Goal: Task Accomplishment & Management: Use online tool/utility

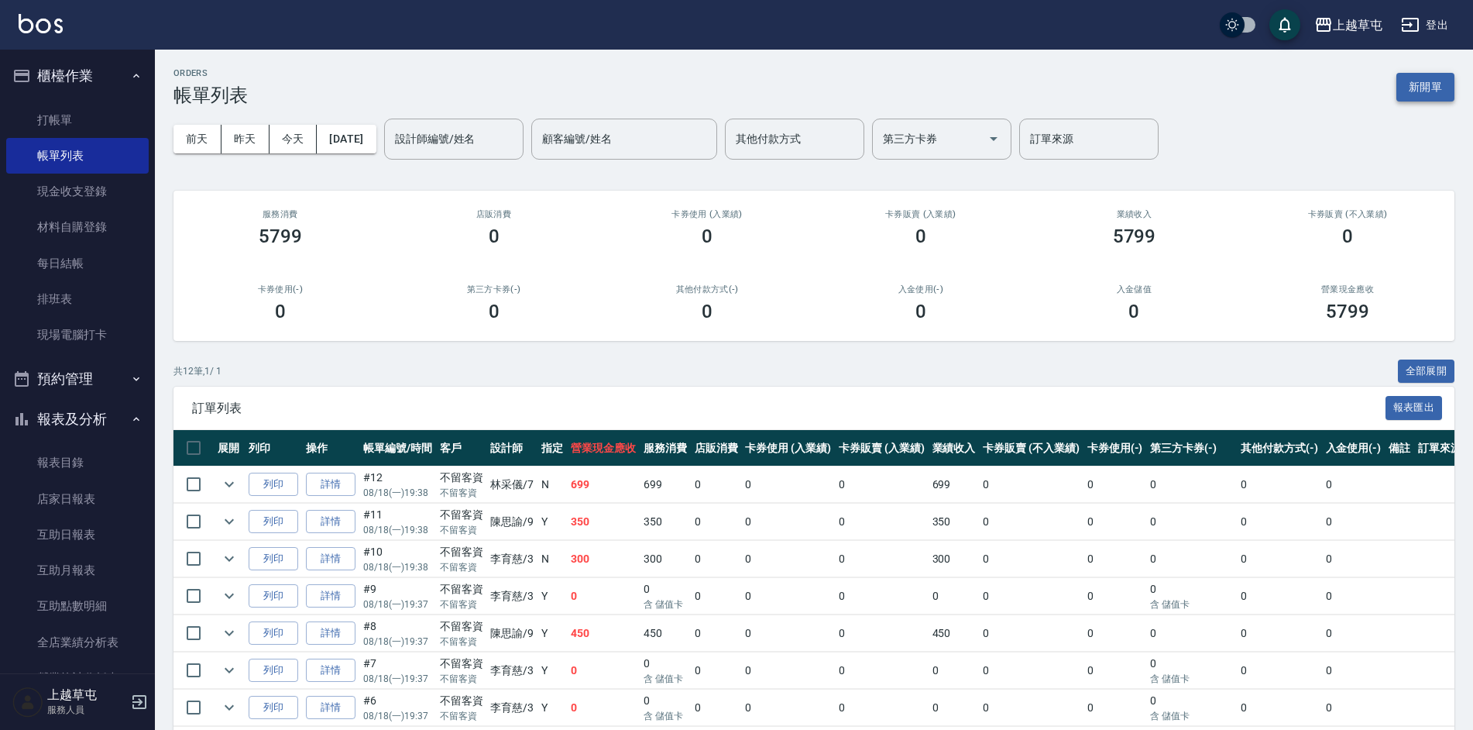
click at [1411, 84] on button "新開單" at bounding box center [1426, 87] width 58 height 29
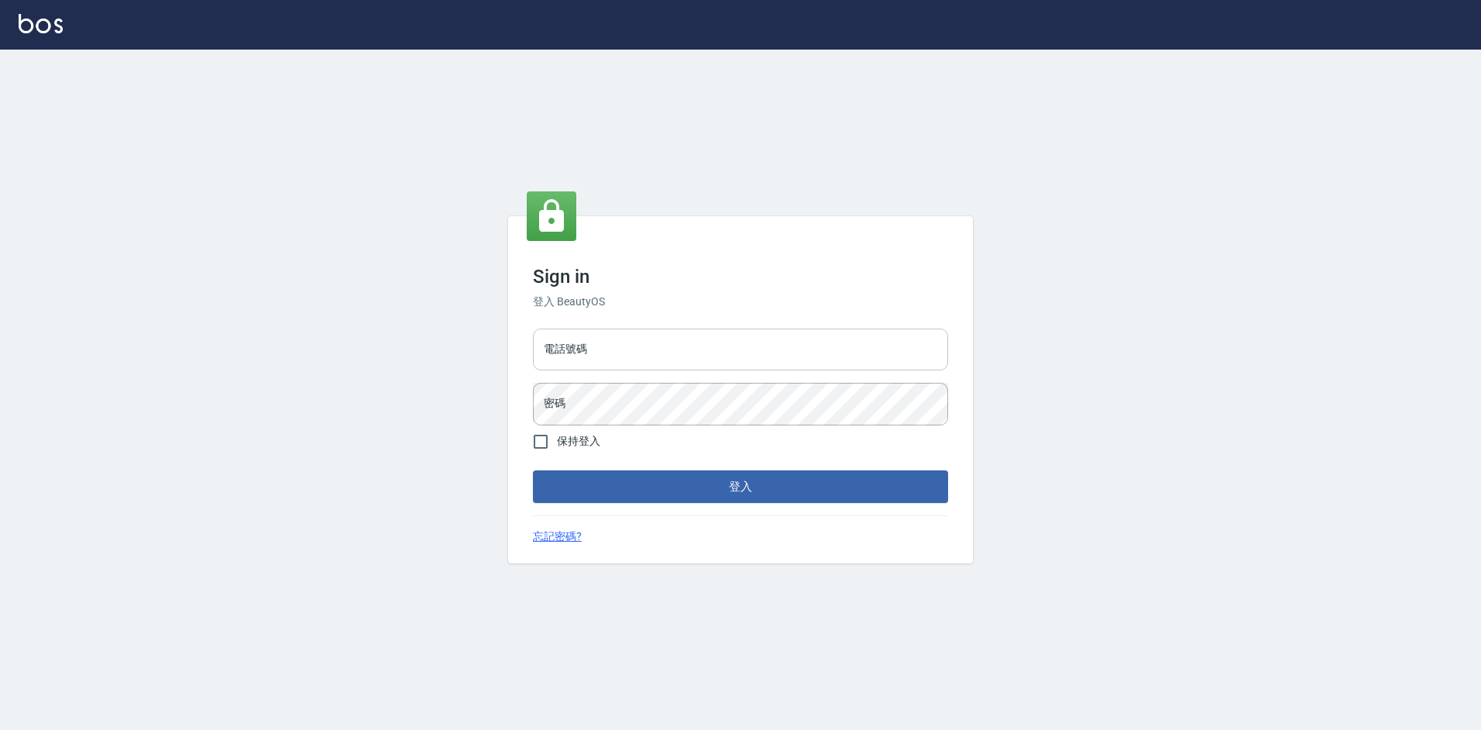
click at [686, 344] on input "電話號碼" at bounding box center [740, 349] width 415 height 42
type input "2380118"
click at [533, 470] on button "登入" at bounding box center [740, 486] width 415 height 33
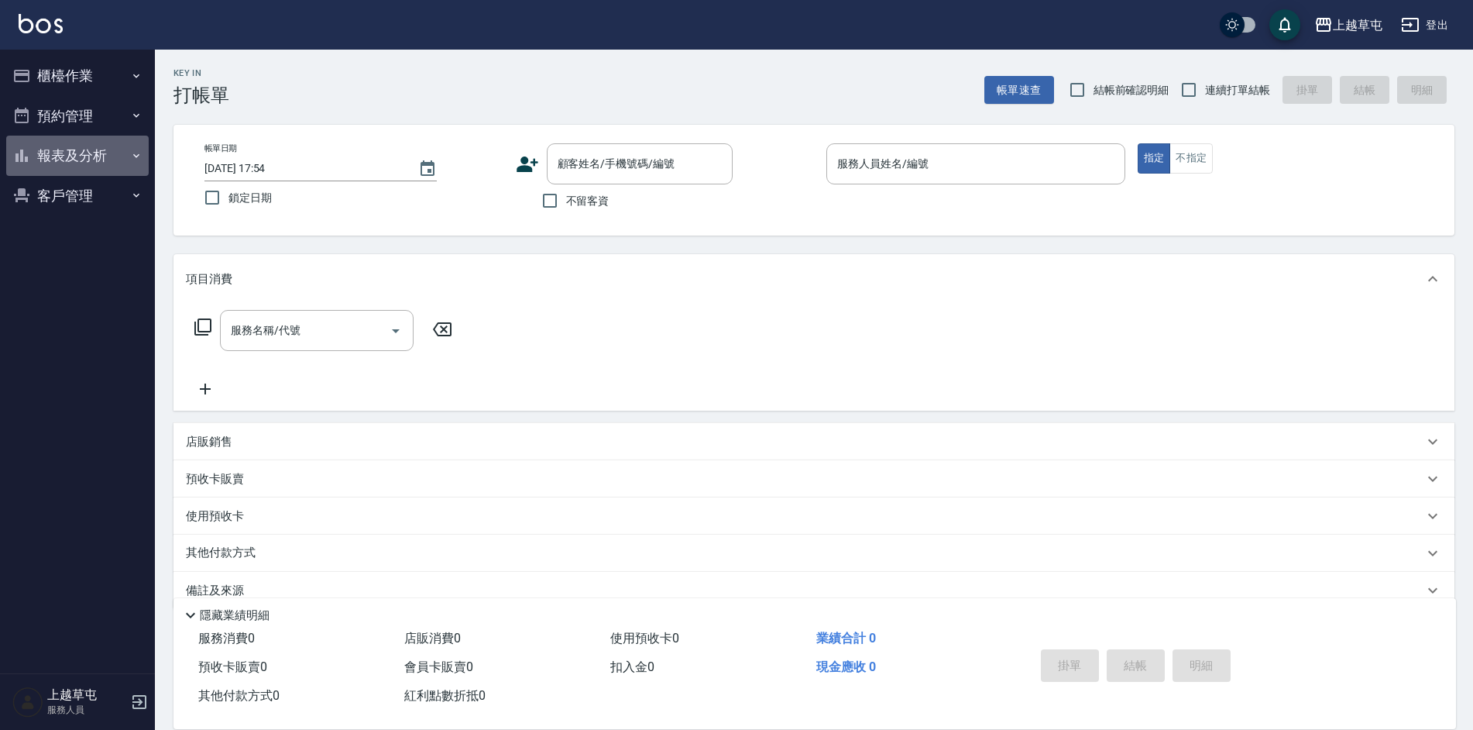
click at [73, 153] on button "報表及分析" at bounding box center [77, 156] width 143 height 40
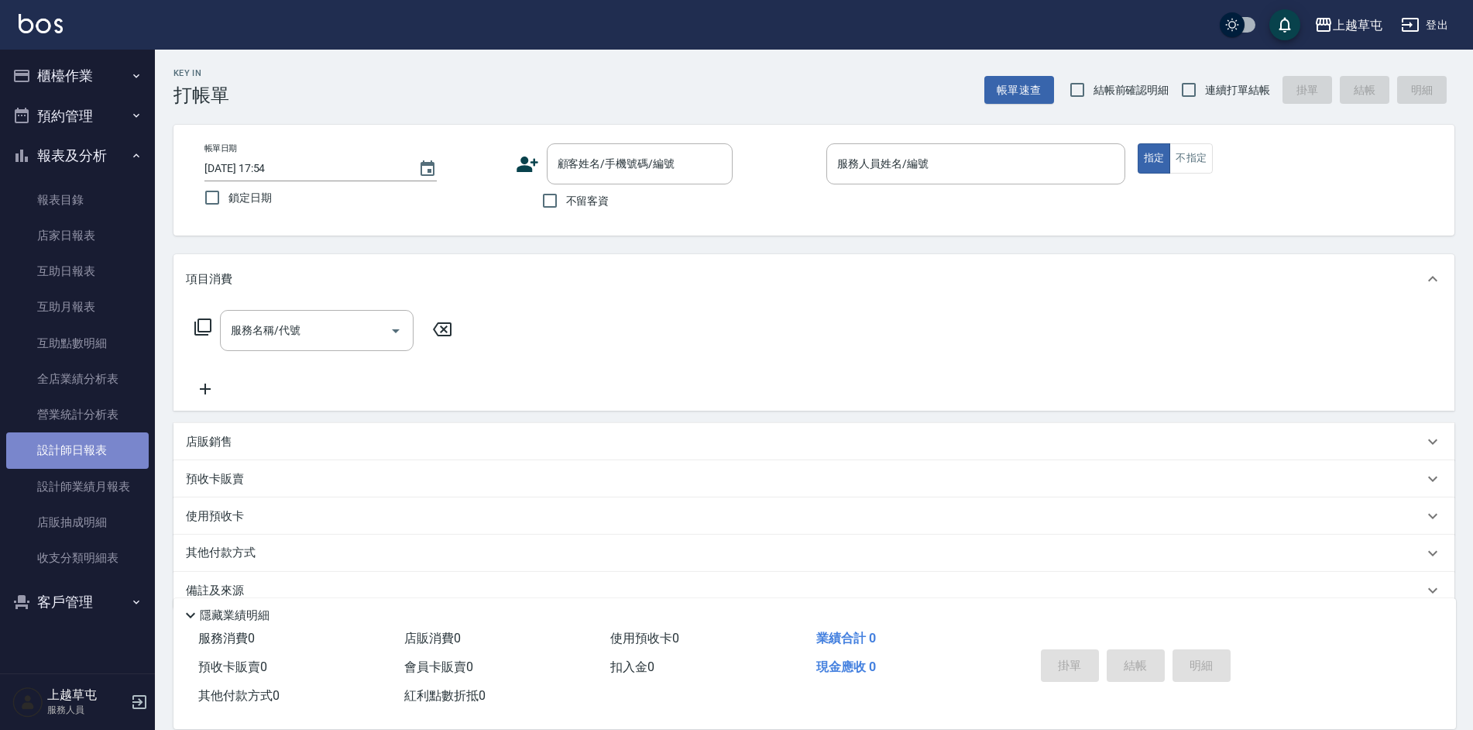
click at [97, 459] on link "設計師日報表" at bounding box center [77, 450] width 143 height 36
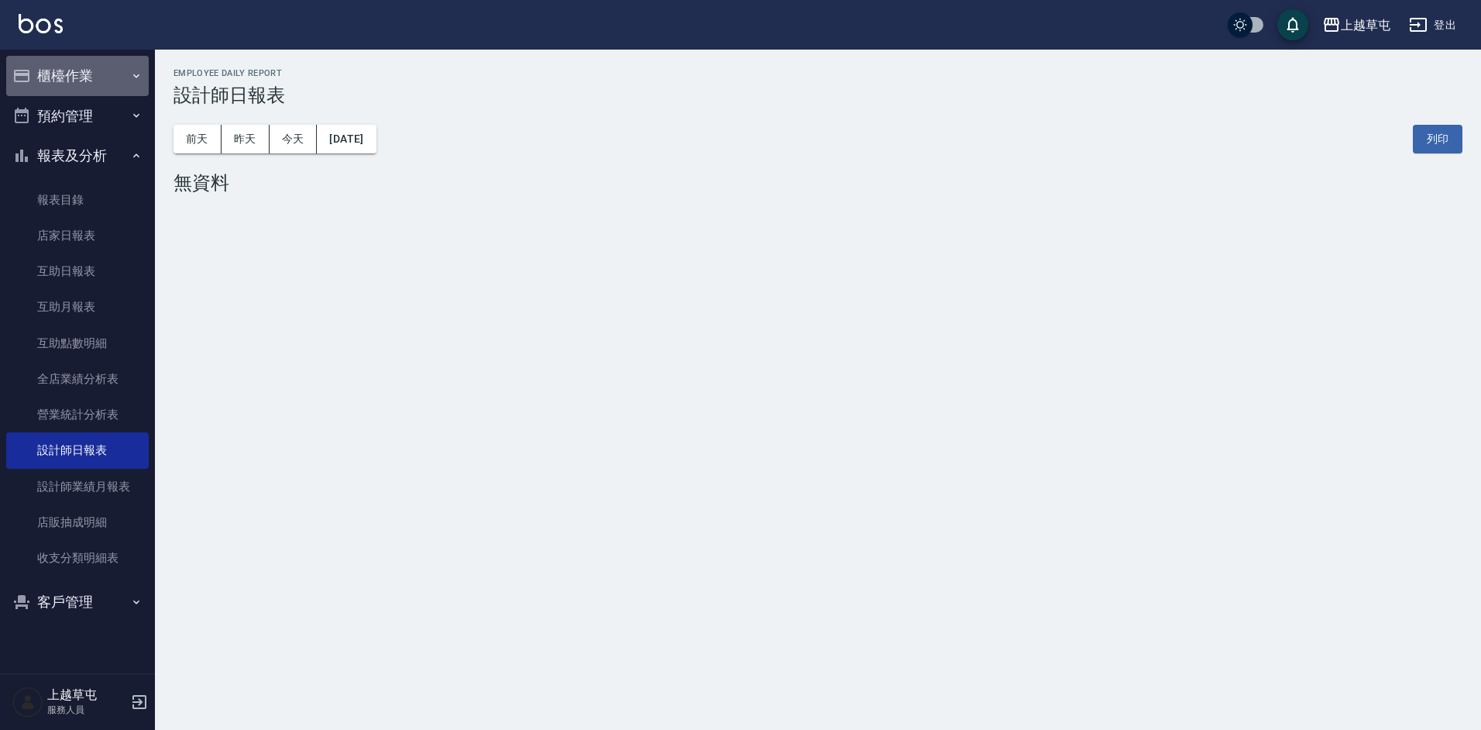
click at [46, 75] on button "櫃檯作業" at bounding box center [77, 76] width 143 height 40
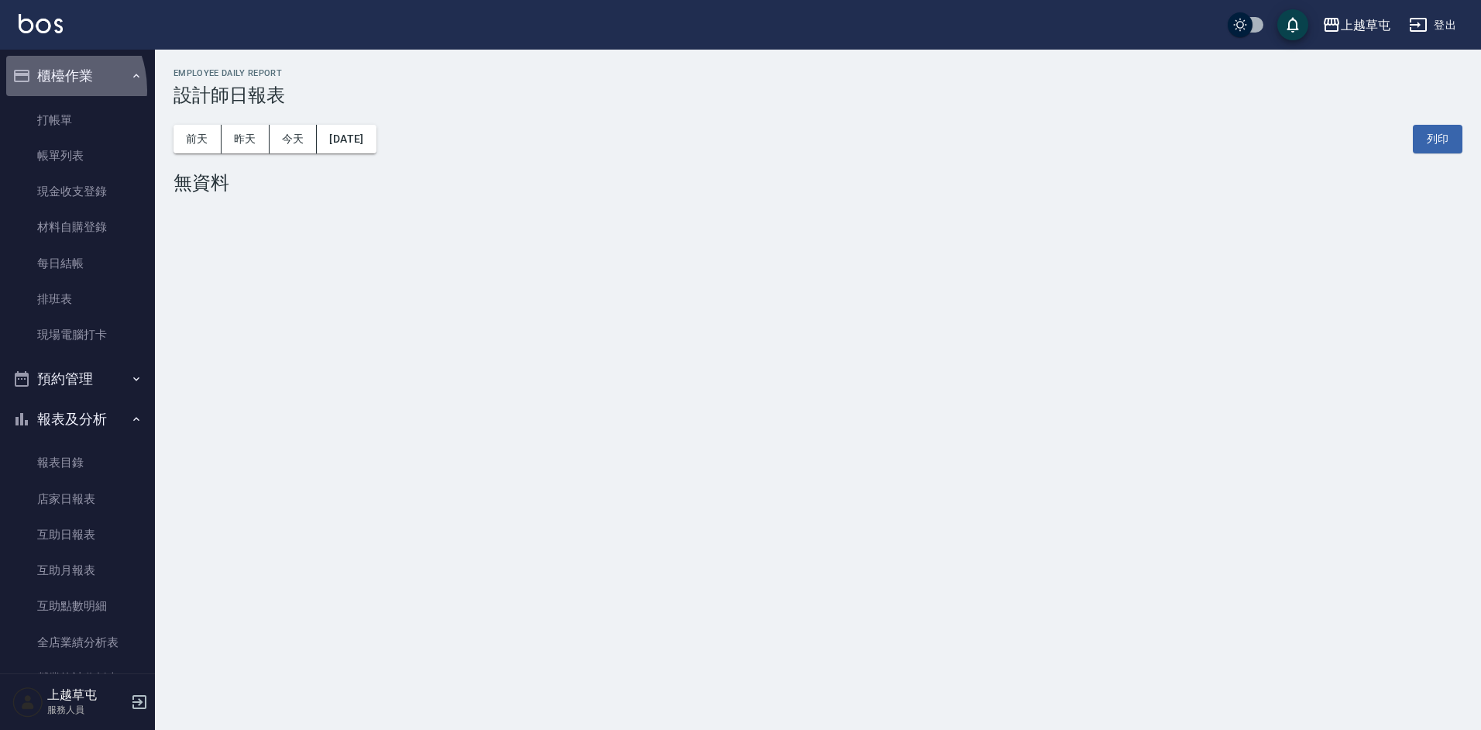
click at [39, 90] on button "櫃檯作業" at bounding box center [77, 76] width 143 height 40
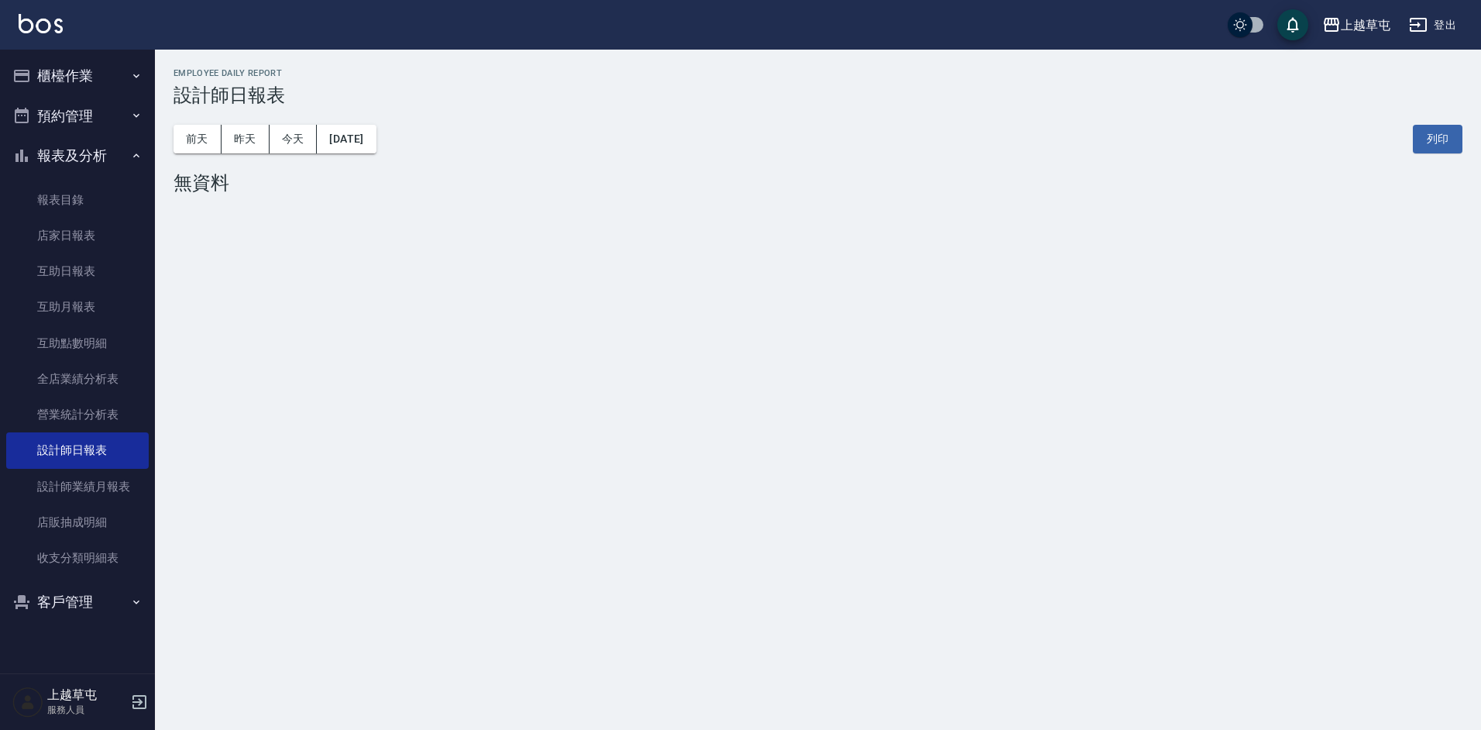
click at [66, 115] on button "預約管理" at bounding box center [77, 116] width 143 height 40
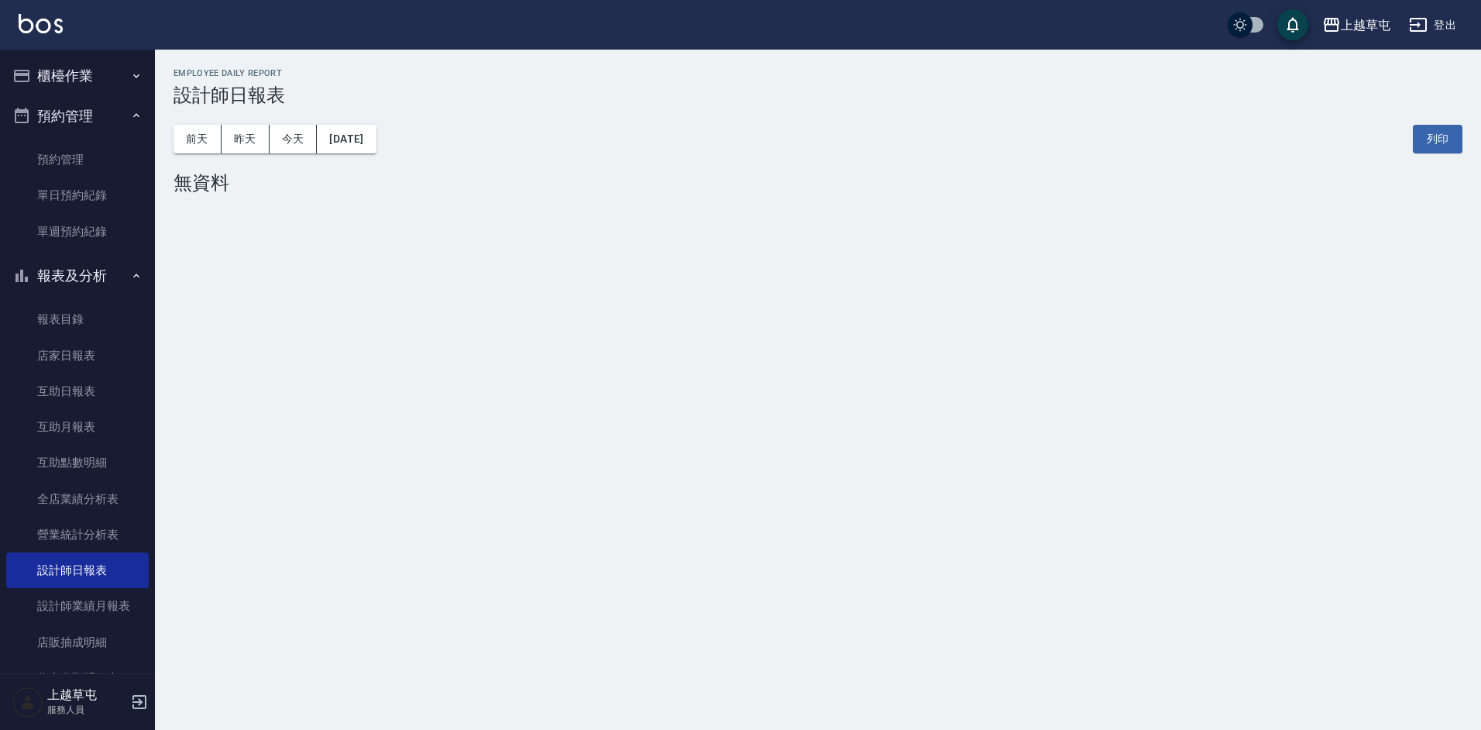
click at [60, 81] on button "櫃檯作業" at bounding box center [77, 76] width 143 height 40
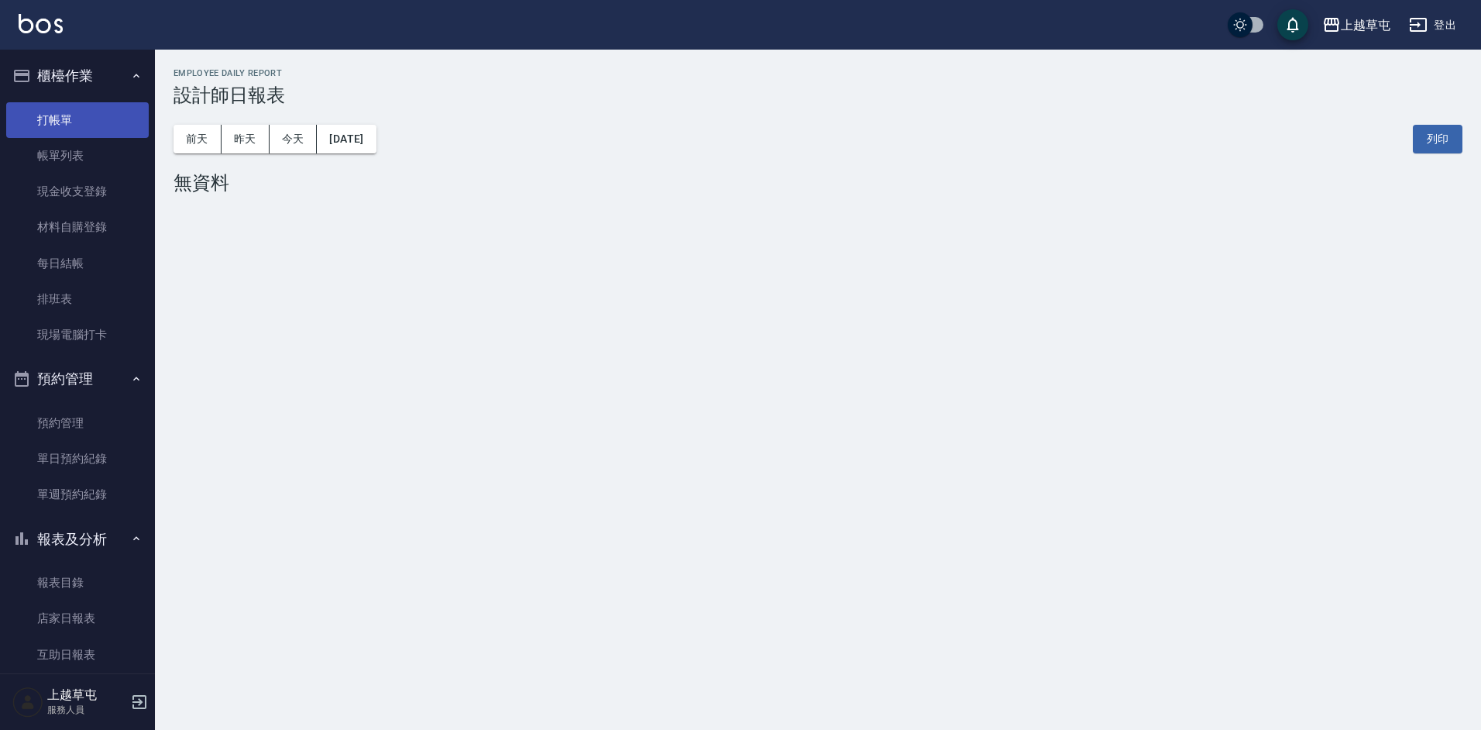
click at [72, 131] on link "打帳單" at bounding box center [77, 120] width 143 height 36
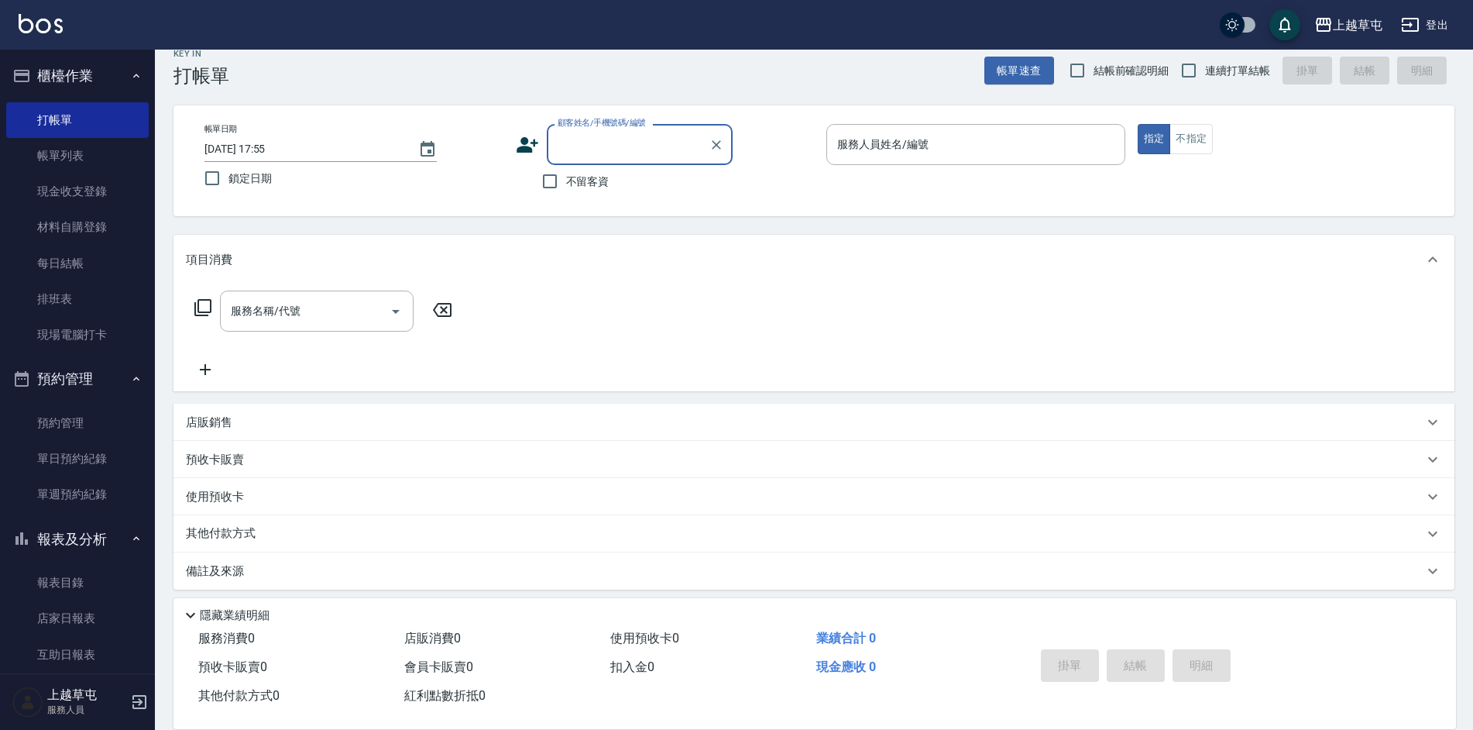
scroll to position [28, 0]
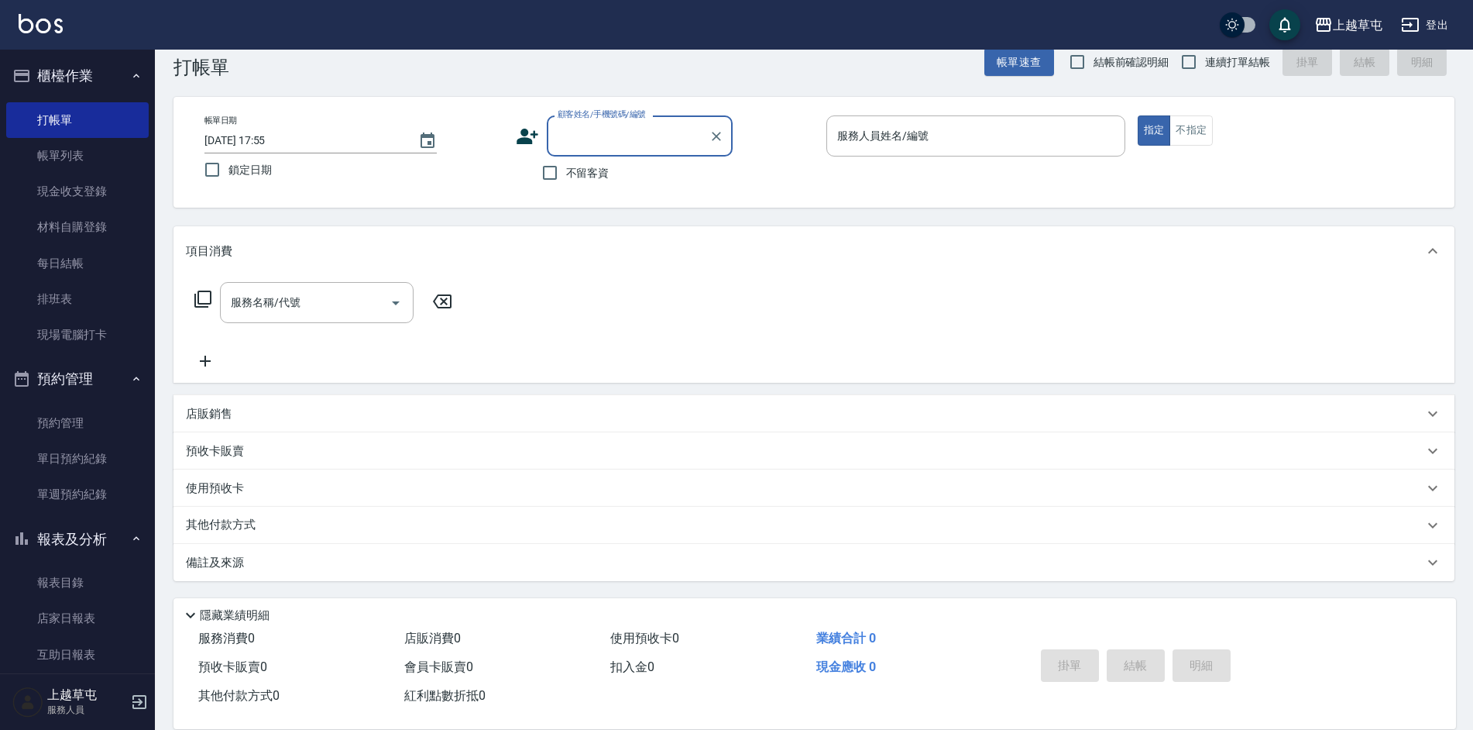
click at [223, 416] on p "店販銷售" at bounding box center [209, 414] width 46 height 16
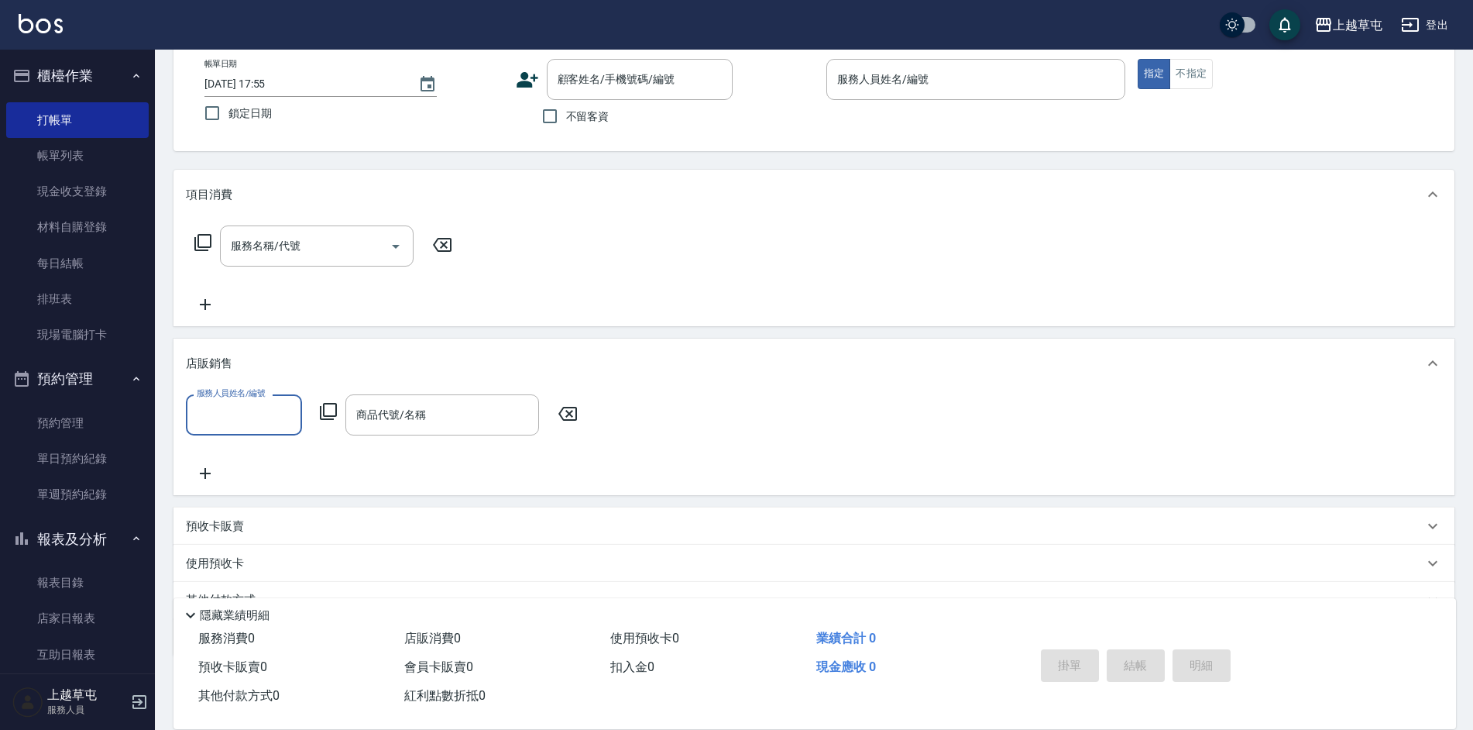
scroll to position [160, 0]
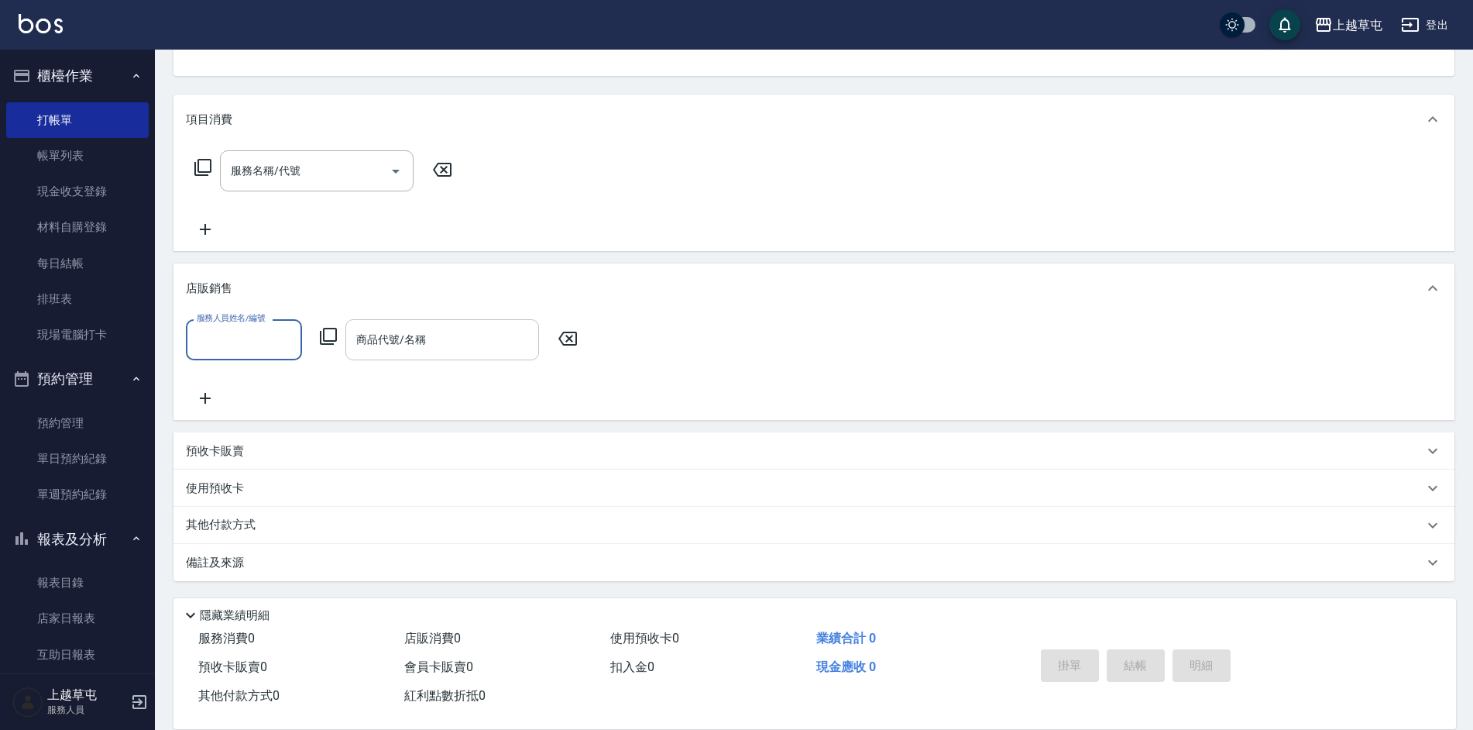
click at [442, 341] on input "商品代號/名稱" at bounding box center [442, 339] width 180 height 27
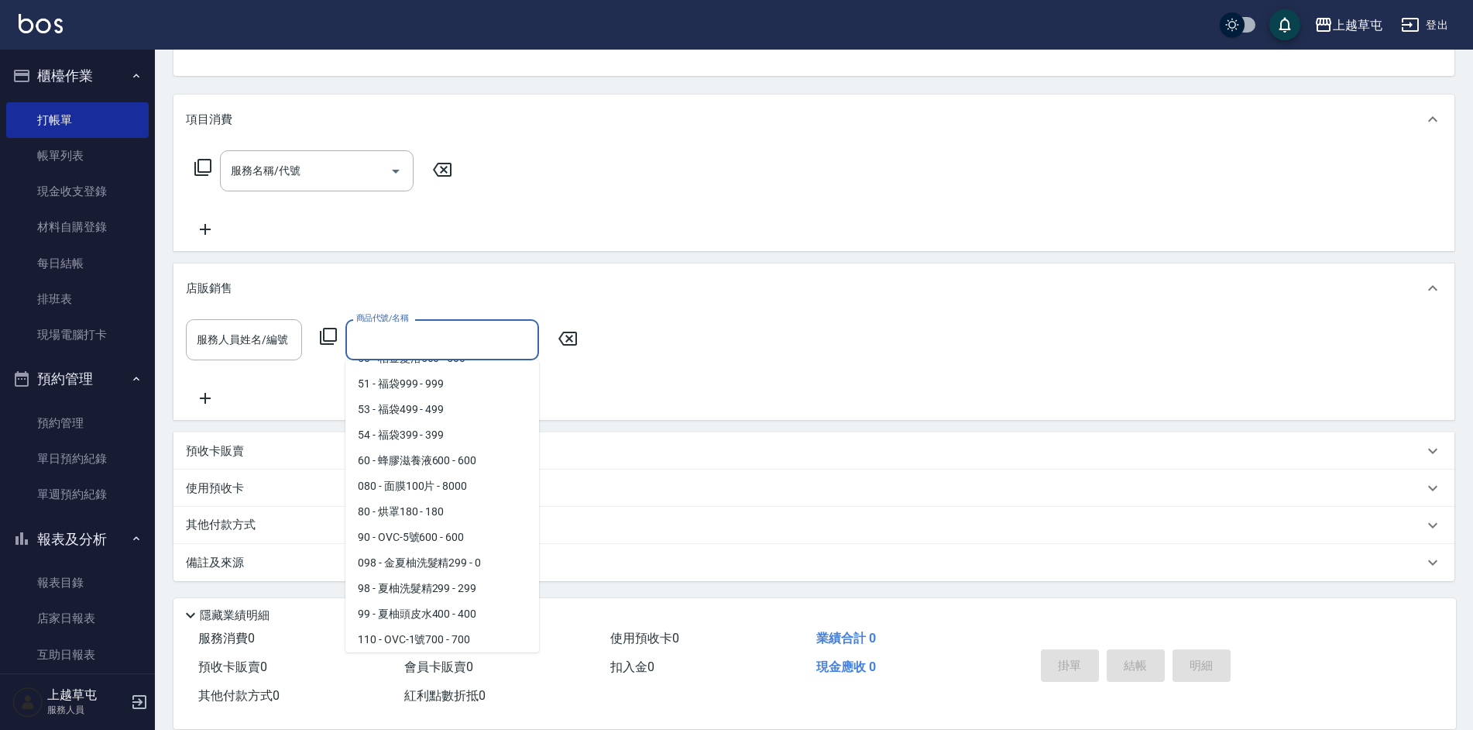
scroll to position [149, 0]
type input "OVC-1號700"
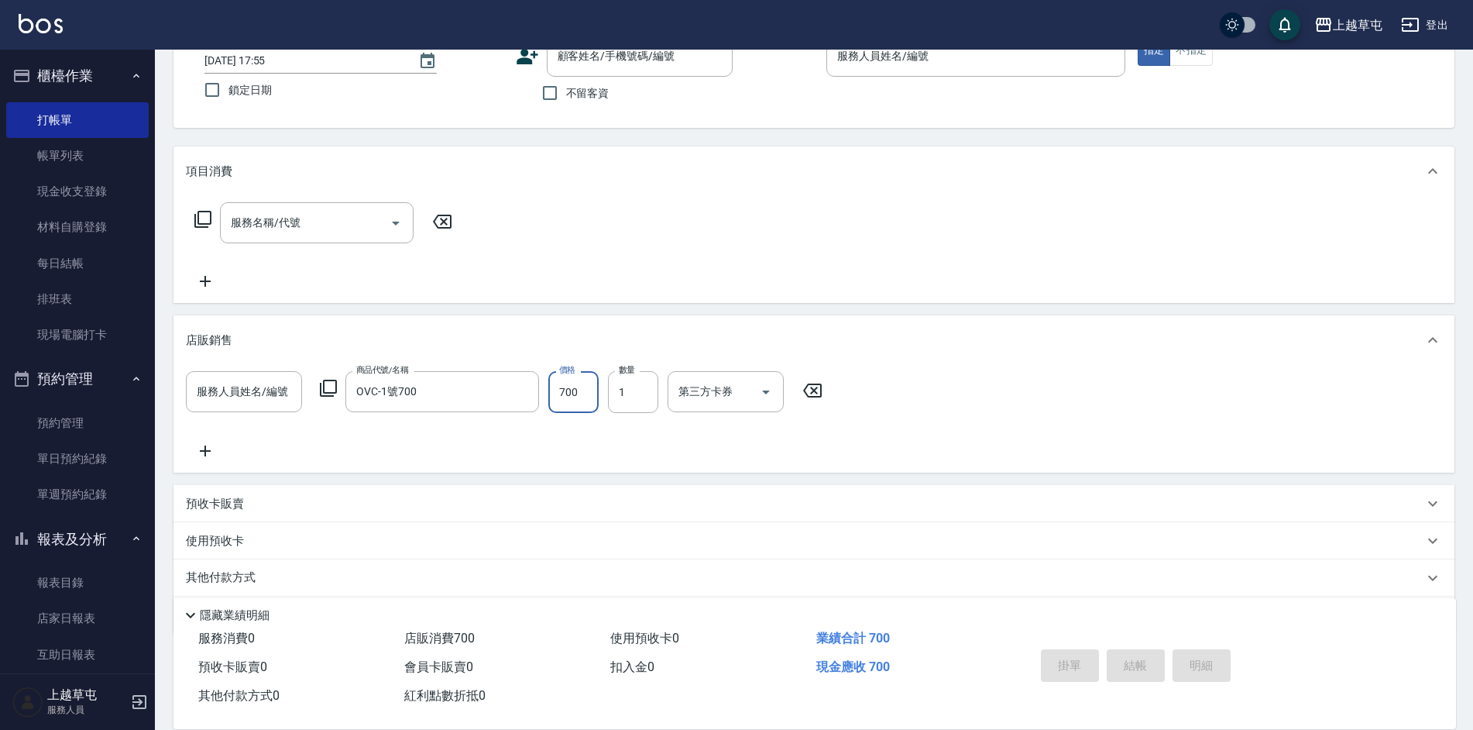
scroll to position [0, 0]
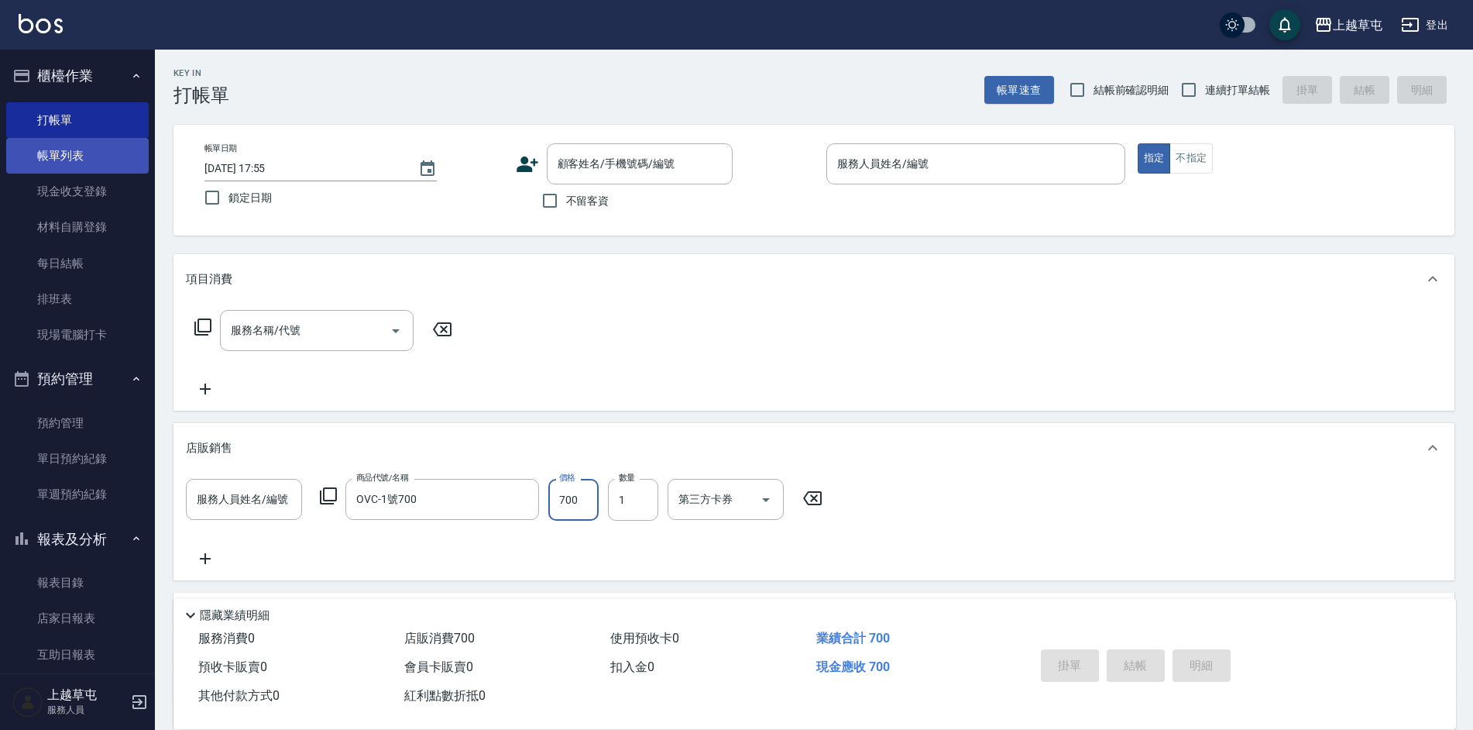
click at [56, 156] on link "帳單列表" at bounding box center [77, 156] width 143 height 36
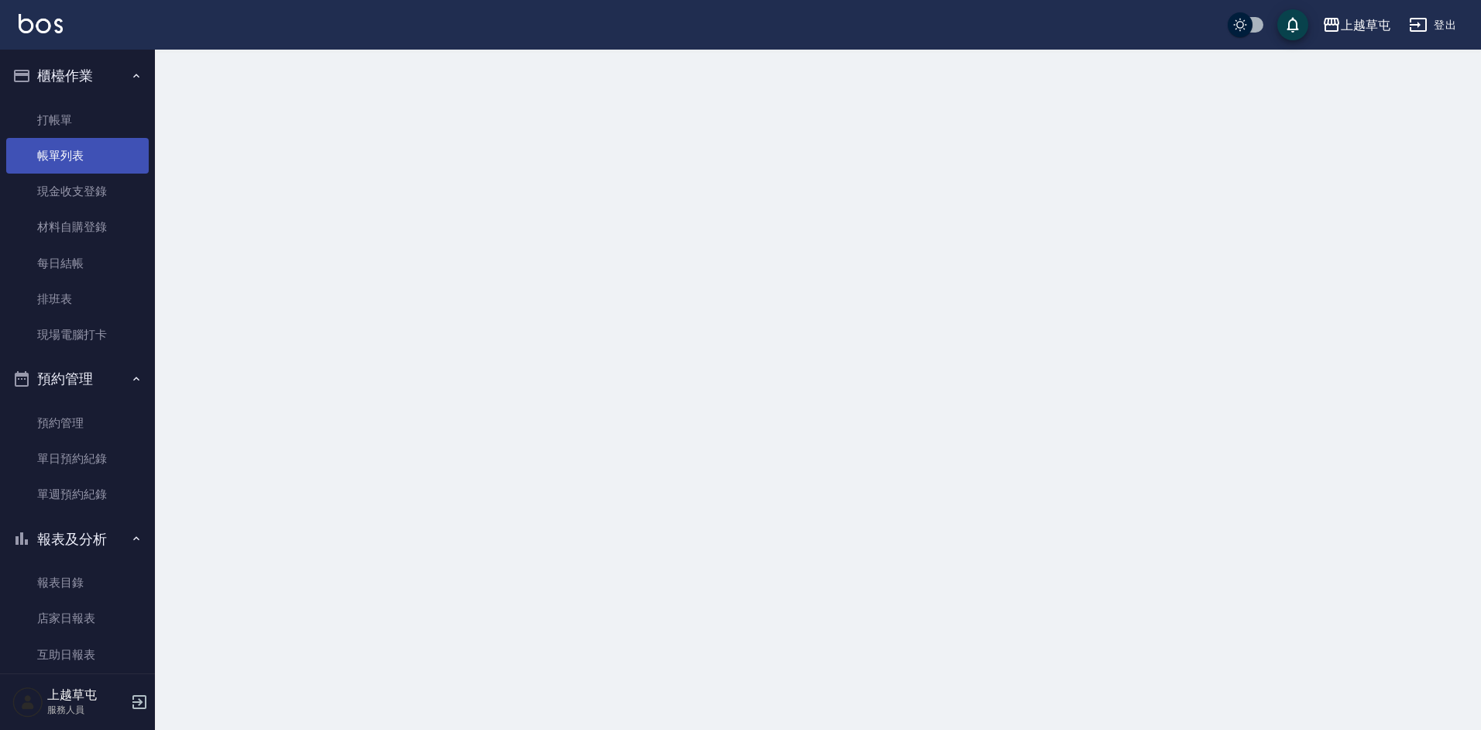
click at [56, 156] on link "帳單列表" at bounding box center [77, 156] width 143 height 36
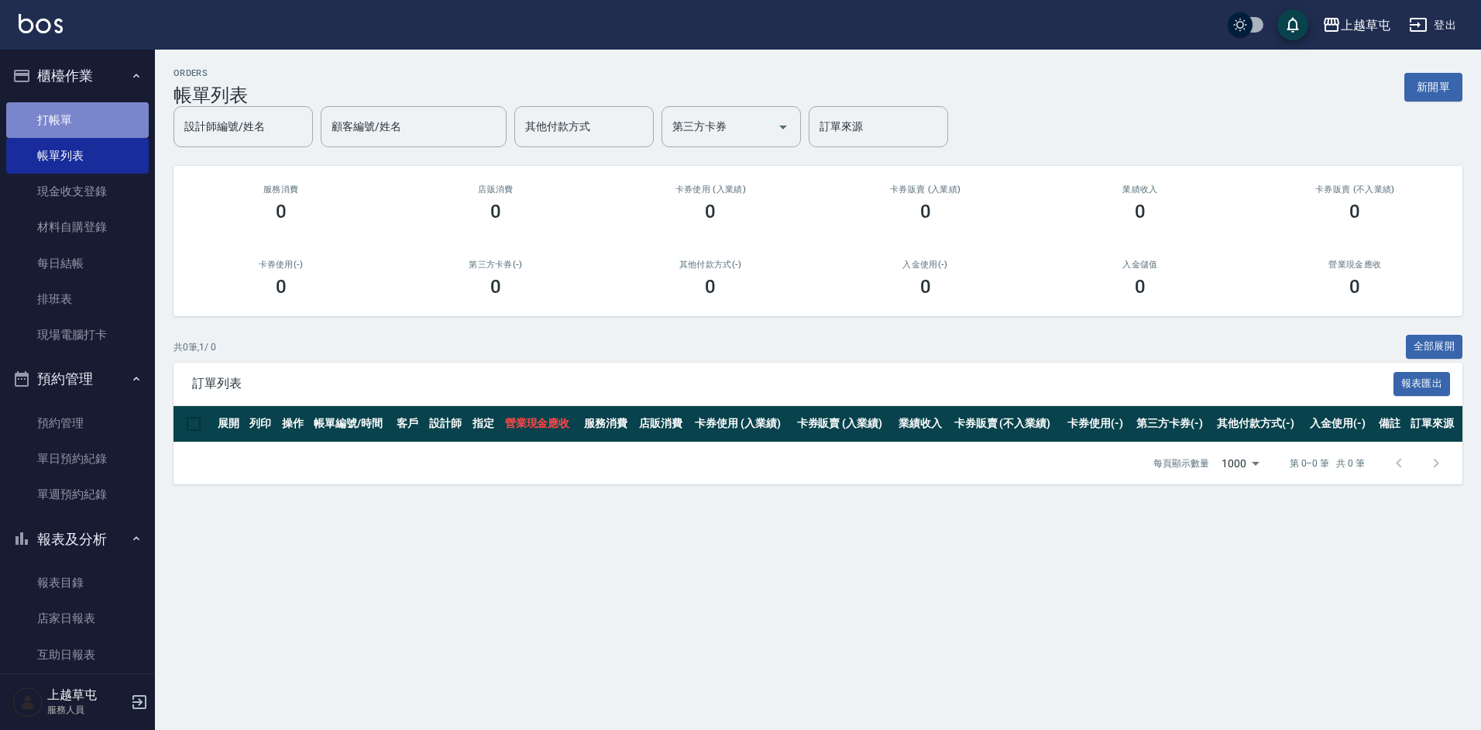
click at [77, 119] on link "打帳單" at bounding box center [77, 120] width 143 height 36
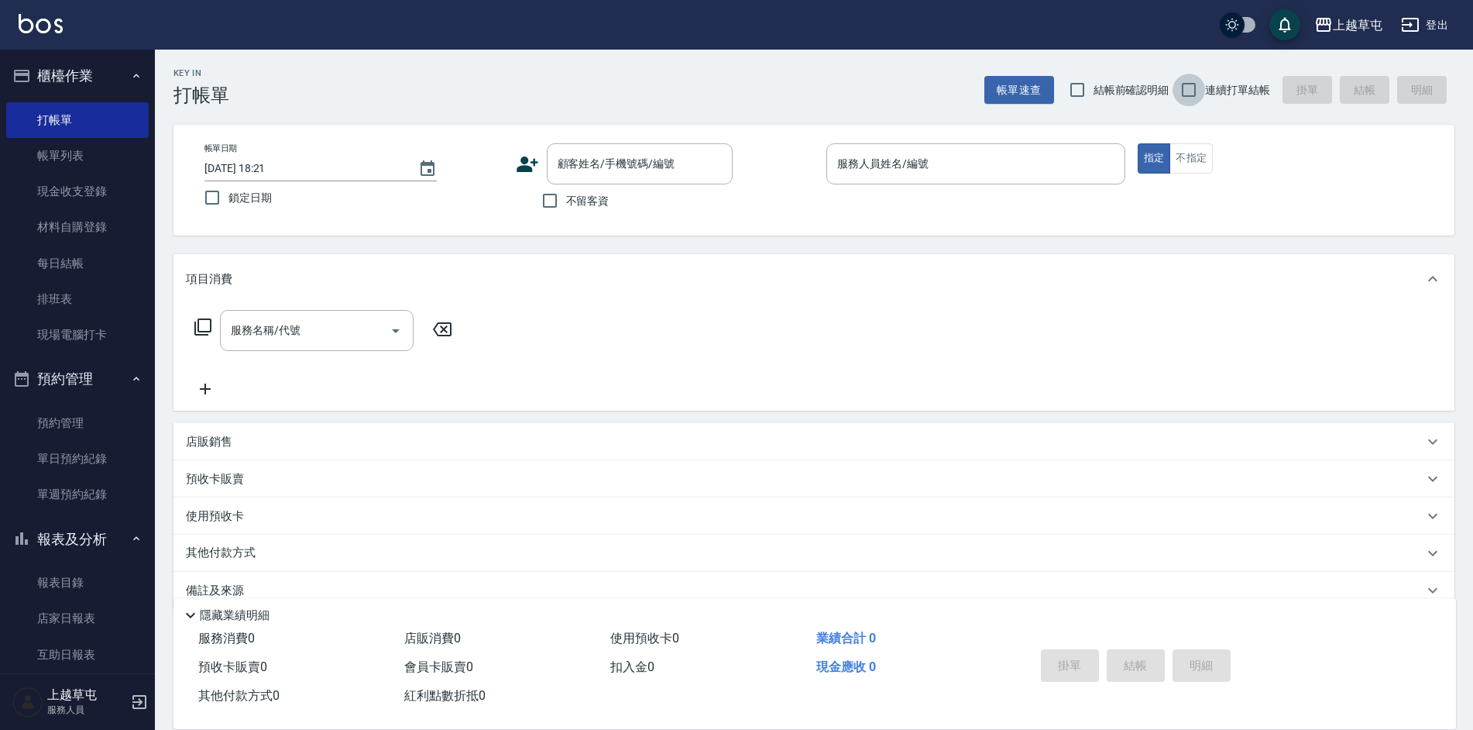
drag, startPoint x: 1194, startPoint y: 91, endPoint x: 907, endPoint y: 141, distance: 291.6
click at [1191, 91] on input "連續打單結帳" at bounding box center [1189, 90] width 33 height 33
checkbox input "true"
click at [553, 201] on input "不留客資" at bounding box center [550, 200] width 33 height 33
checkbox input "true"
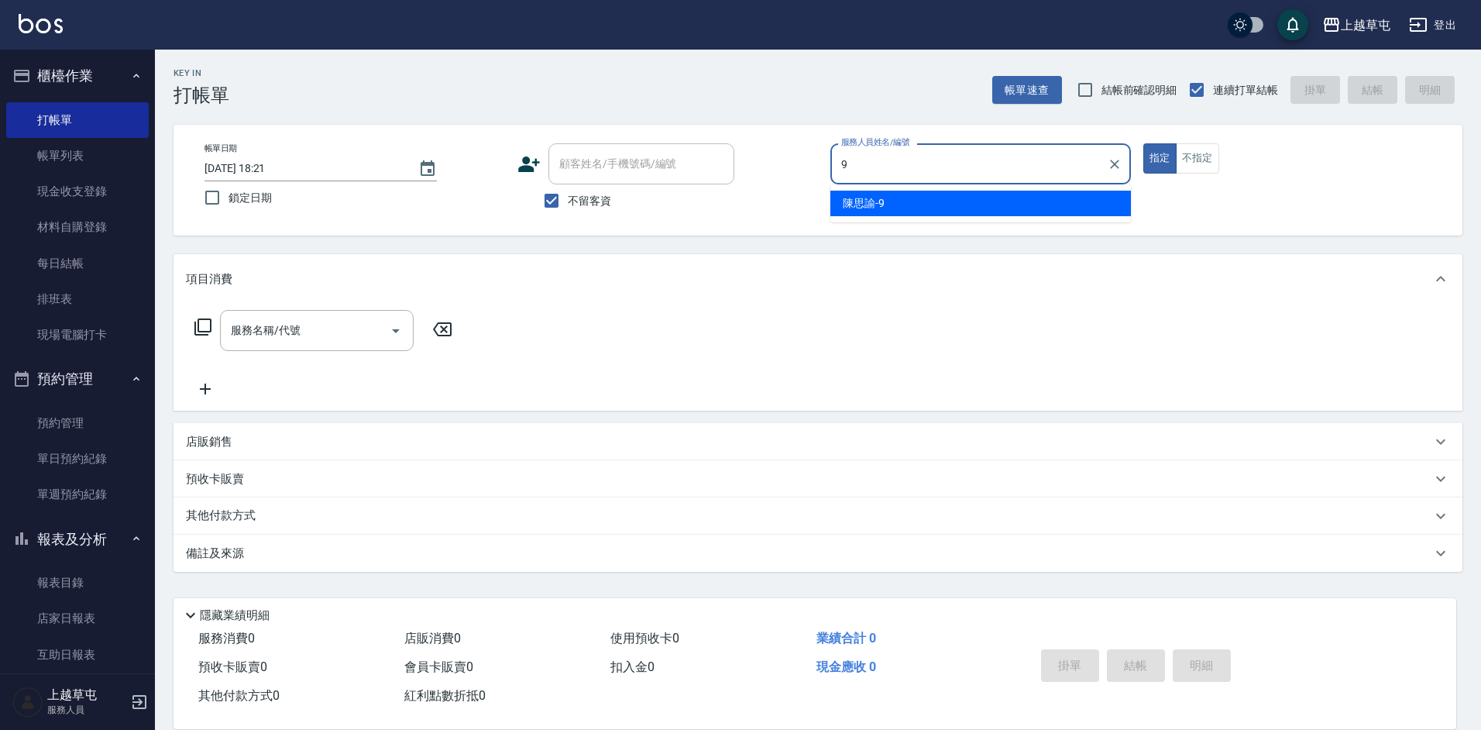
type input "[PERSON_NAME]-9"
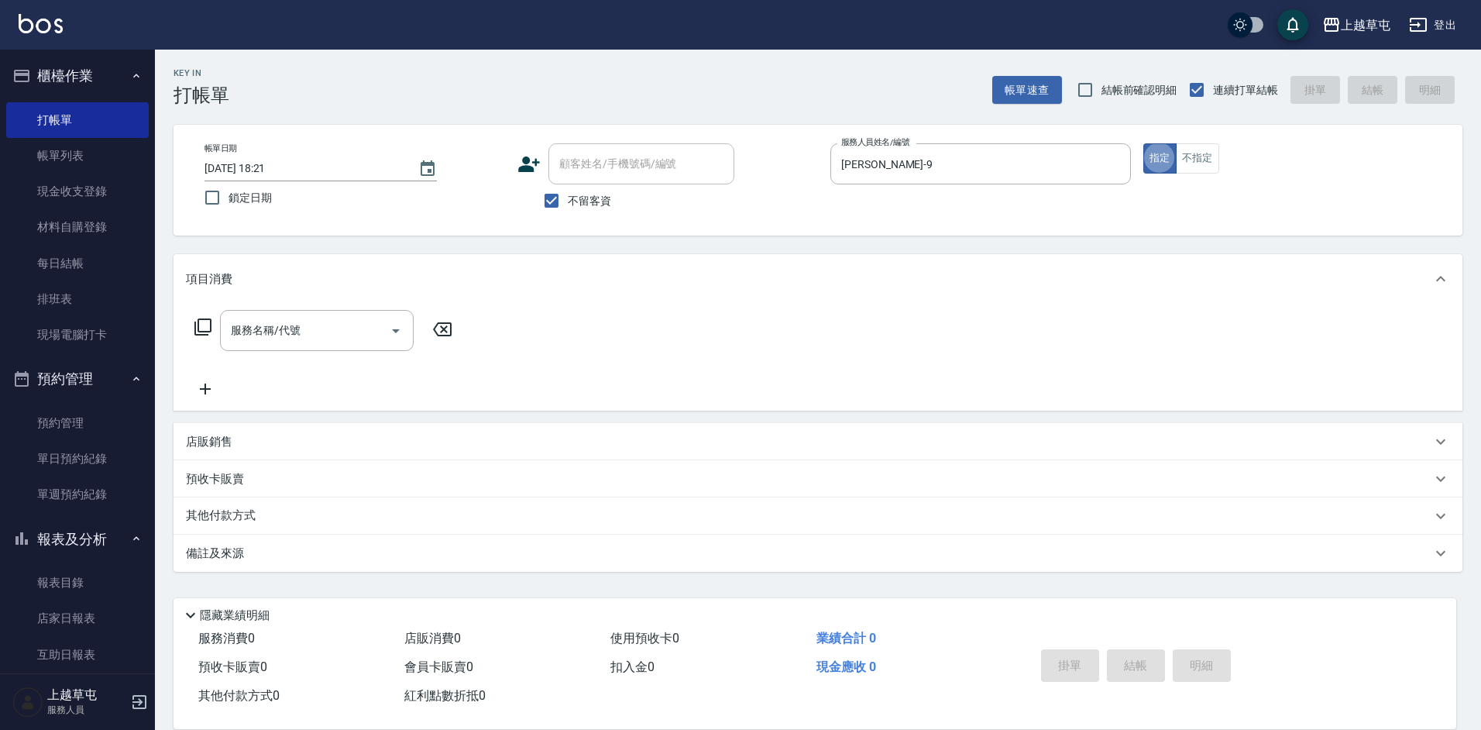
type button "true"
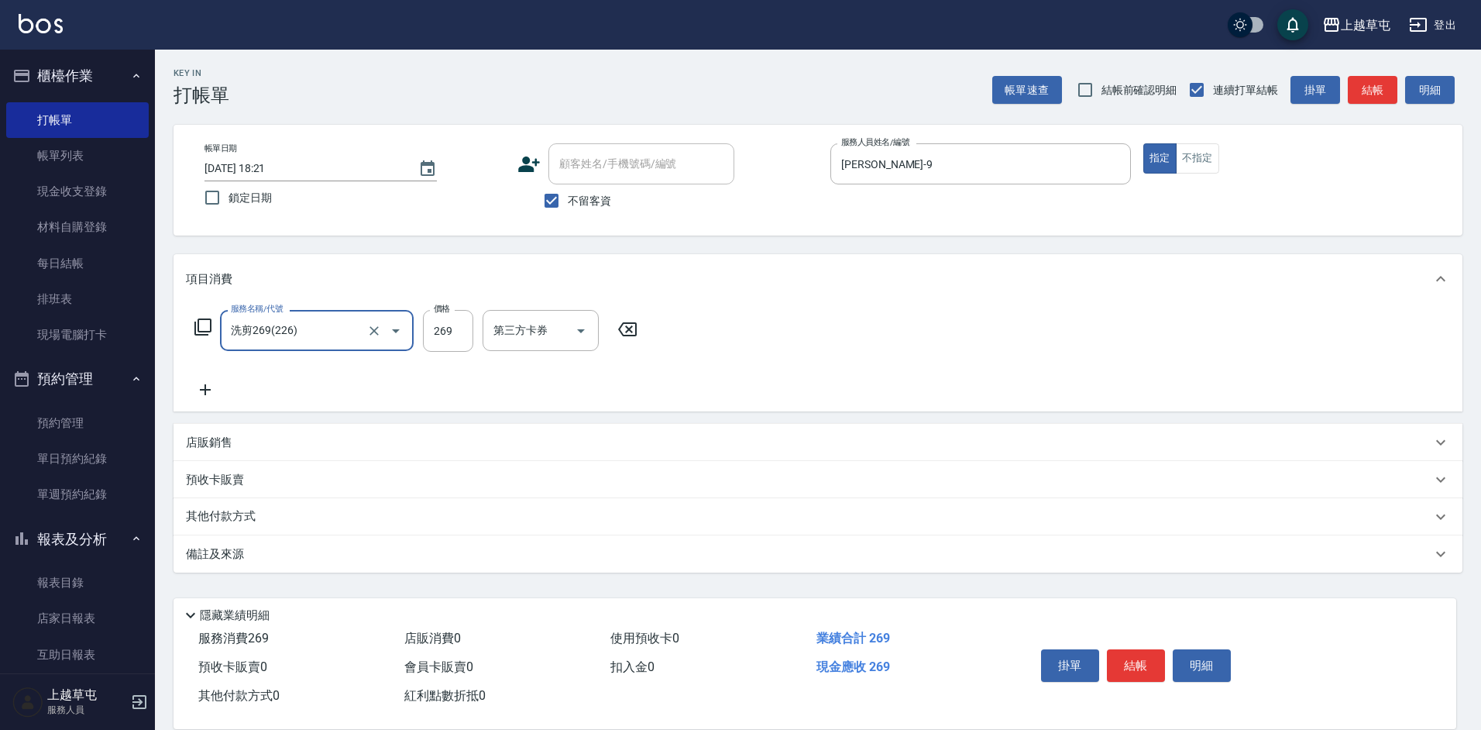
type input "洗剪269(226)"
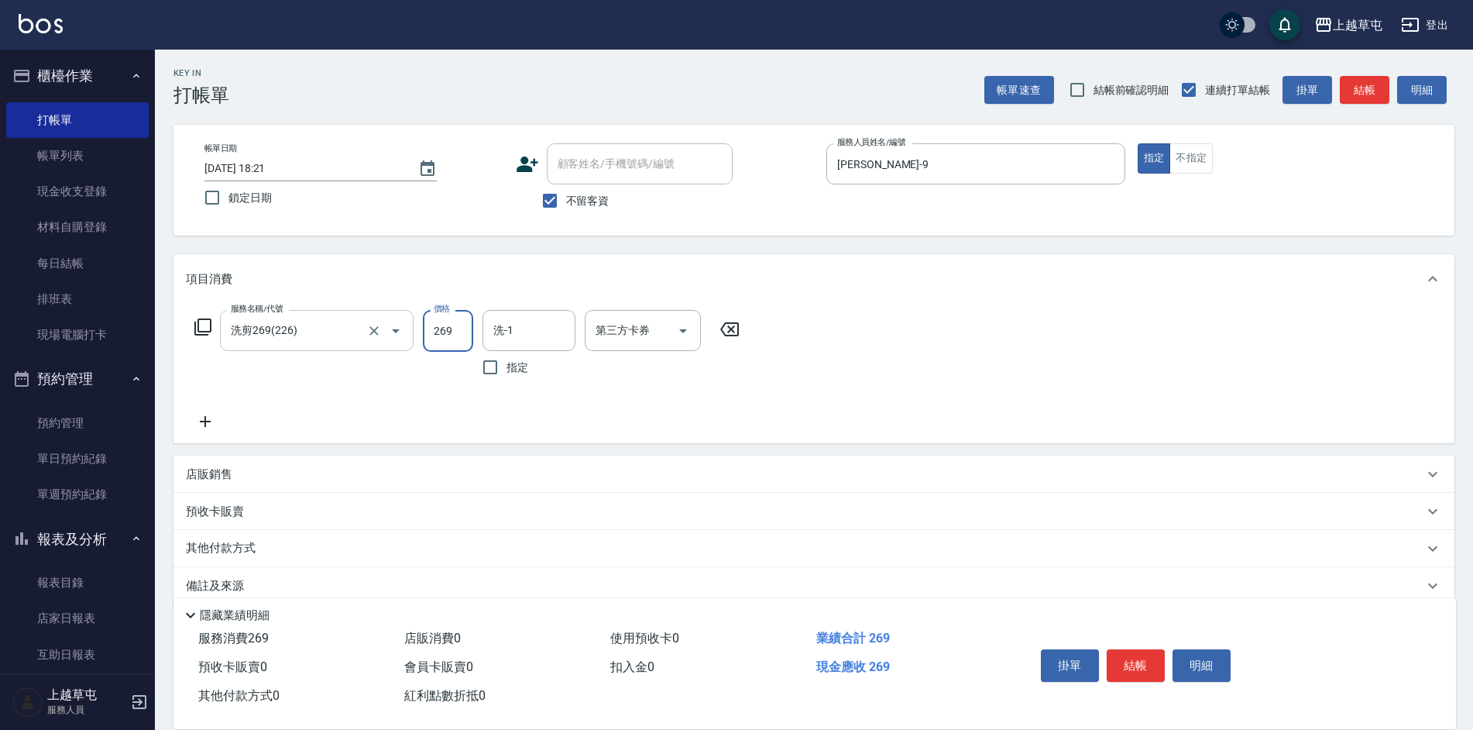
click at [372, 342] on div at bounding box center [384, 330] width 43 height 41
click at [374, 332] on icon "Clear" at bounding box center [373, 330] width 15 height 15
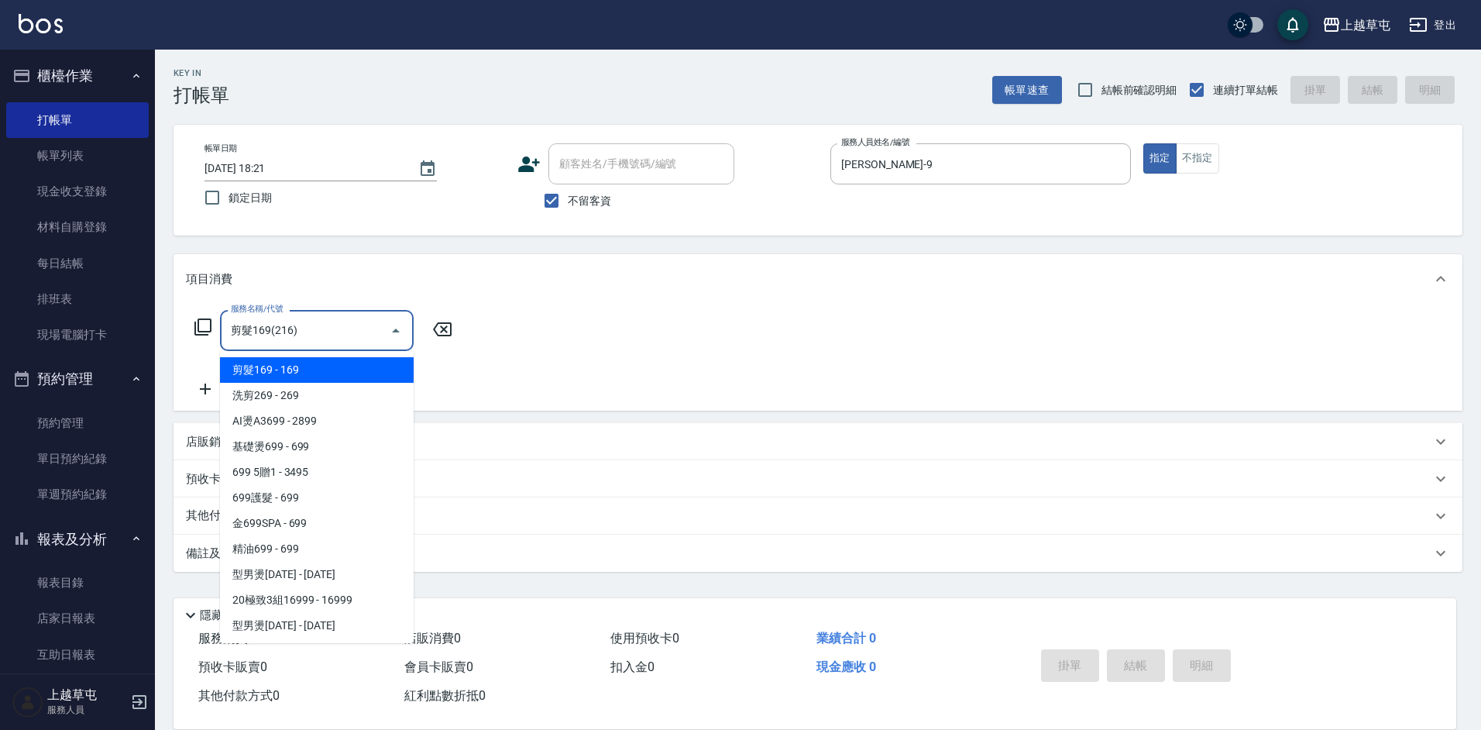
type input "剪髮169(216)"
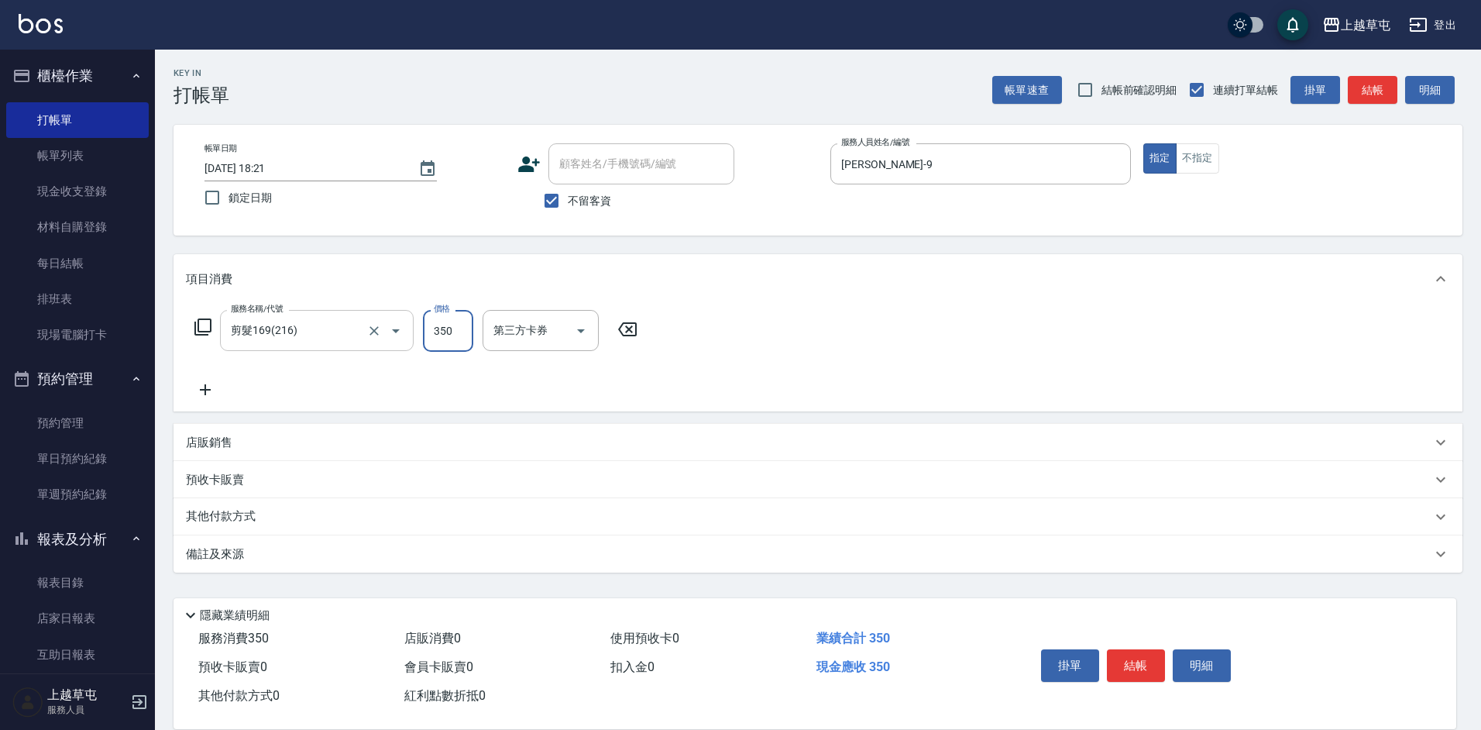
type input "350"
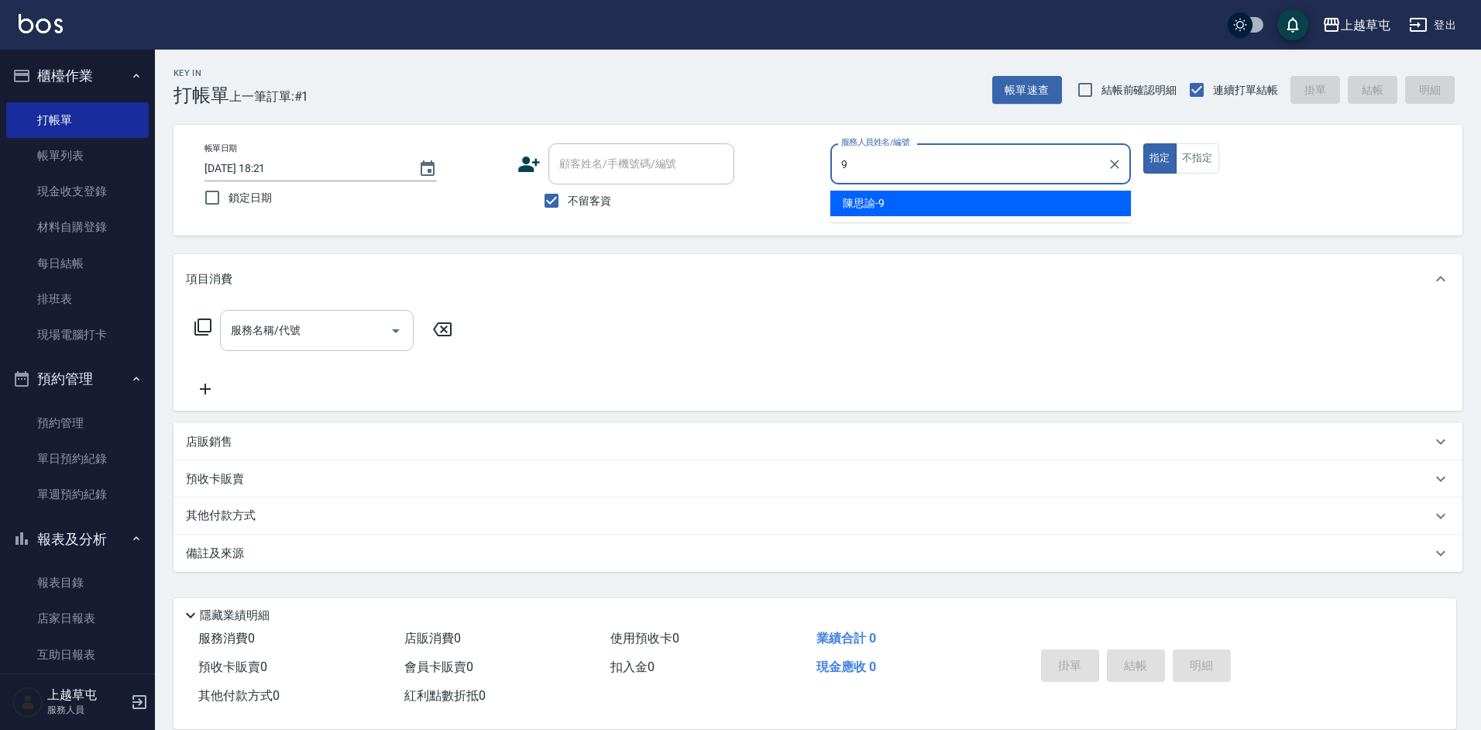
type input "[PERSON_NAME]-9"
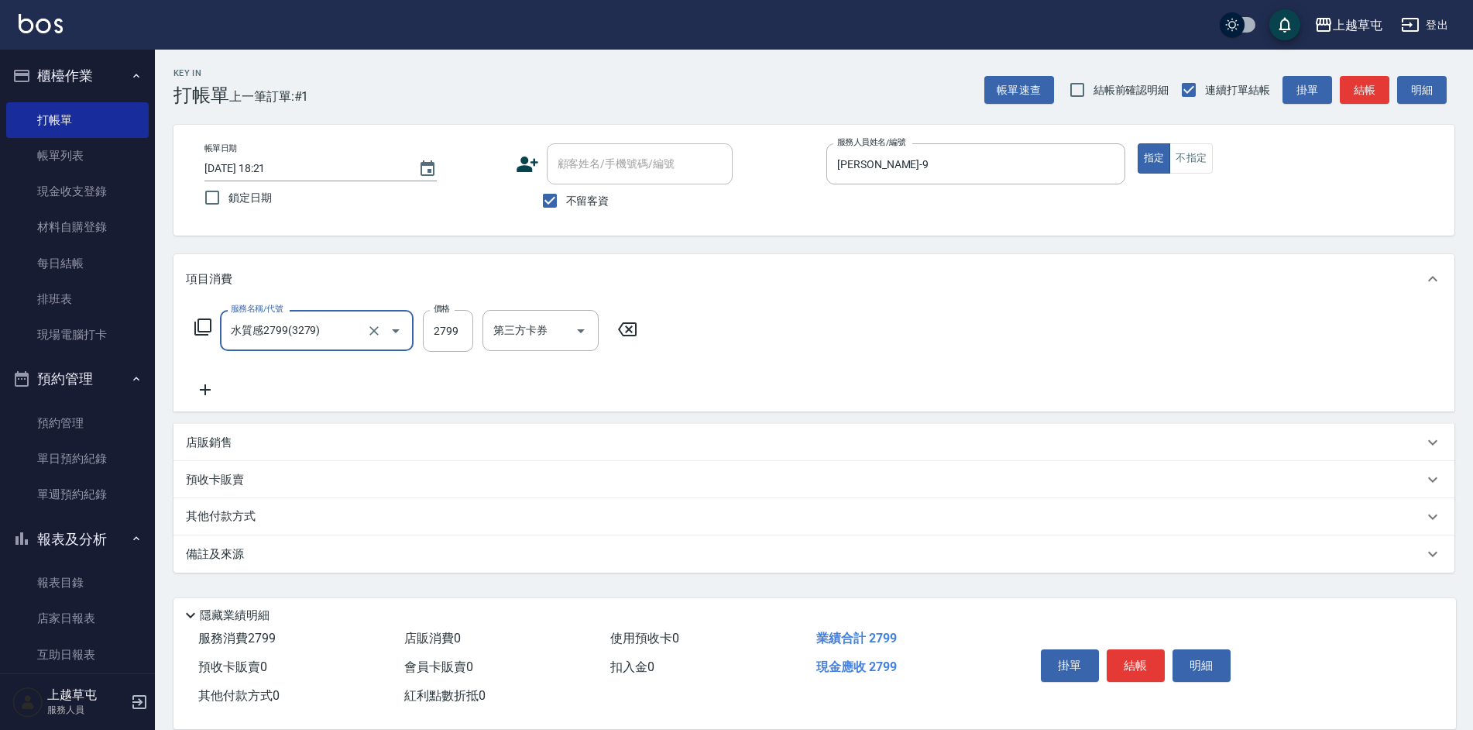
type input "水質感2799(3279)"
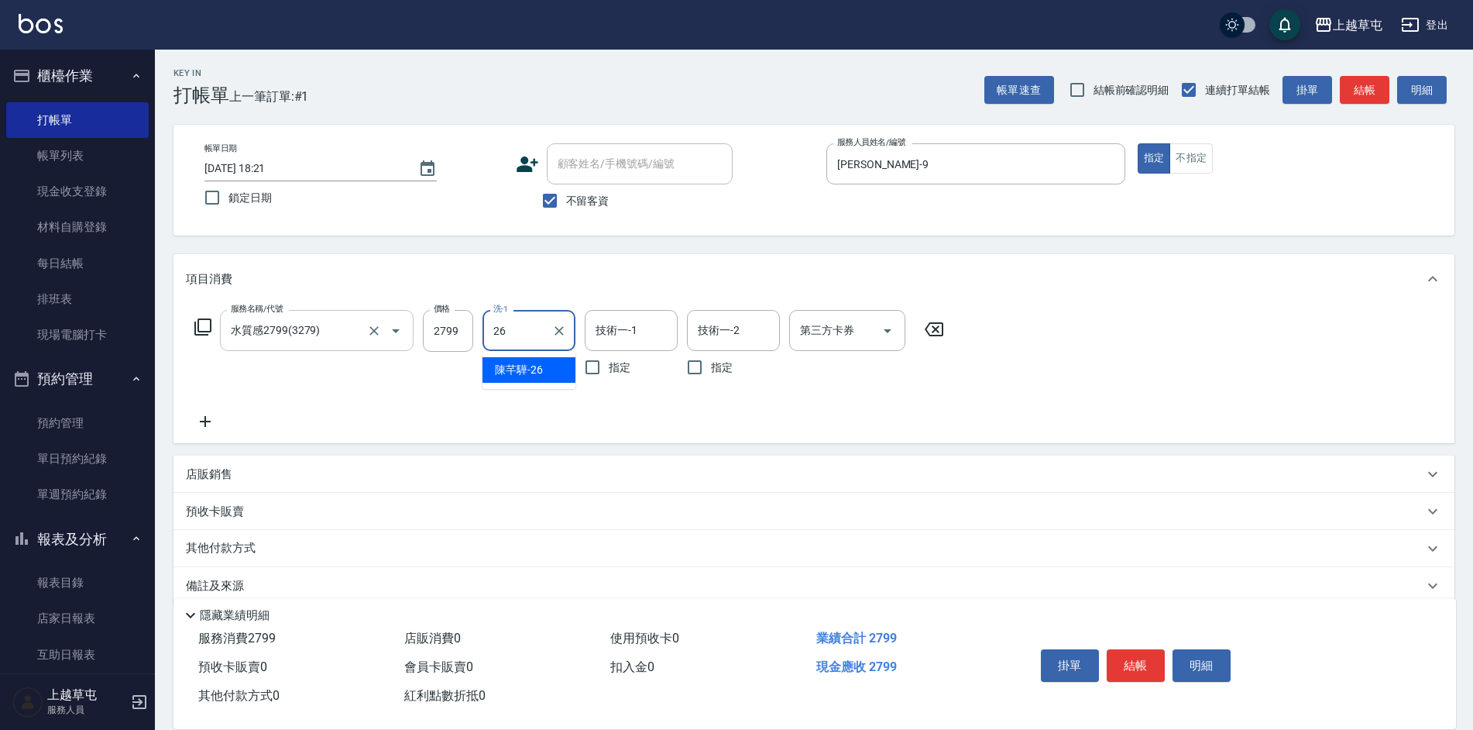
type input "[PERSON_NAME]-26"
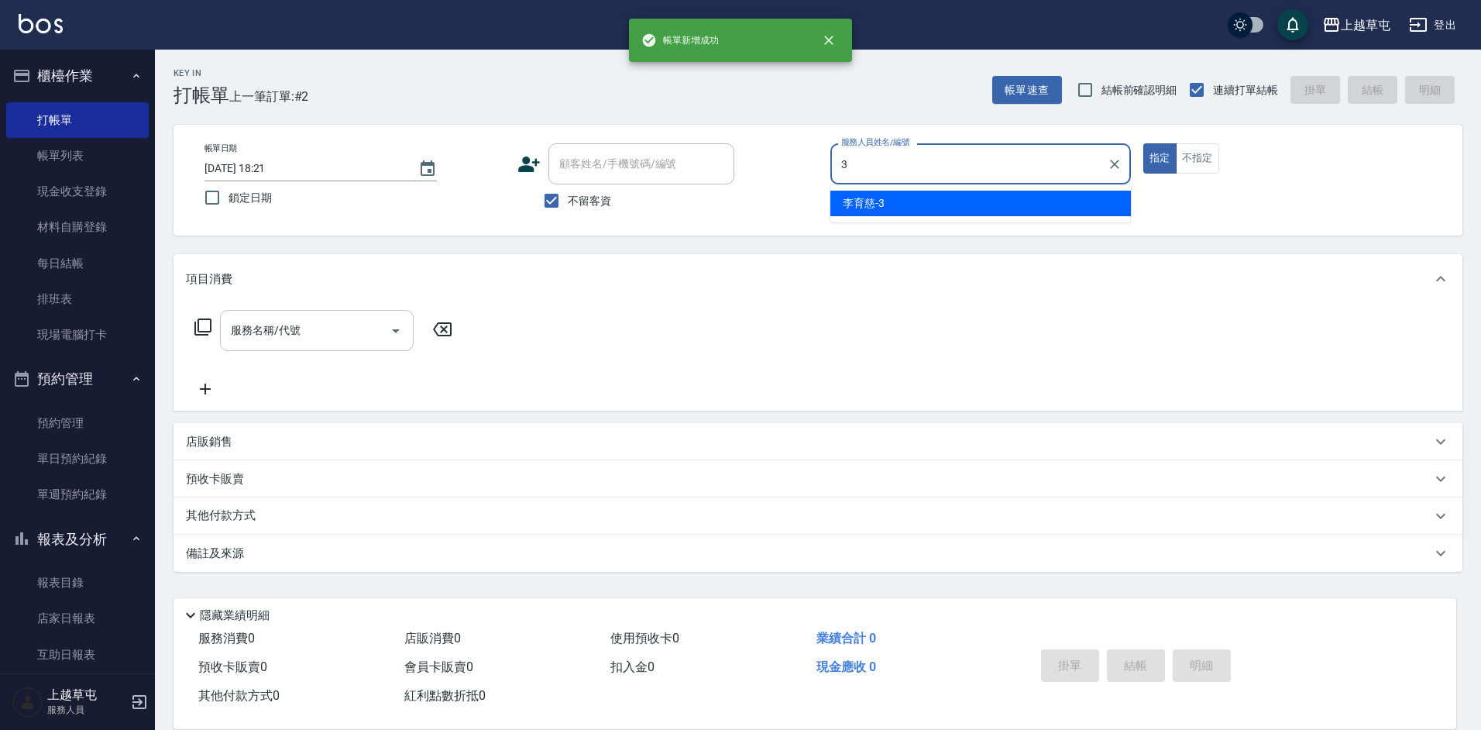
type input "[PERSON_NAME]-3"
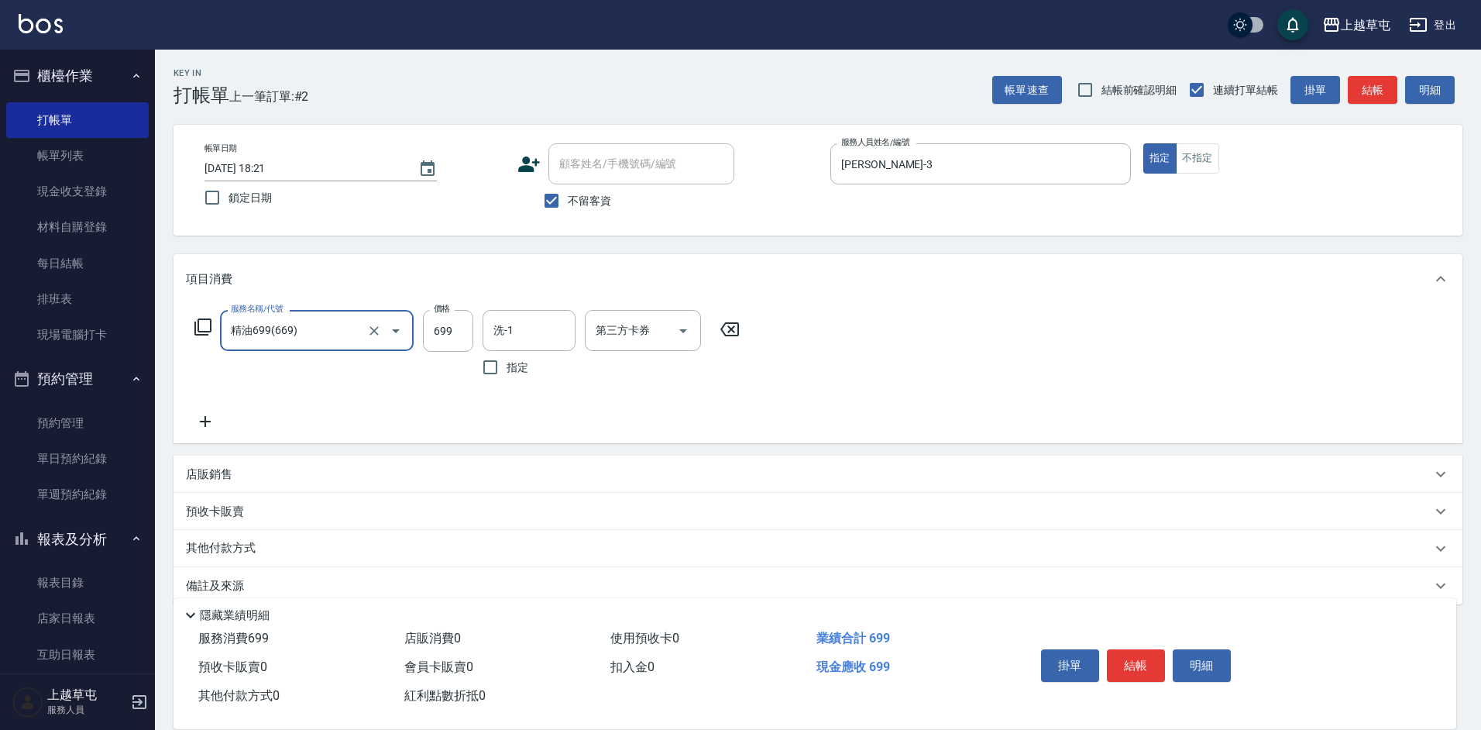
type input "精油699(669)"
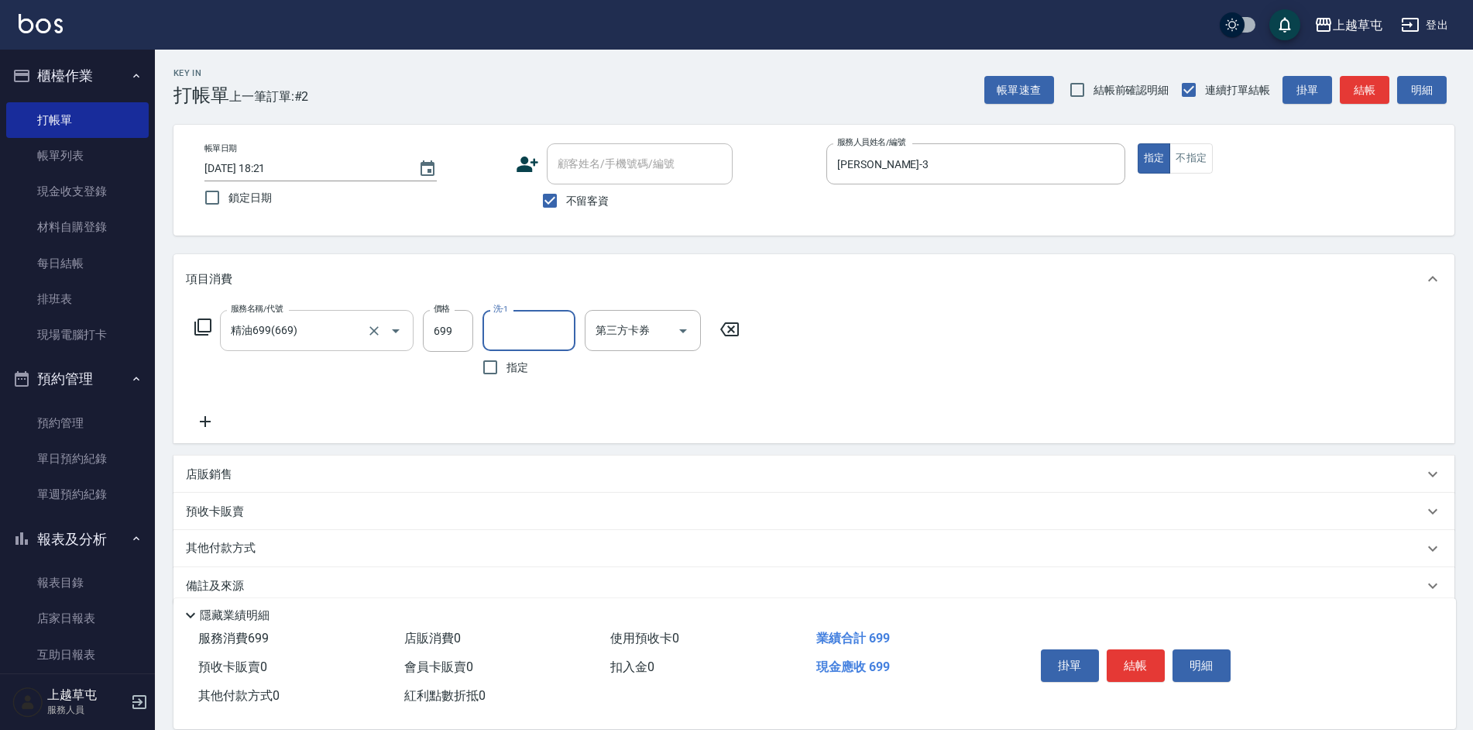
type input "3"
type input "[PERSON_NAME]-26"
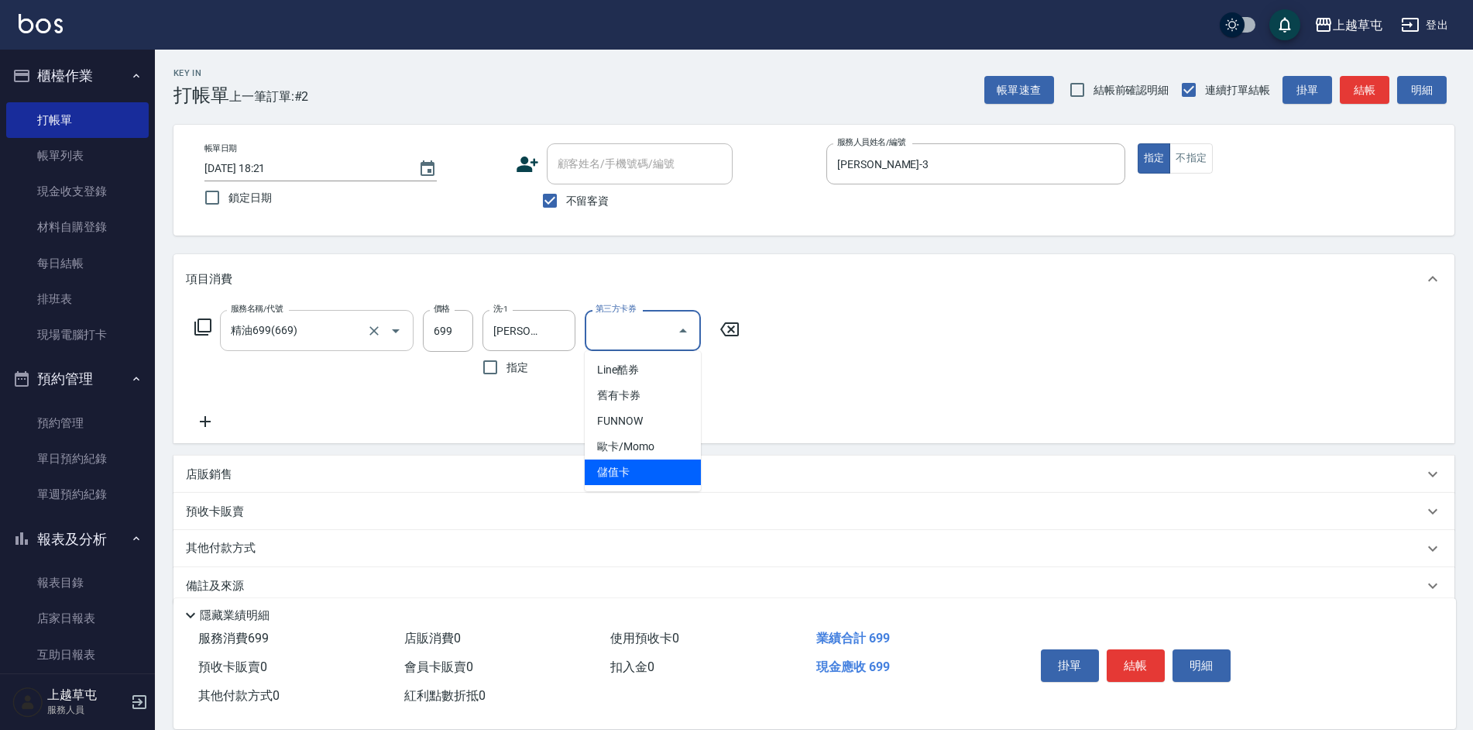
type input "儲值卡"
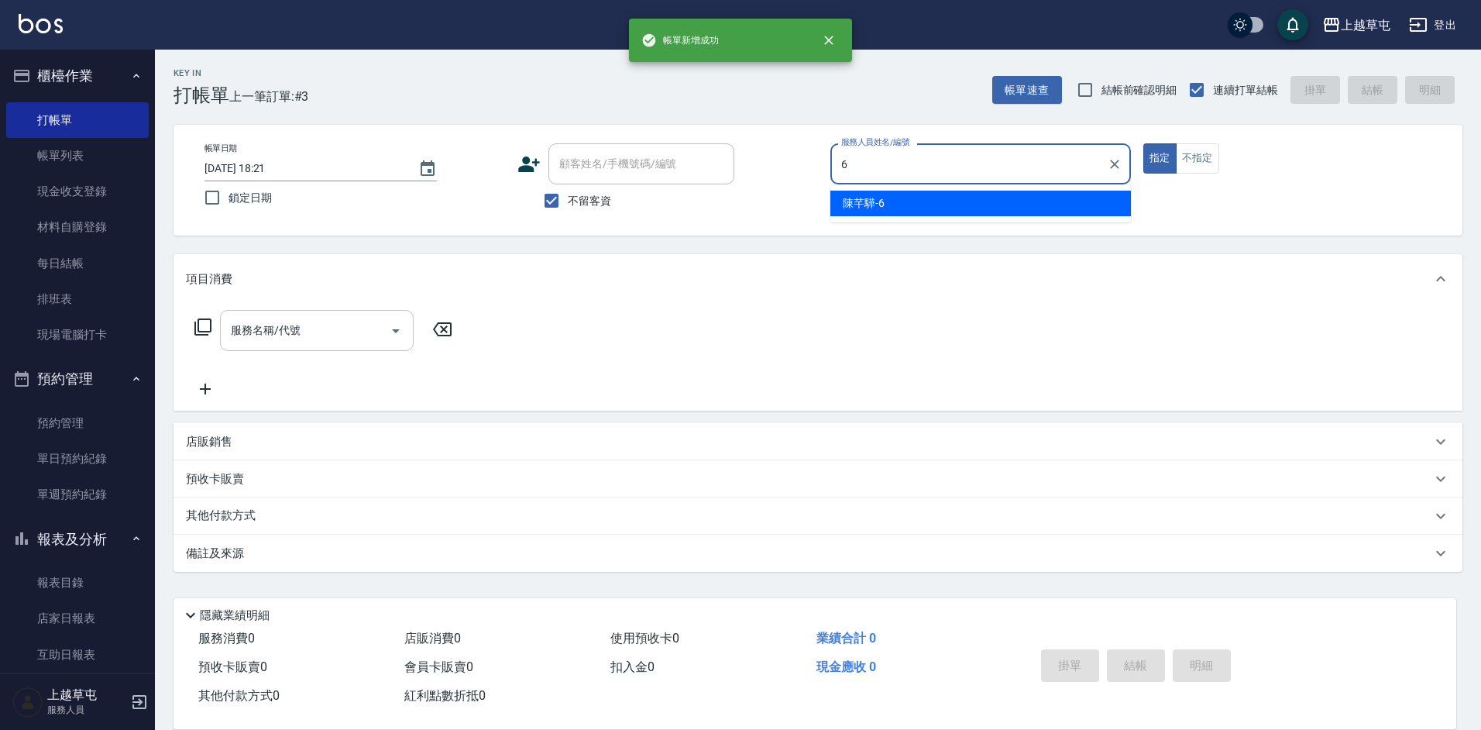
type input "[PERSON_NAME]-6"
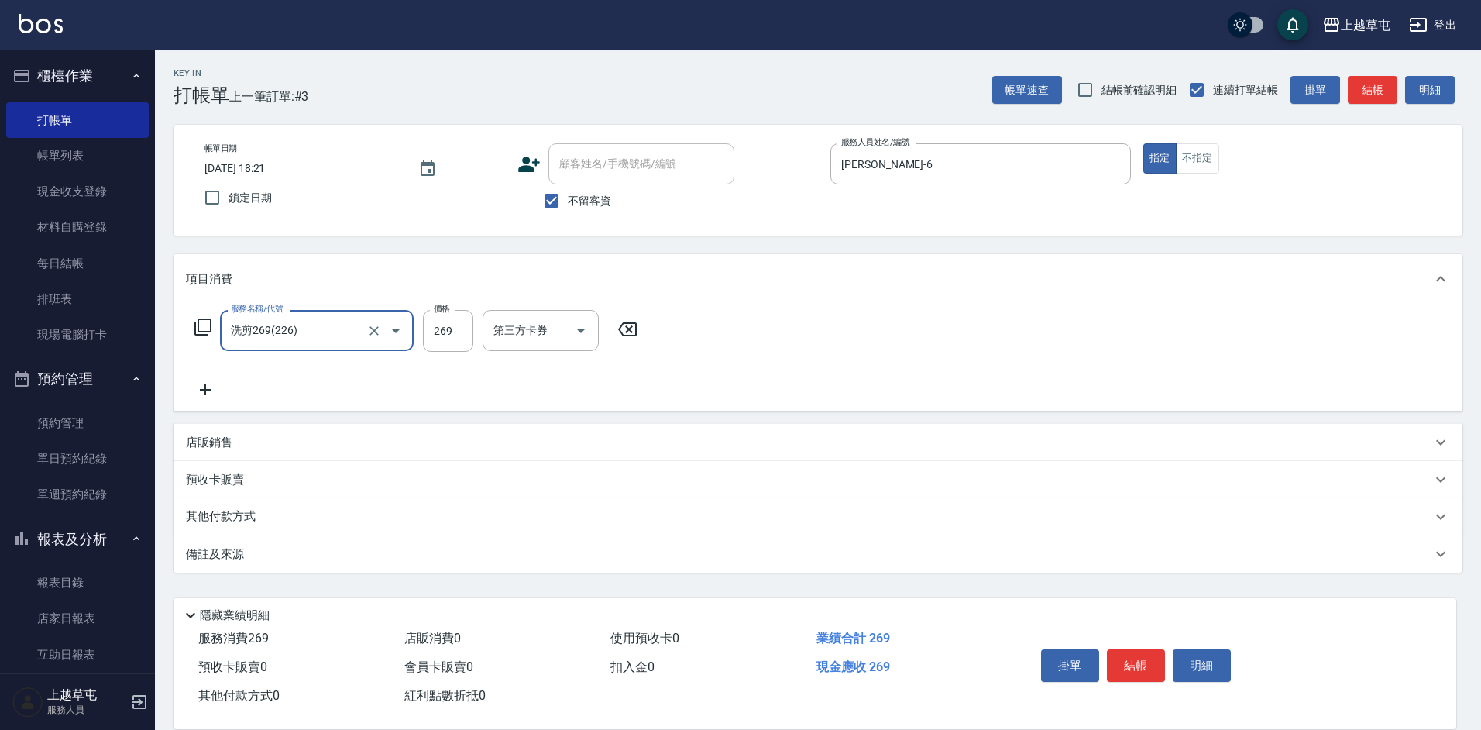
type input "洗剪269(226)"
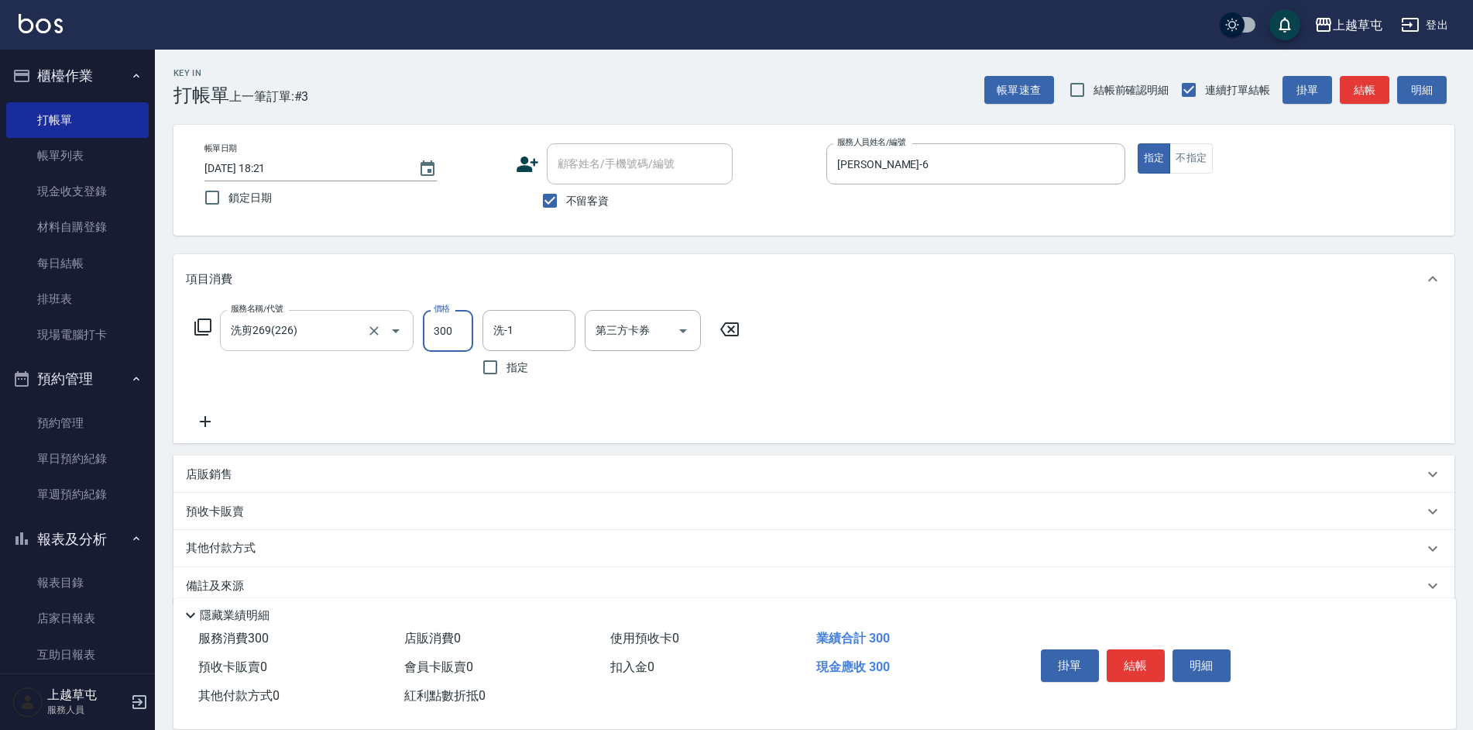
type input "300"
type input "[PERSON_NAME]-26"
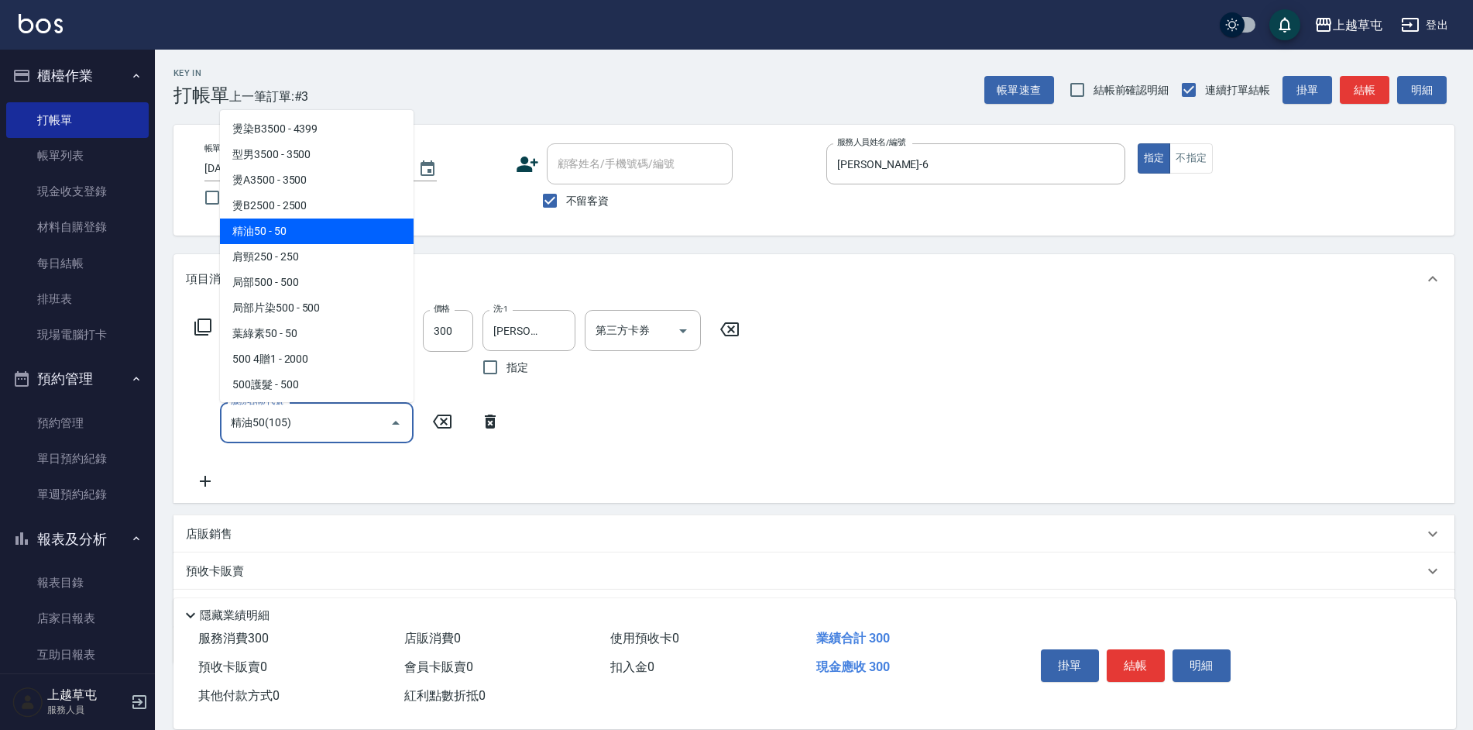
type input "精油50(105)"
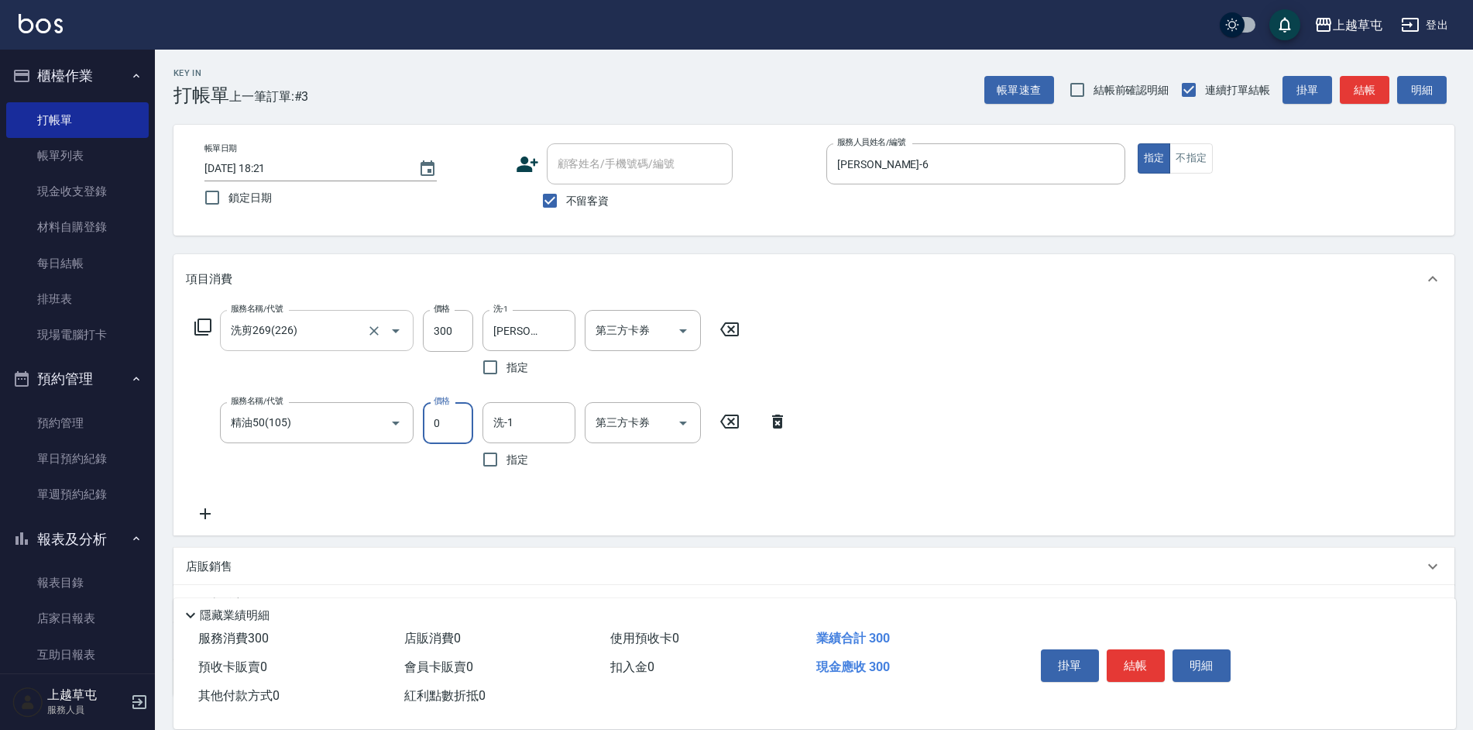
type input "50"
type input "[PERSON_NAME]-26"
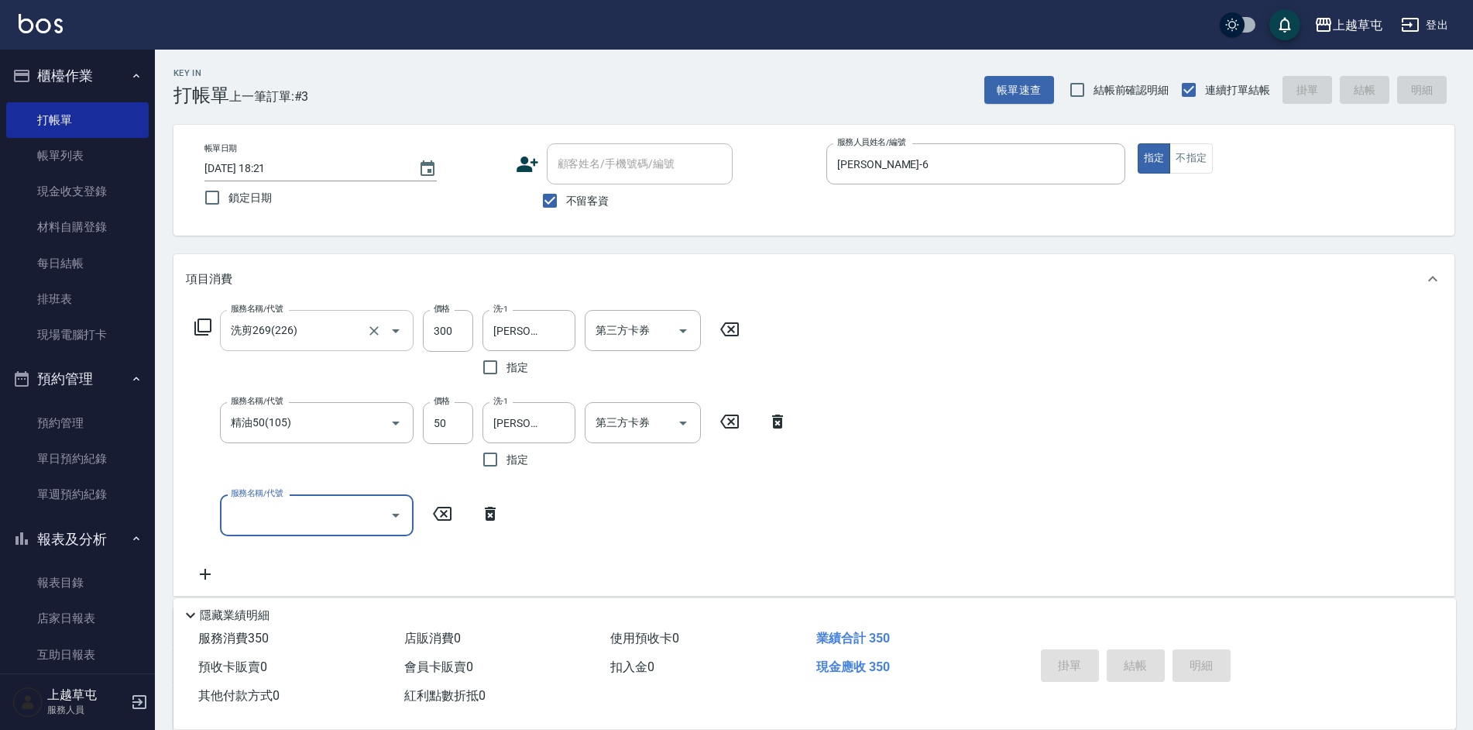
type input "[DATE] 18:22"
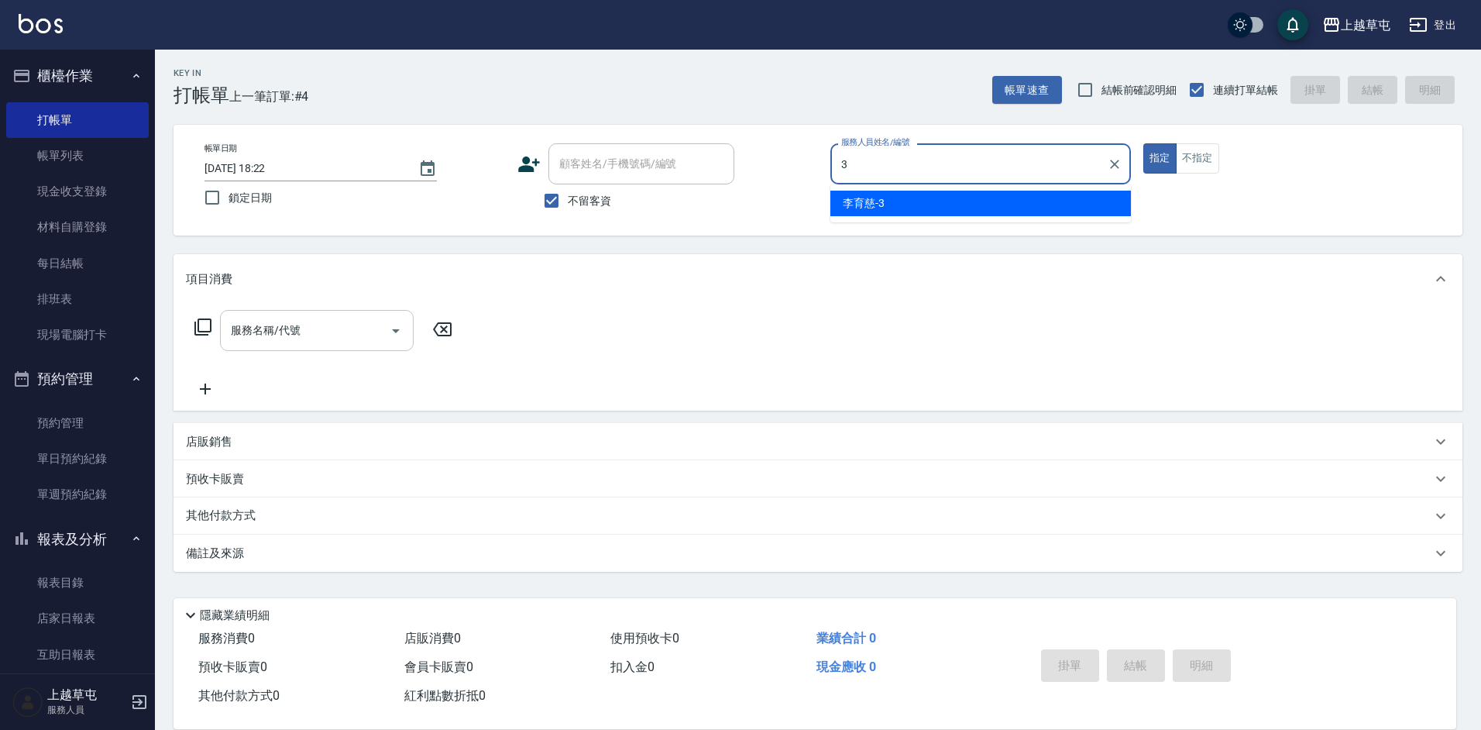
type input "[PERSON_NAME]-3"
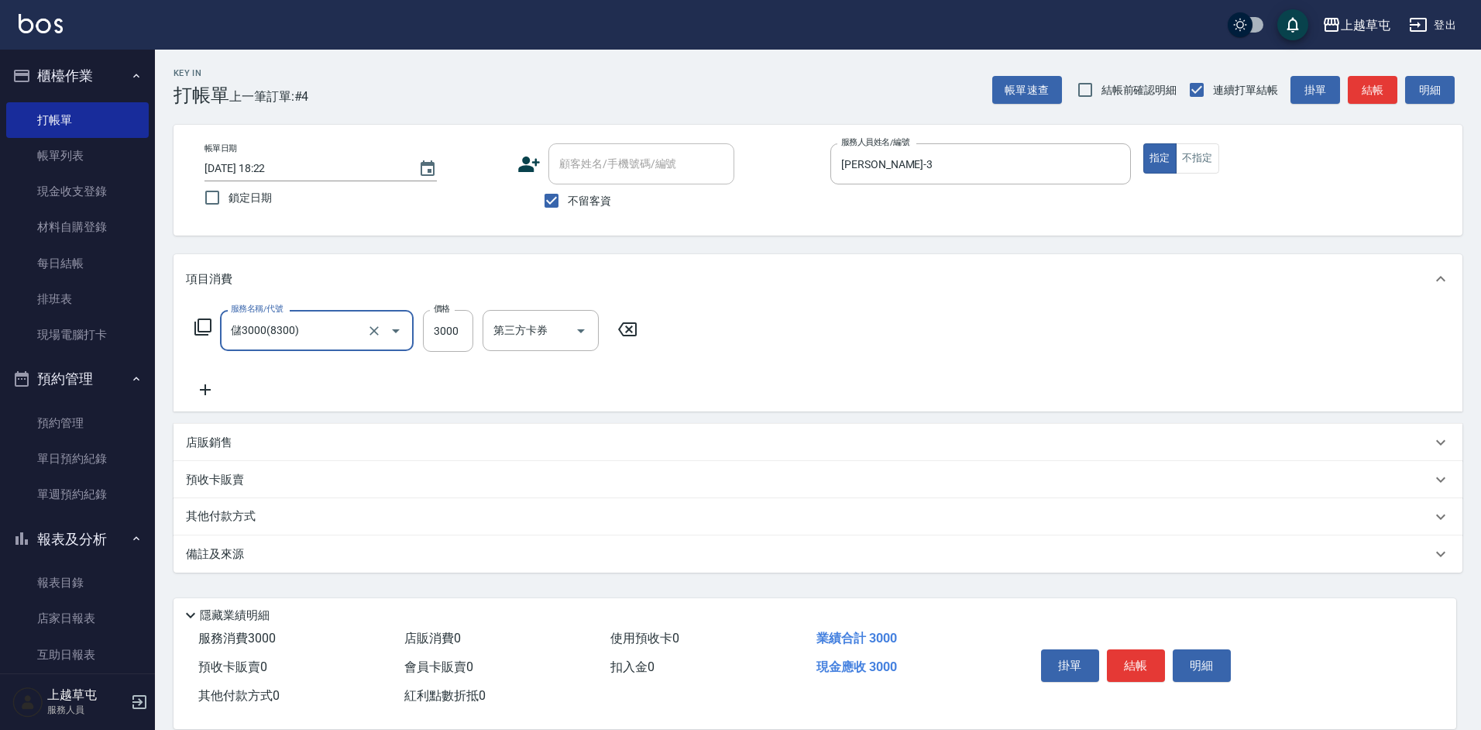
type input "儲3000(8300)"
type input "4000"
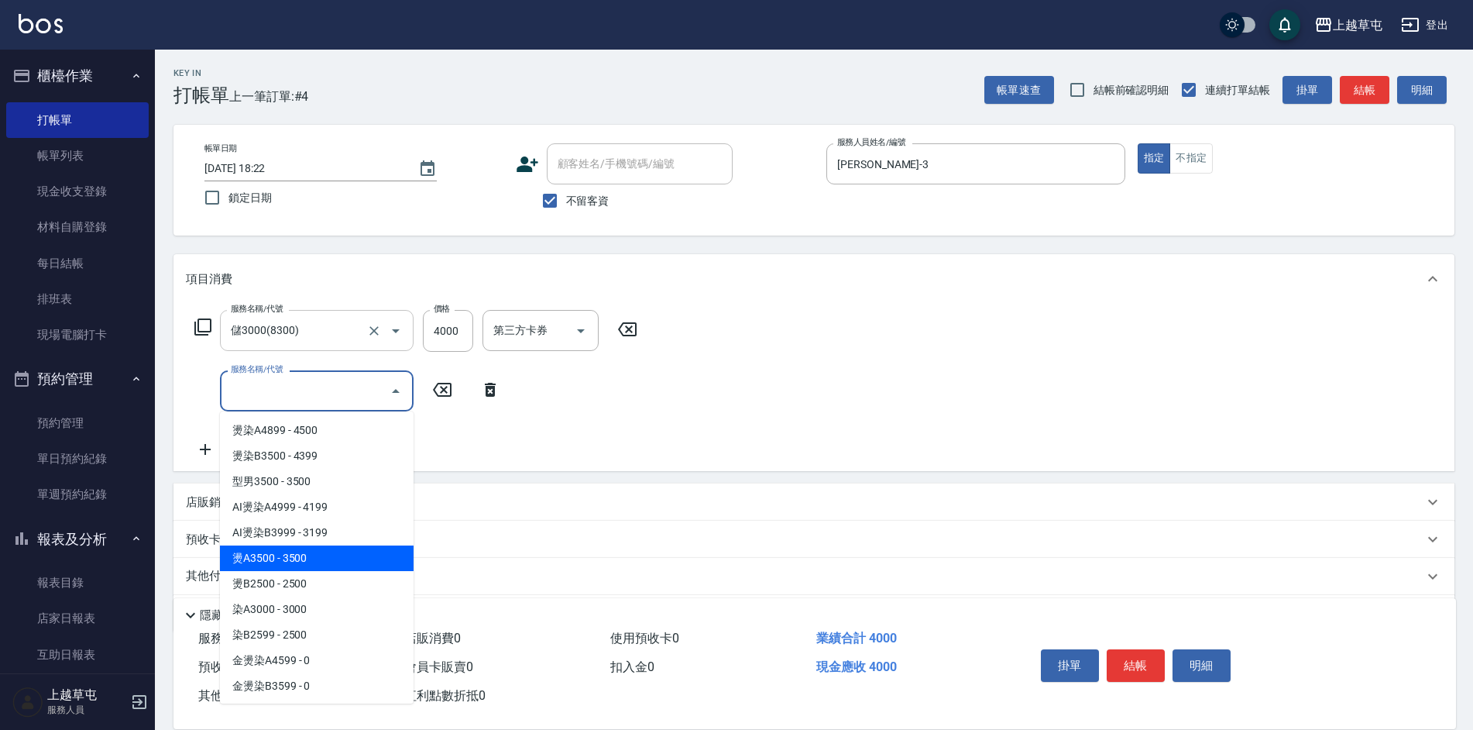
type input "燙A3500(31)"
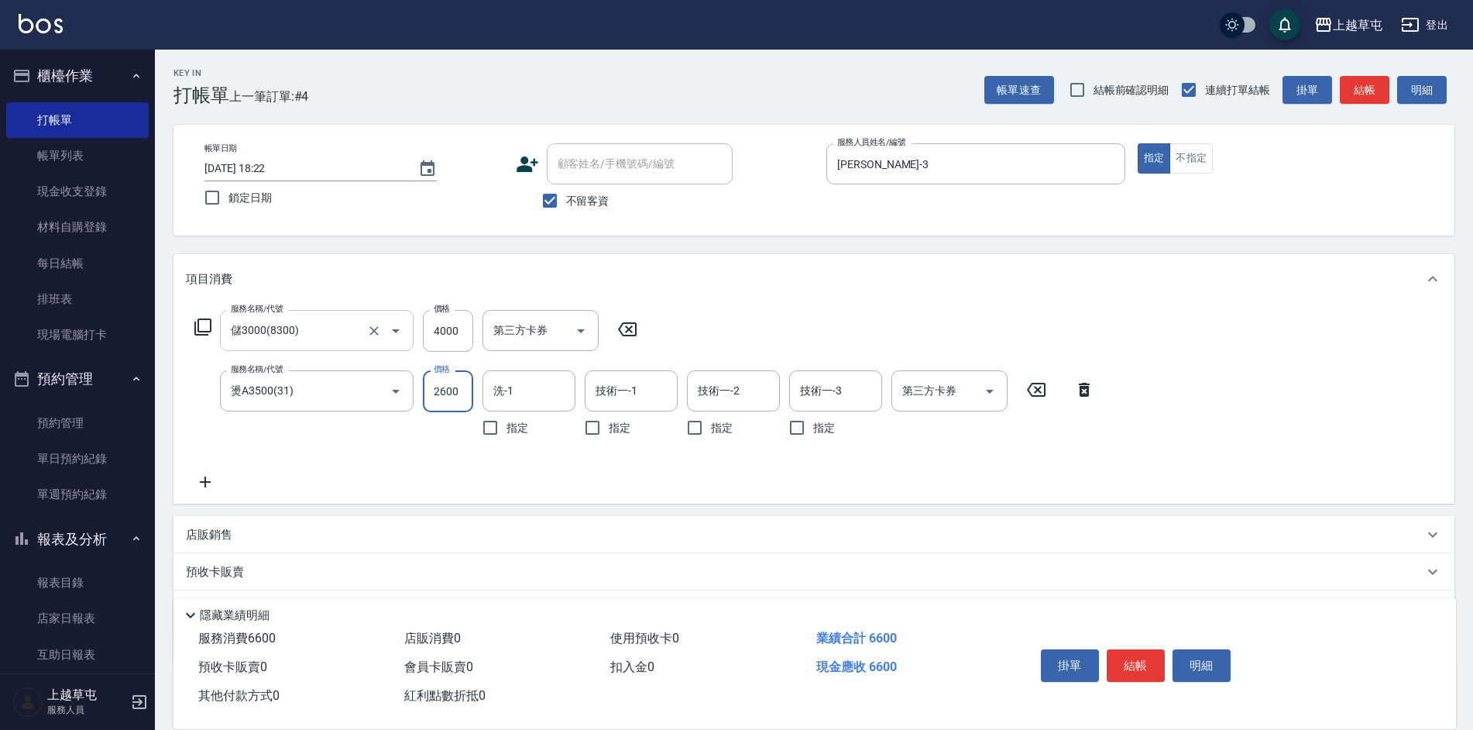
type input "2600"
type input "[PERSON_NAME]-26"
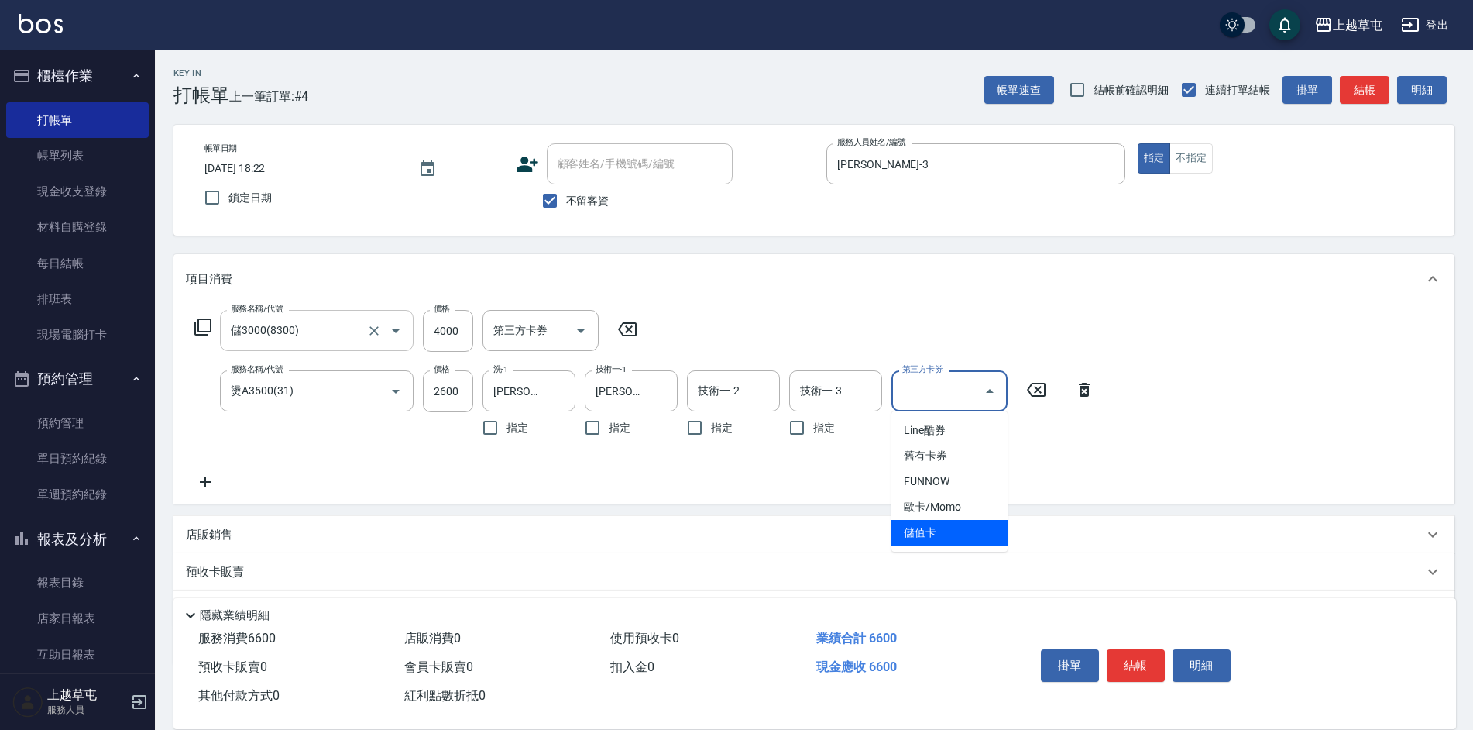
type input "儲值卡"
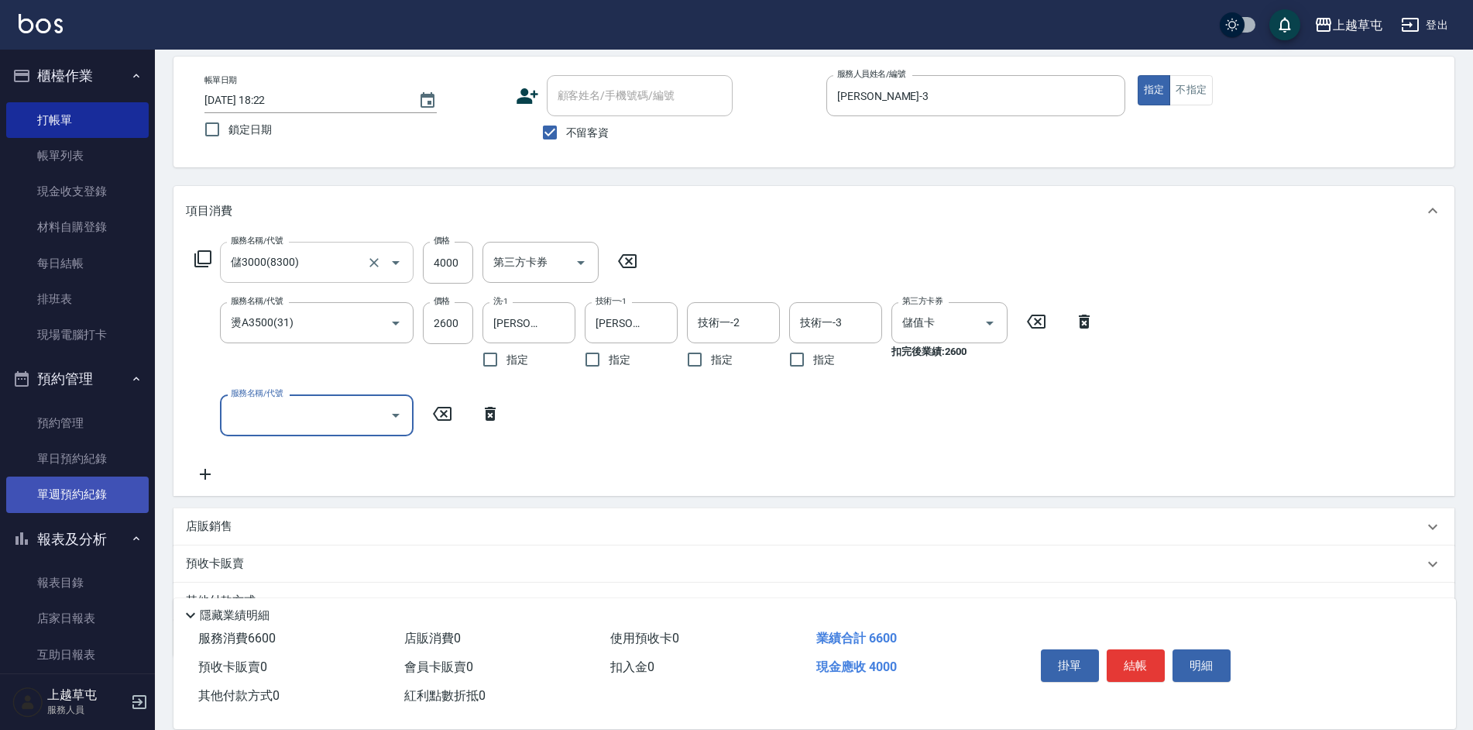
scroll to position [144, 0]
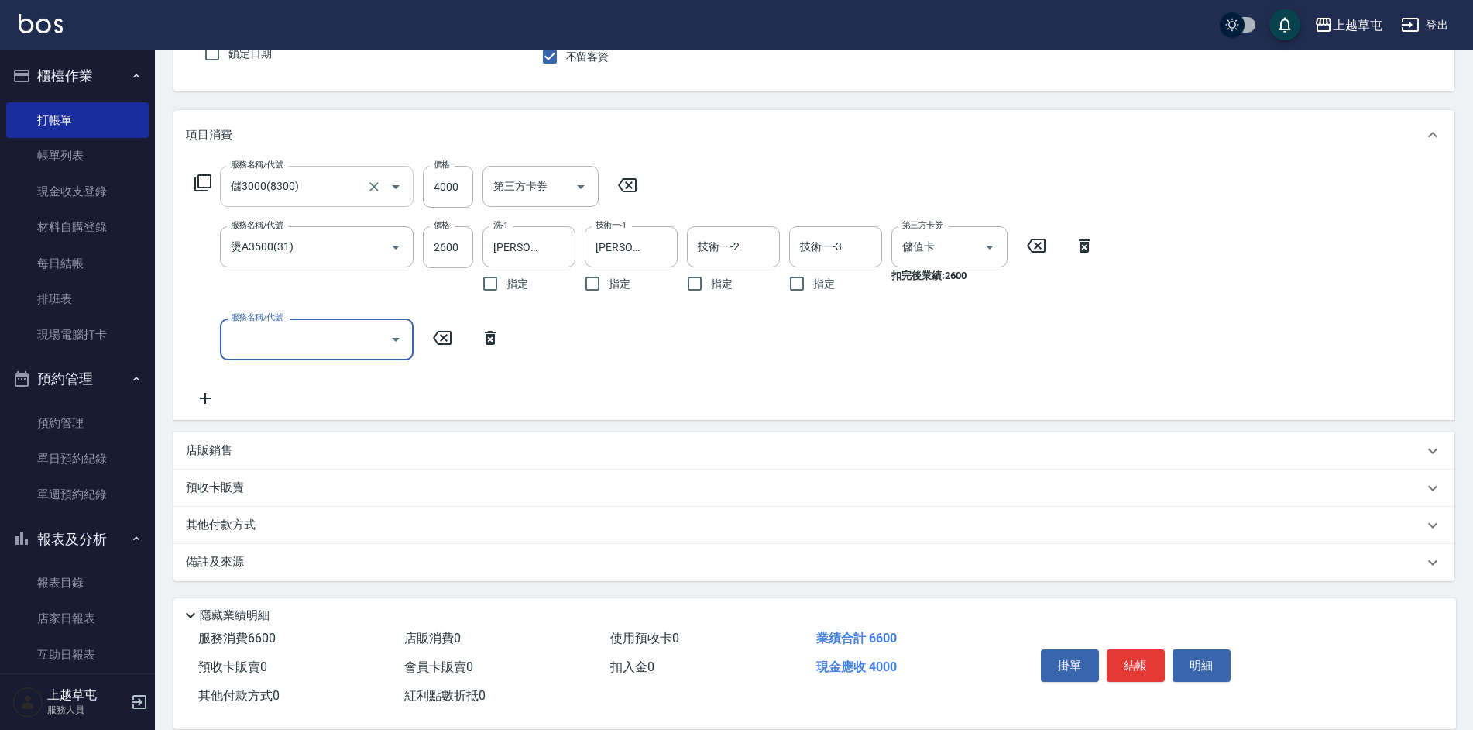
click at [222, 442] on div "店販銷售" at bounding box center [814, 450] width 1281 height 37
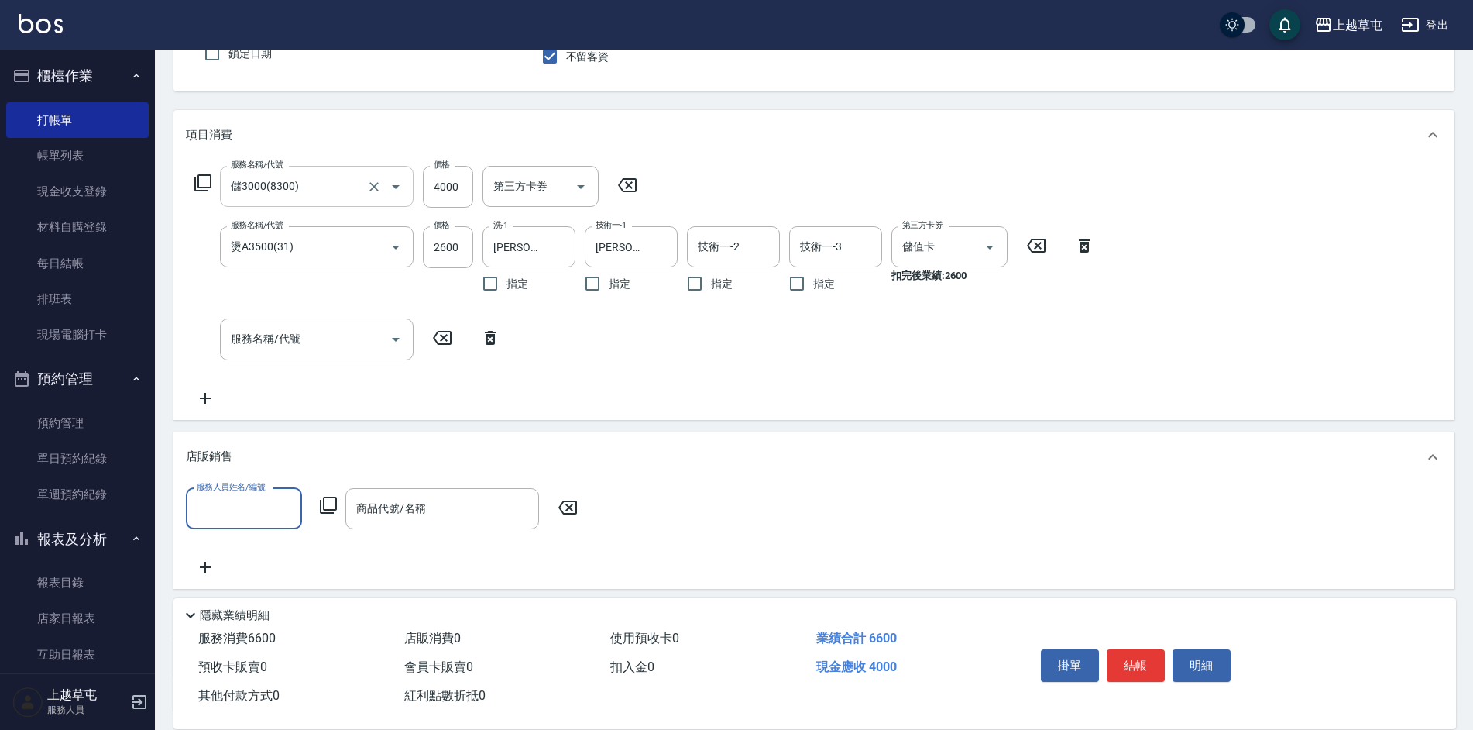
scroll to position [0, 0]
type input "[PERSON_NAME]-6"
click at [287, 508] on icon "Clear" at bounding box center [285, 508] width 9 height 9
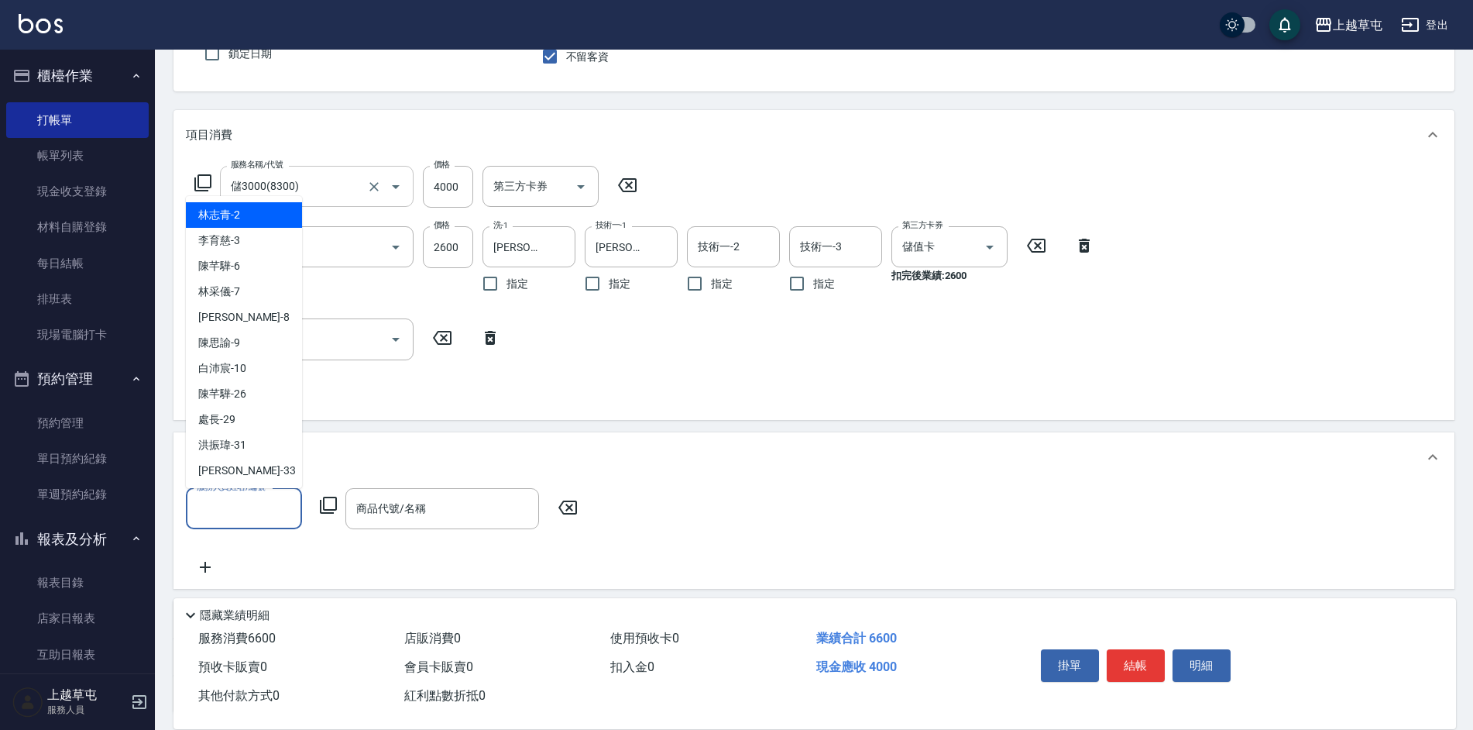
click at [287, 508] on input "服務人員姓名/編號" at bounding box center [244, 508] width 102 height 27
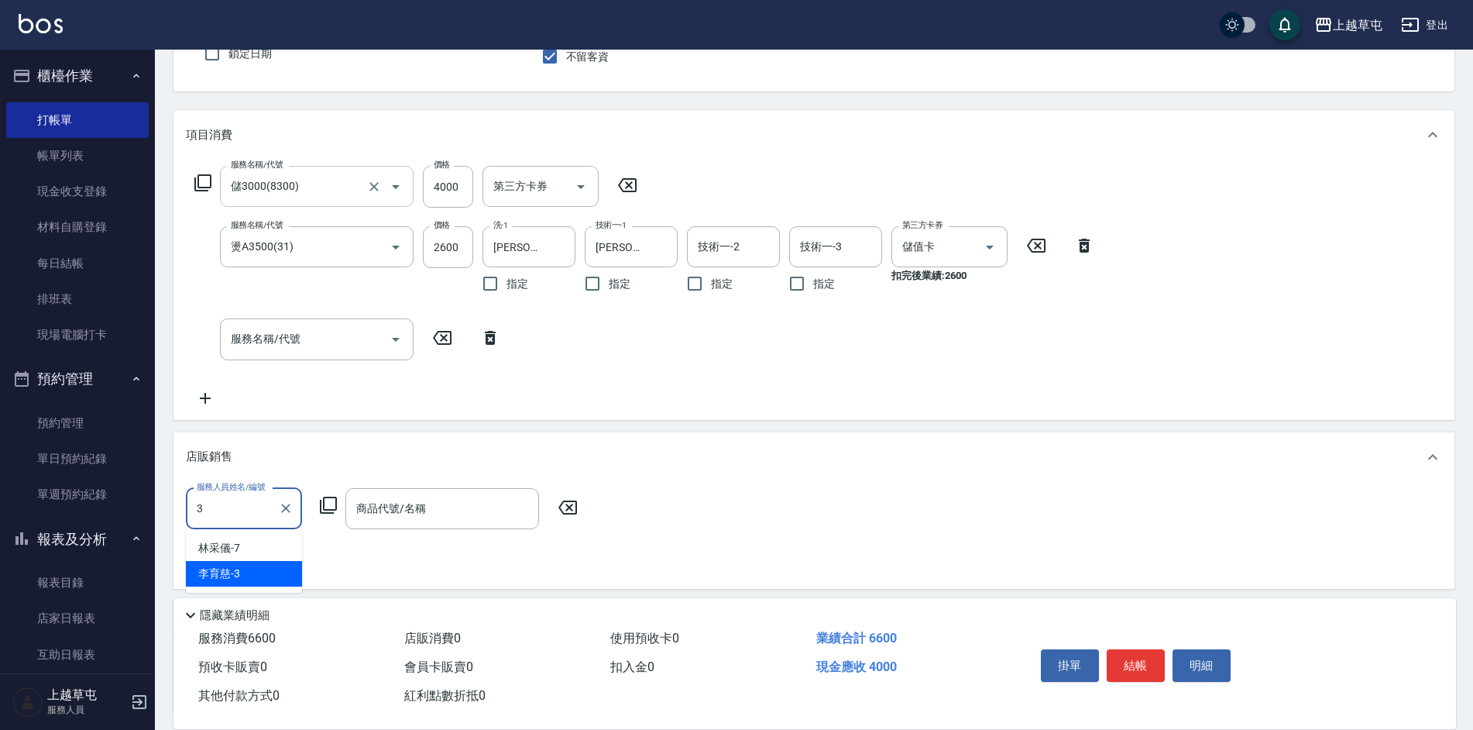
type input "[PERSON_NAME]-3"
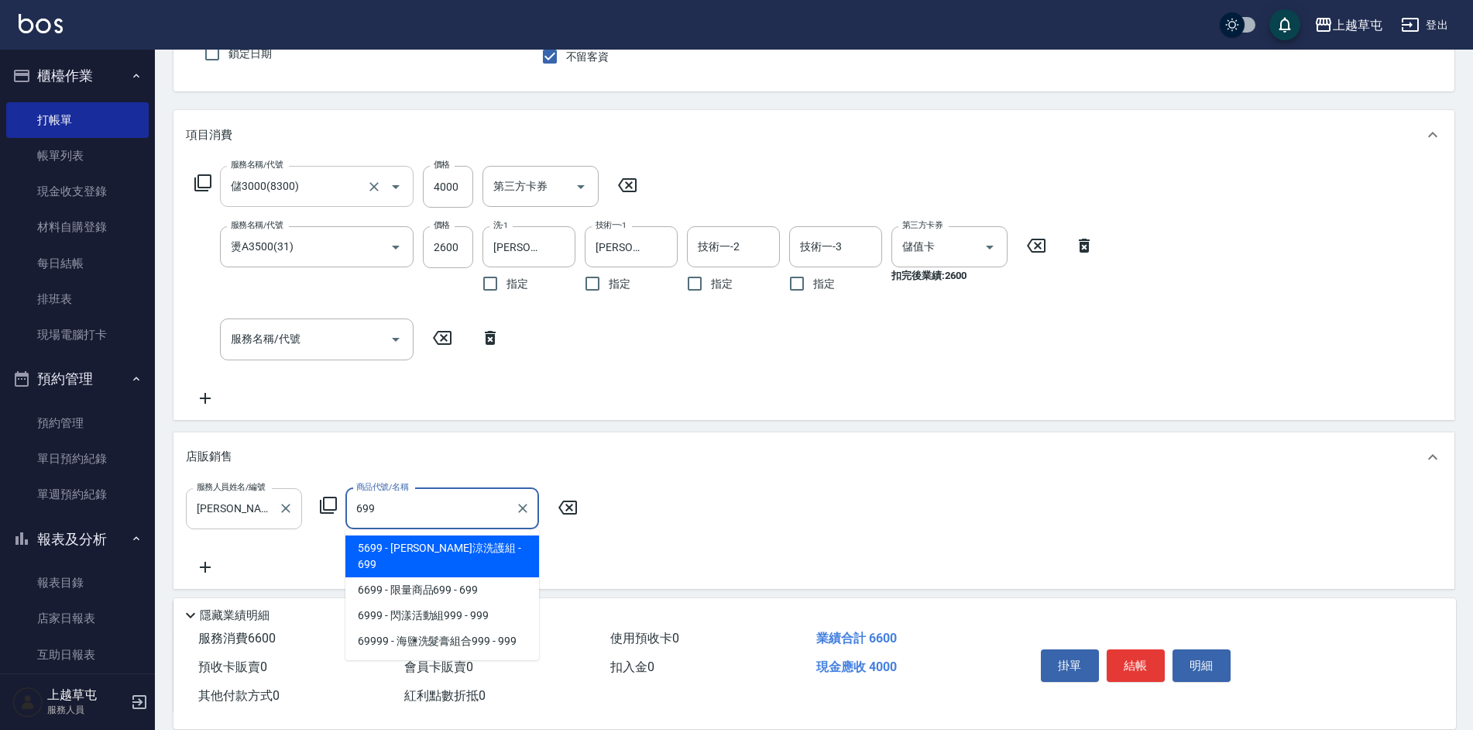
type input "水水沁涼洗護組"
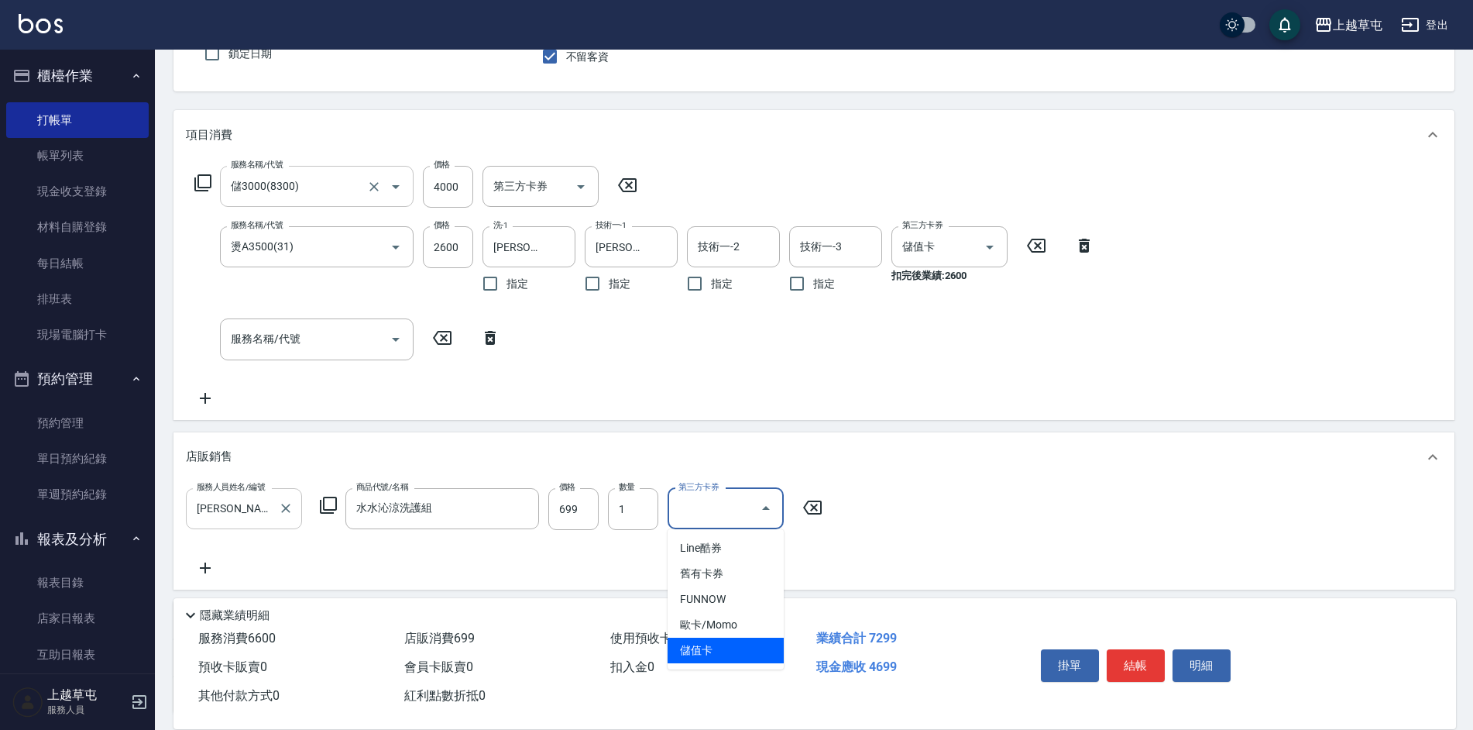
type input "儲值卡"
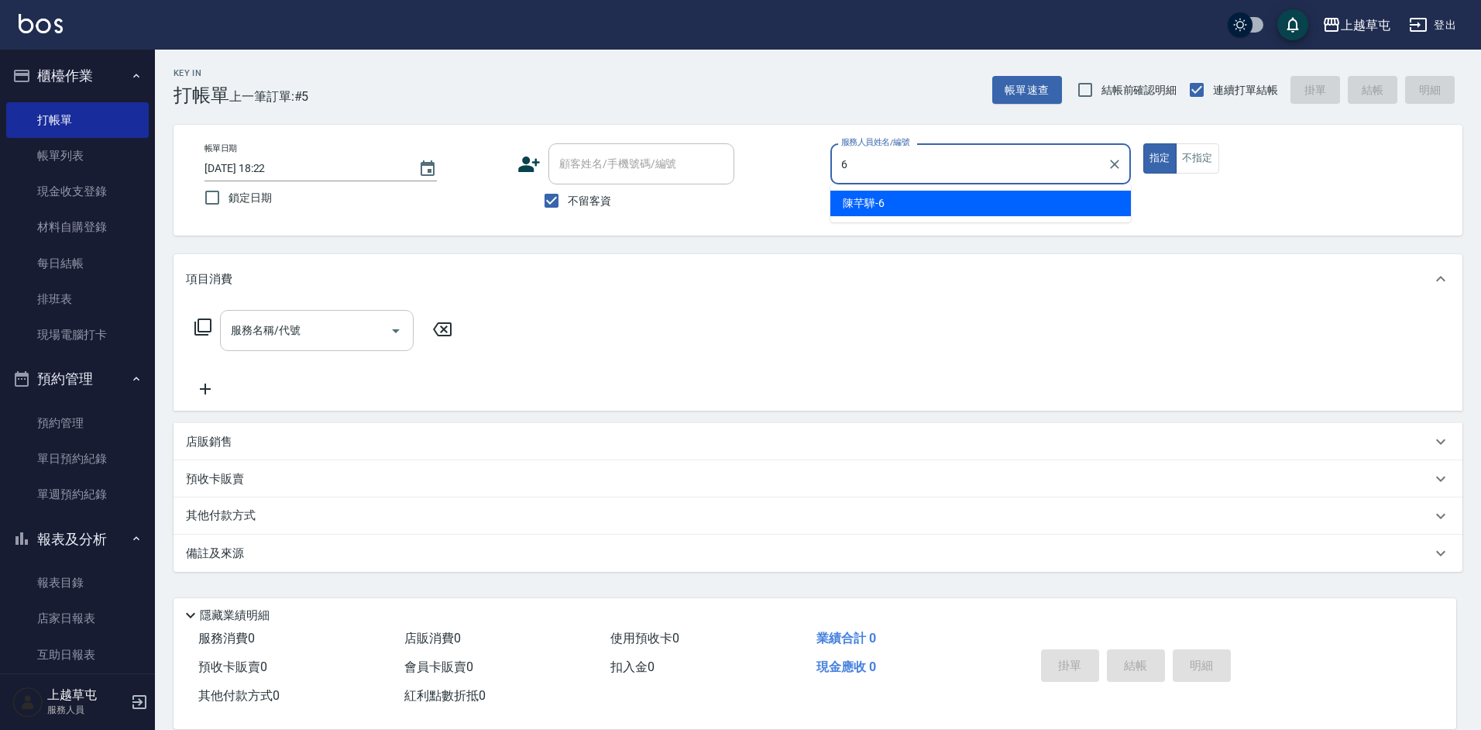
type input "[PERSON_NAME]-6"
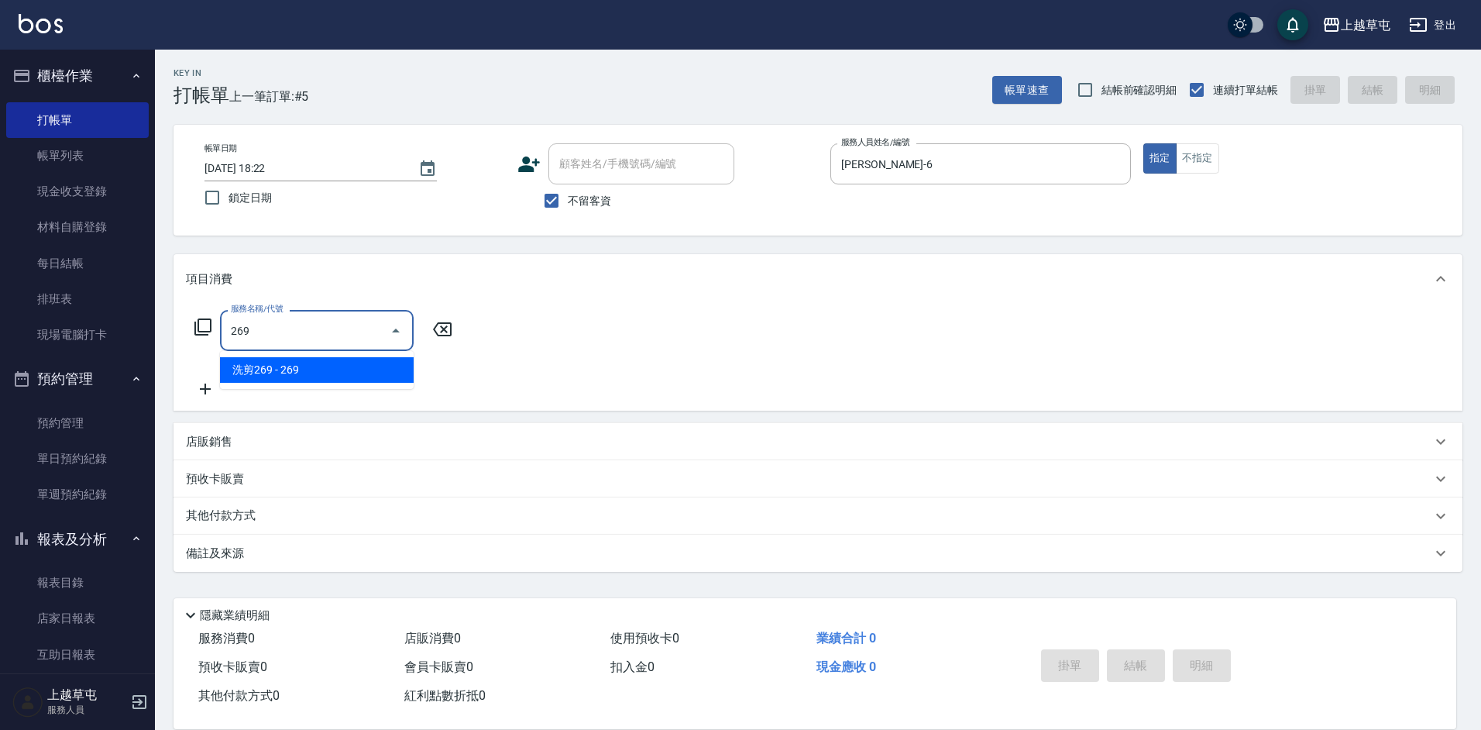
type input "洗剪269(226)"
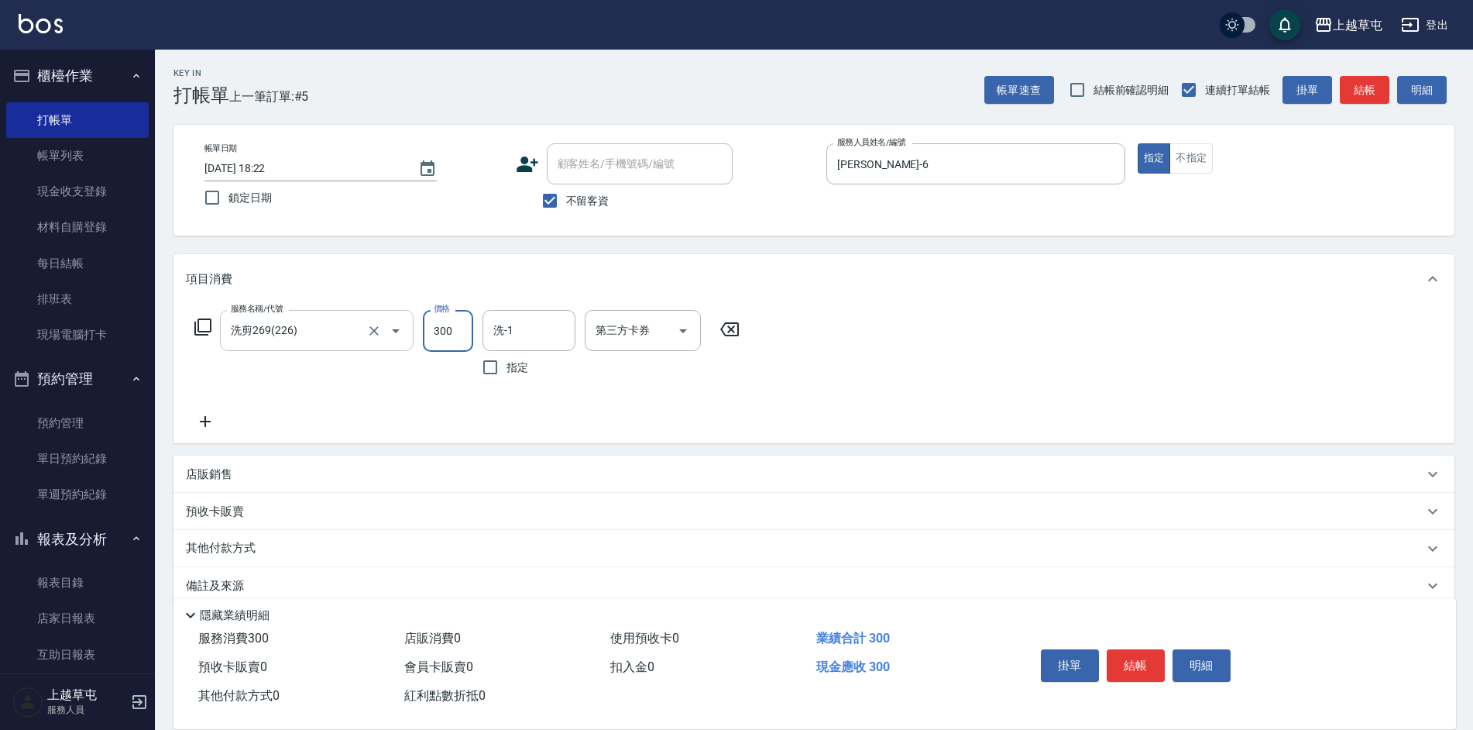
type input "300"
type input "[PERSON_NAME]-26"
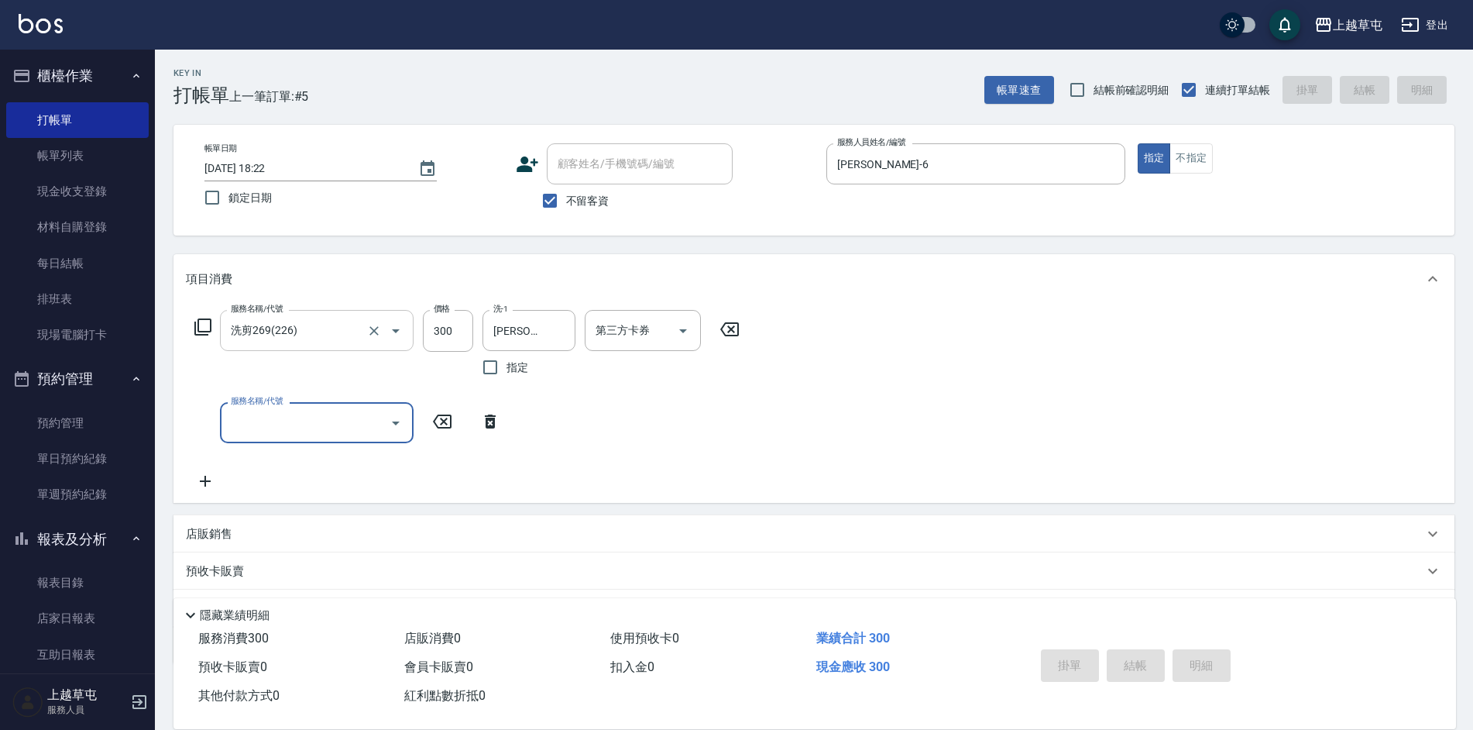
type input "[DATE] 18:23"
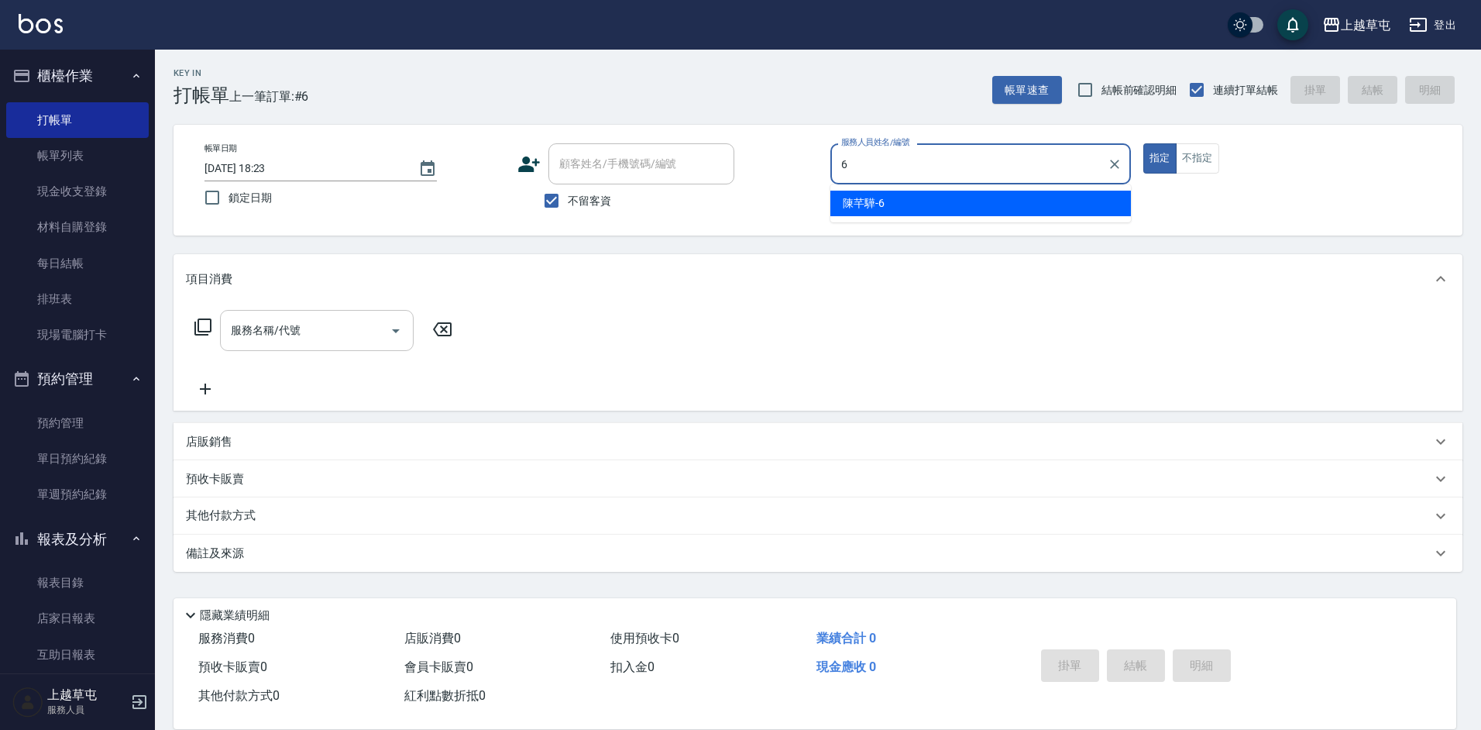
type input "[PERSON_NAME]-6"
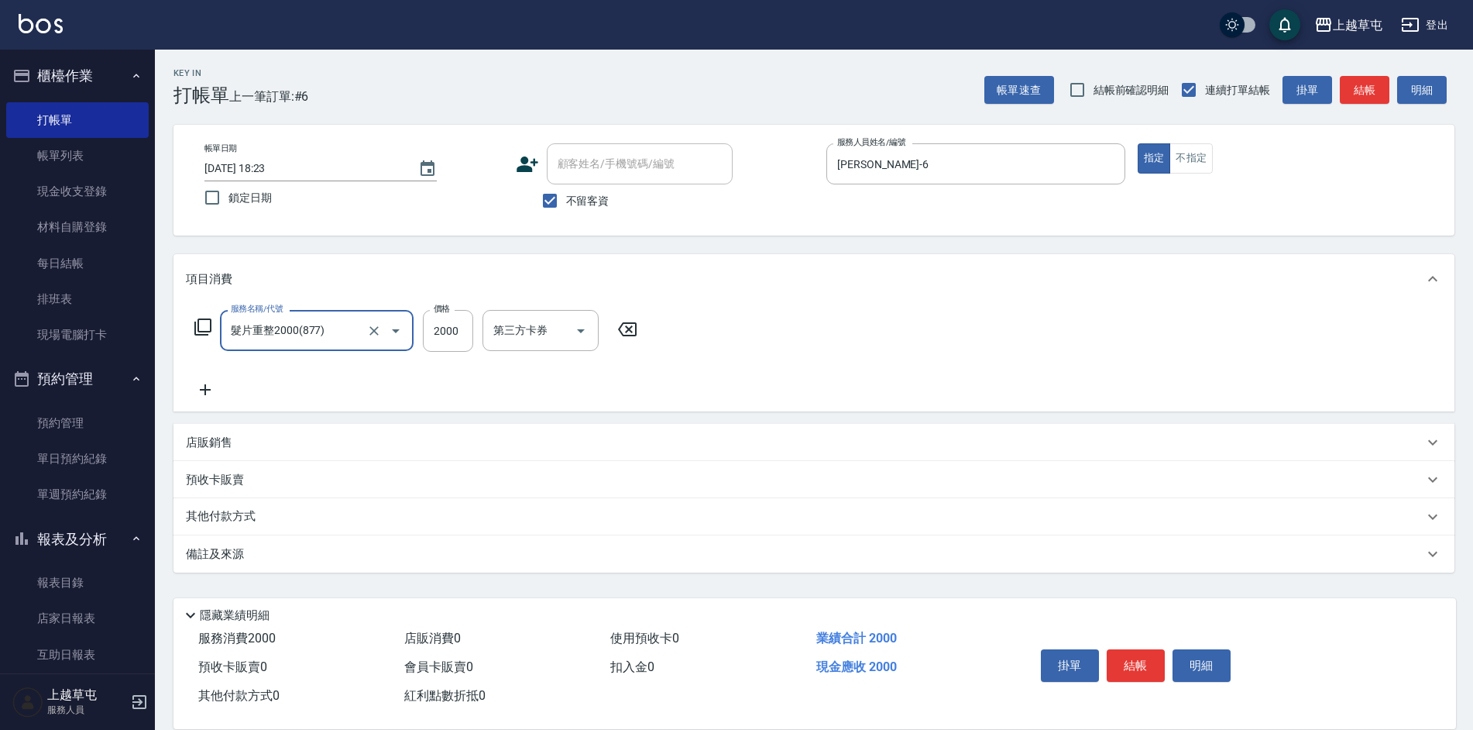
type input "髮片重整2000(877)"
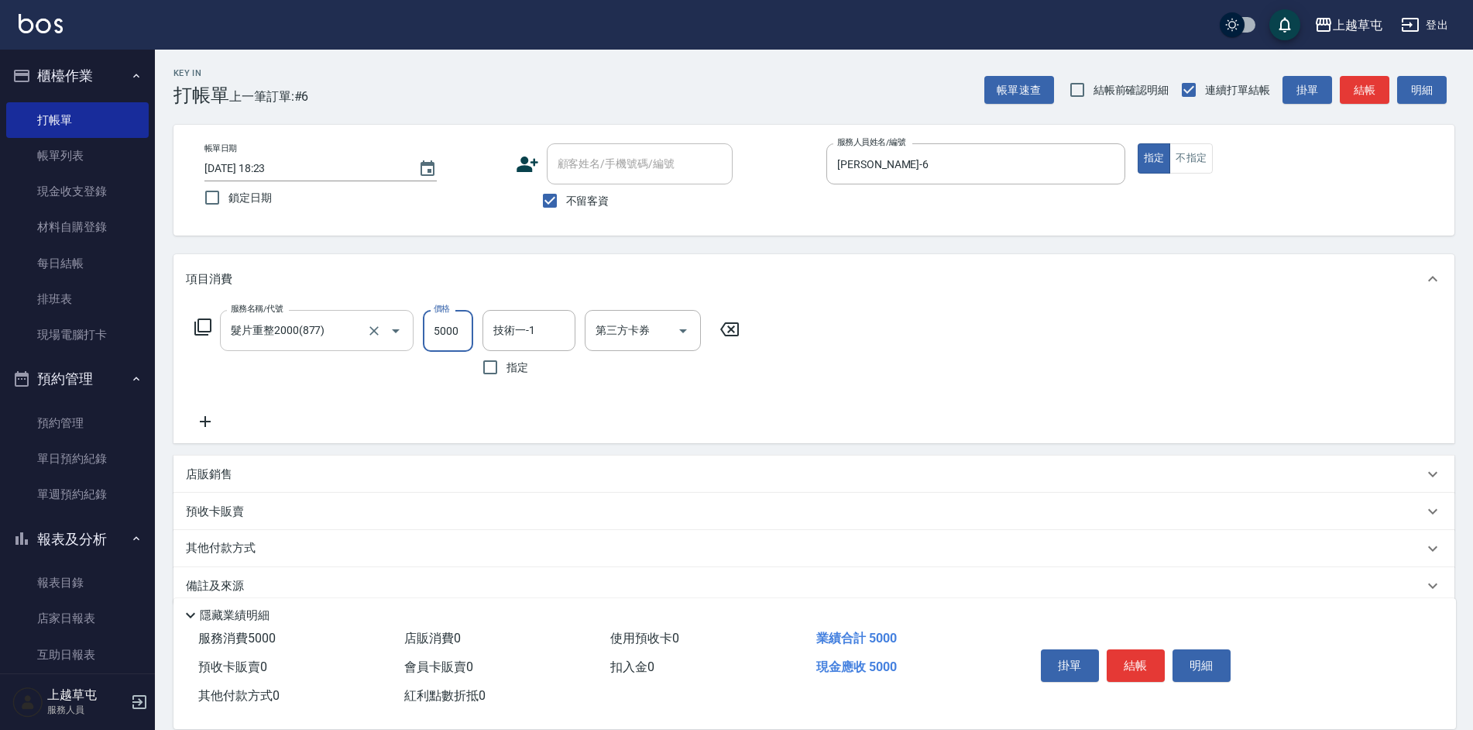
type input "5000"
type input "[PERSON_NAME]-6"
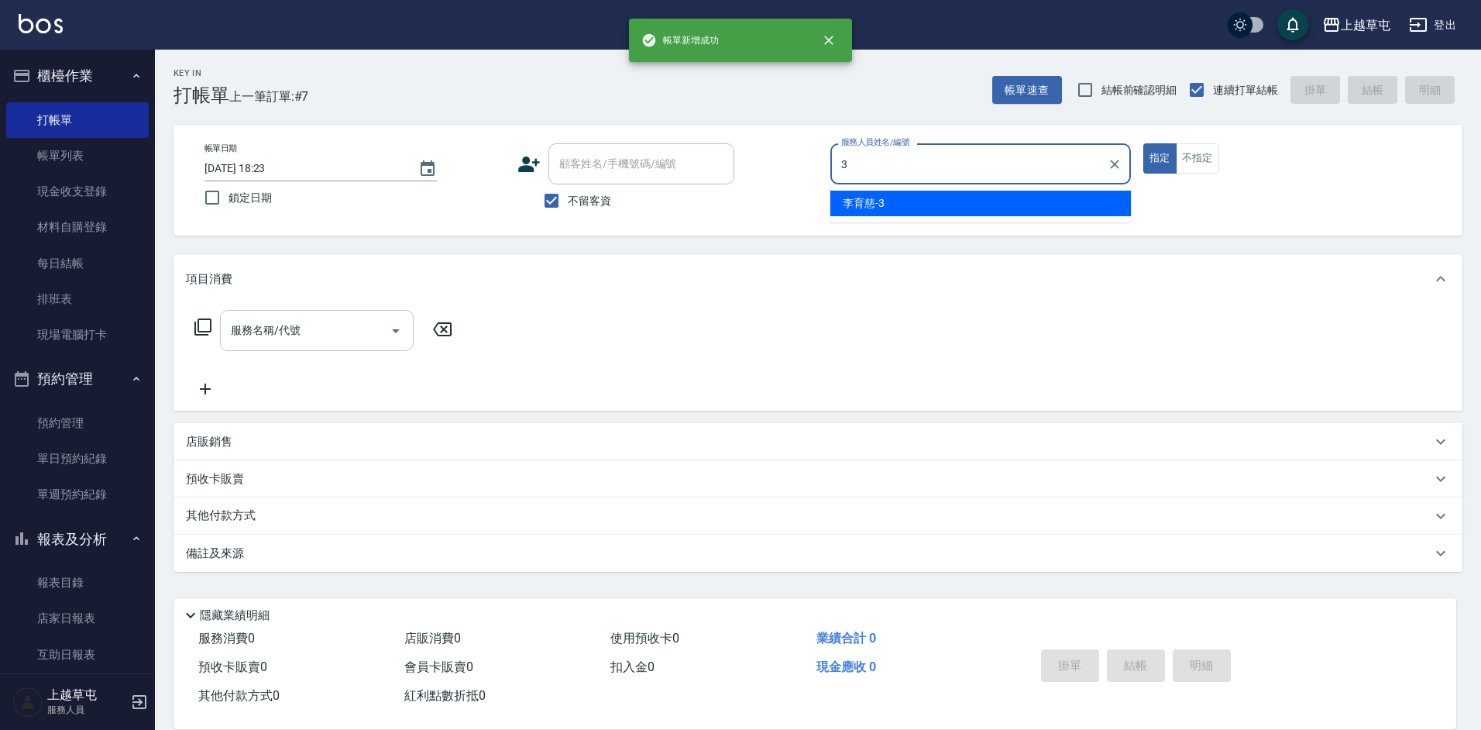
type input "[PERSON_NAME]-3"
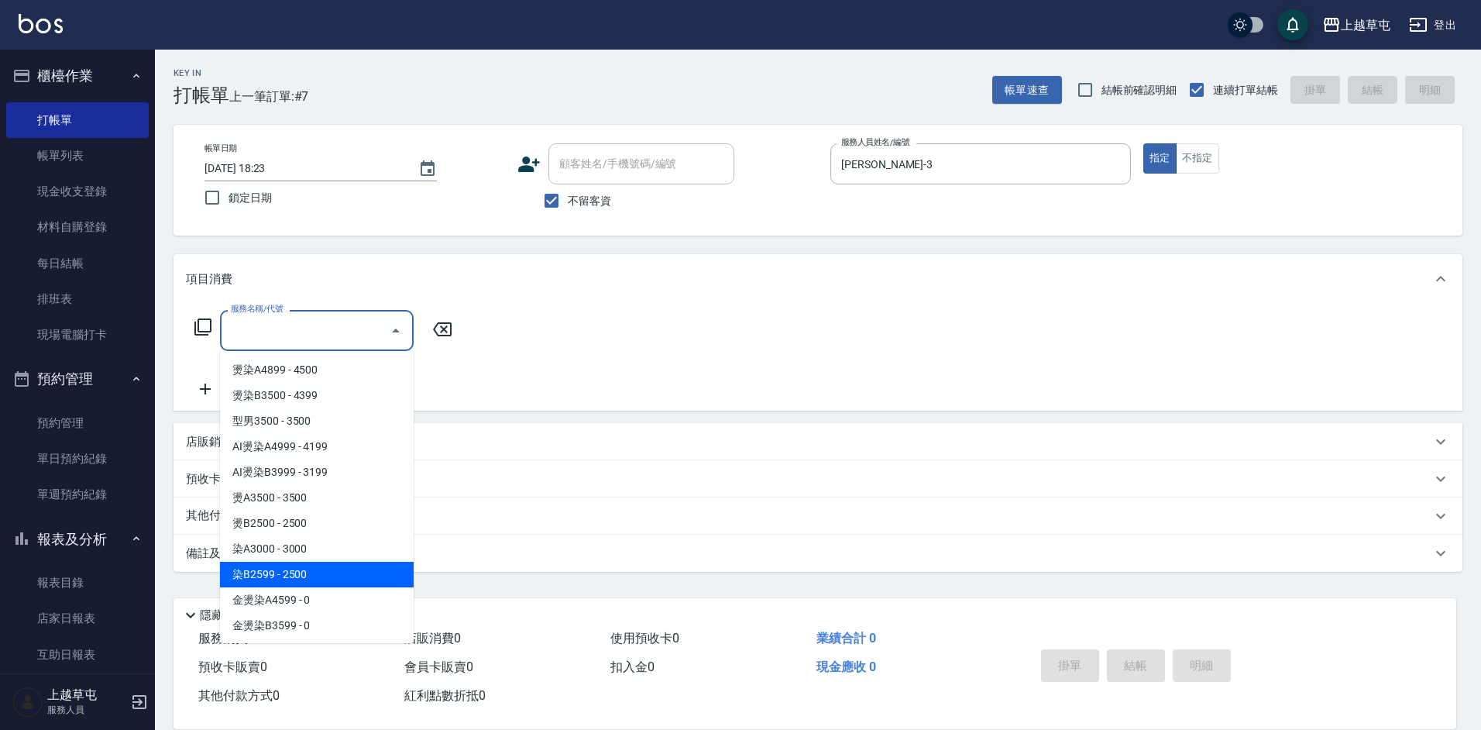
type input "染B2599(42)"
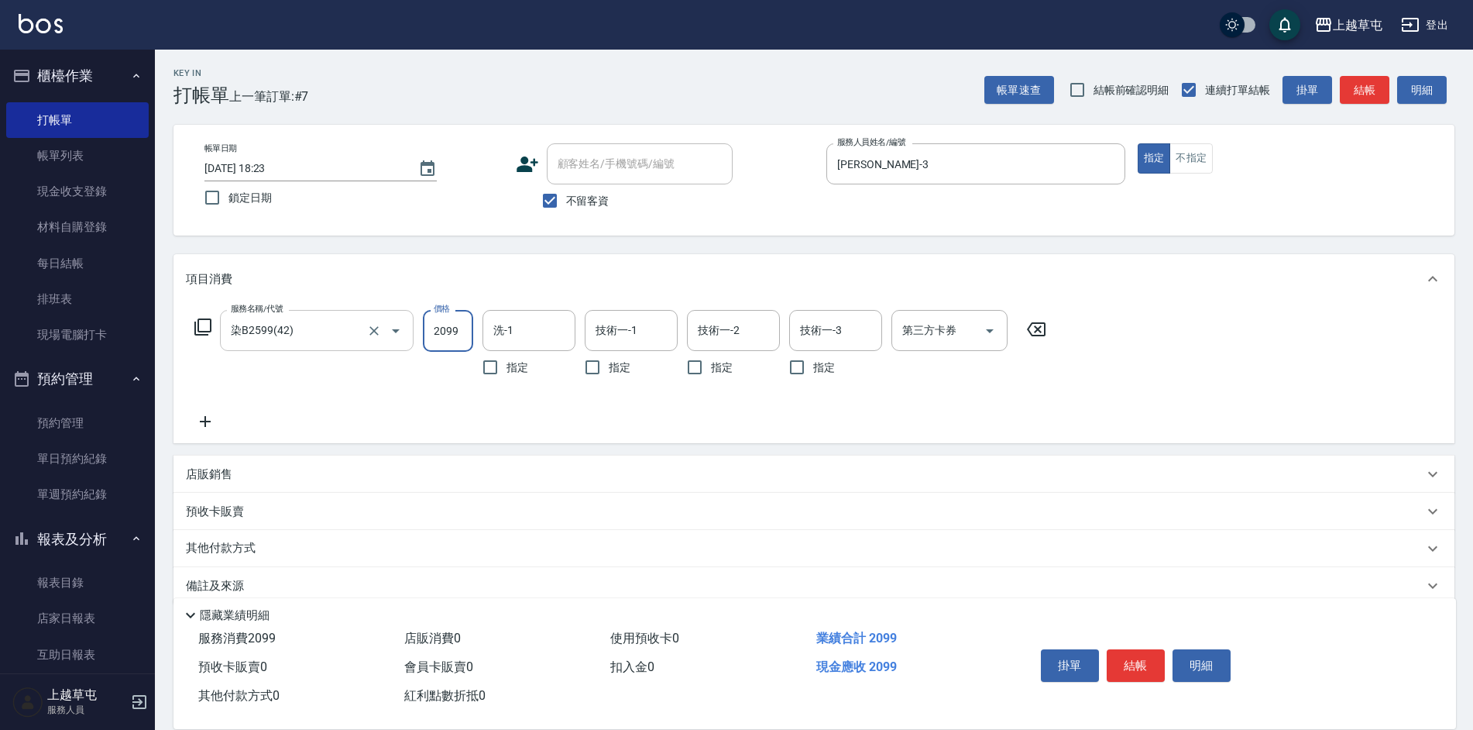
type input "2099"
type input "[PERSON_NAME]-26"
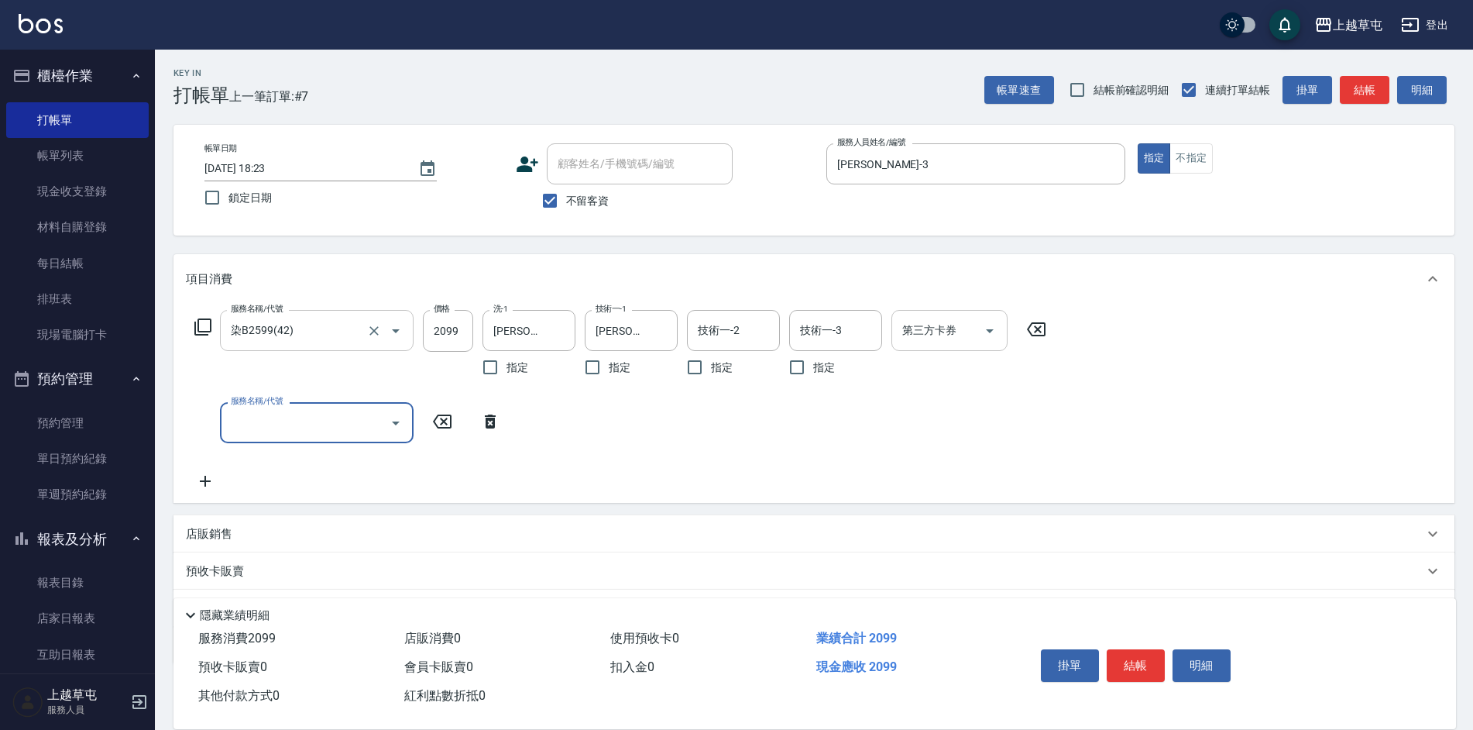
click at [941, 339] on input "第三方卡券" at bounding box center [938, 330] width 79 height 27
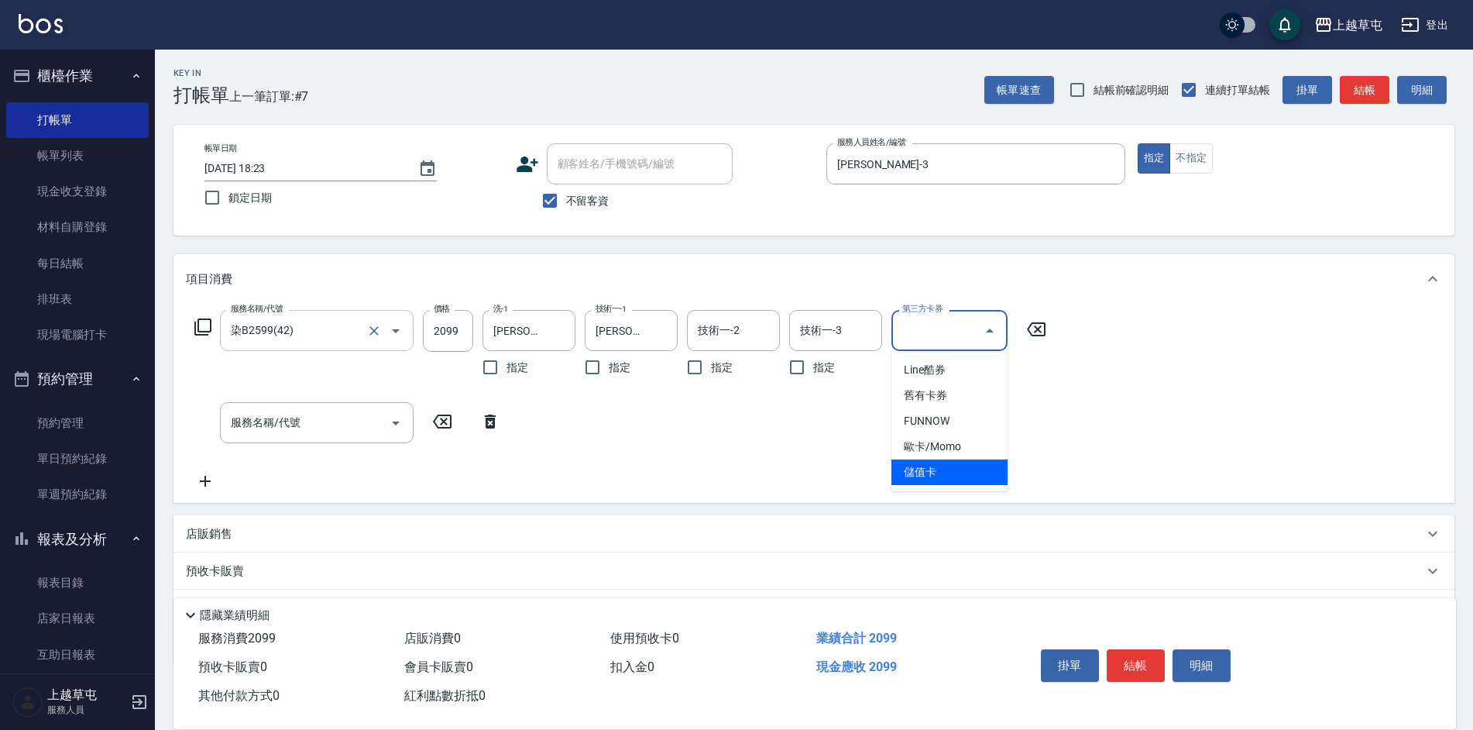
click at [936, 469] on span "儲值卡" at bounding box center [950, 472] width 116 height 26
type input "儲值卡"
click at [981, 466] on div "服務名稱/代號 染B2599(42) 服務名稱/代號 價格 2099 價格 洗-1 [PERSON_NAME]-26 洗-1 指定 技術一-1 [PERSON…" at bounding box center [621, 400] width 870 height 180
click at [318, 427] on input "服務名稱/代號" at bounding box center [305, 422] width 156 height 27
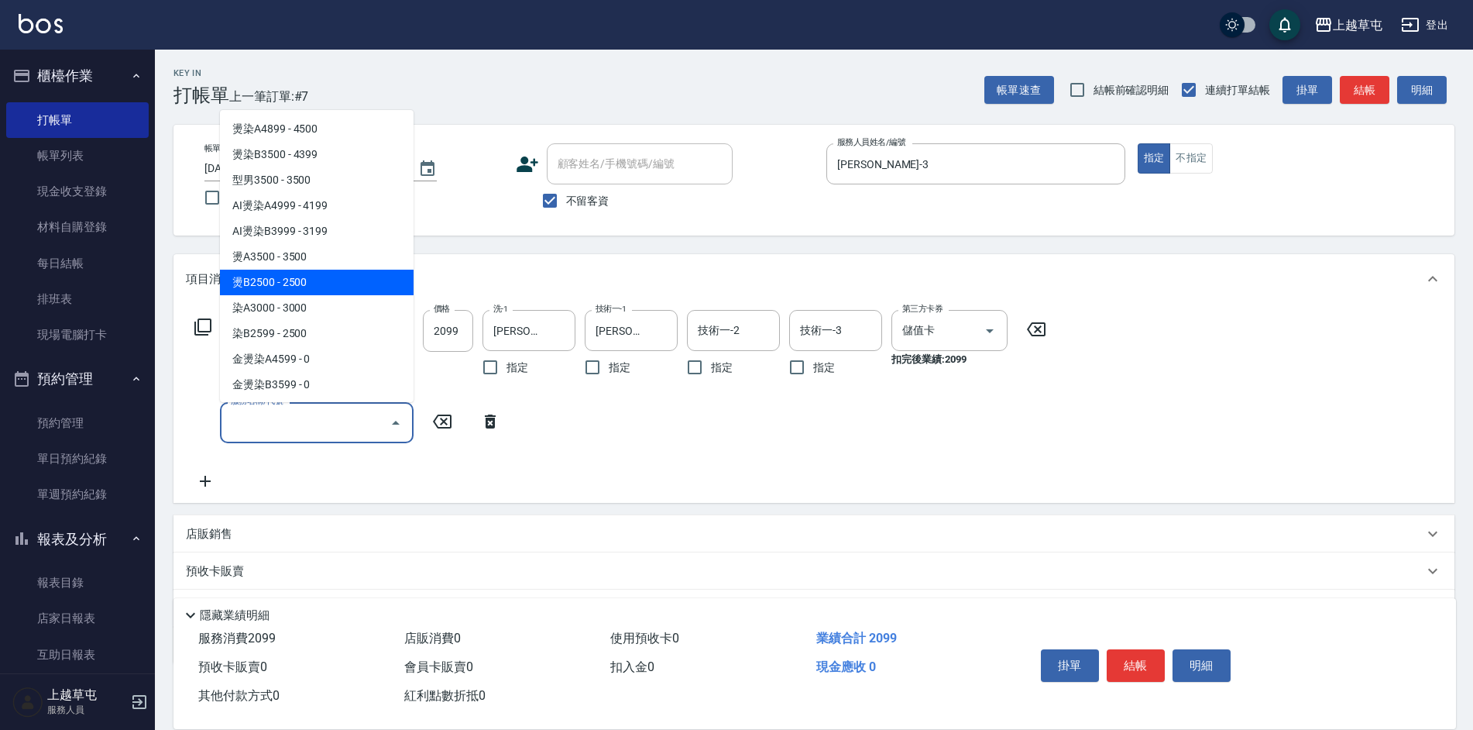
type input "燙B2500(32)"
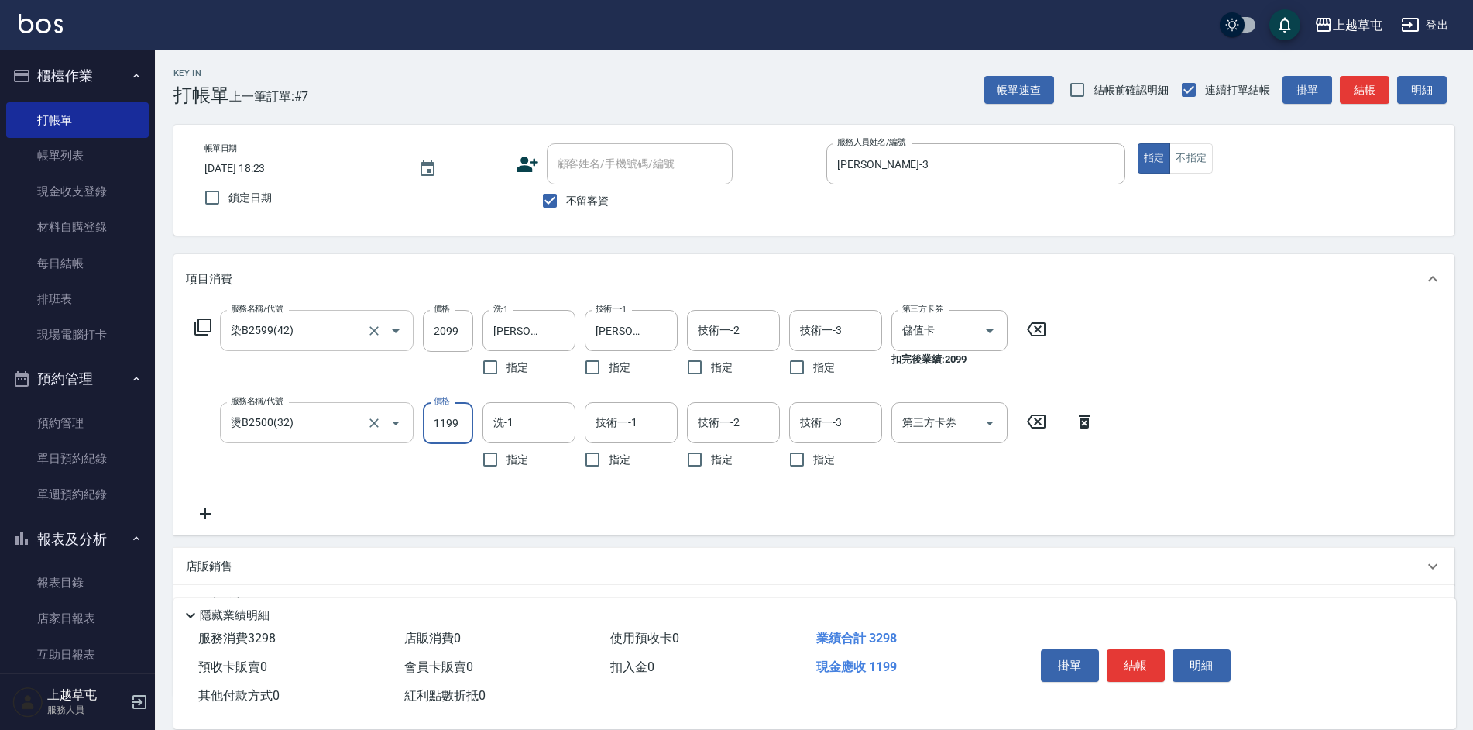
type input "1199"
type input "[PERSON_NAME]-26"
type input "269"
click at [617, 426] on div "技術一-1 技術一-1" at bounding box center [631, 422] width 93 height 41
type input "[PERSON_NAME]-26"
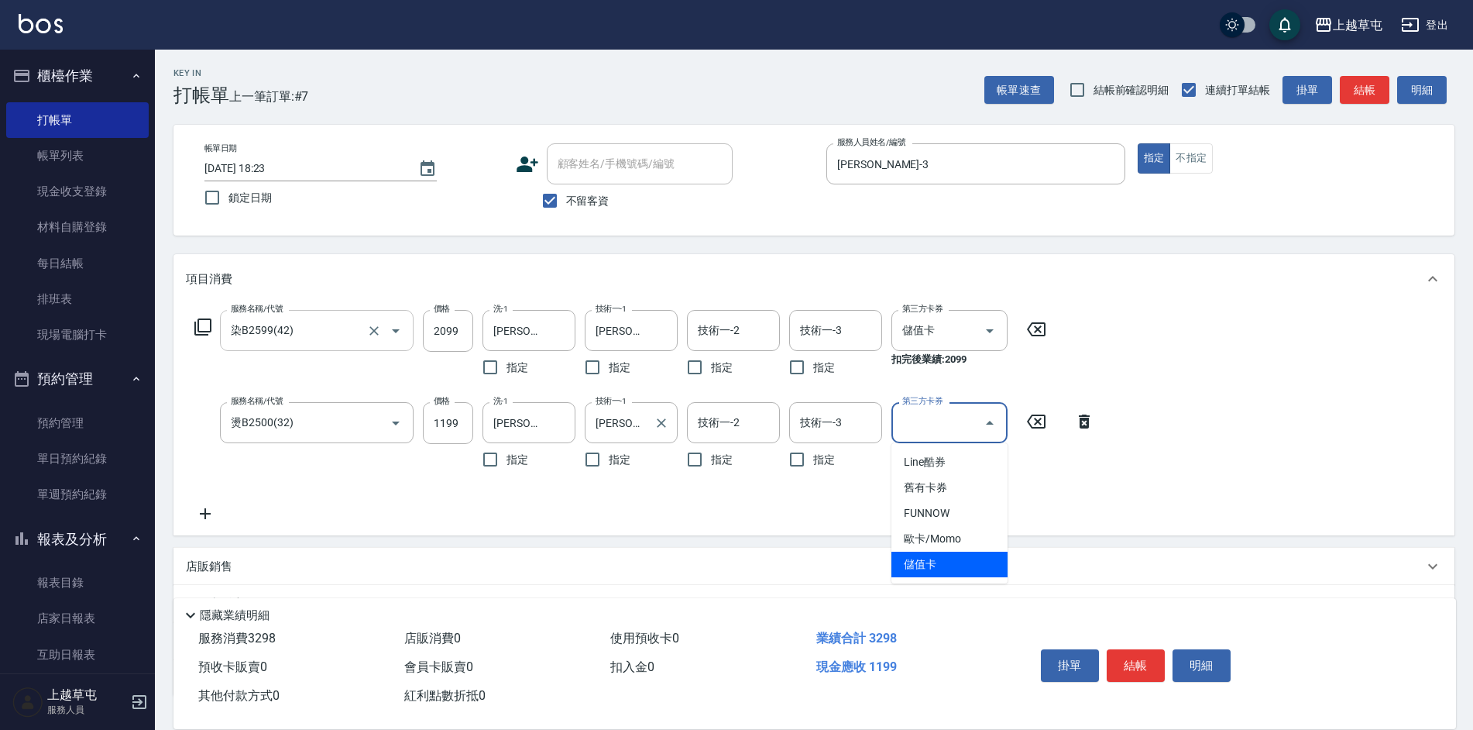
type input "儲值卡"
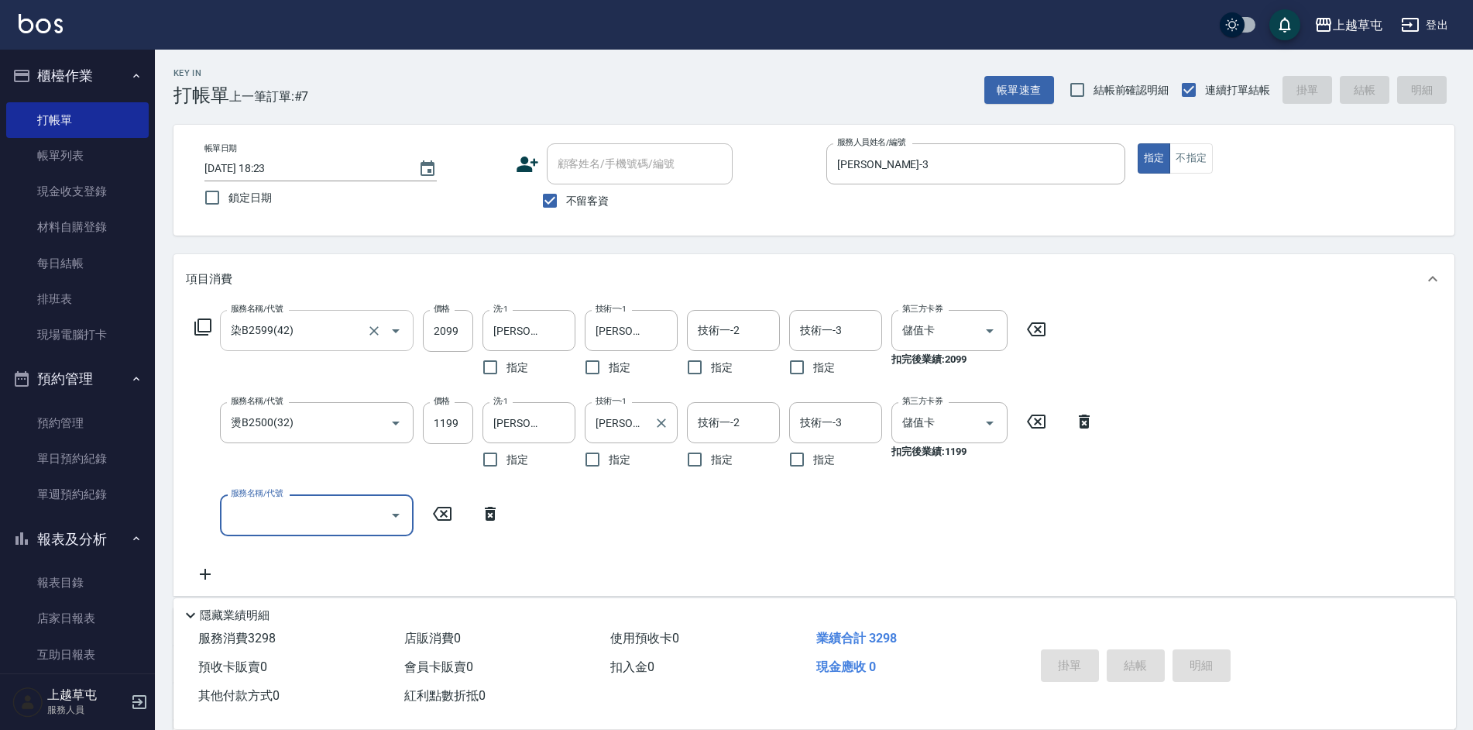
type input "[DATE] 18:24"
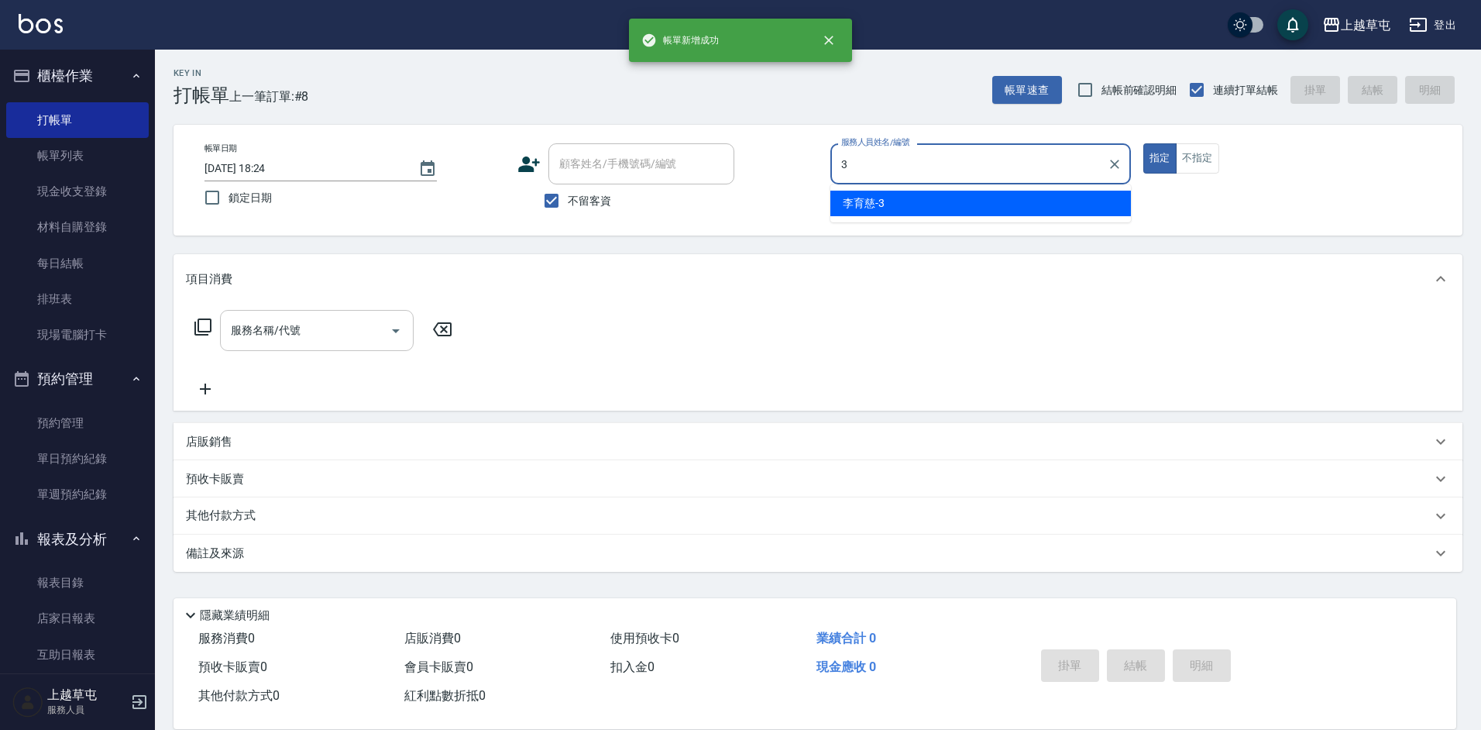
type input "[PERSON_NAME]-3"
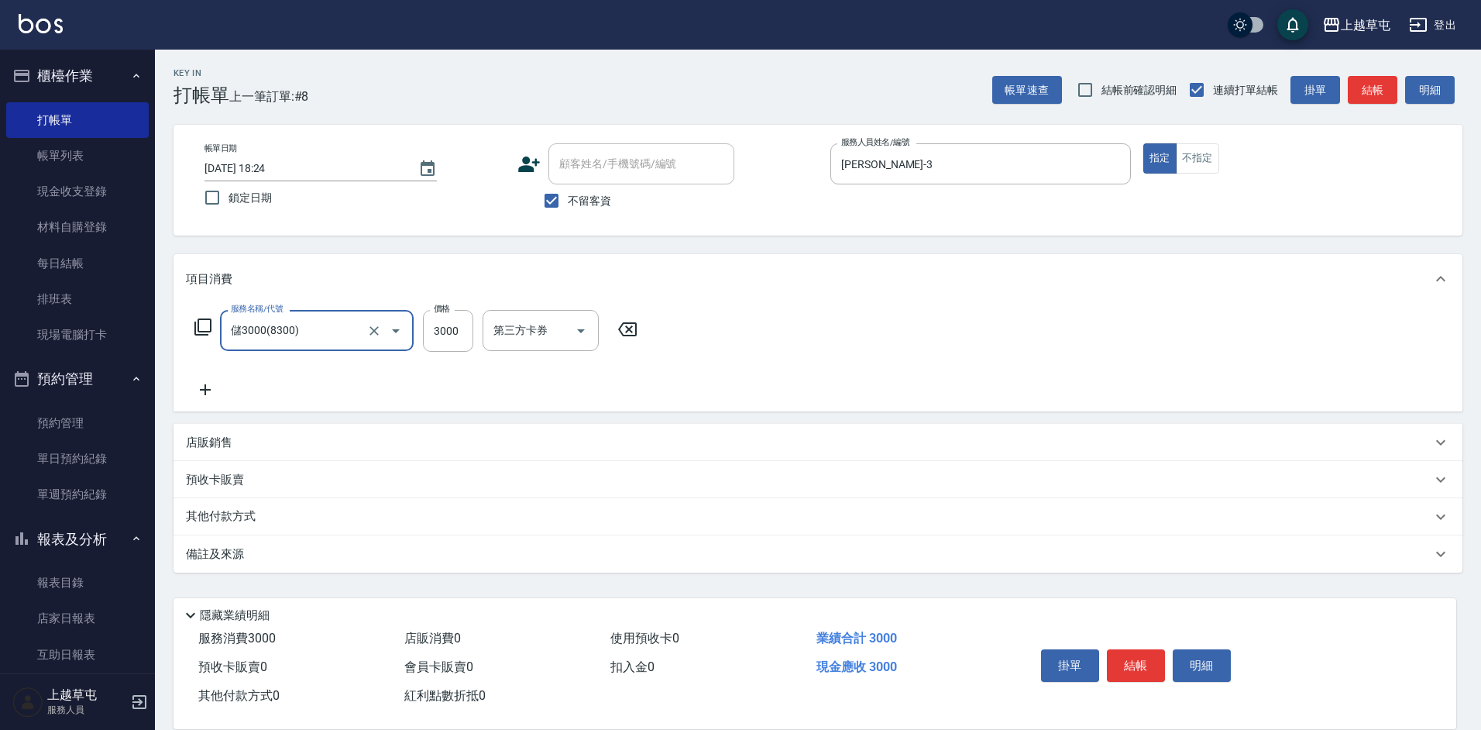
type input "儲3000(8300)"
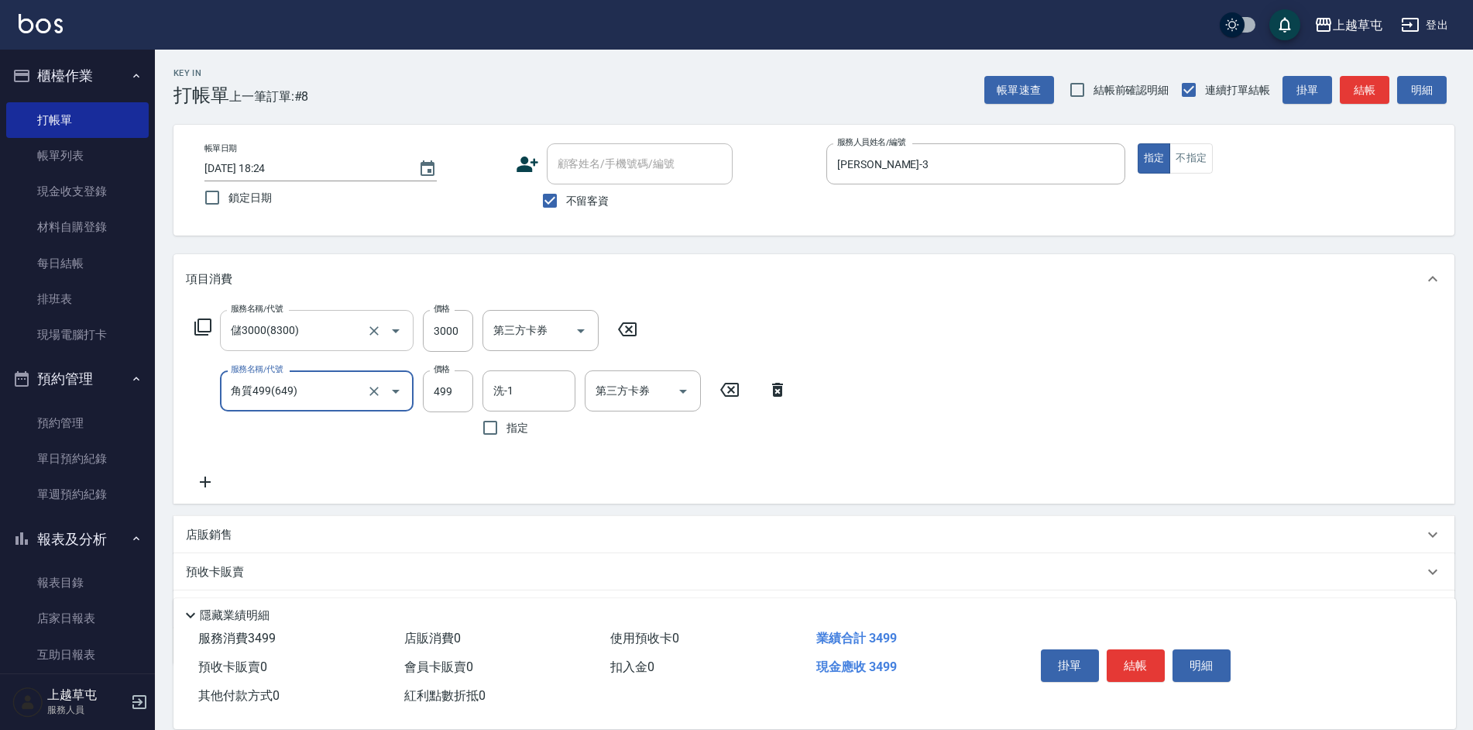
type input "角質499(649)"
type input "[PERSON_NAME]-26"
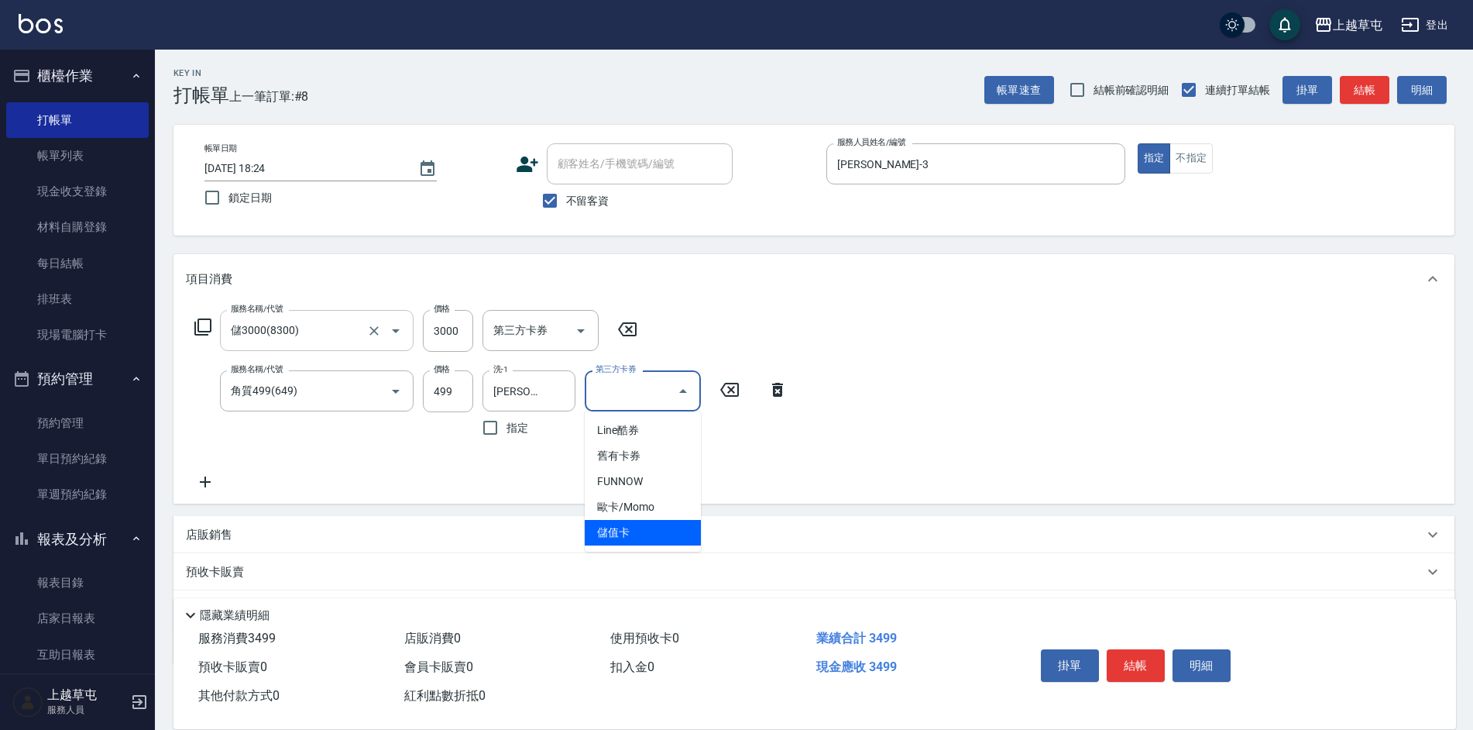
type input "儲值卡"
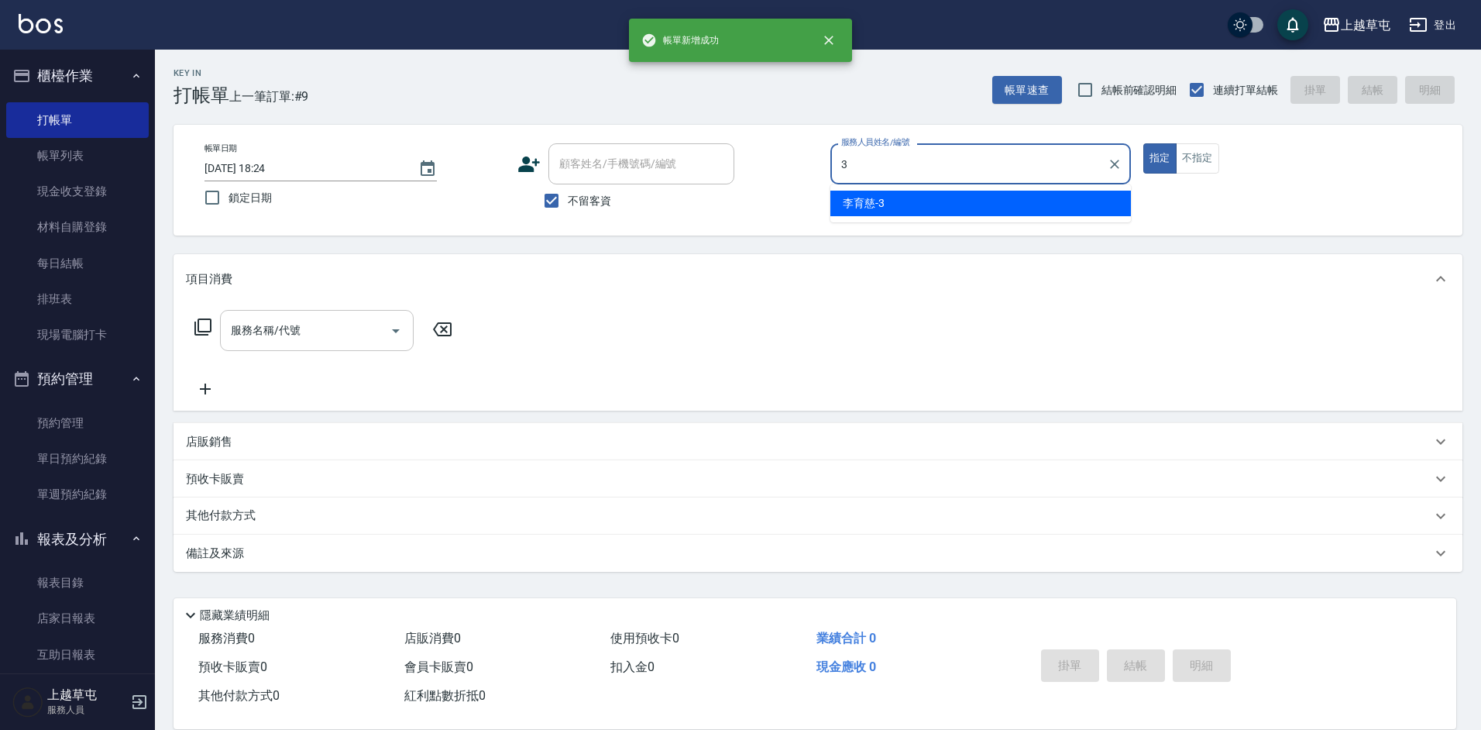
type input "[PERSON_NAME]-3"
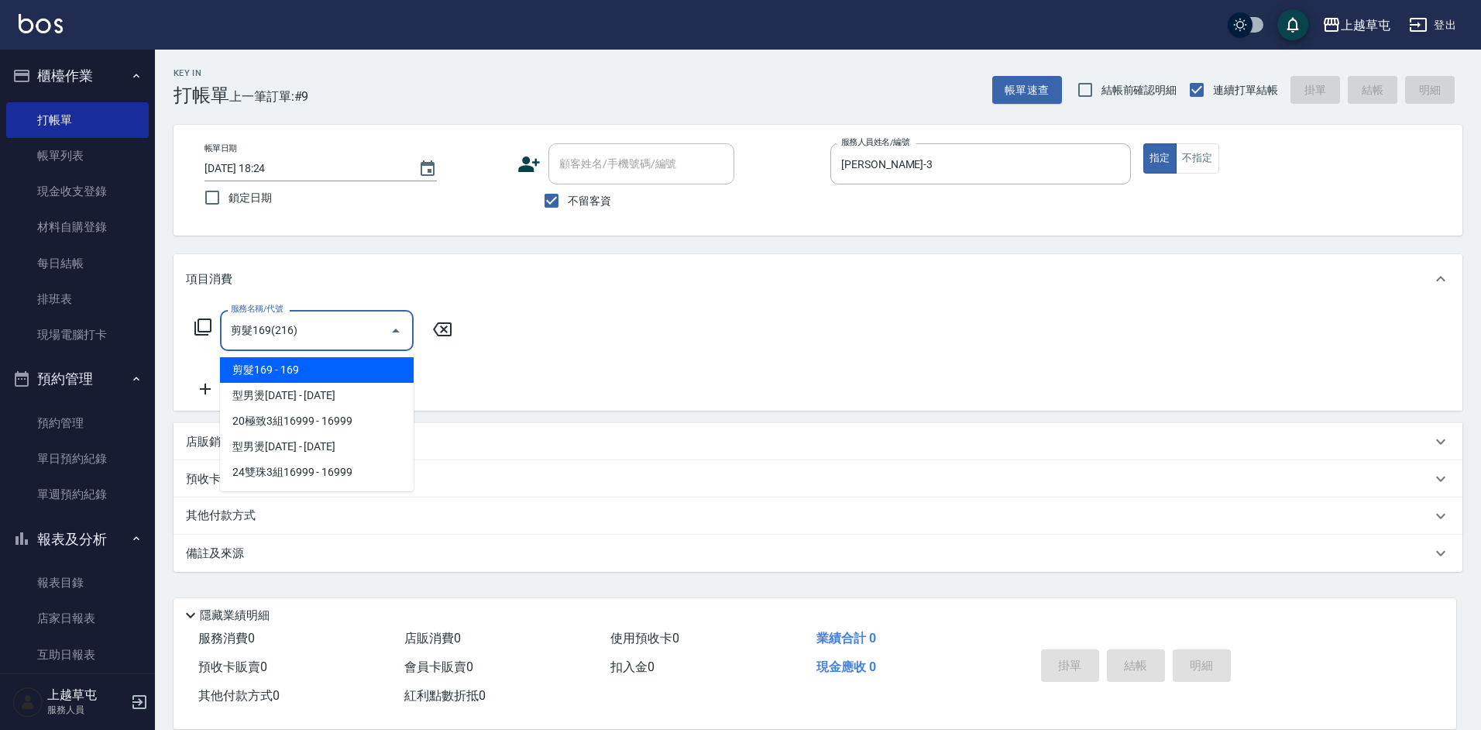
type input "剪髮169(216)"
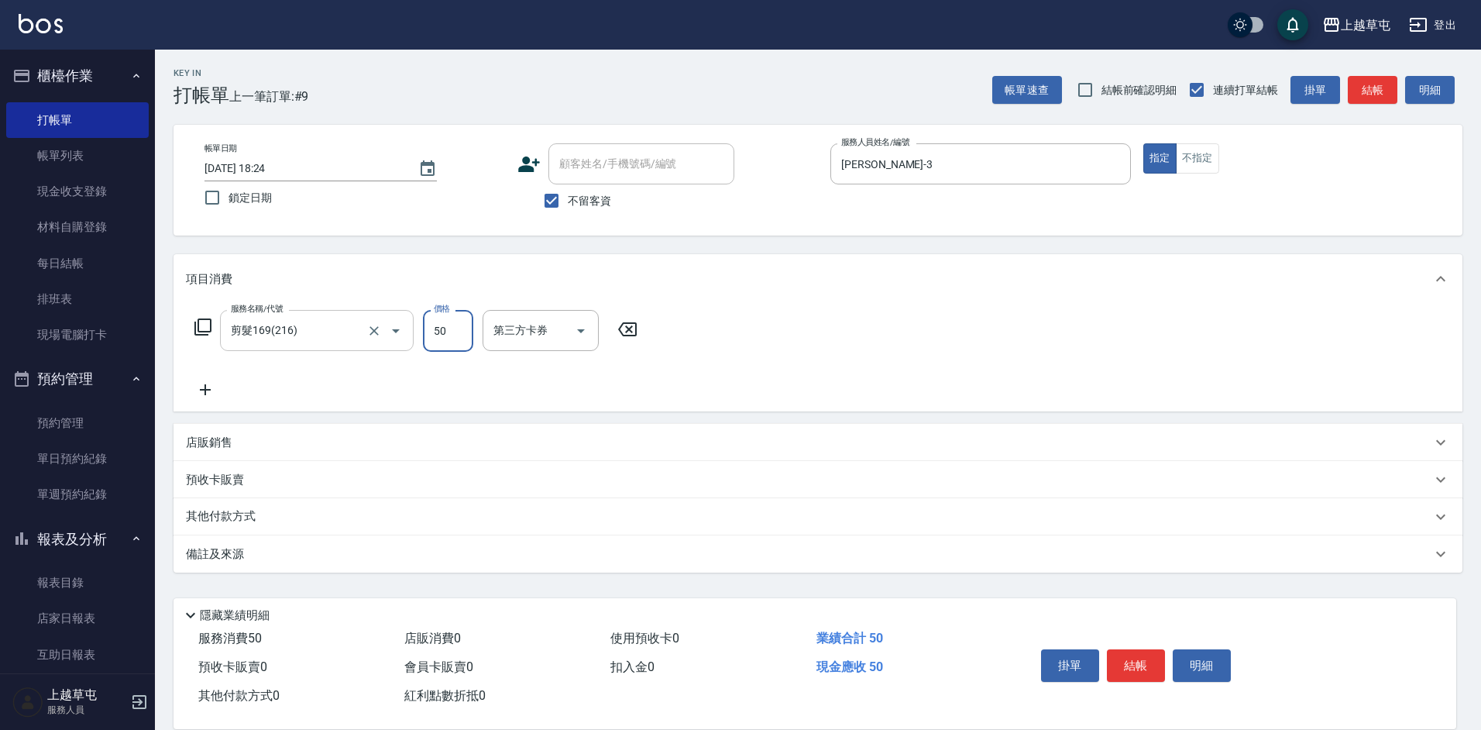
type input "50"
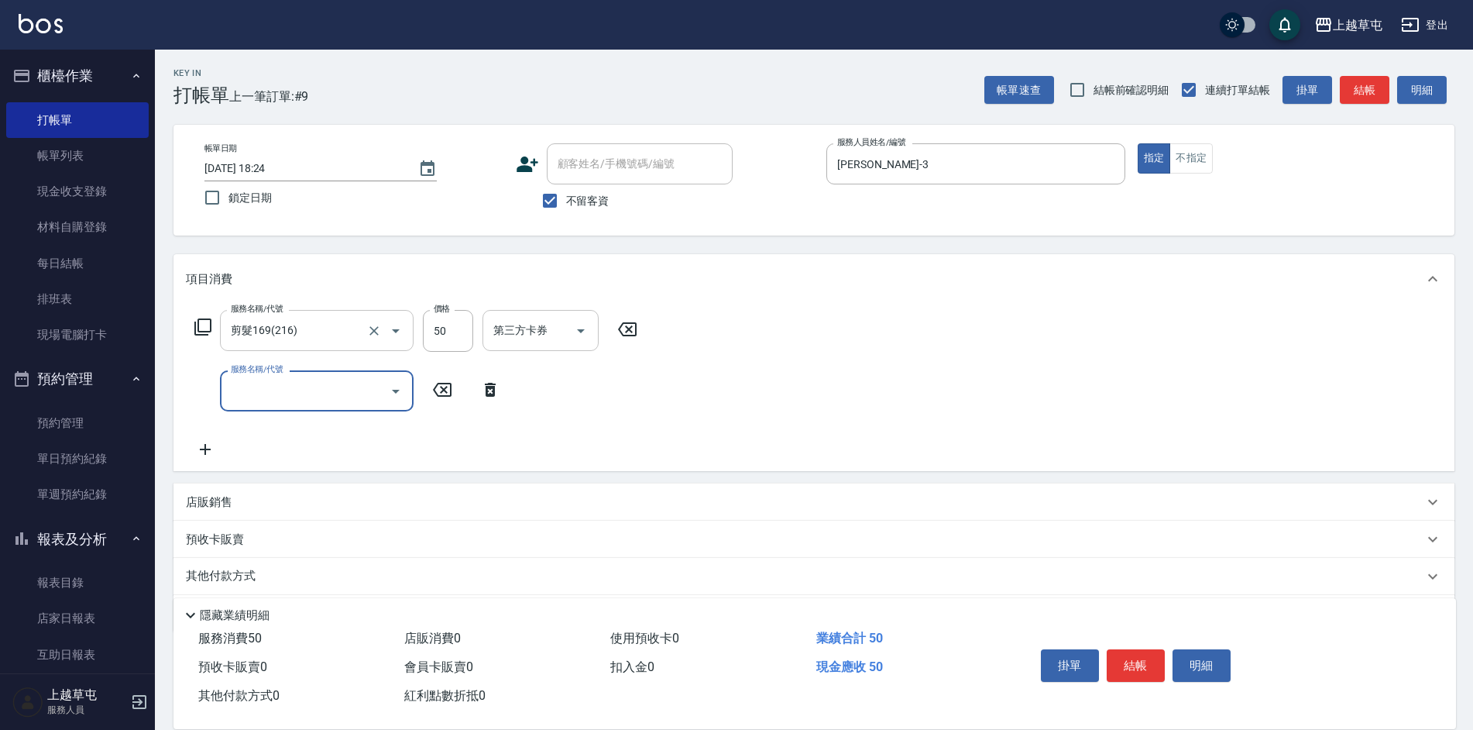
click at [539, 334] on div "第三方卡券 第三方卡券" at bounding box center [541, 330] width 116 height 41
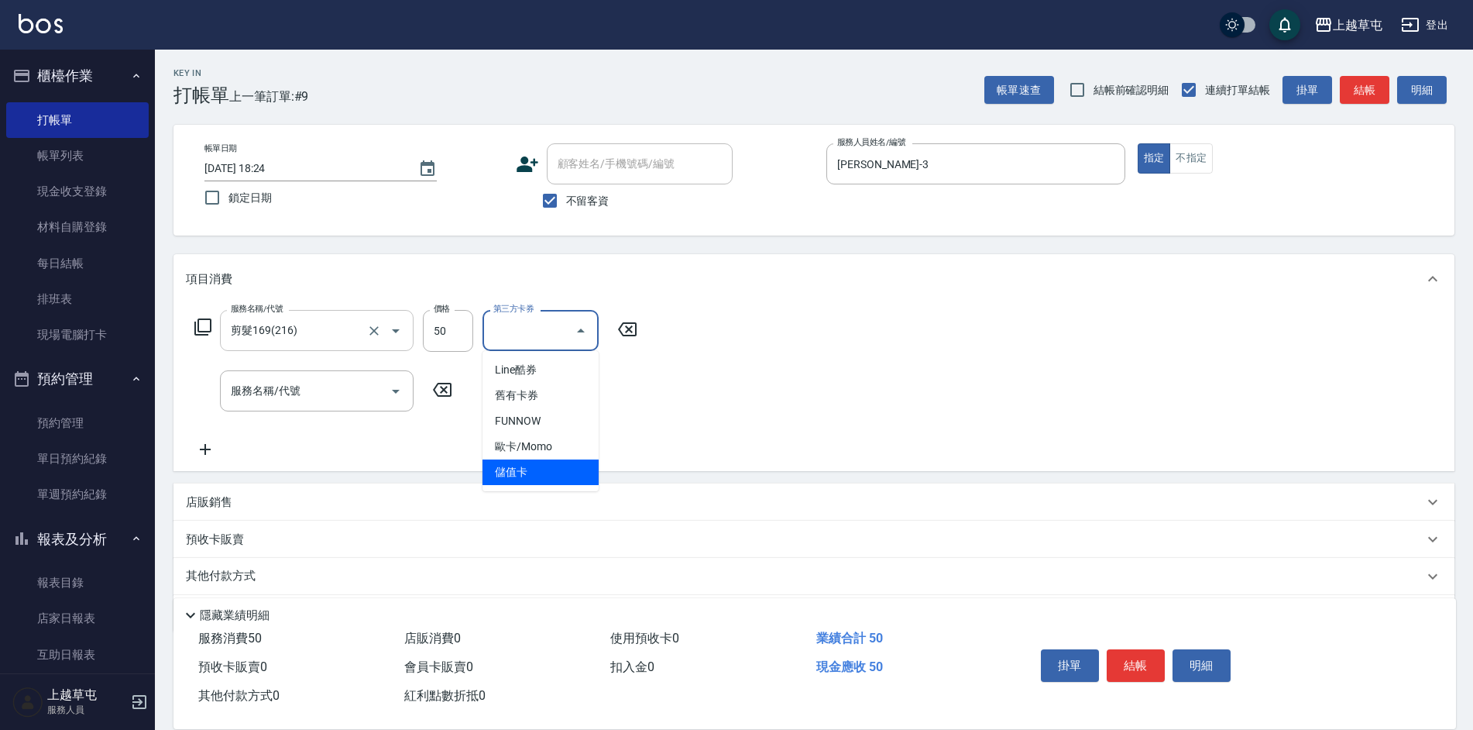
click at [557, 466] on span "儲值卡" at bounding box center [541, 472] width 116 height 26
type input "儲值卡"
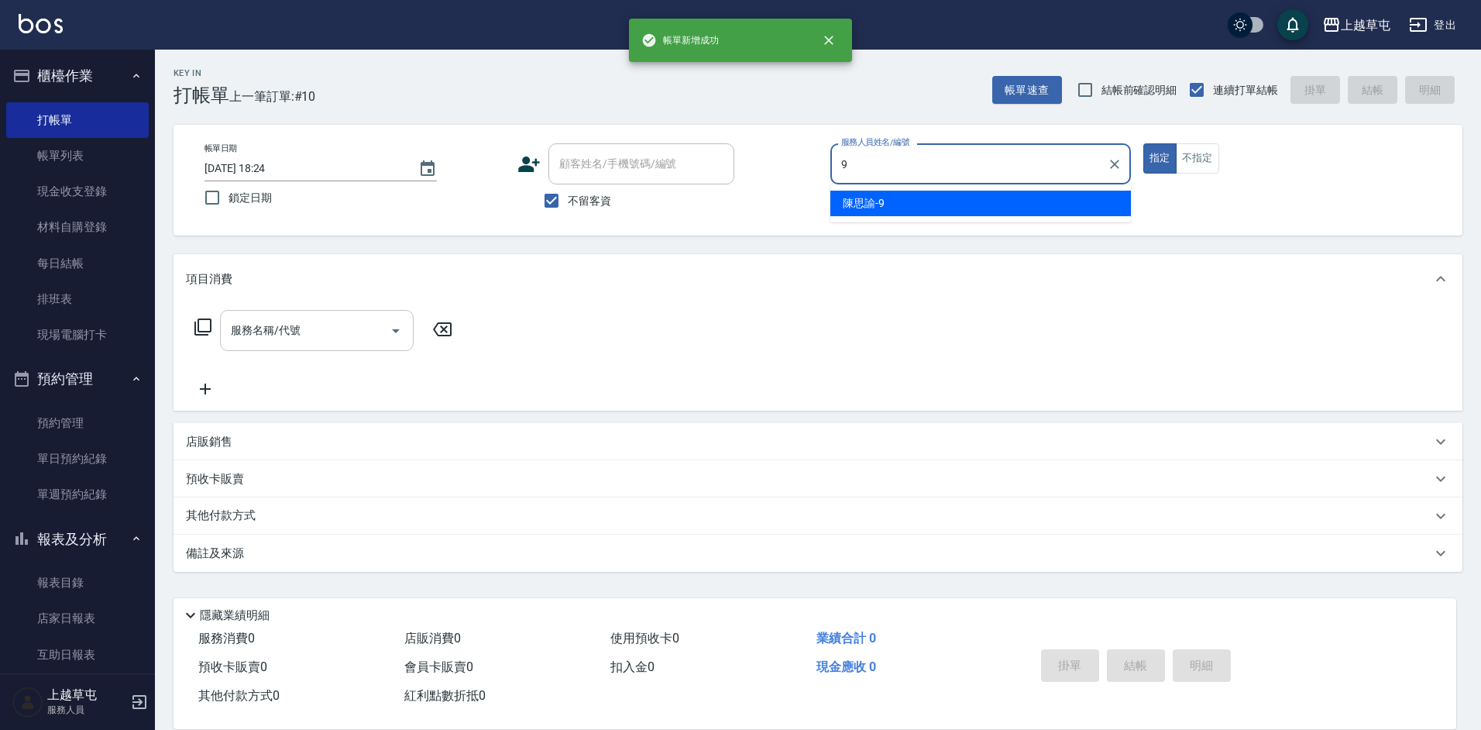
type input "[PERSON_NAME]-9"
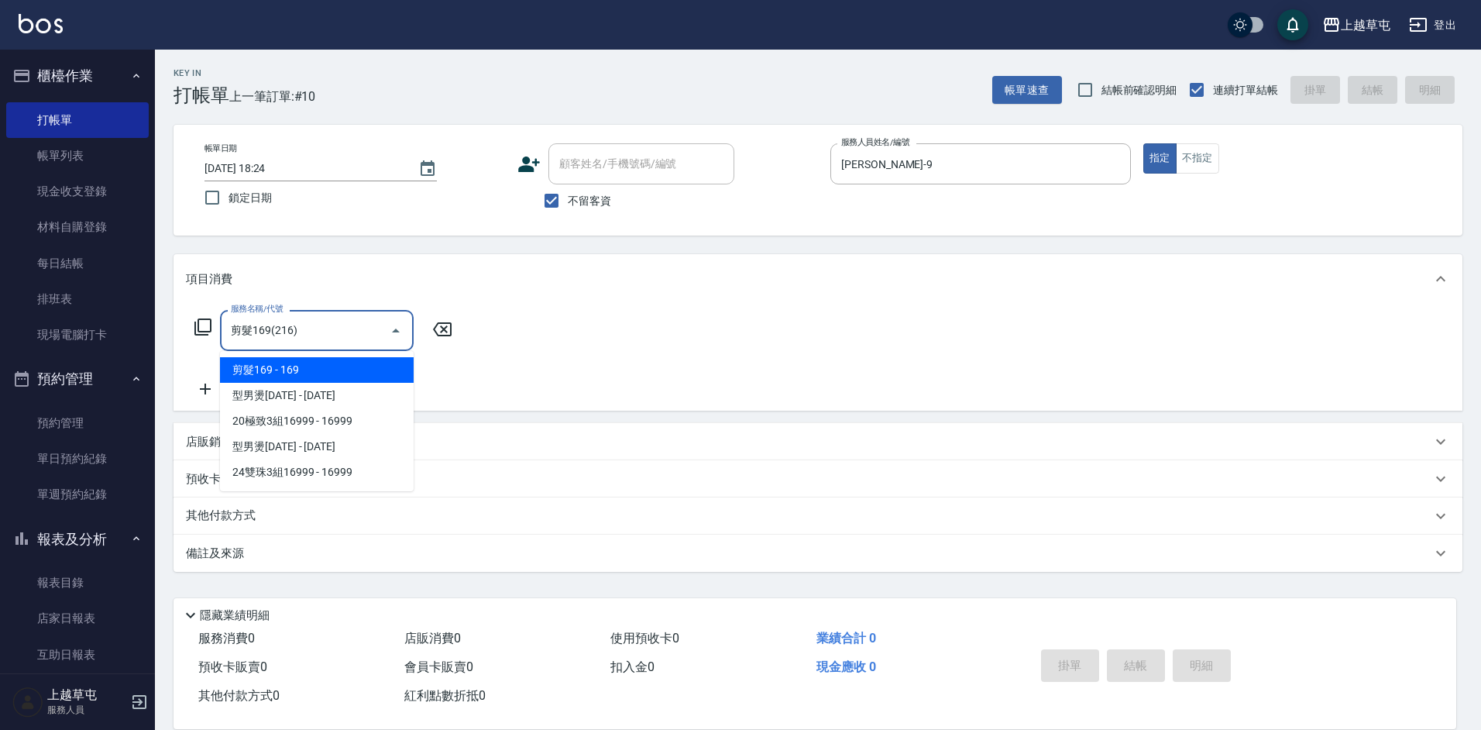
type input "剪髮169(216)"
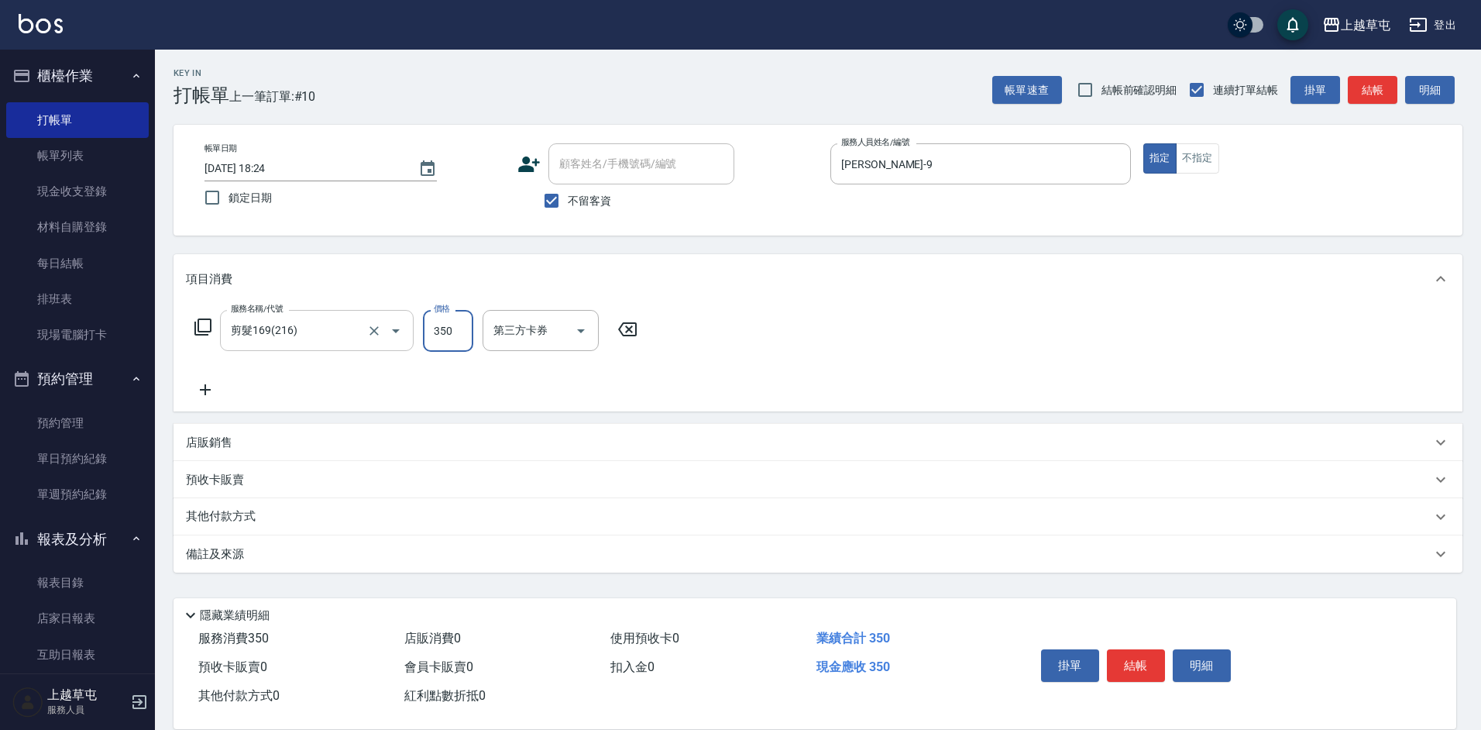
type input "350"
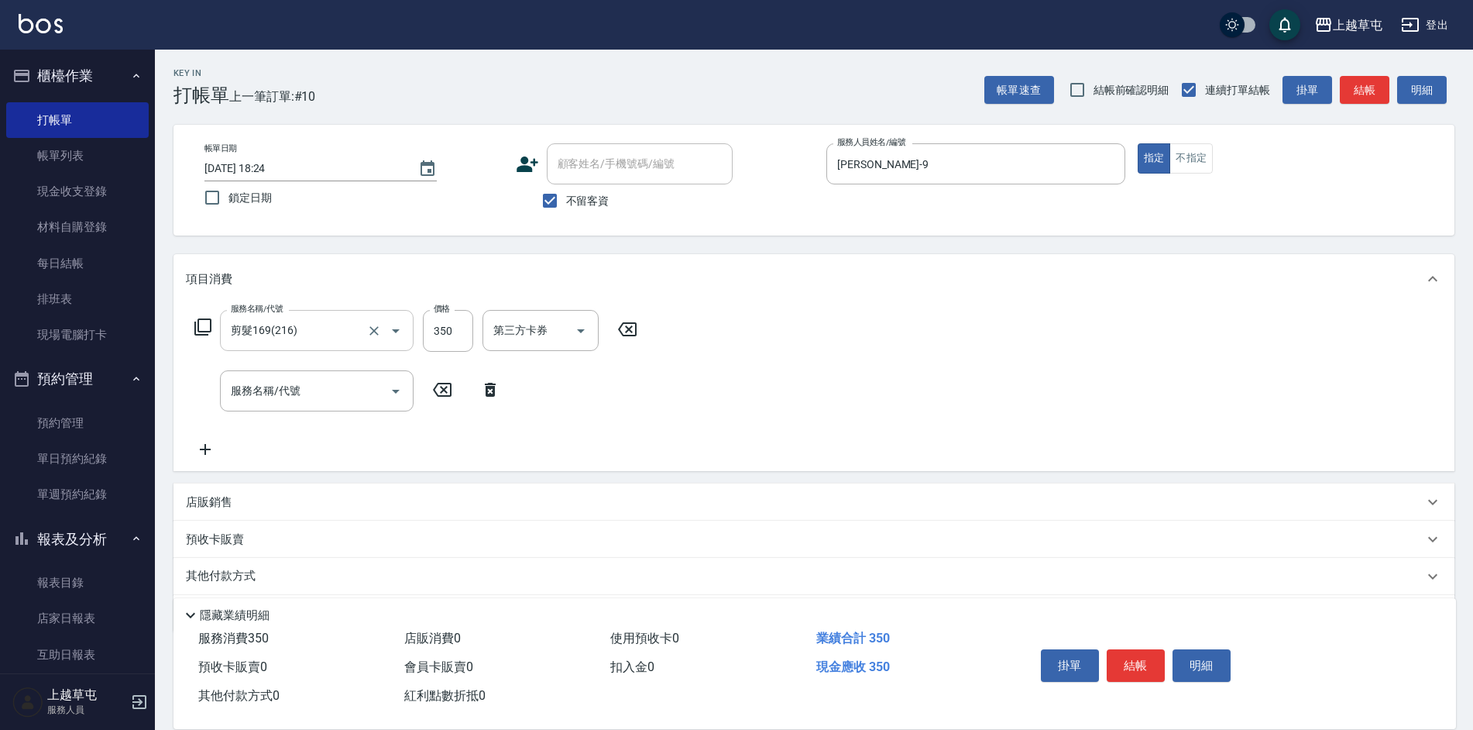
click at [205, 502] on p "店販銷售" at bounding box center [209, 502] width 46 height 16
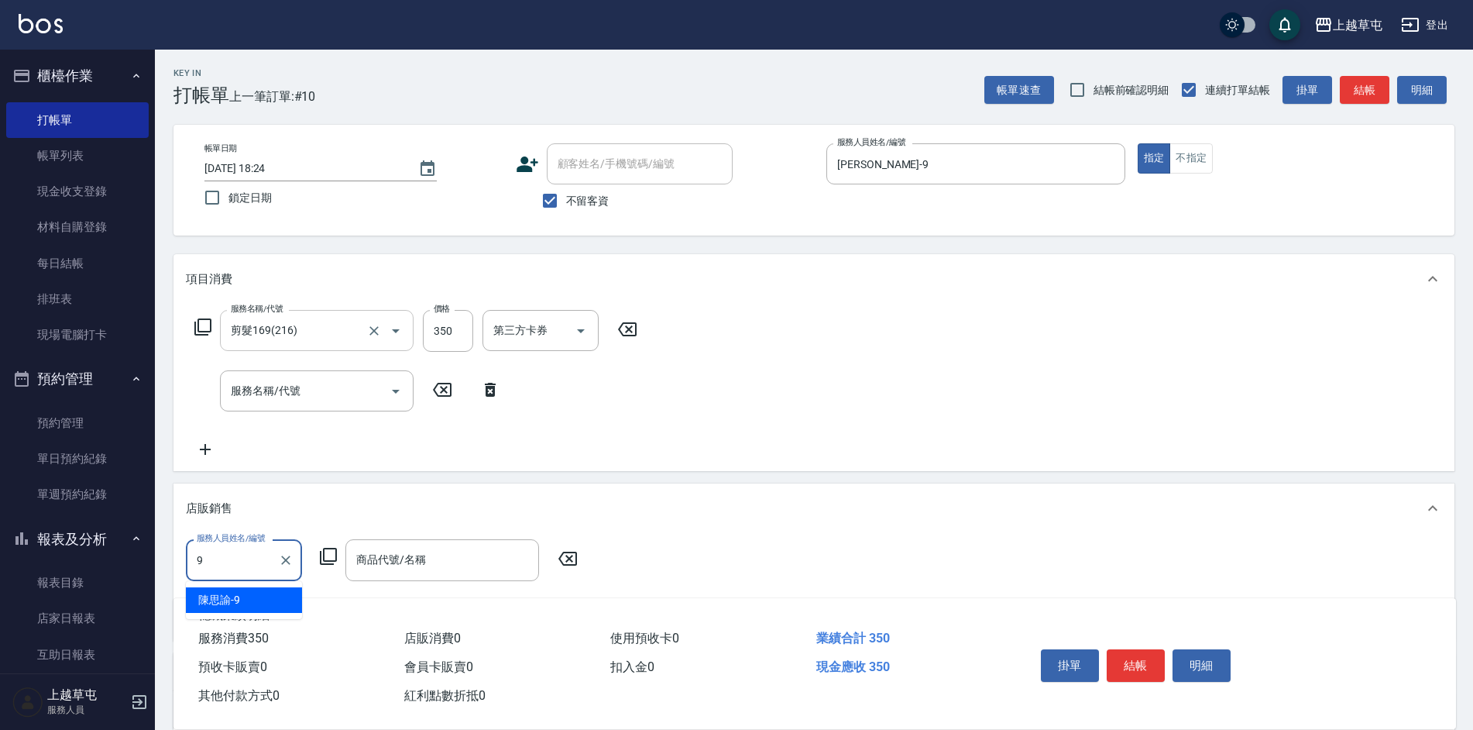
type input "[PERSON_NAME]-9"
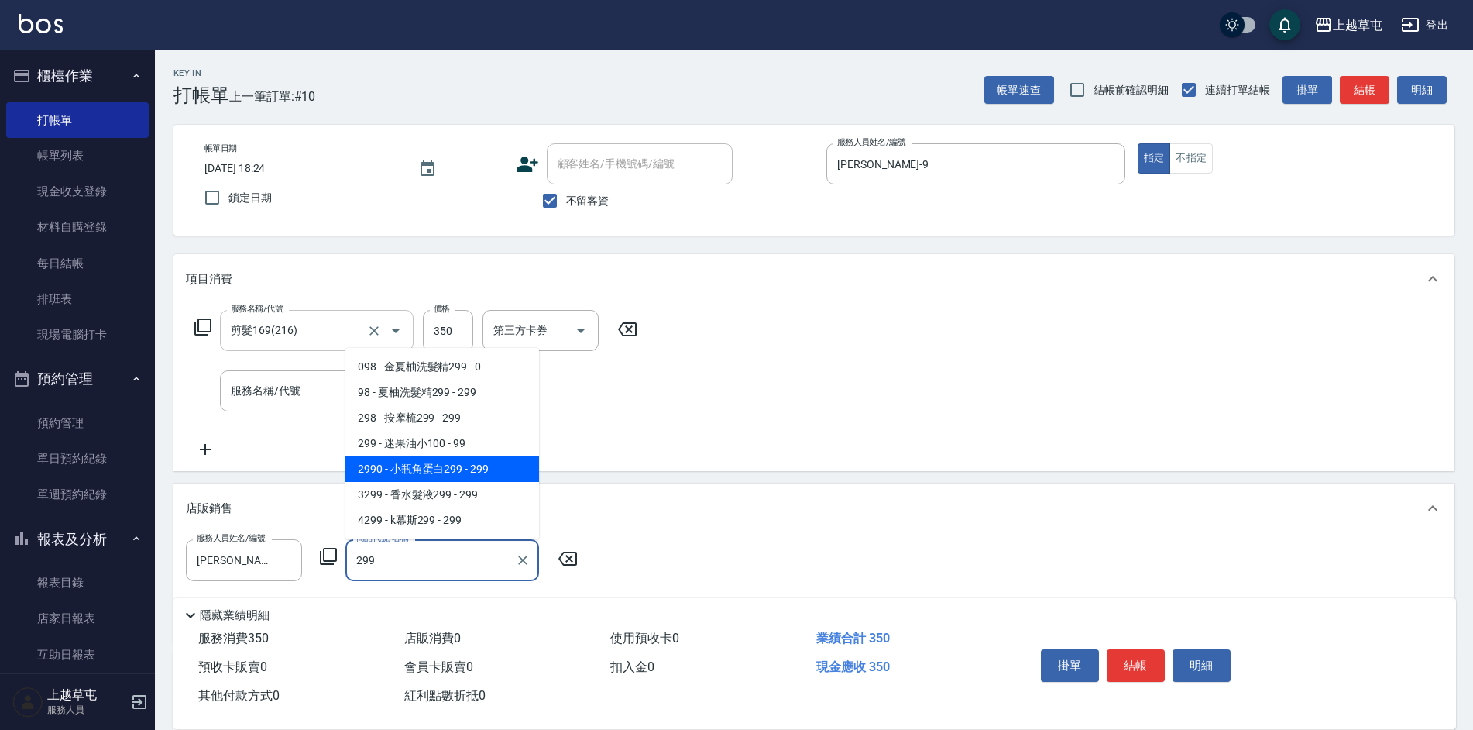
type input "小瓶角蛋白299"
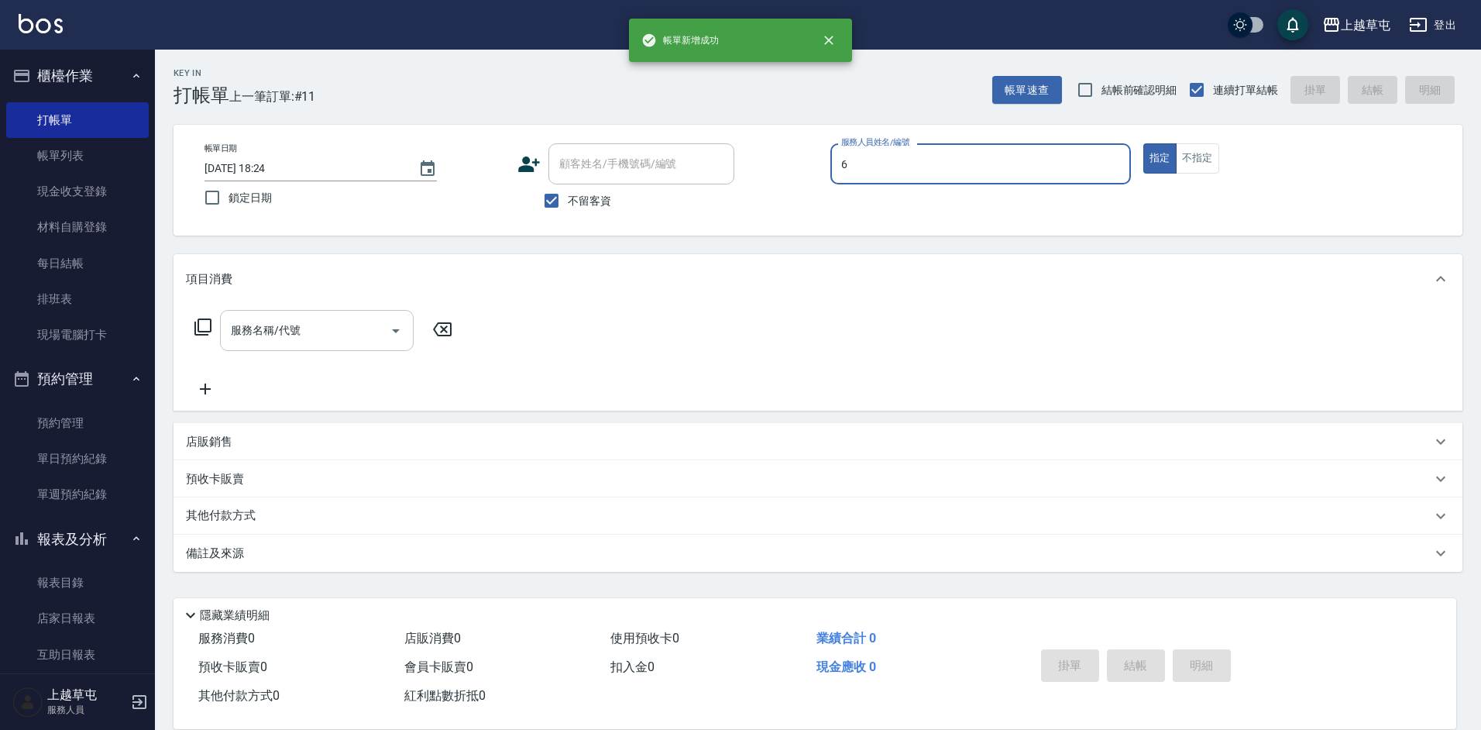
type input "[PERSON_NAME]-6"
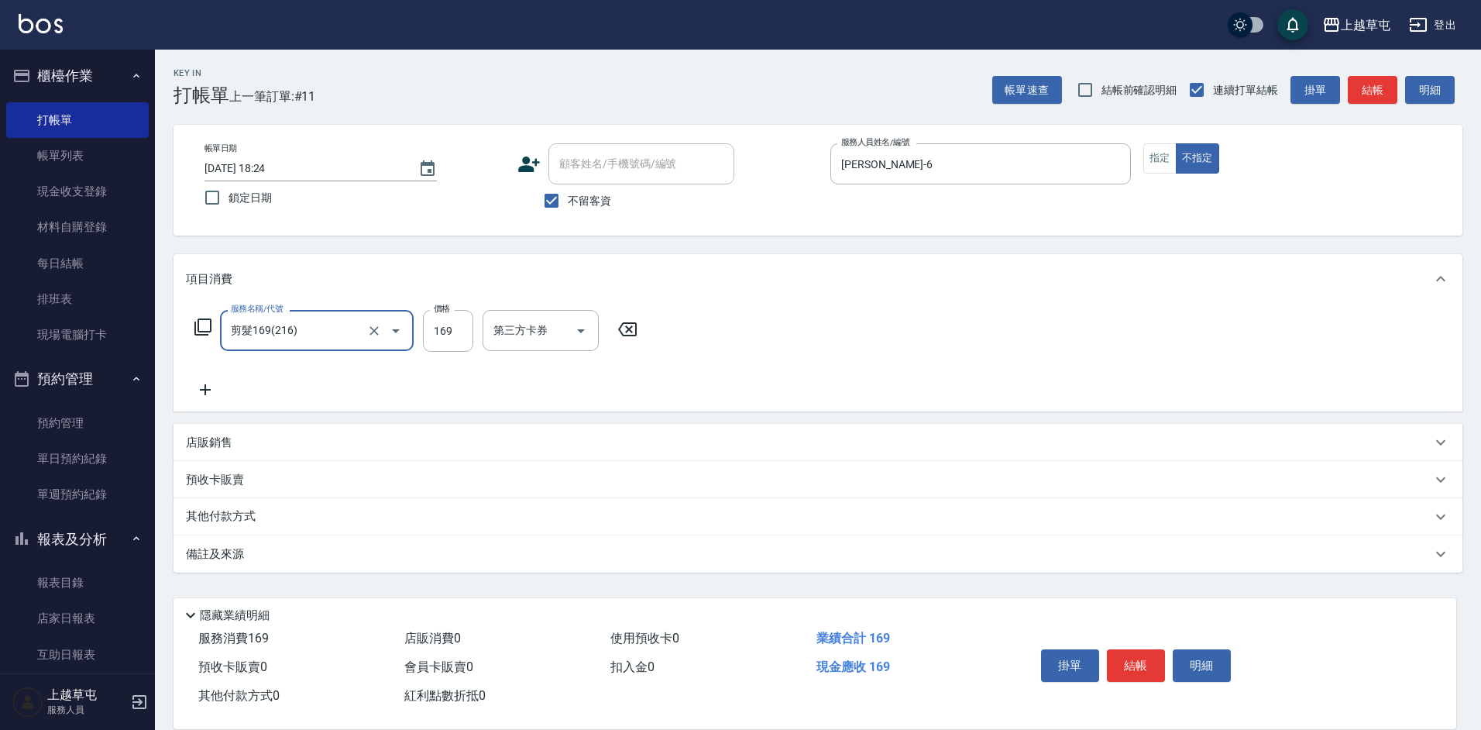
type input "剪髮169(216)"
type input "200"
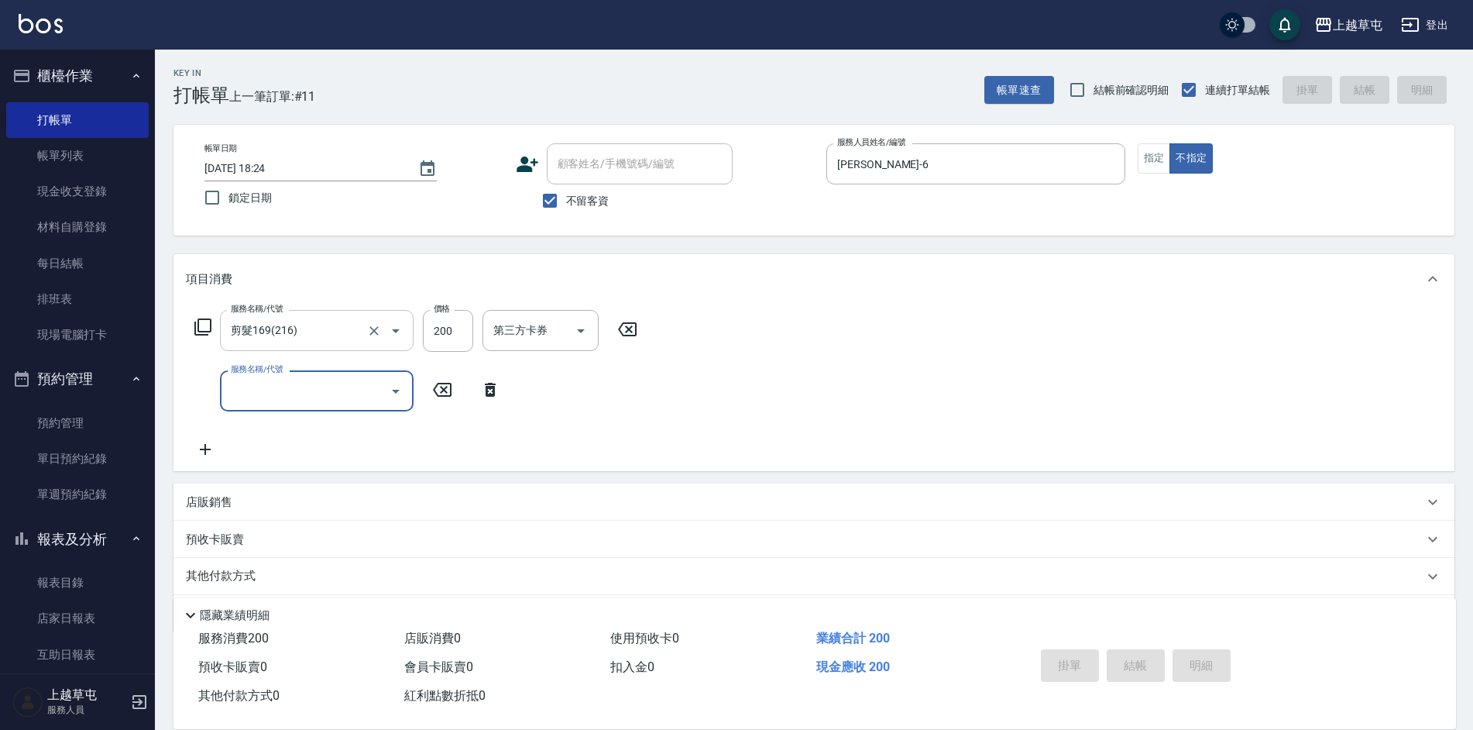
type input "[DATE] 18:25"
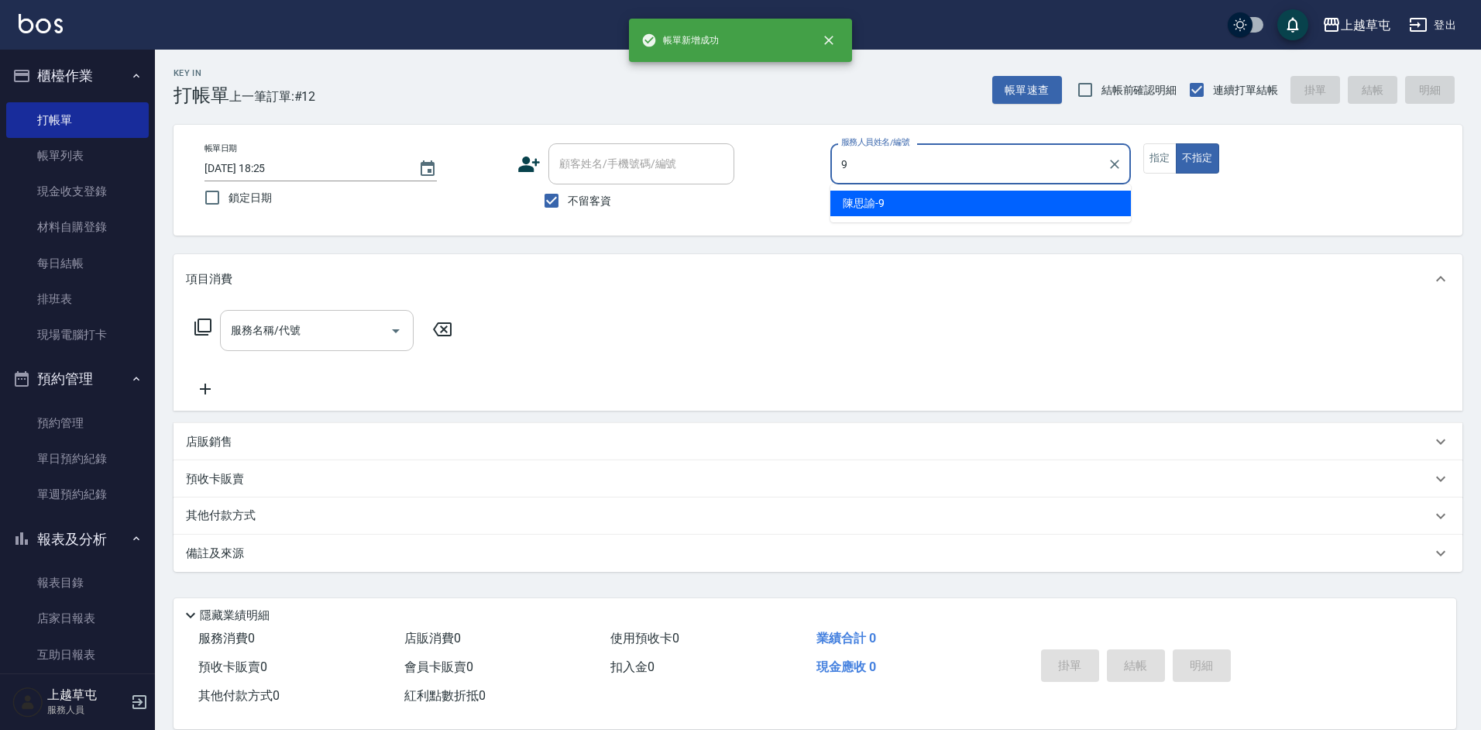
type input "[PERSON_NAME]-9"
type button "false"
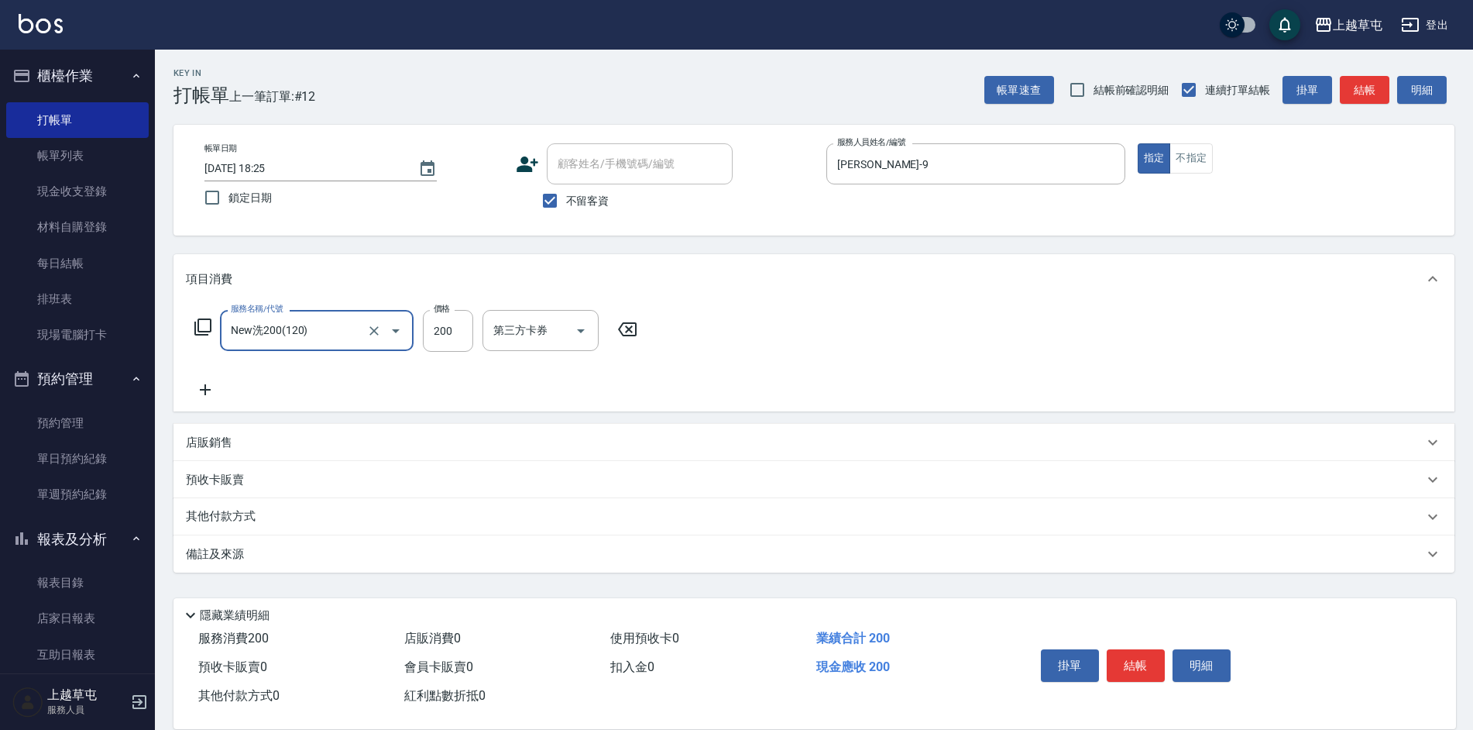
type input "New洗200(120)"
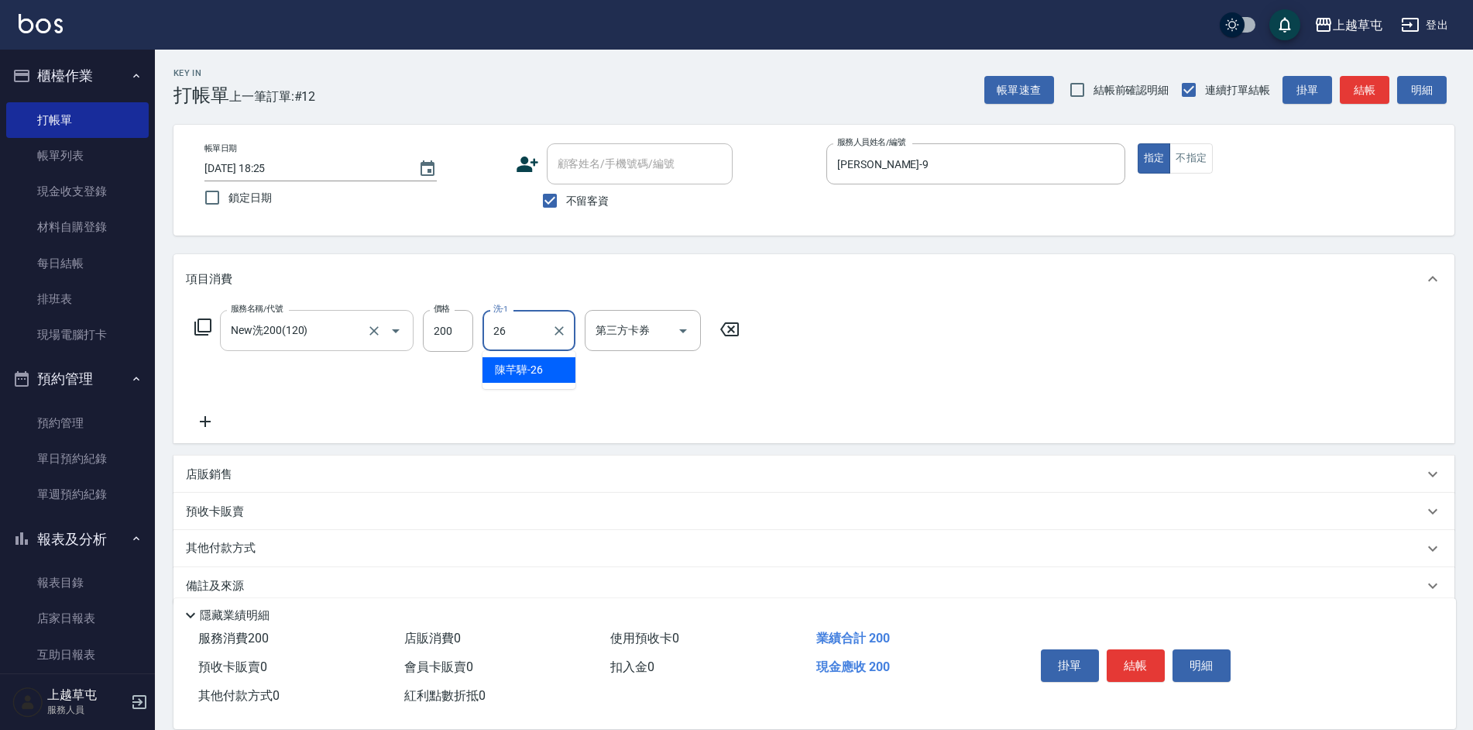
type input "[PERSON_NAME]-26"
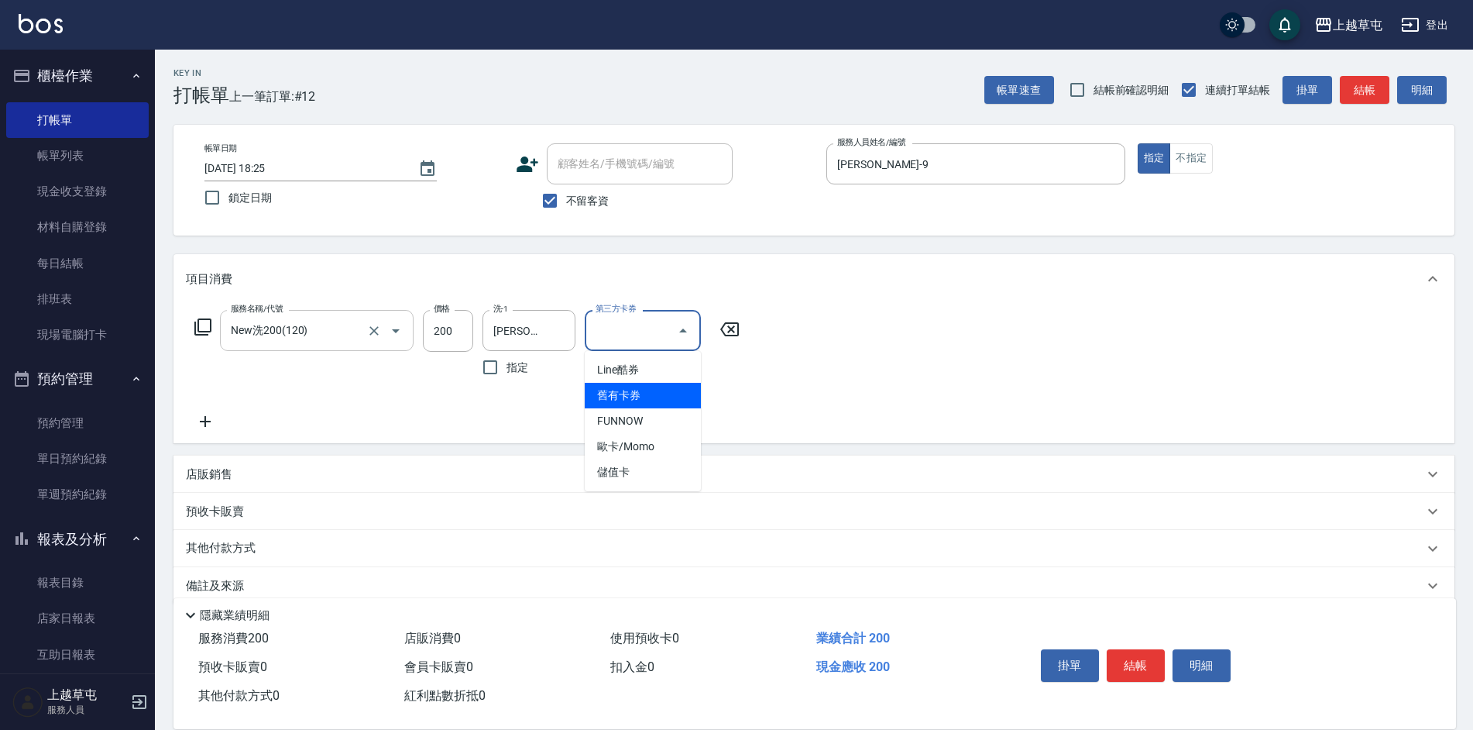
type input "舊有卡券"
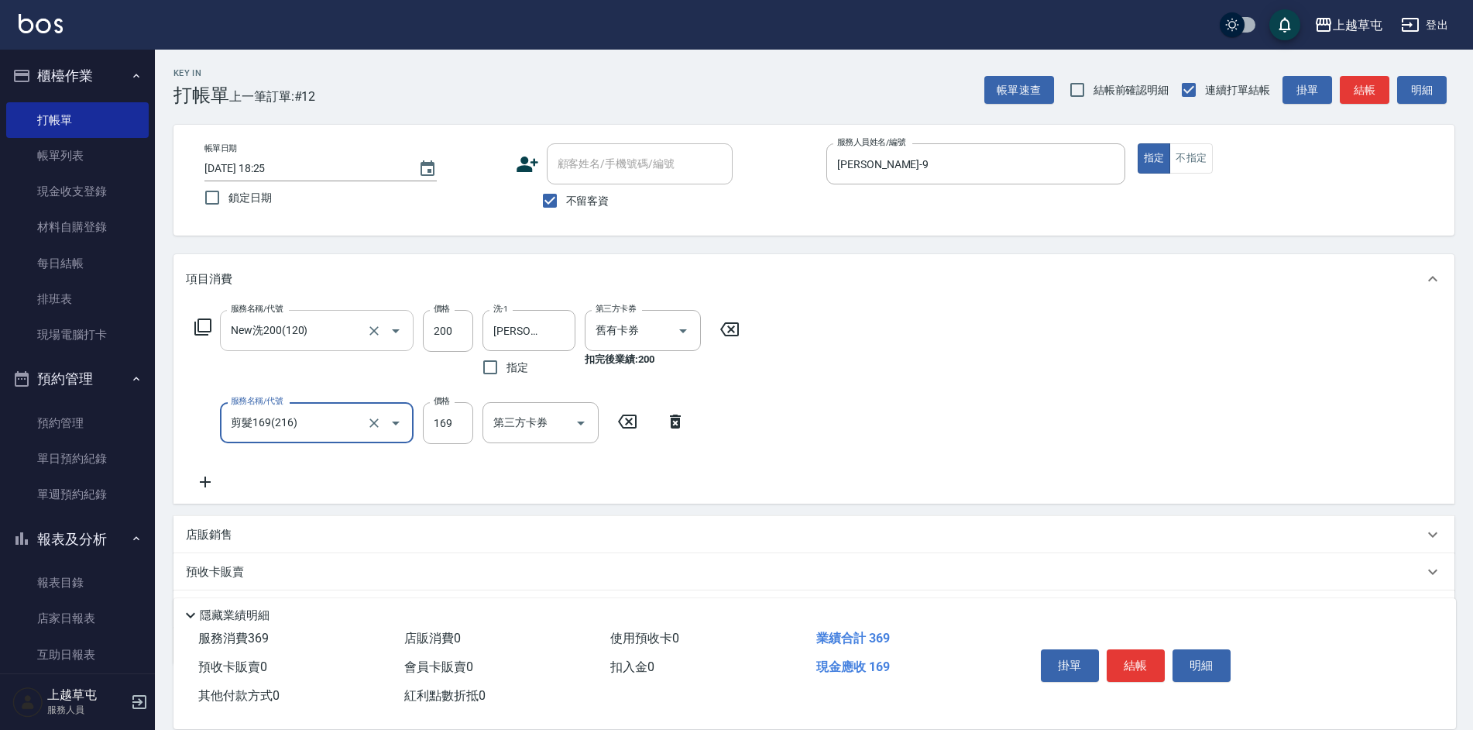
type input "剪髮169(216)"
type input "50"
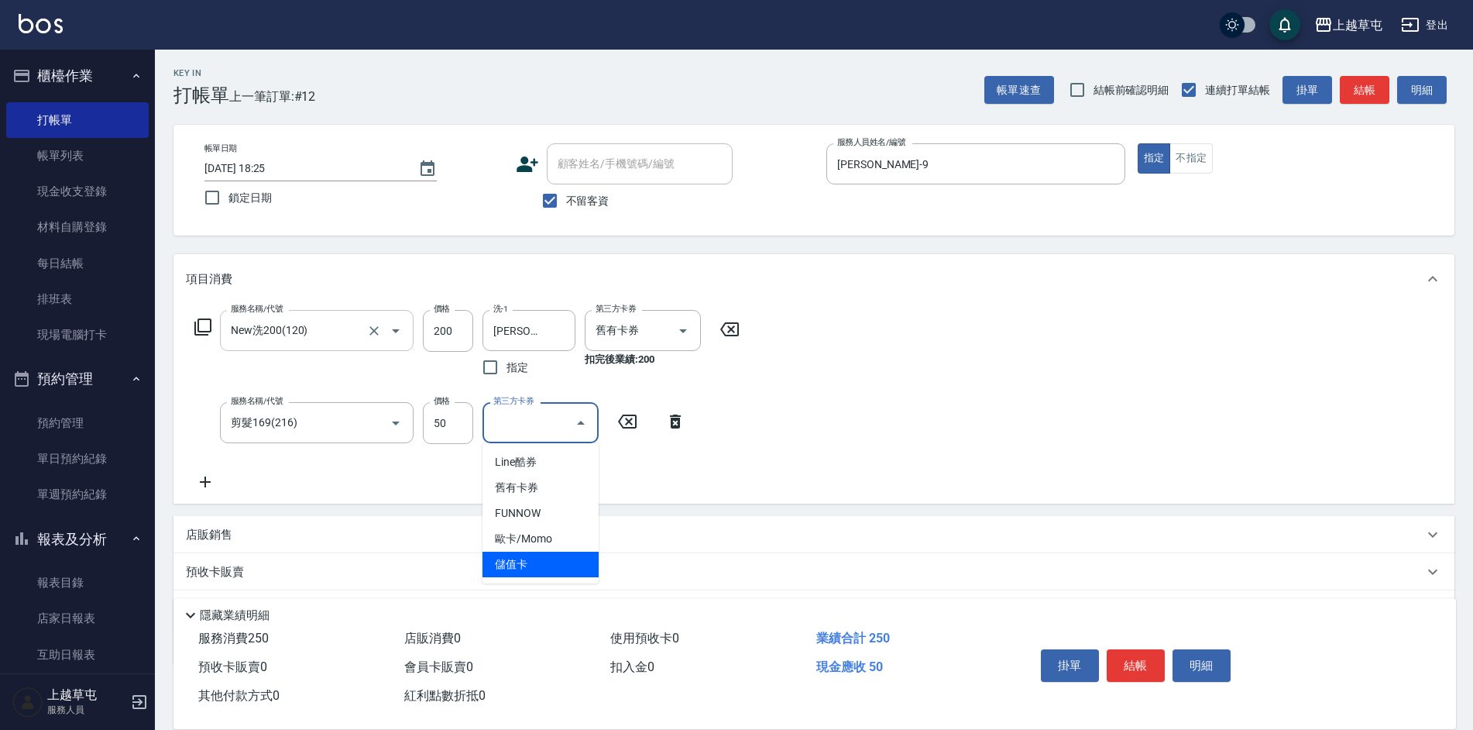
type input "儲值卡"
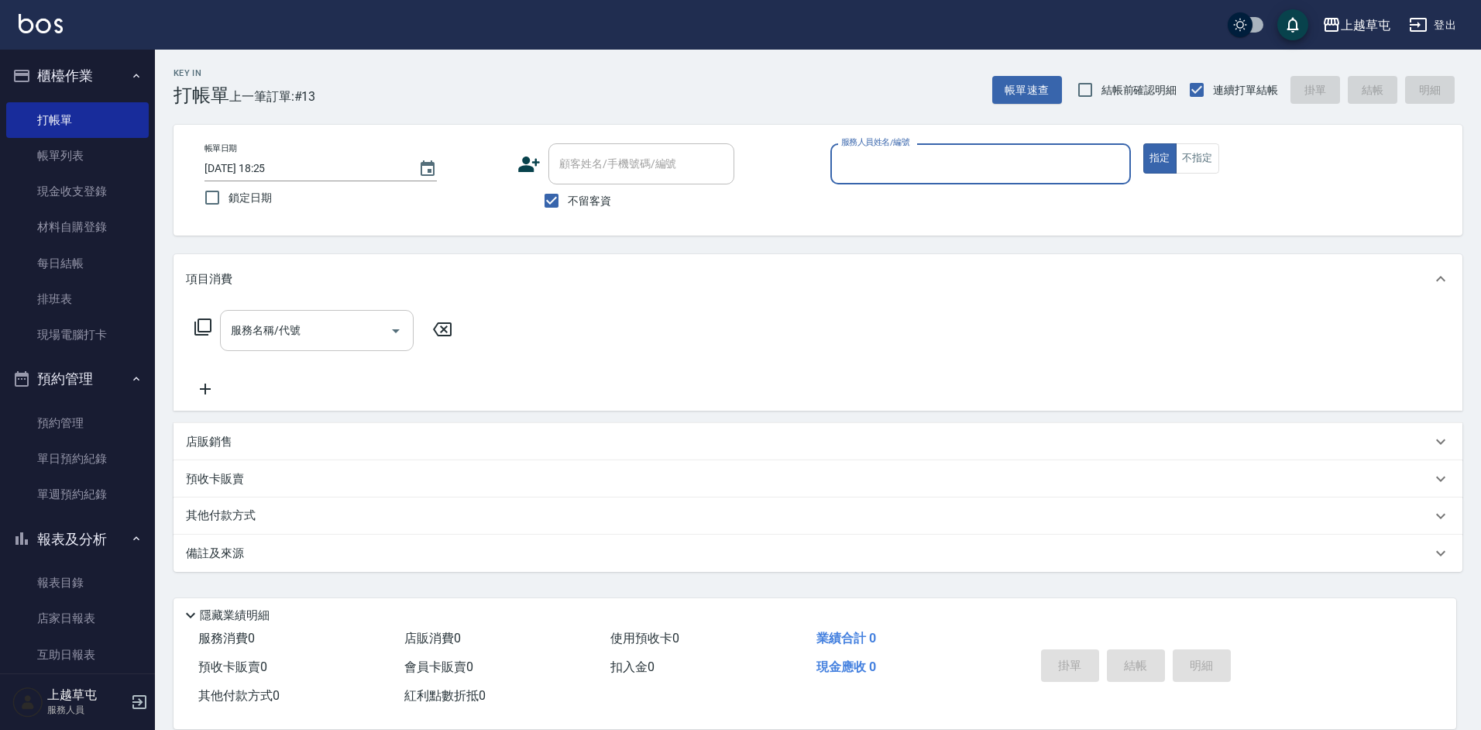
click at [875, 170] on input "服務人員姓名/編號" at bounding box center [980, 163] width 287 height 27
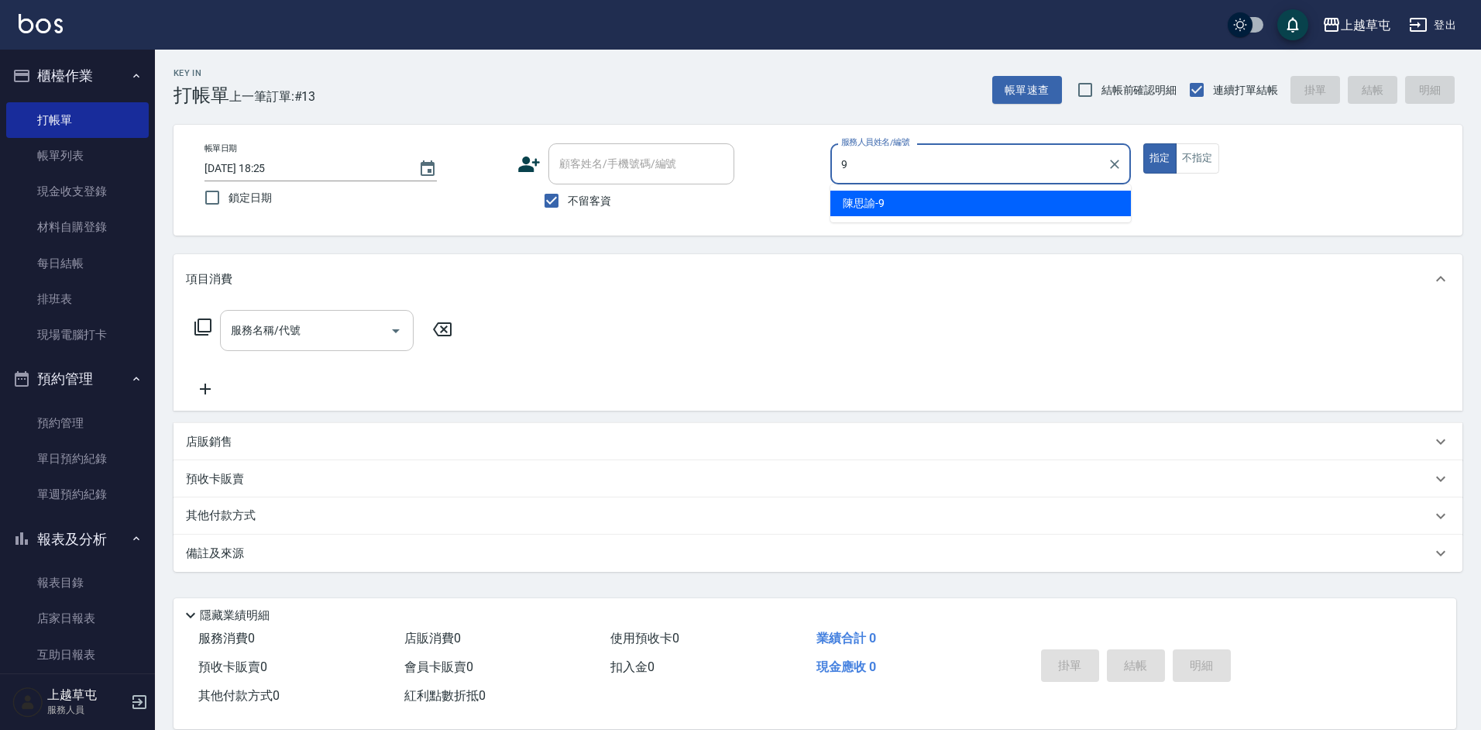
type input "[PERSON_NAME]-9"
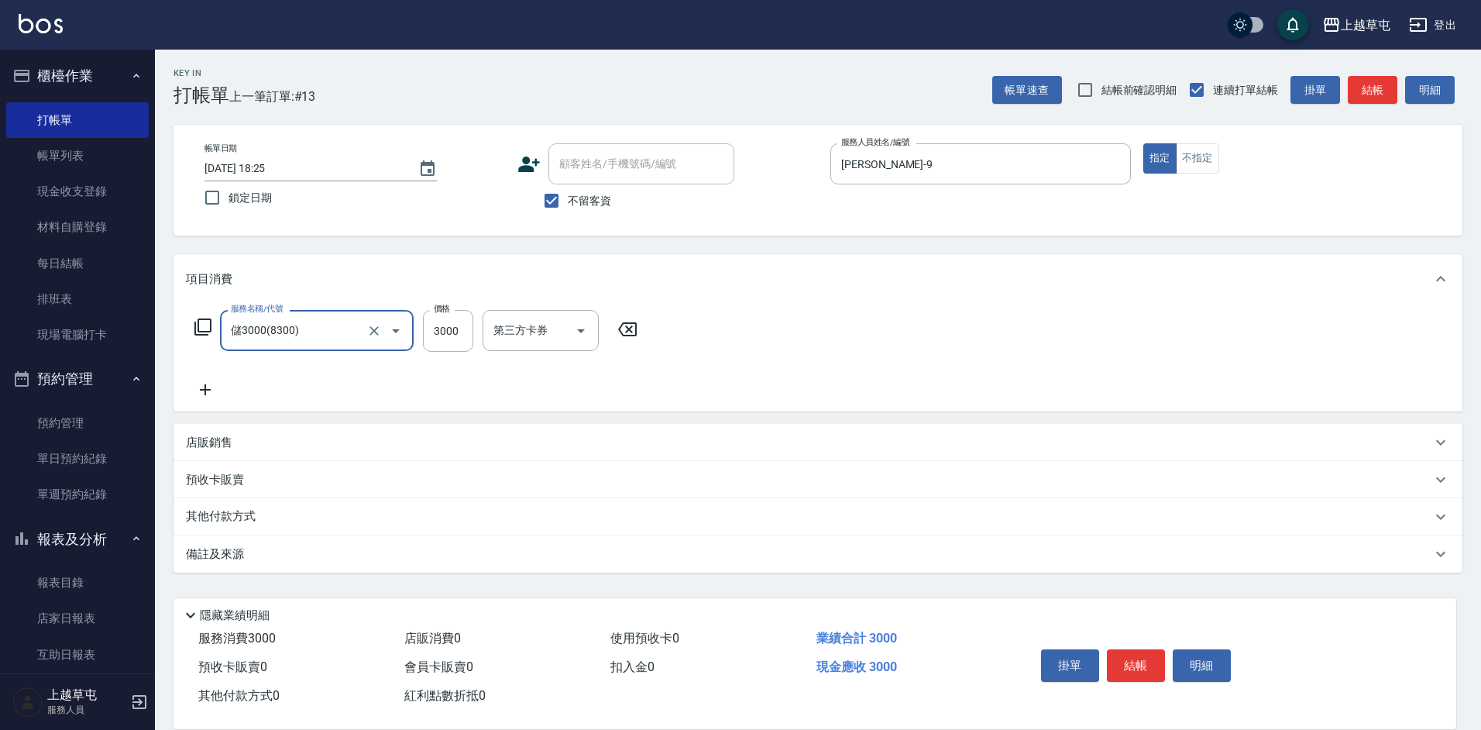
type input "儲3000(8300)"
type input "2000"
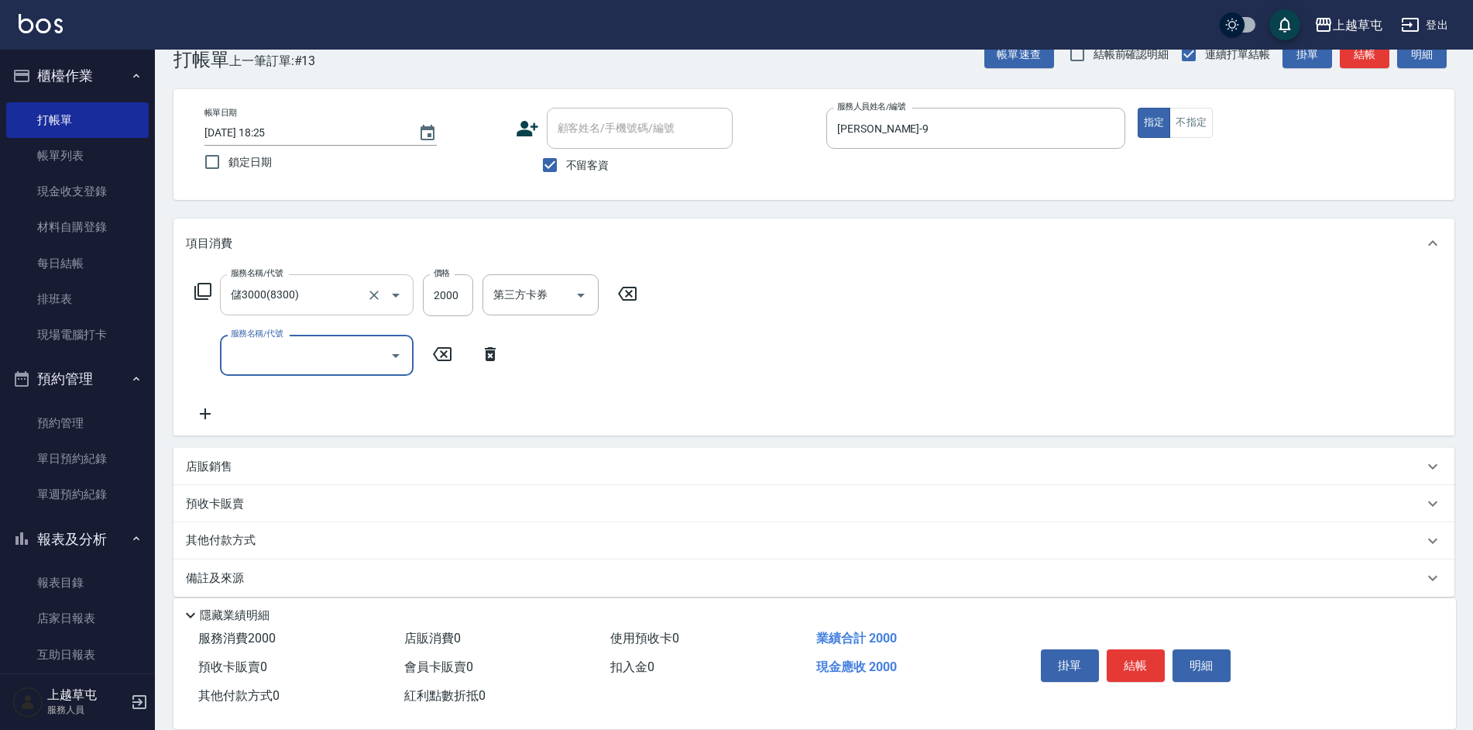
scroll to position [51, 0]
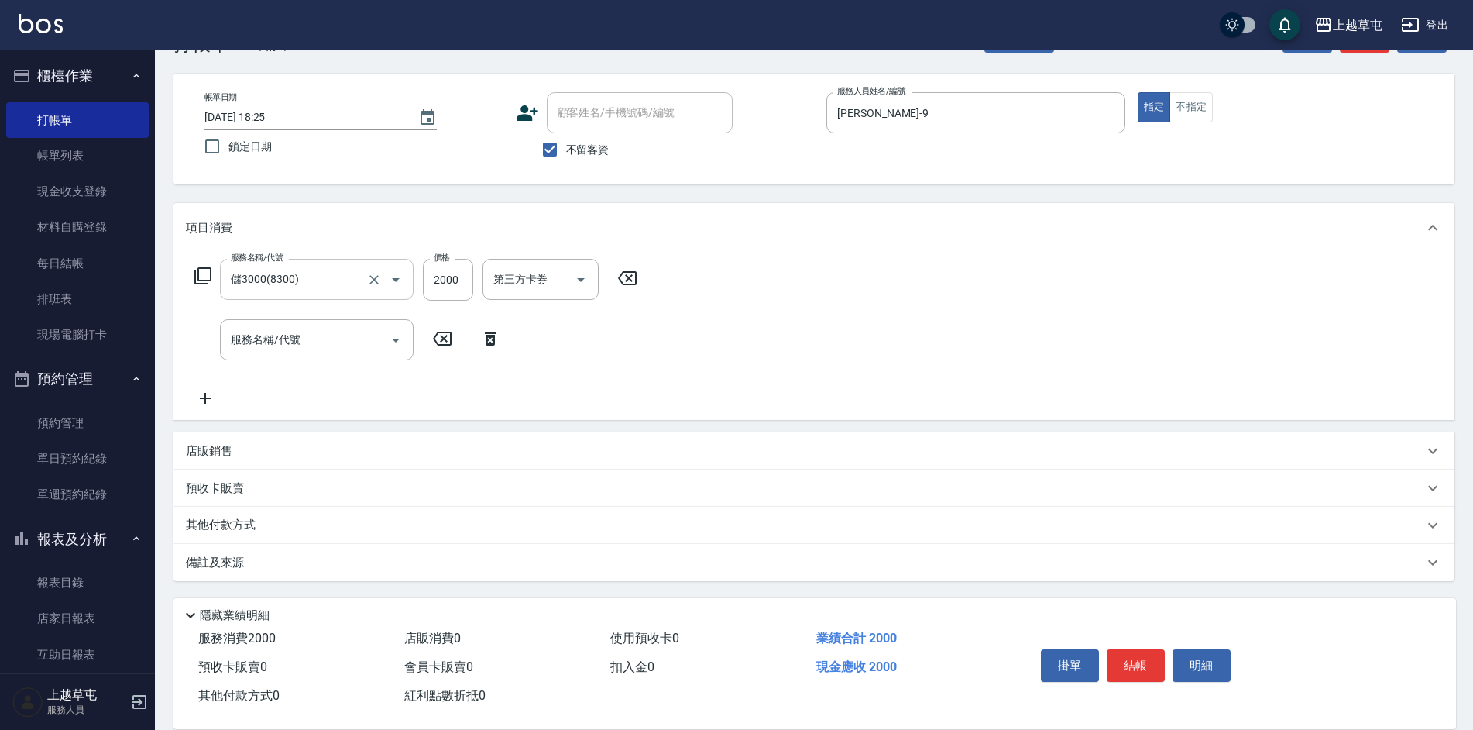
click at [209, 466] on div "店販銷售" at bounding box center [814, 450] width 1281 height 37
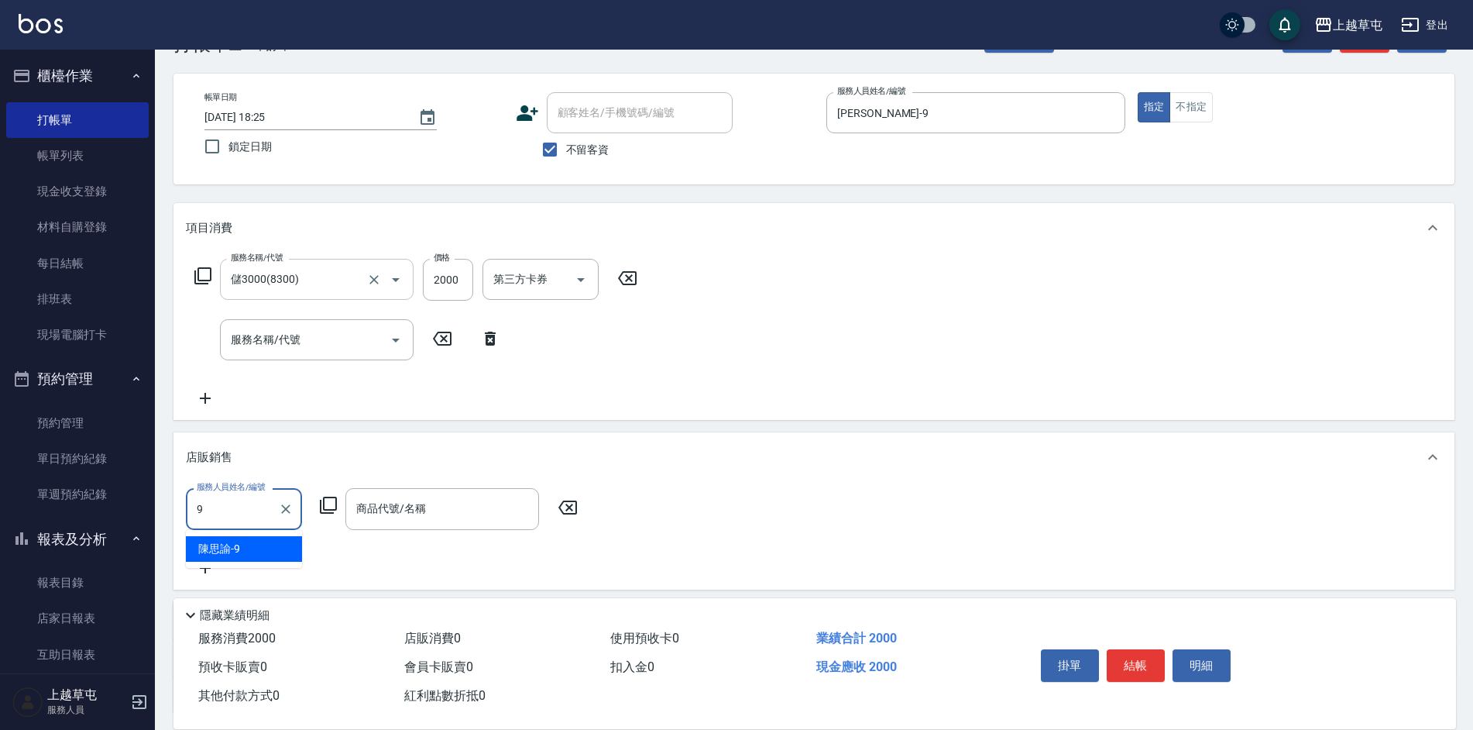
type input "[PERSON_NAME]-9"
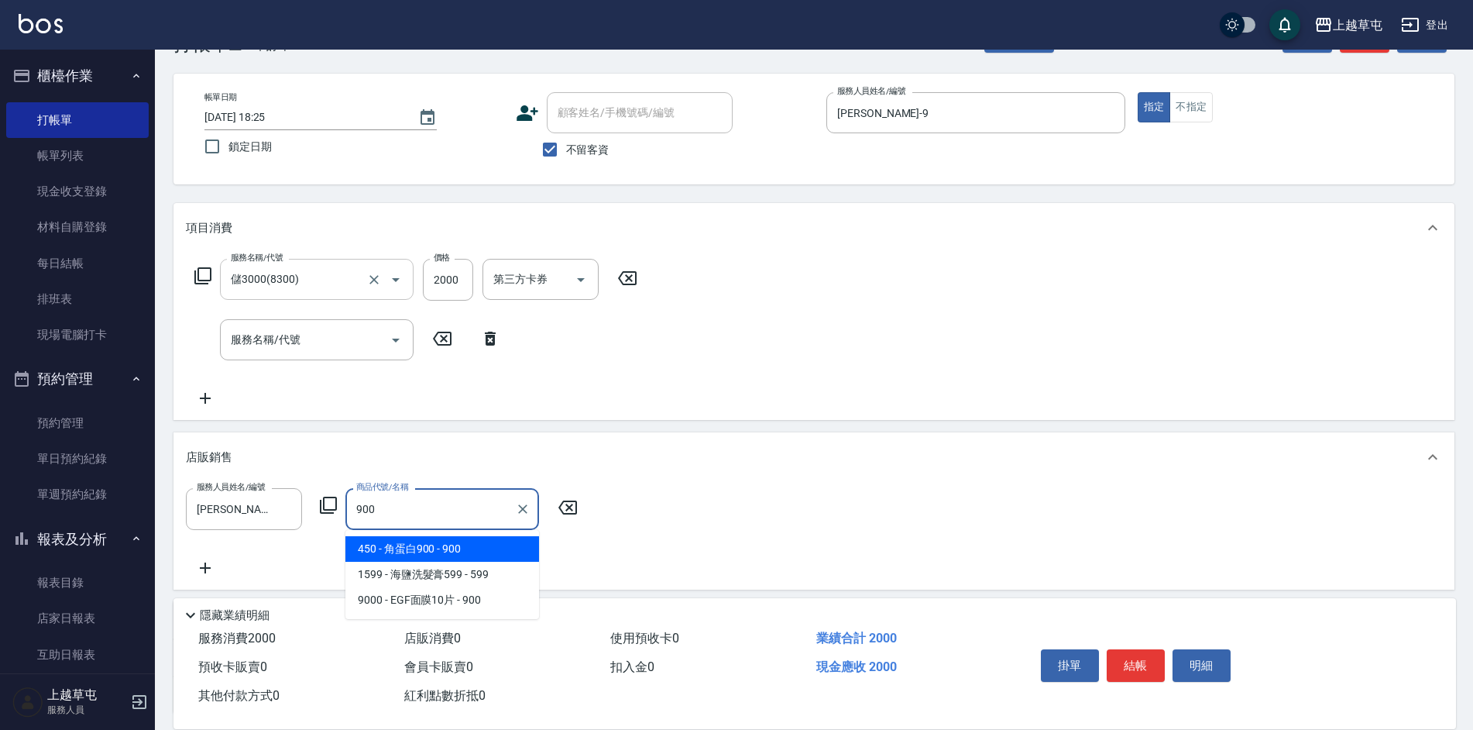
type input "角蛋白900"
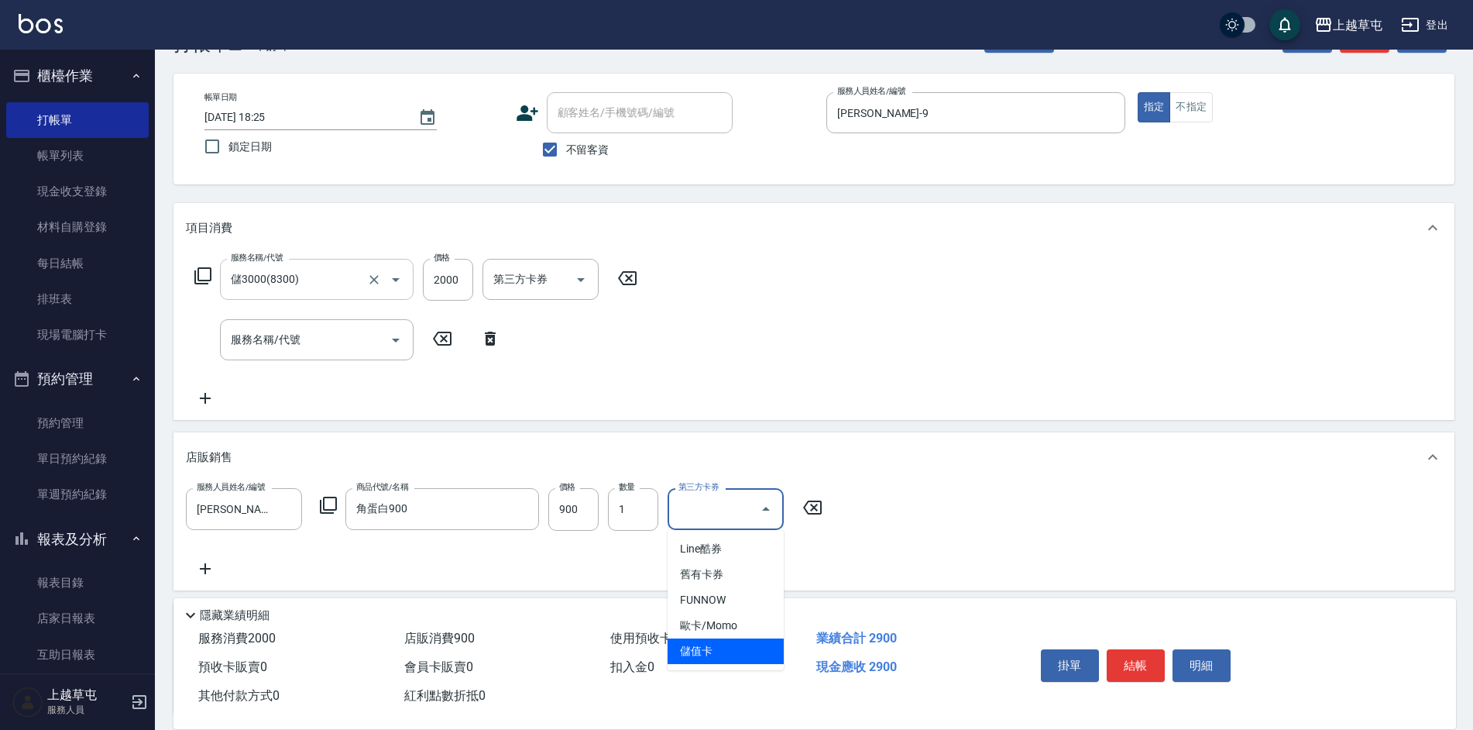
type input "儲值卡"
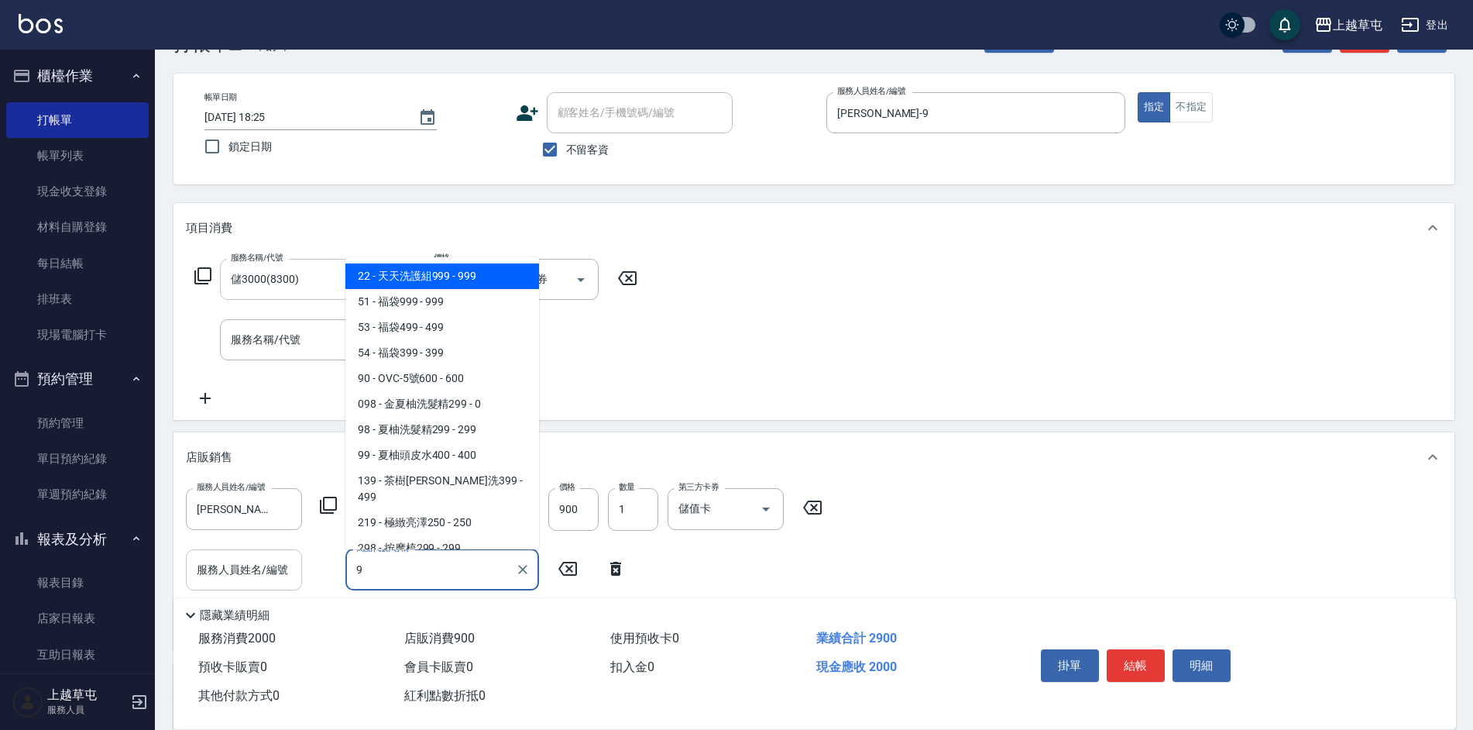
type input "9"
click at [232, 574] on input "服務人員姓名/編號" at bounding box center [244, 569] width 102 height 27
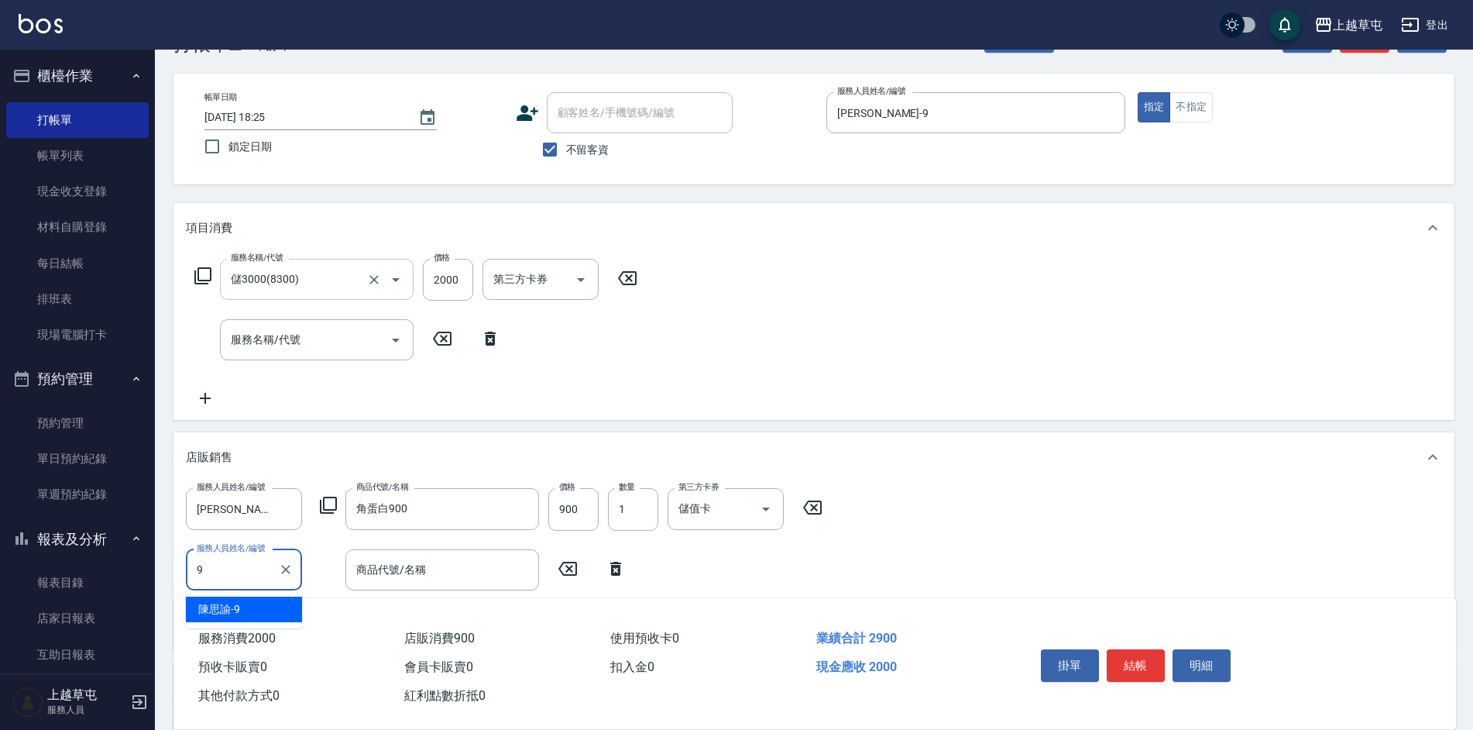
type input "[PERSON_NAME]-9"
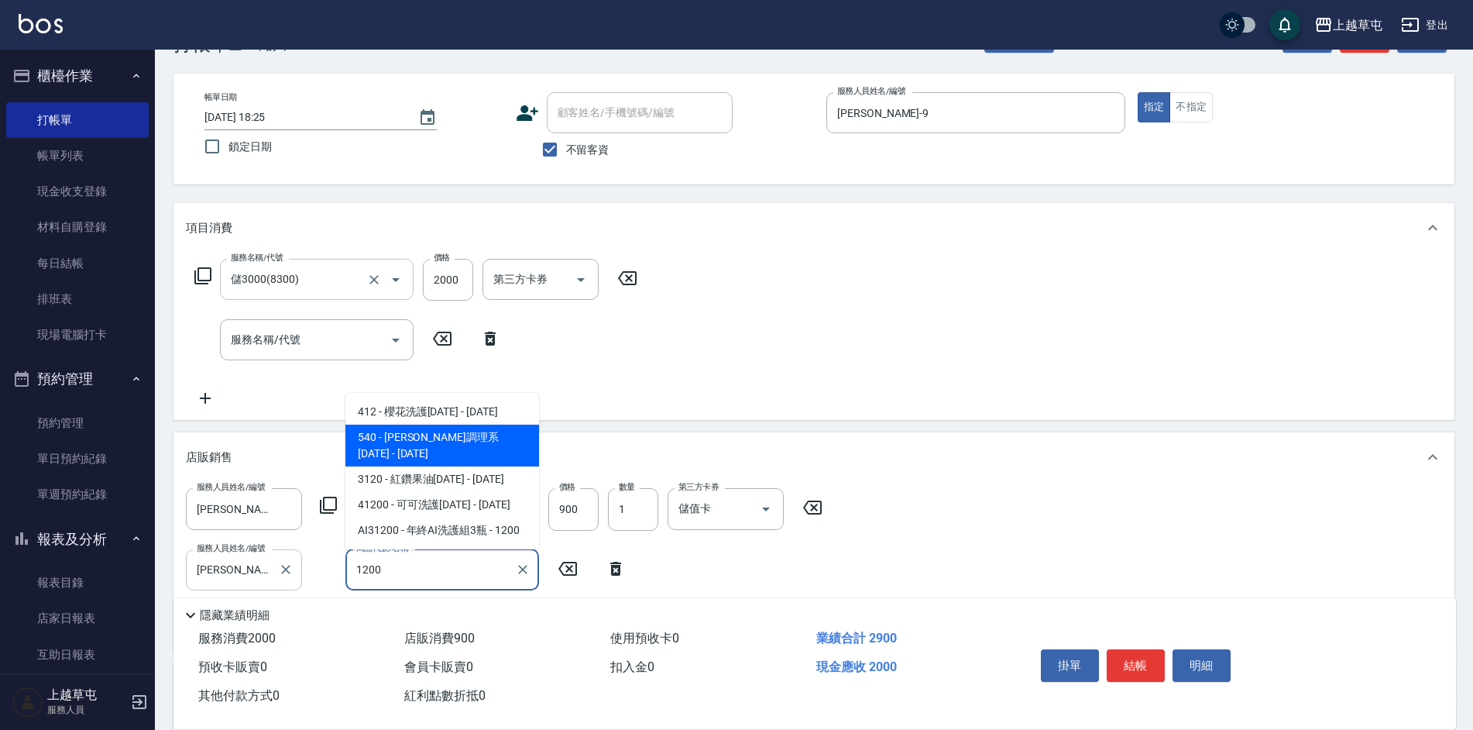
type input "[PERSON_NAME]調理系1200"
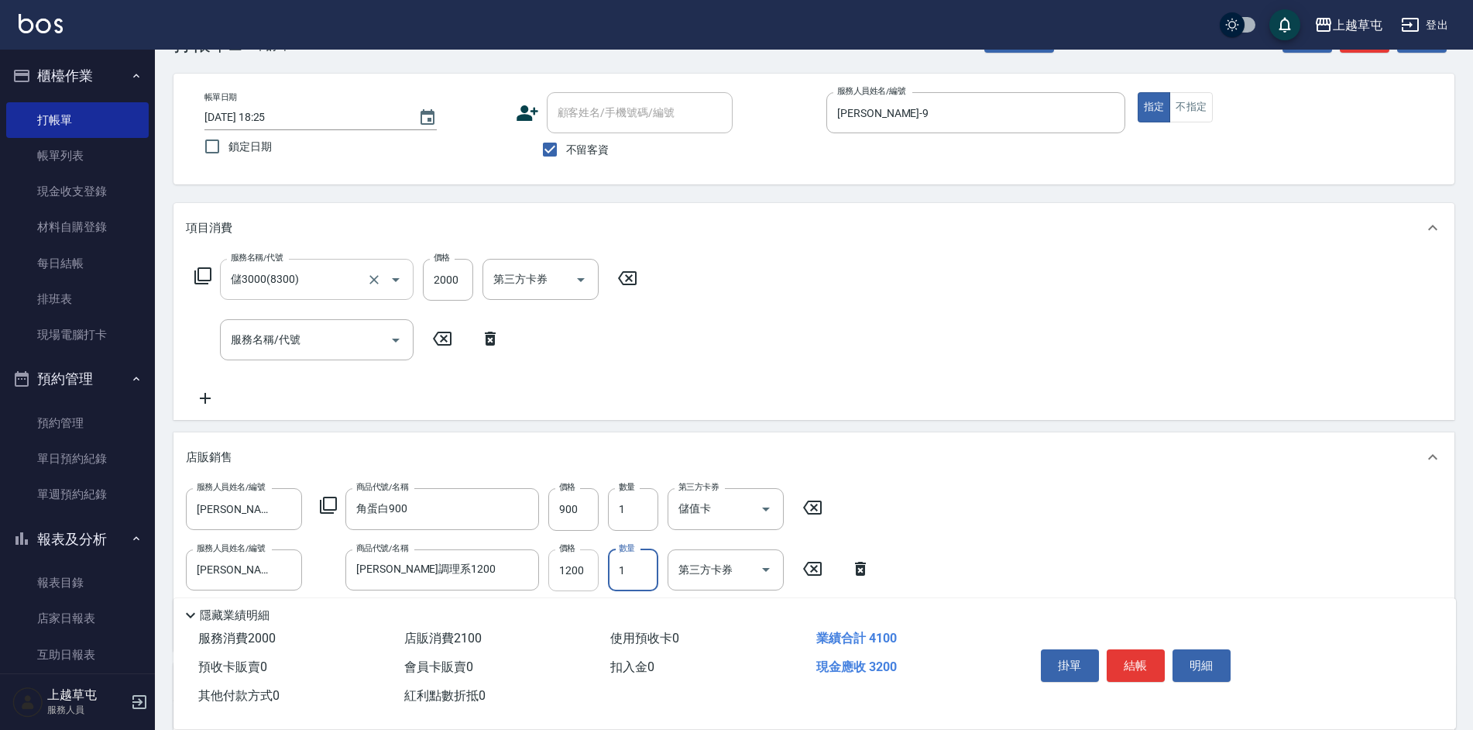
click at [588, 573] on input "1200" at bounding box center [573, 570] width 50 height 42
type input "1020"
type input "儲值卡"
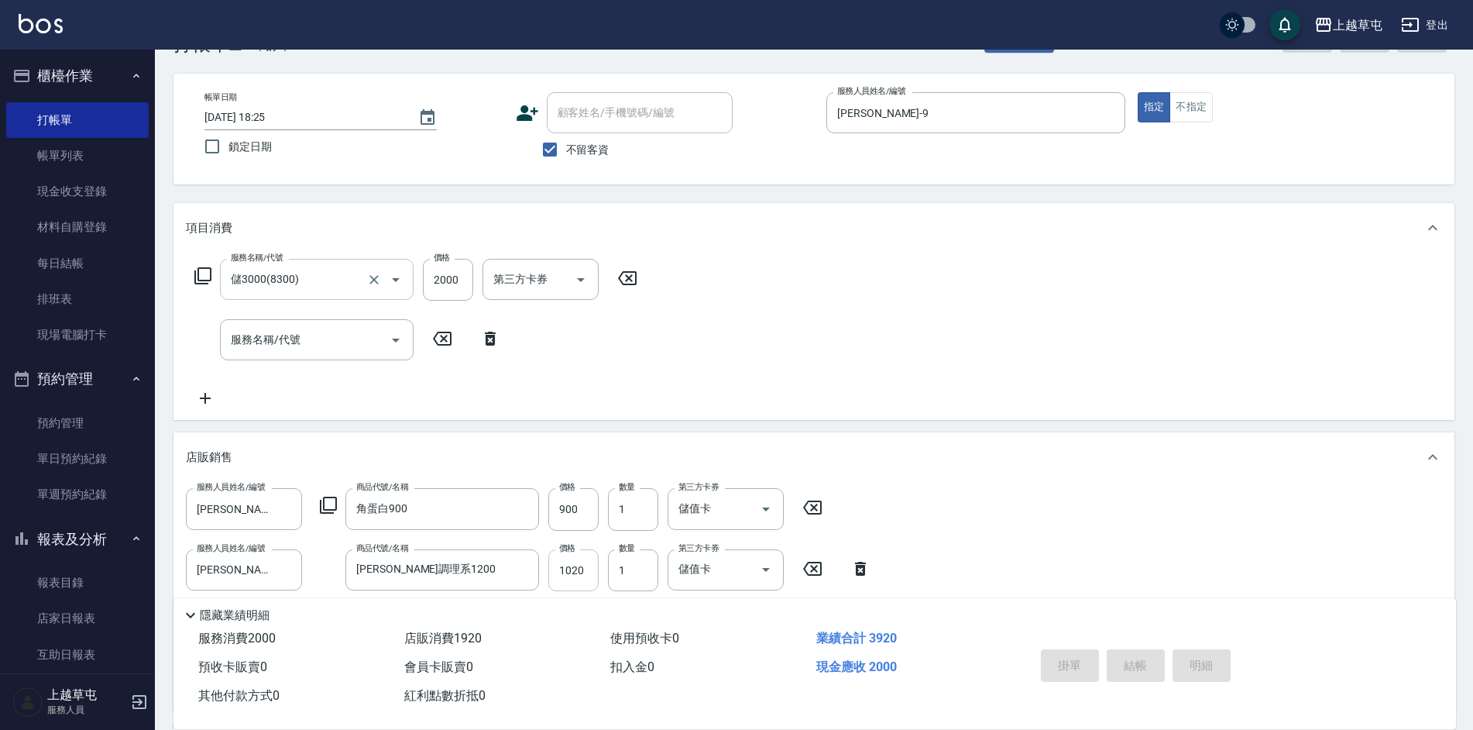
type input "[DATE] 18:29"
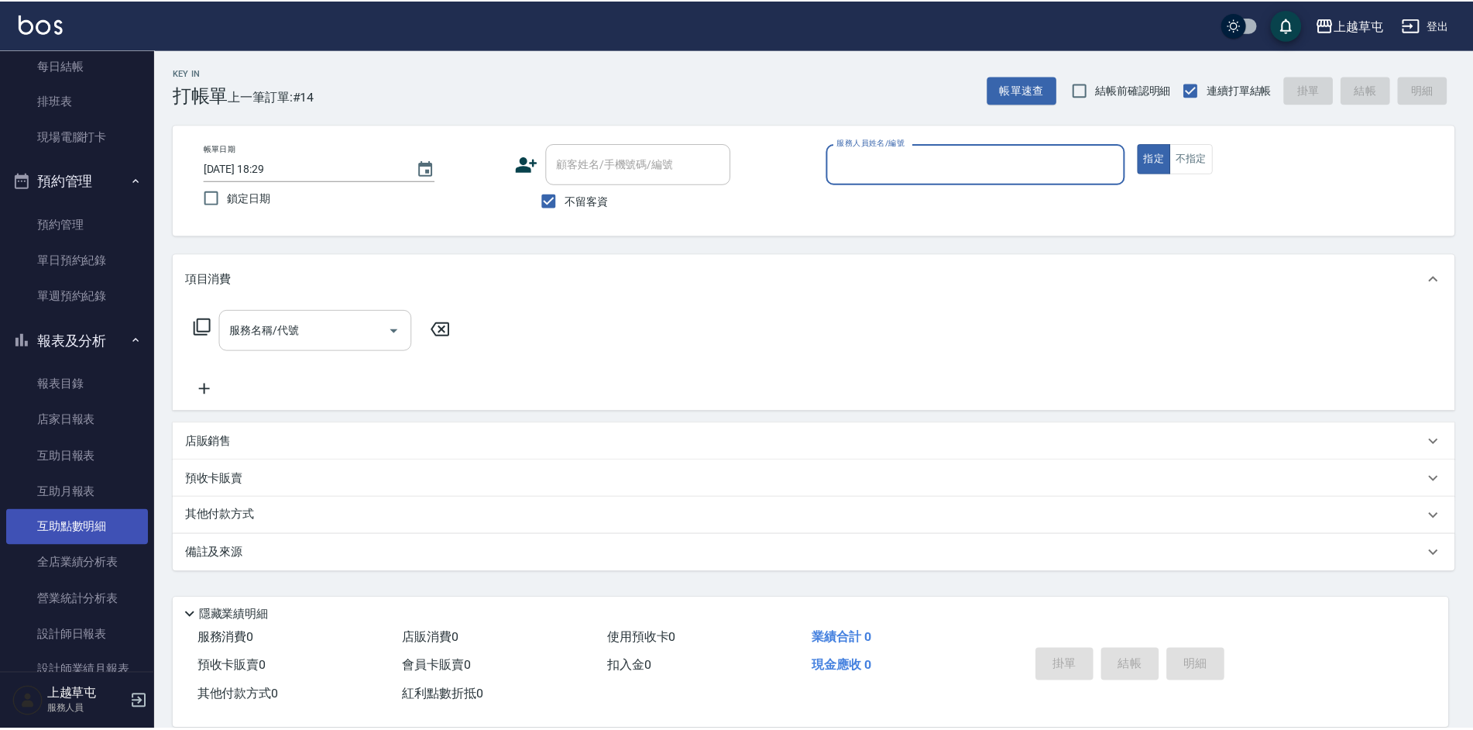
scroll to position [232, 0]
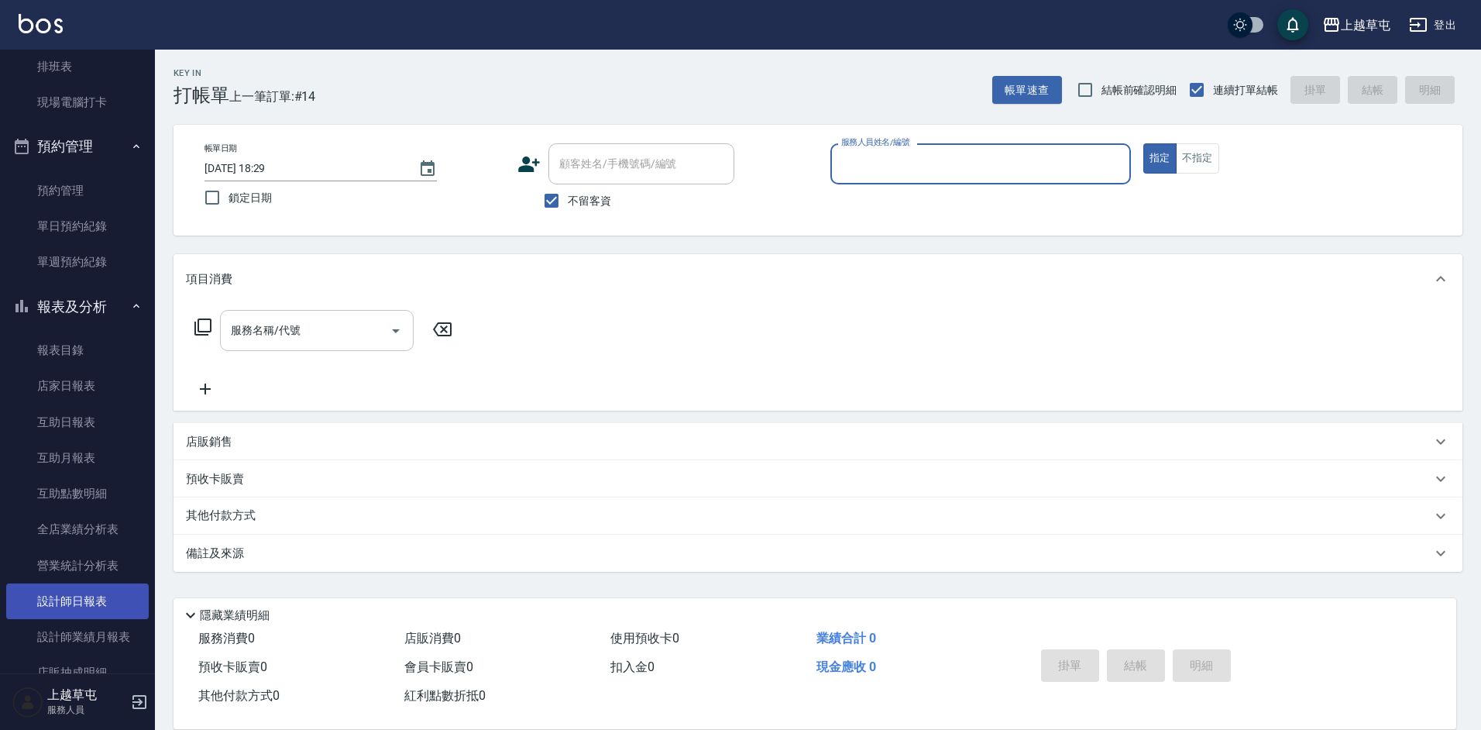
click at [105, 602] on link "設計師日報表" at bounding box center [77, 601] width 143 height 36
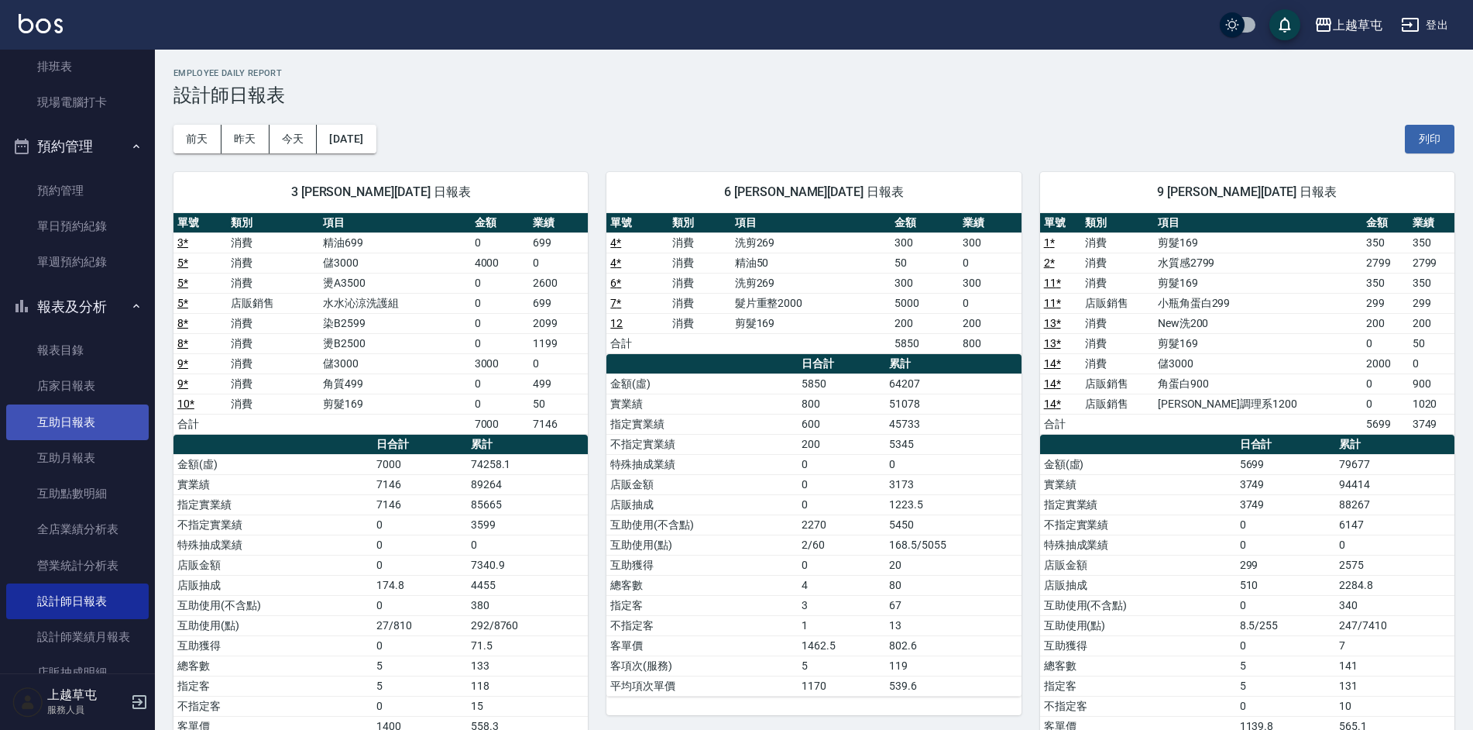
click at [50, 428] on link "互助日報表" at bounding box center [77, 422] width 143 height 36
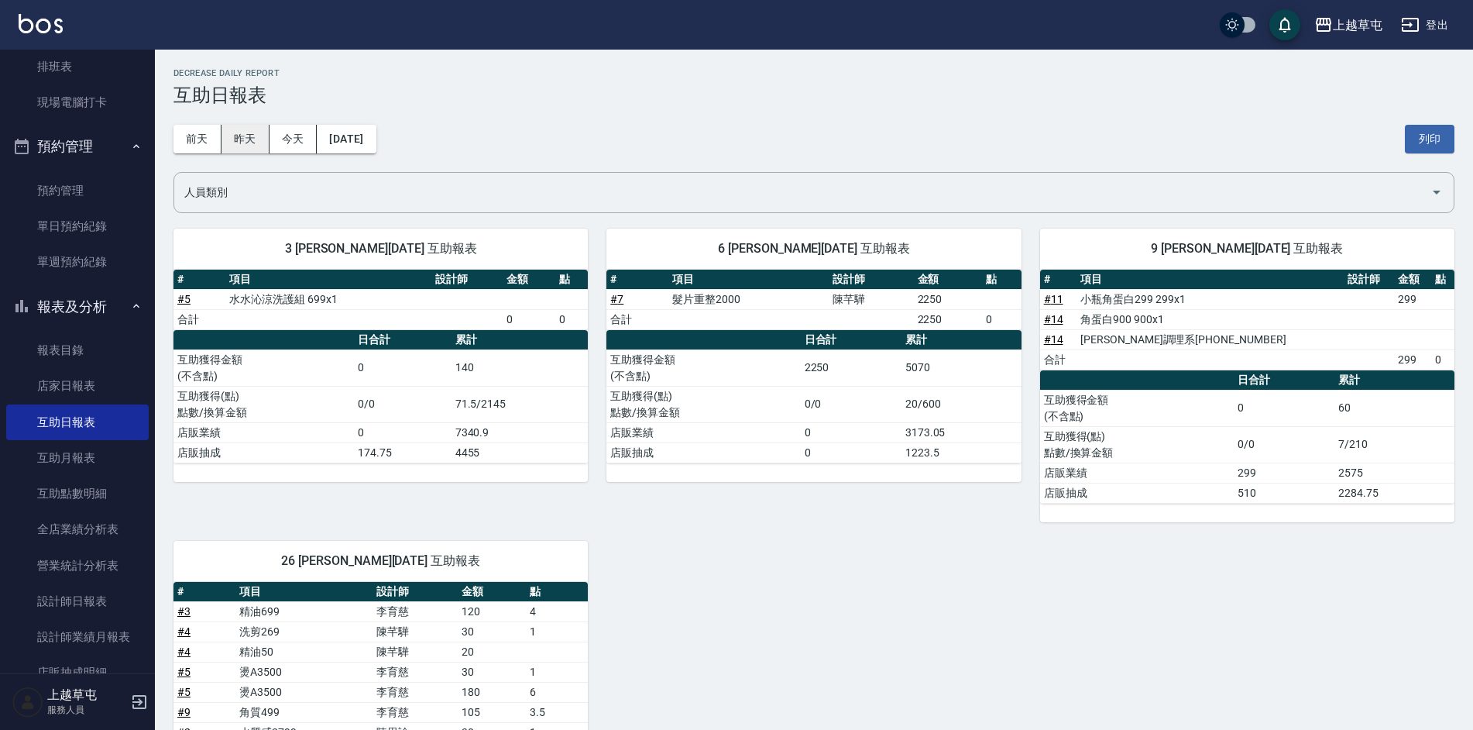
click at [241, 145] on button "昨天" at bounding box center [246, 139] width 48 height 29
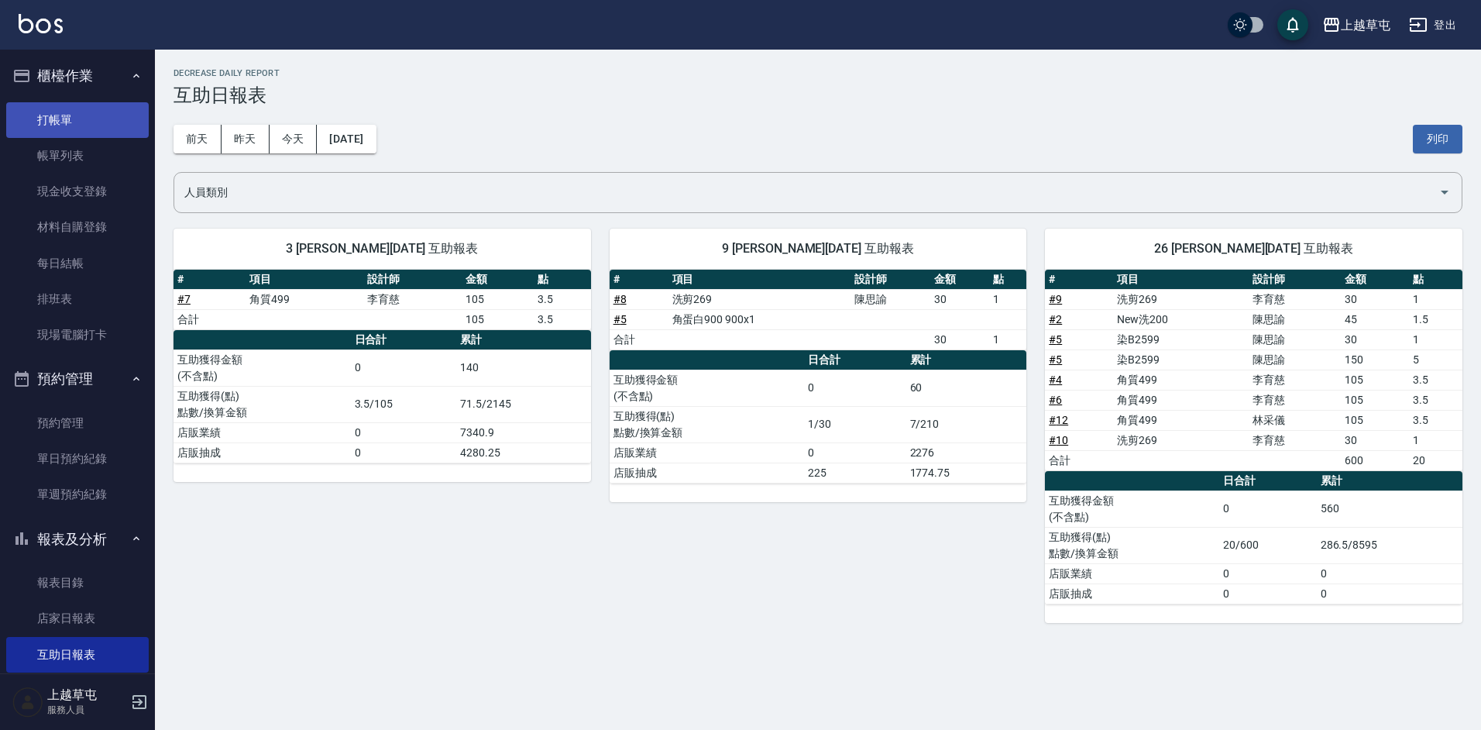
click at [78, 126] on link "打帳單" at bounding box center [77, 120] width 143 height 36
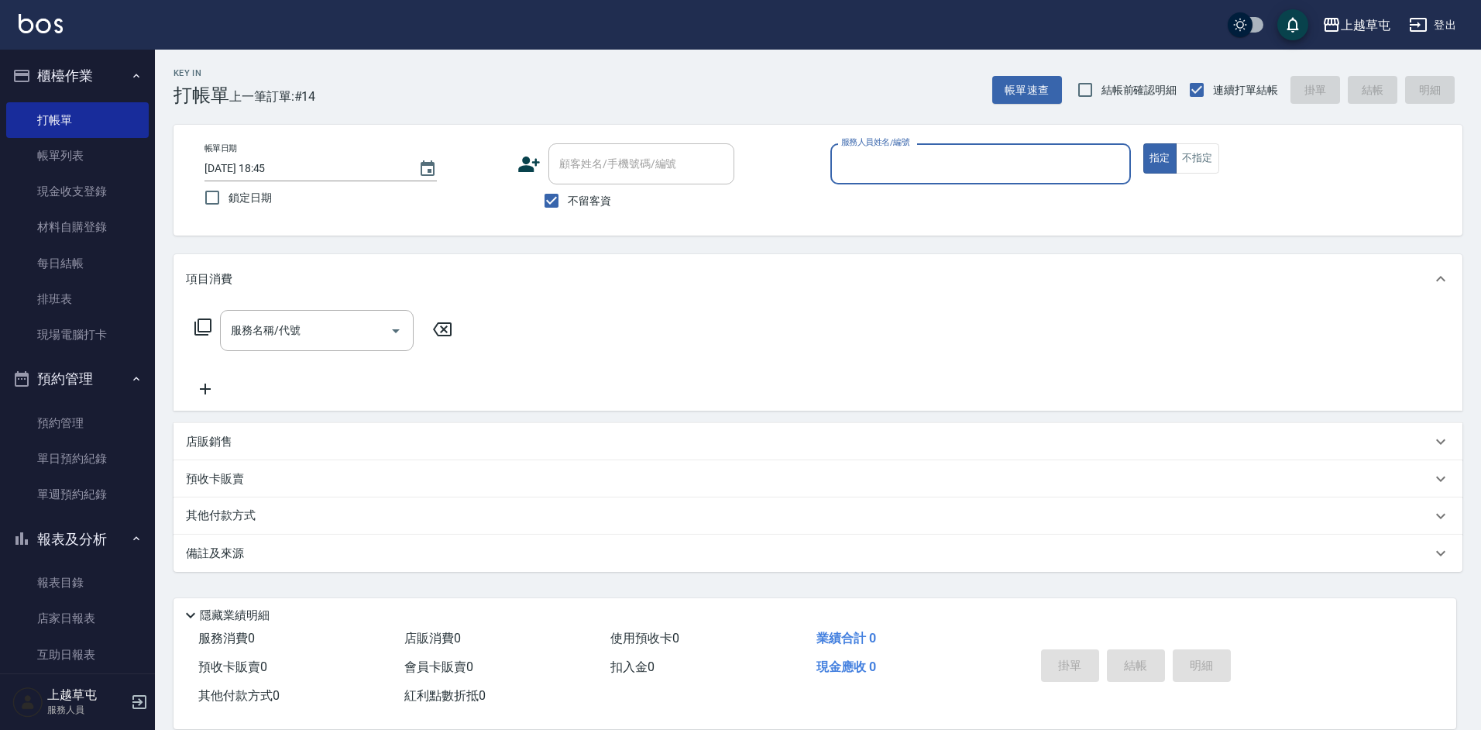
click at [847, 156] on input "服務人員姓名/編號" at bounding box center [980, 163] width 287 height 27
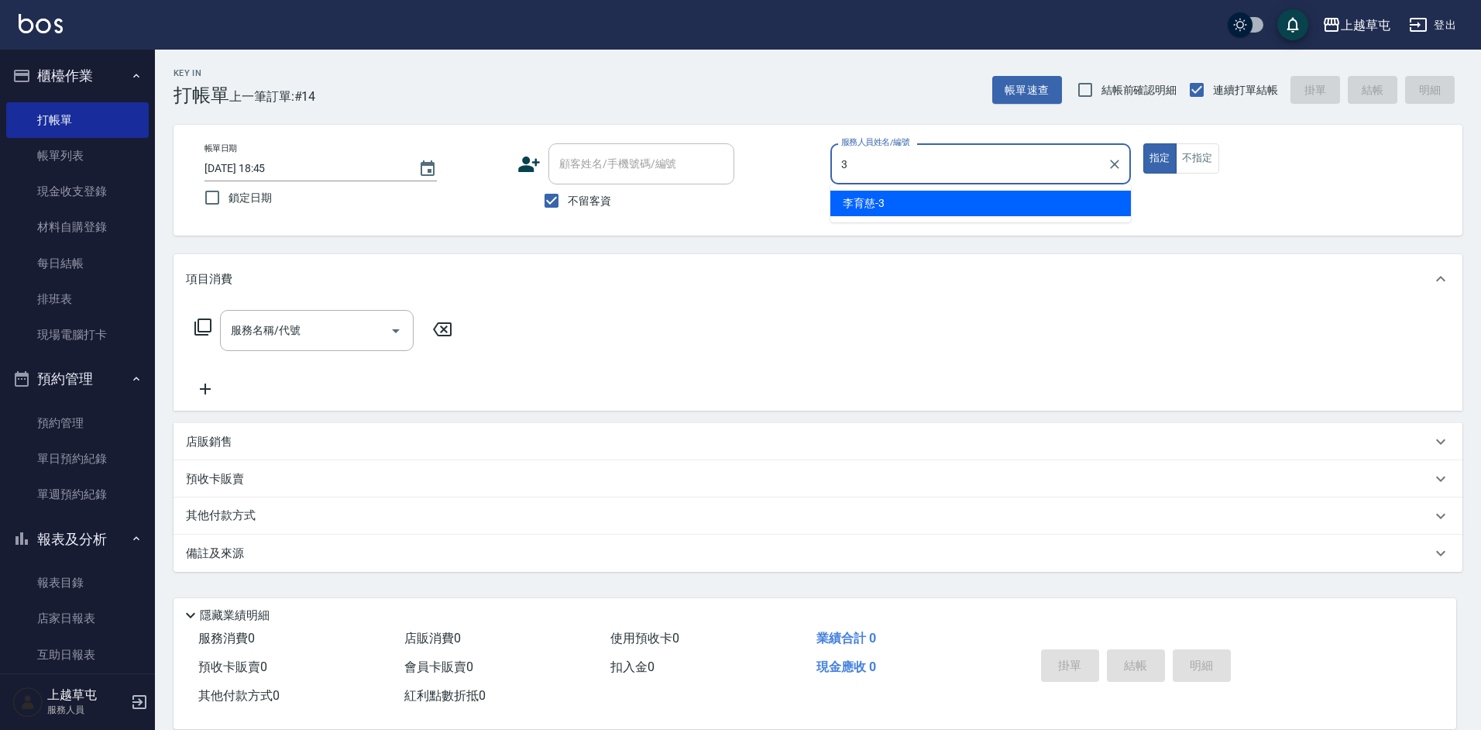
type input "[PERSON_NAME]-3"
type button "true"
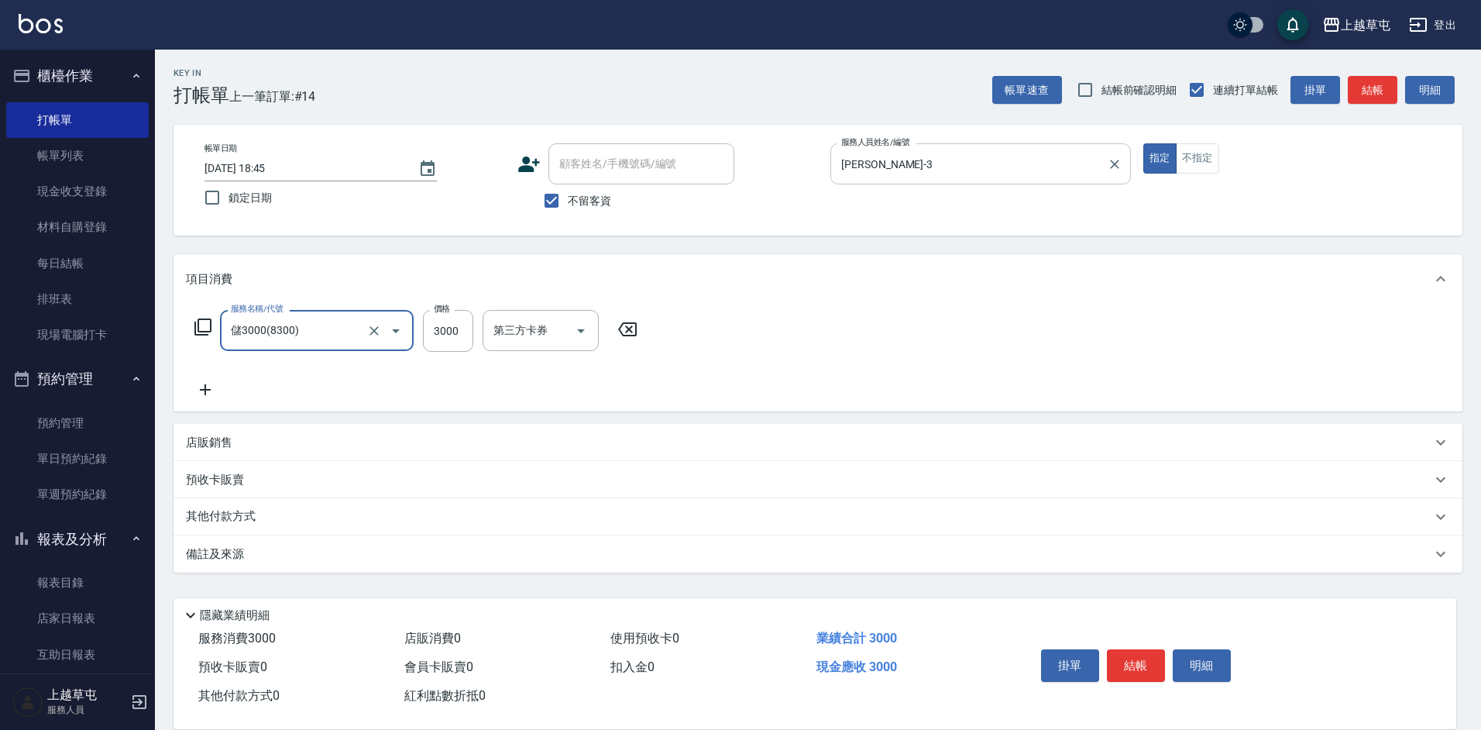
type input "儲3000(8300)"
type input "5000"
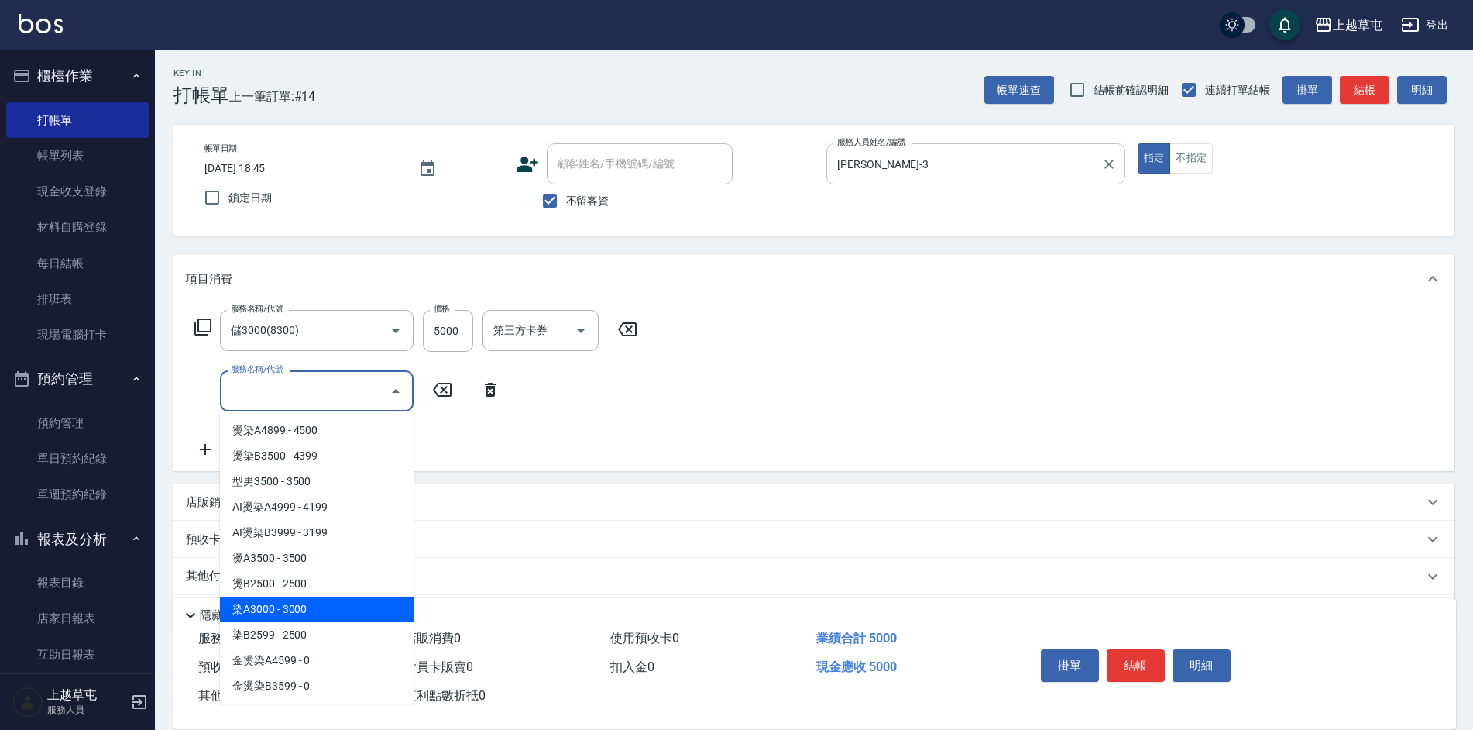
type input "染A3000(41)"
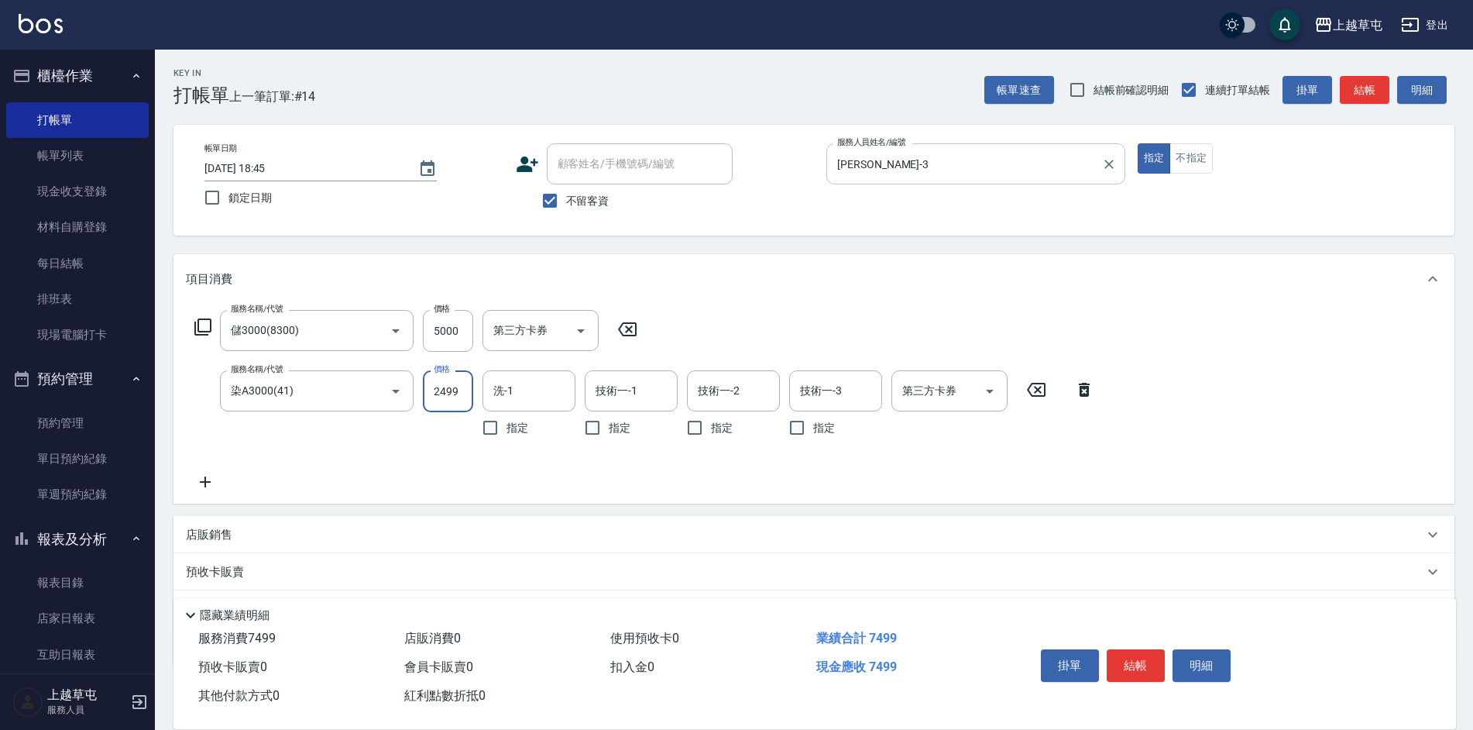
type input "2499"
type input "[PERSON_NAME]-3"
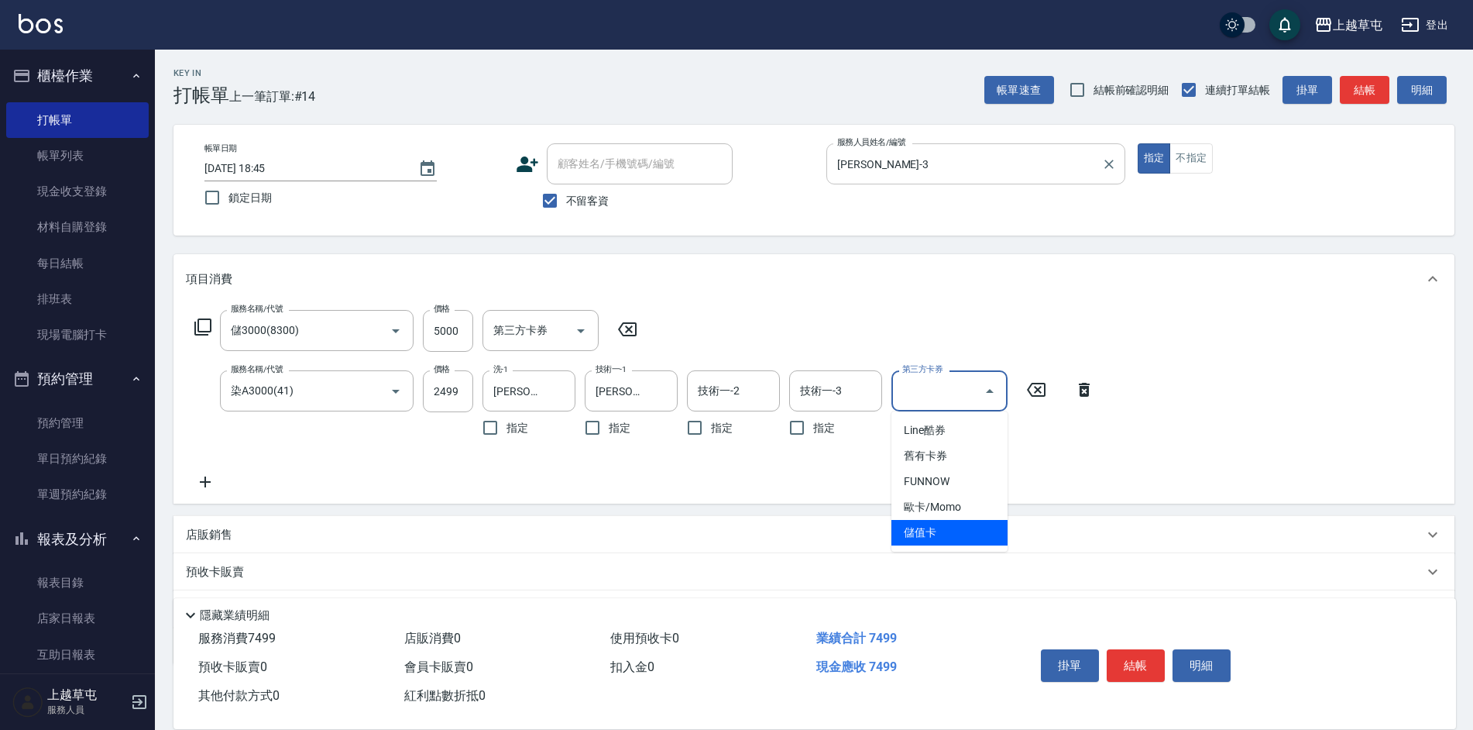
type input "儲值卡"
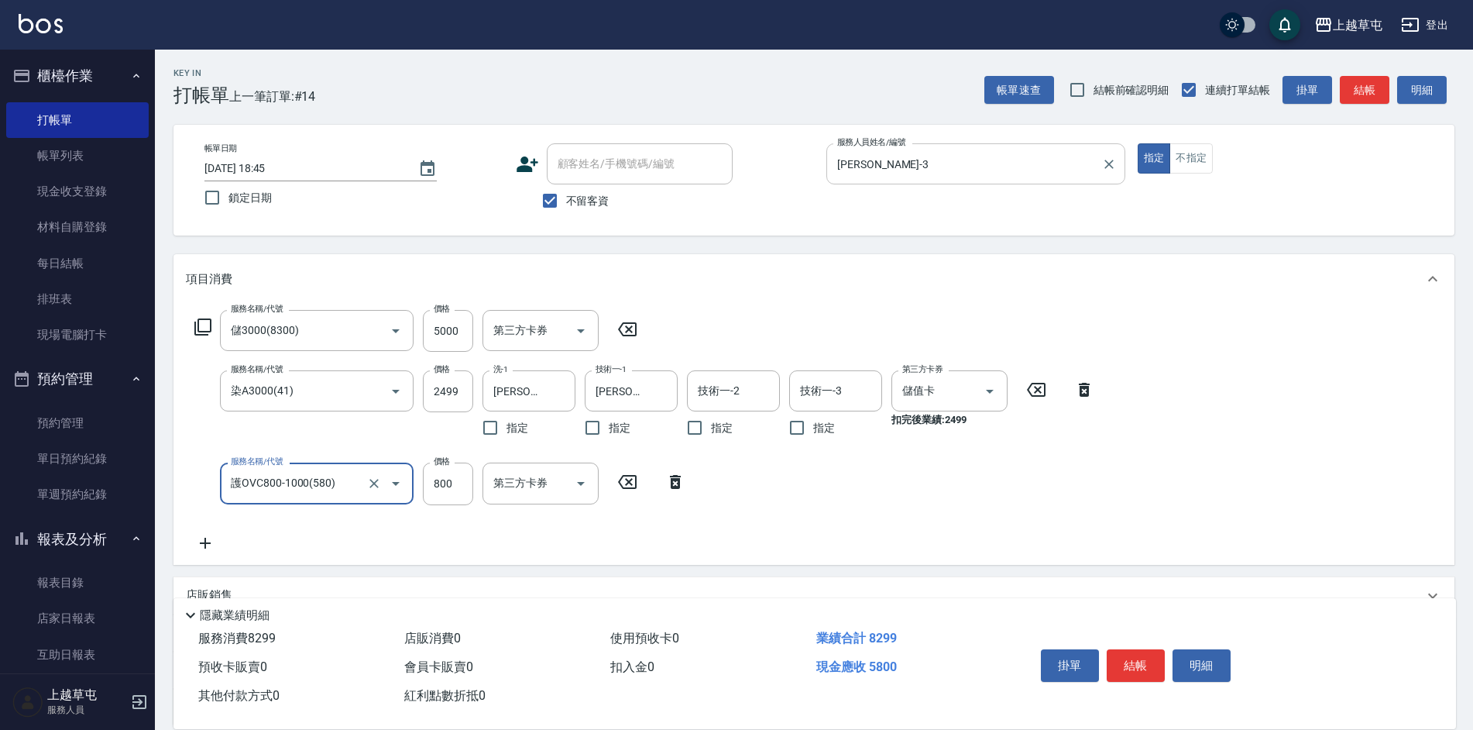
type input "護OVC800-1000(580)"
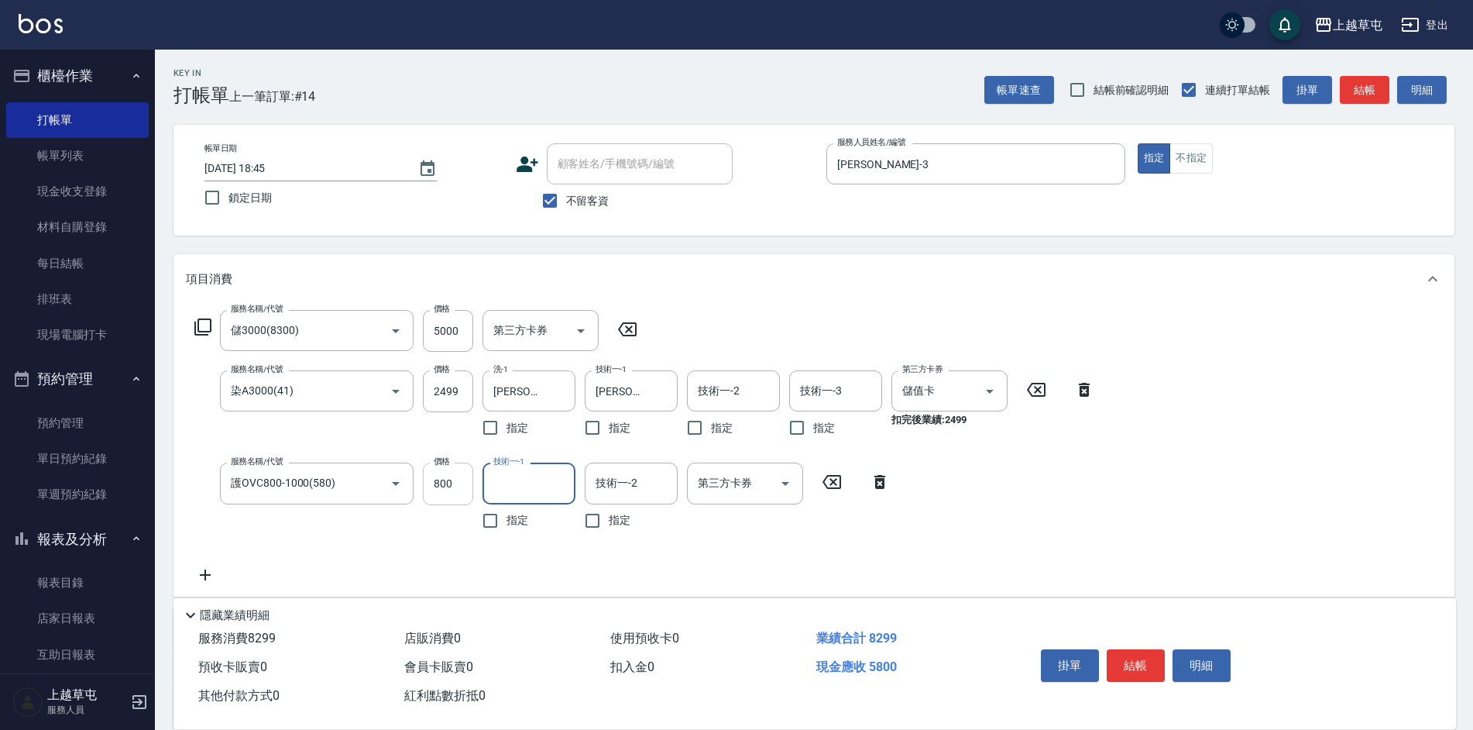
click at [452, 479] on input "800" at bounding box center [448, 483] width 50 height 42
type input "1000"
type input "[PERSON_NAME]-3"
click at [755, 480] on input "第三方卡券" at bounding box center [733, 482] width 79 height 27
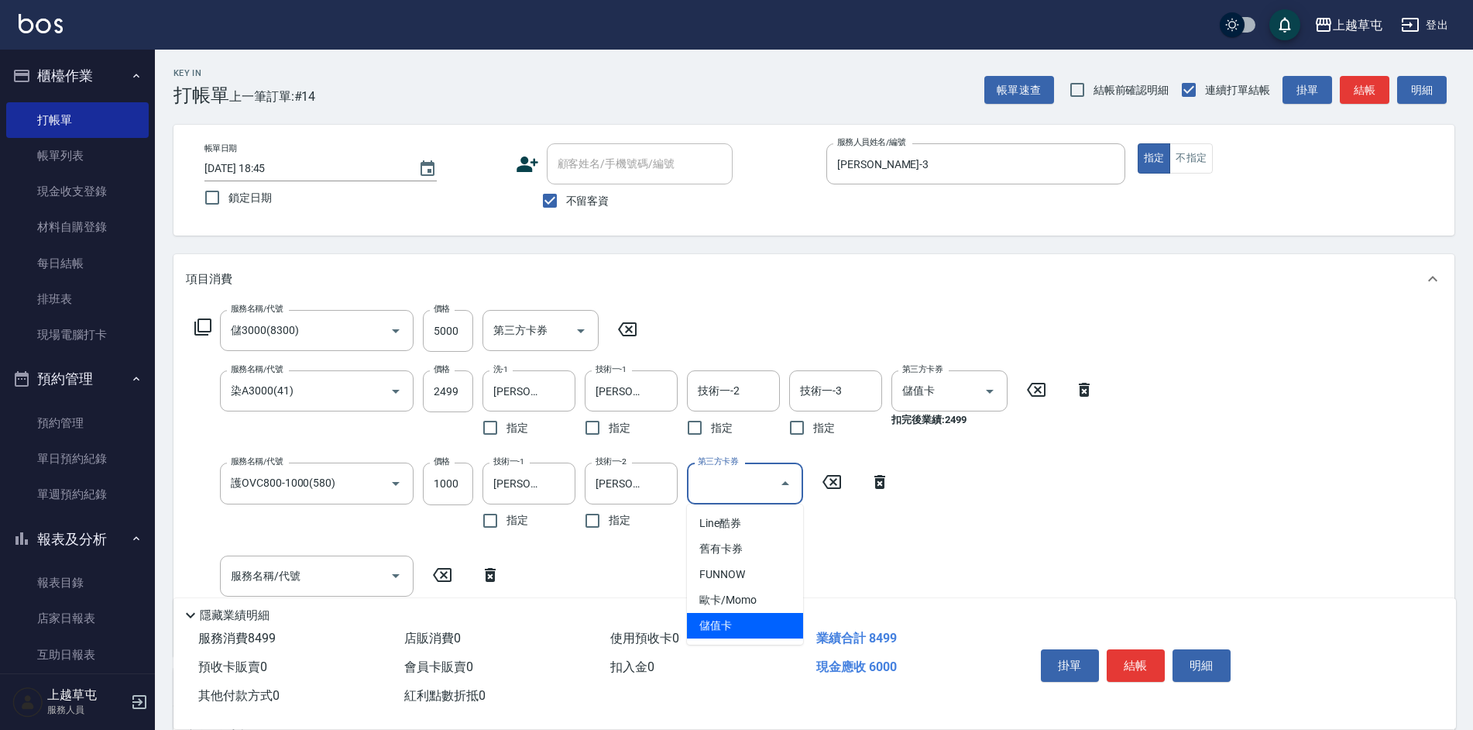
click at [751, 633] on span "儲值卡" at bounding box center [745, 626] width 116 height 26
type input "儲值卡"
click at [946, 523] on div "服務名稱/代號 儲3000(8300) 服務名稱/代號 價格 5000 價格 第三方卡券 第三方卡券 服務名稱/代號 染A3000(41) 服務名稱/代號 價…" at bounding box center [645, 477] width 918 height 334
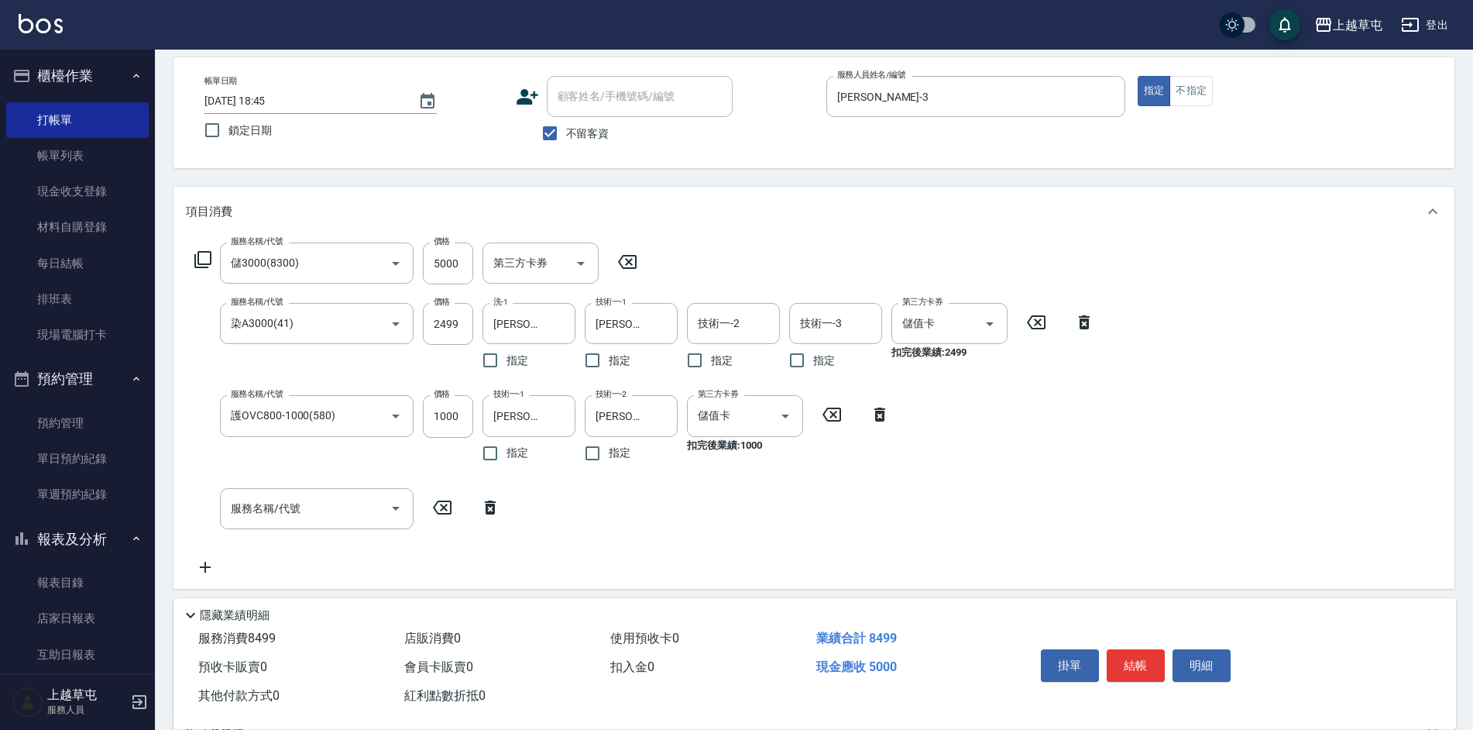
scroll to position [155, 0]
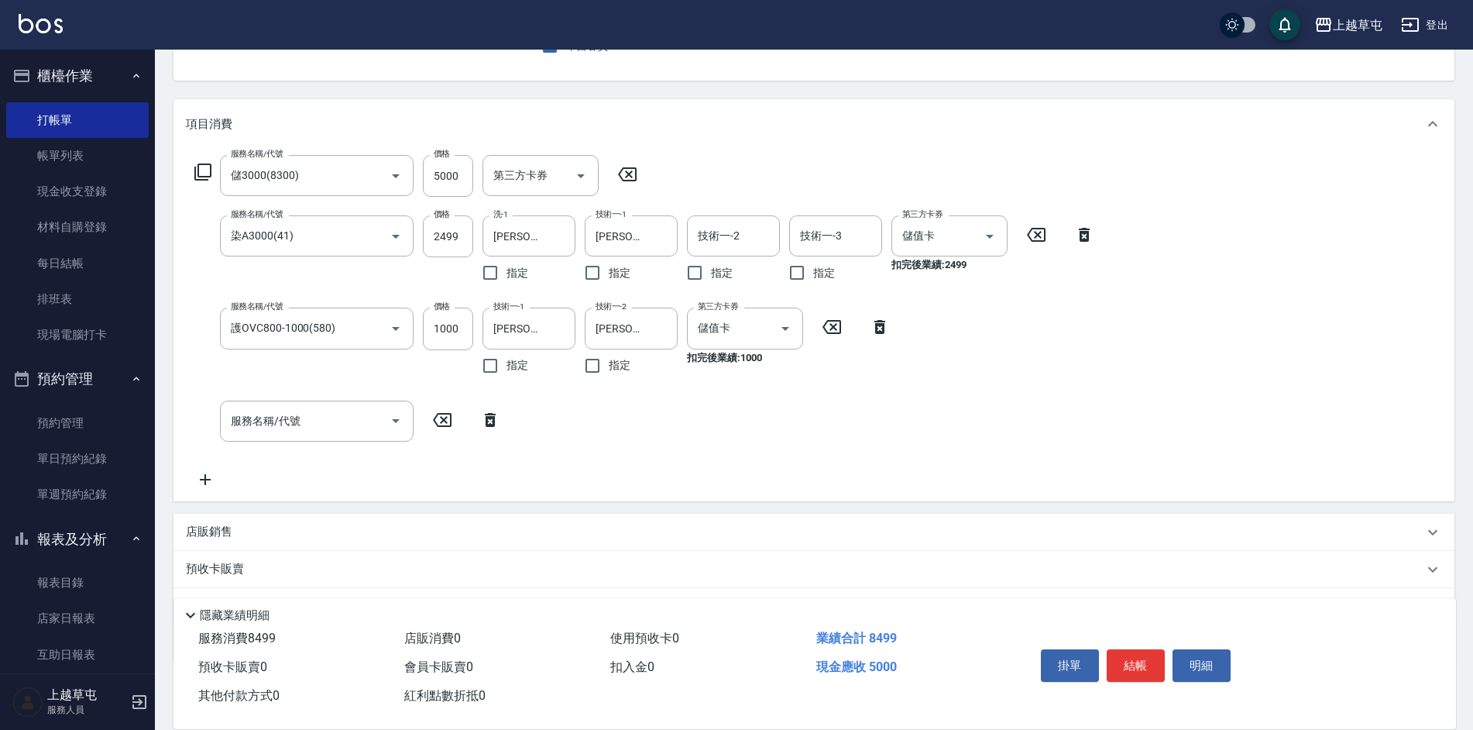
click at [204, 528] on p "店販銷售" at bounding box center [209, 532] width 46 height 16
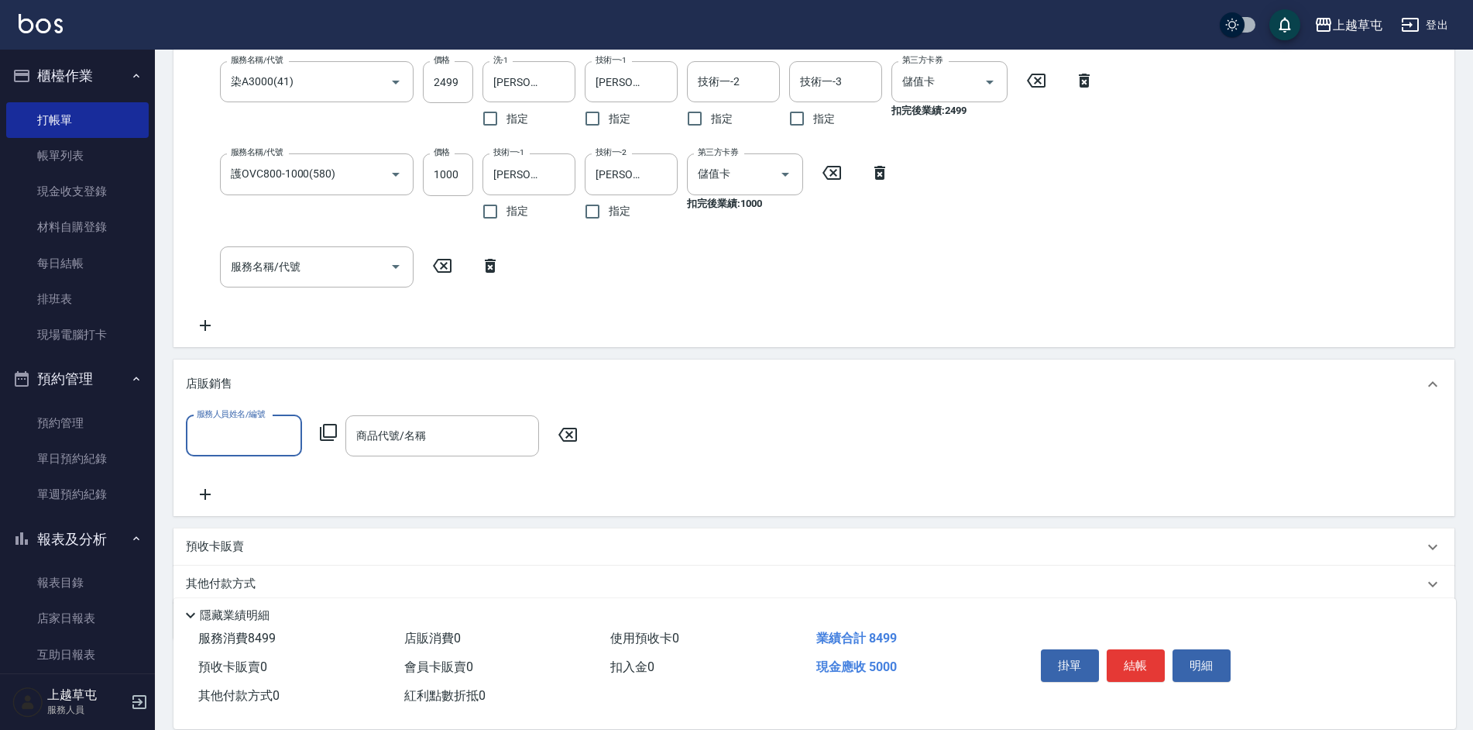
scroll to position [310, 0]
type input "6"
type input "[PERSON_NAME]-3"
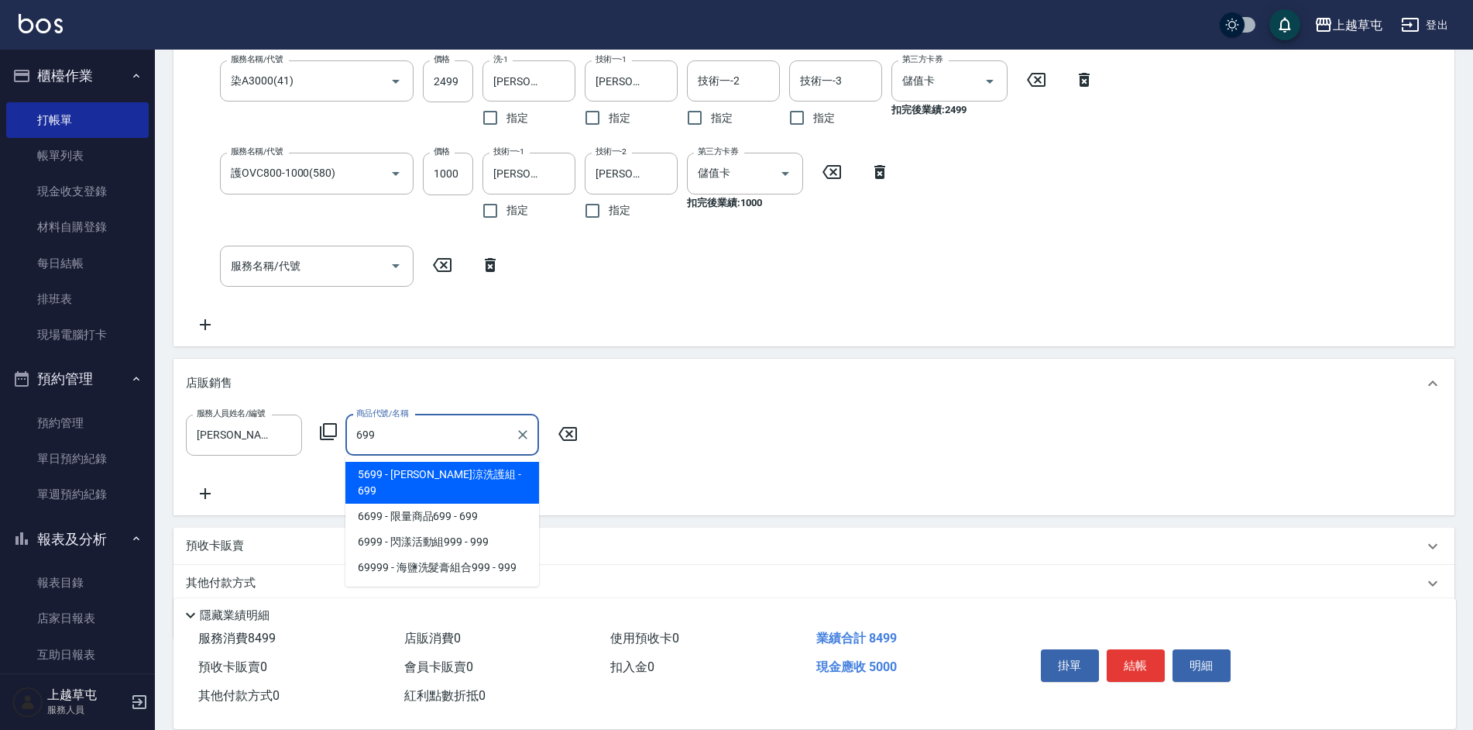
type input "水水沁涼洗護組"
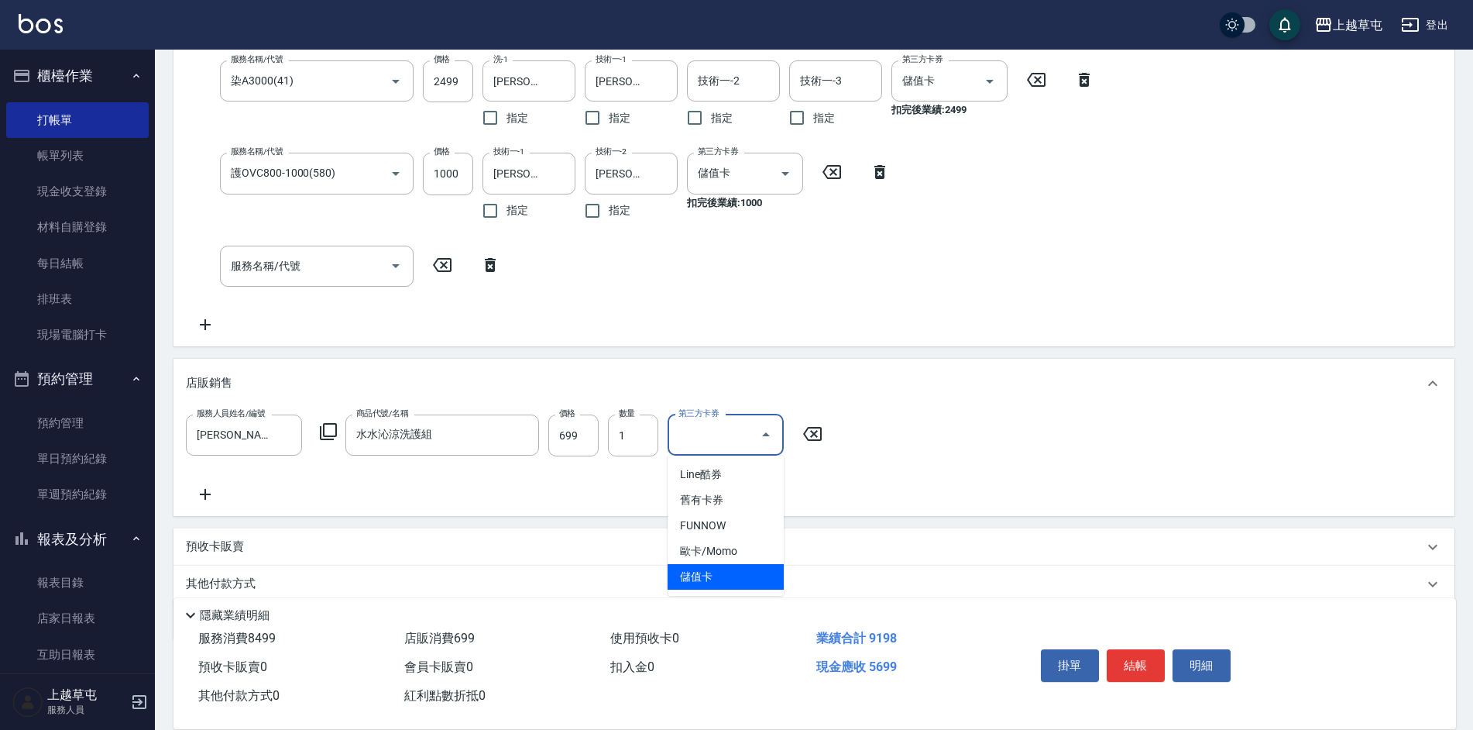
type input "儲值卡"
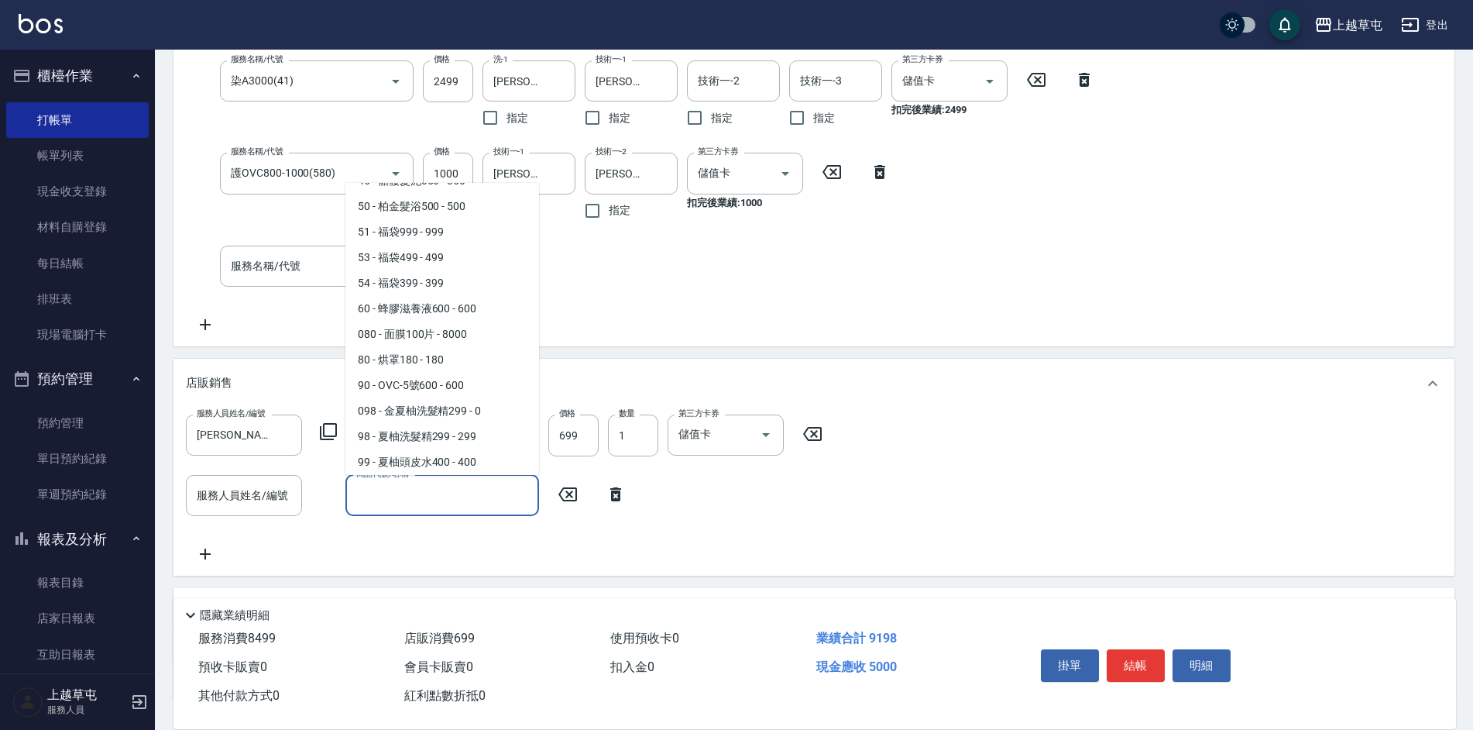
scroll to position [123, 0]
type input "OVC-1號700"
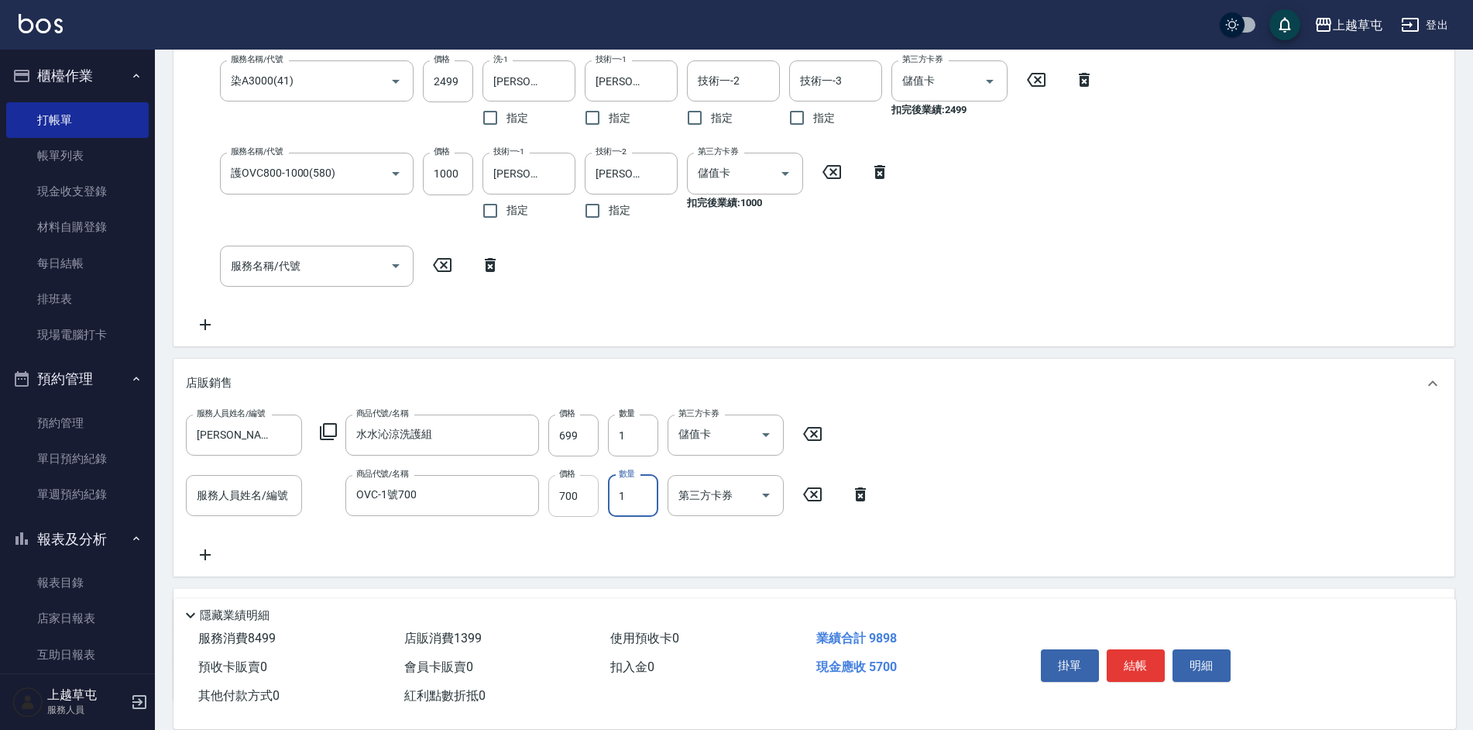
click at [580, 503] on input "700" at bounding box center [573, 496] width 50 height 42
type input "595"
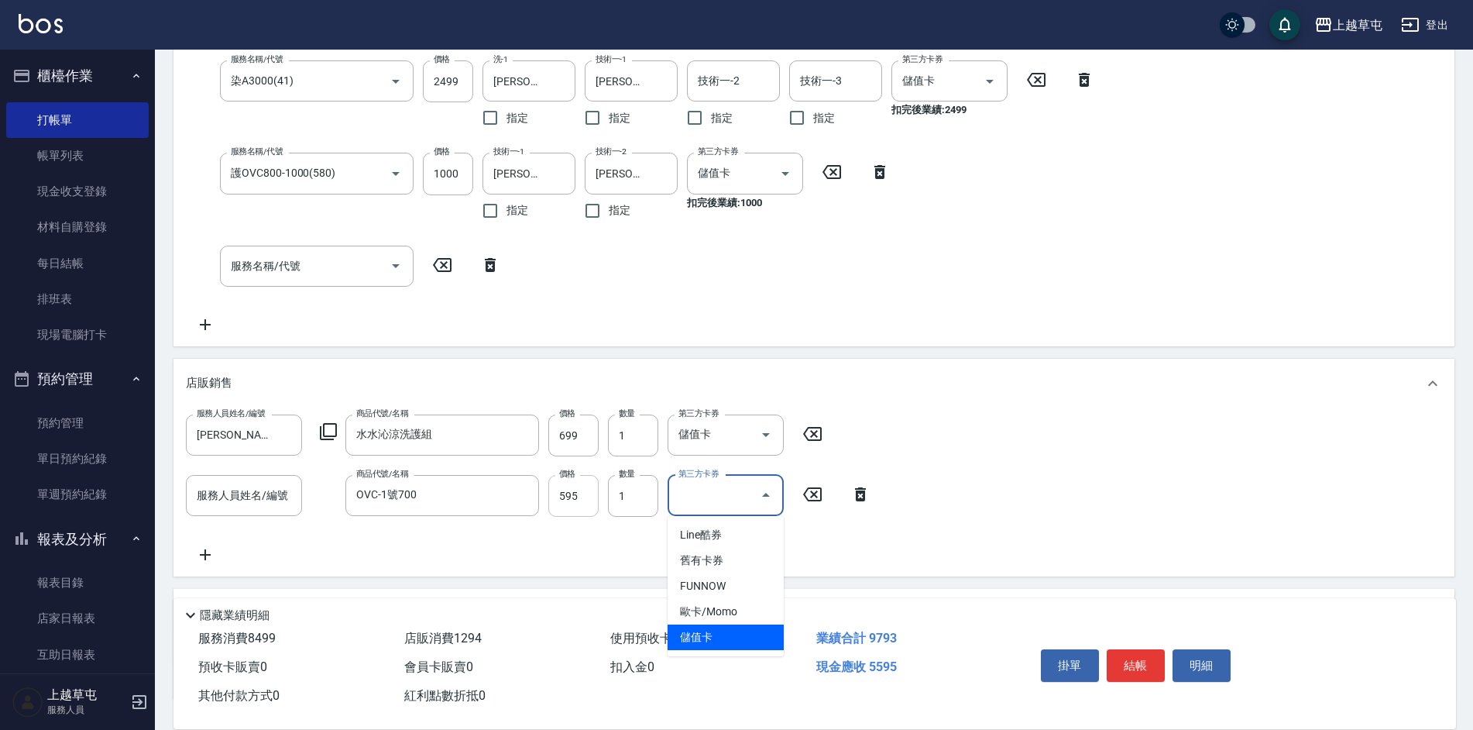
type input "儲值卡"
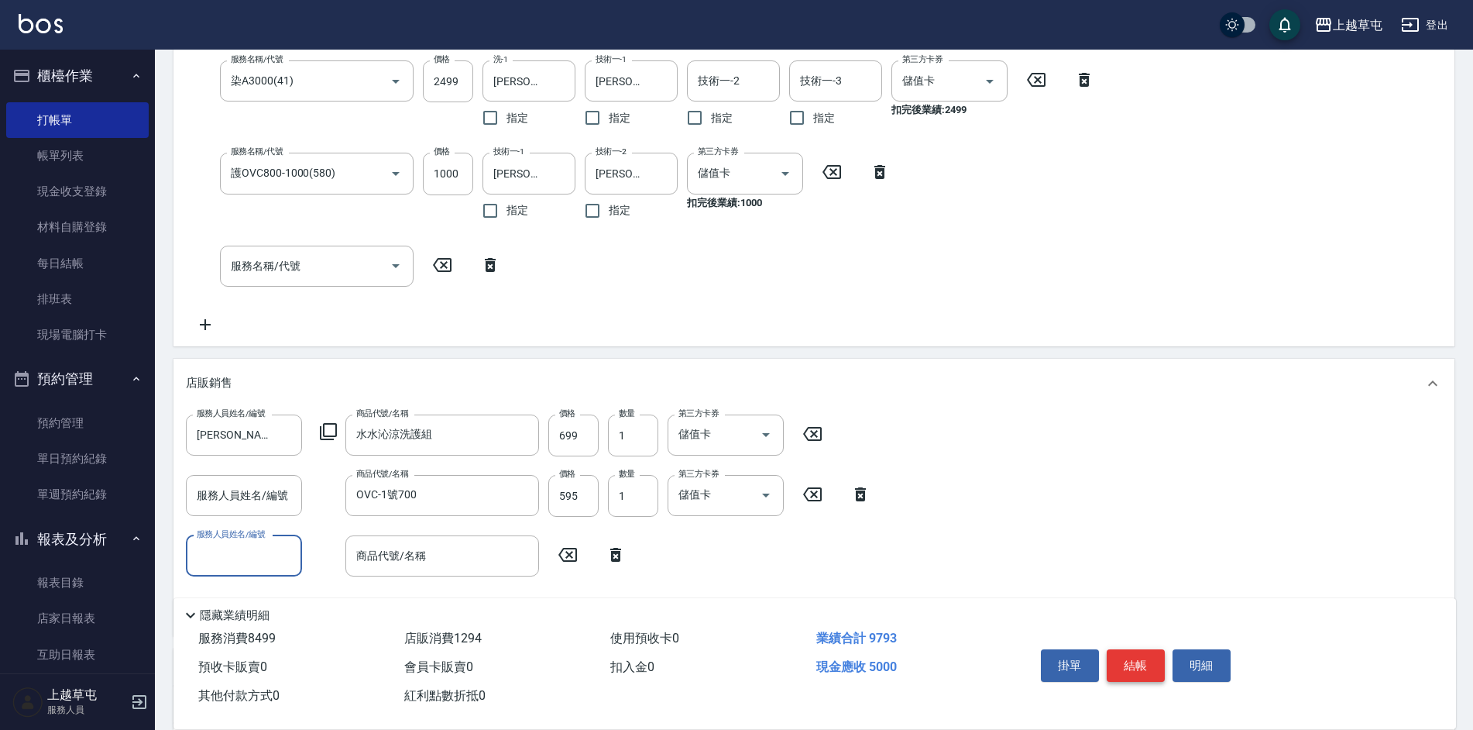
click at [1139, 653] on button "結帳" at bounding box center [1136, 665] width 58 height 33
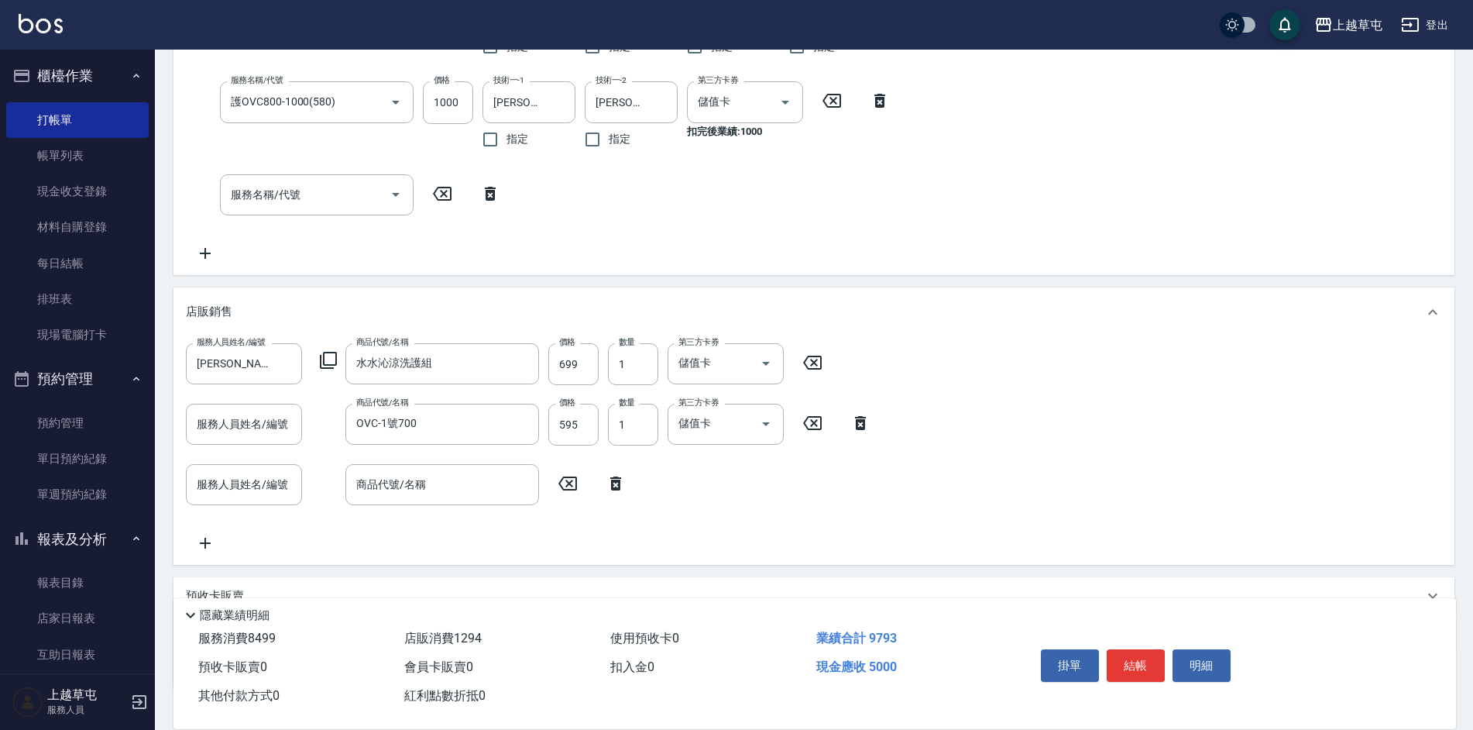
scroll to position [387, 0]
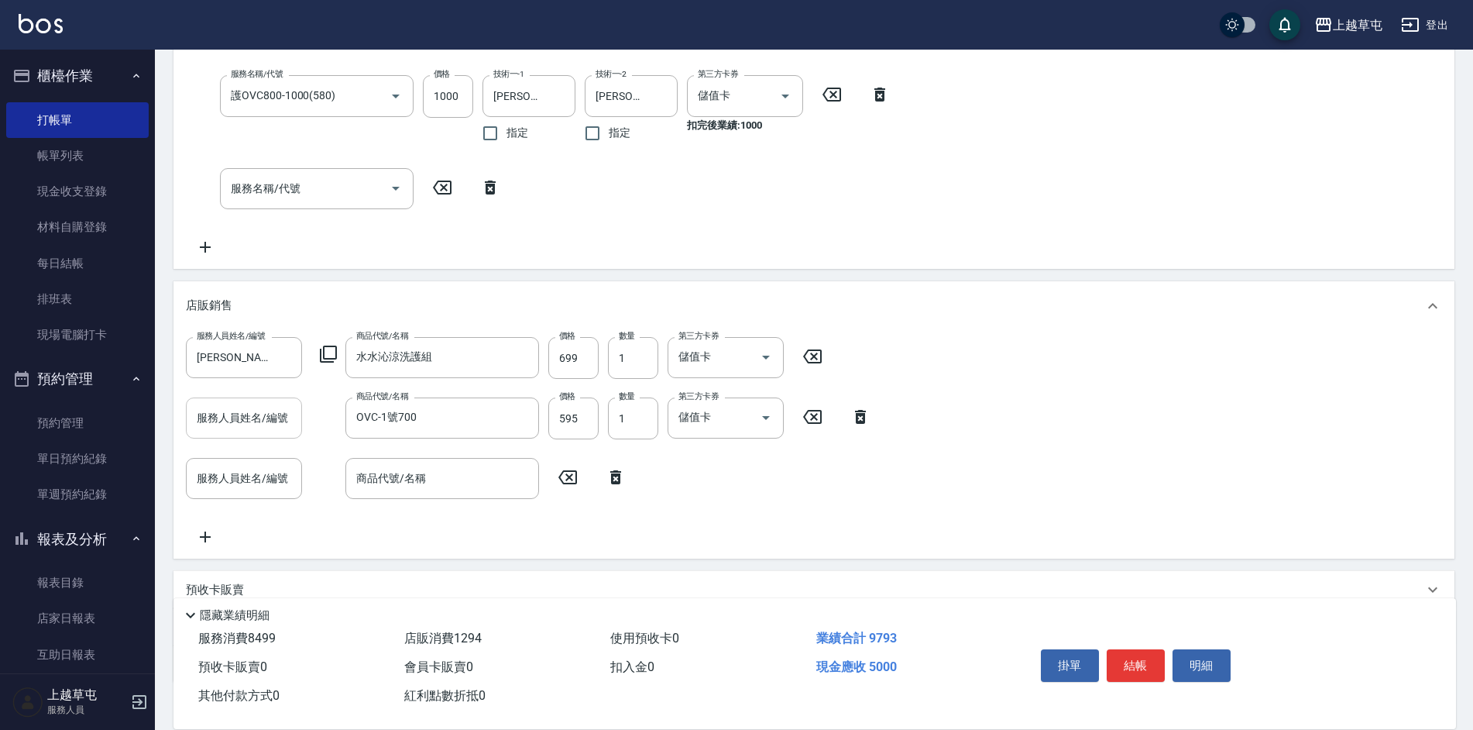
click at [290, 415] on input "服務人員姓名/編號" at bounding box center [244, 417] width 102 height 27
type input "[PERSON_NAME]-3"
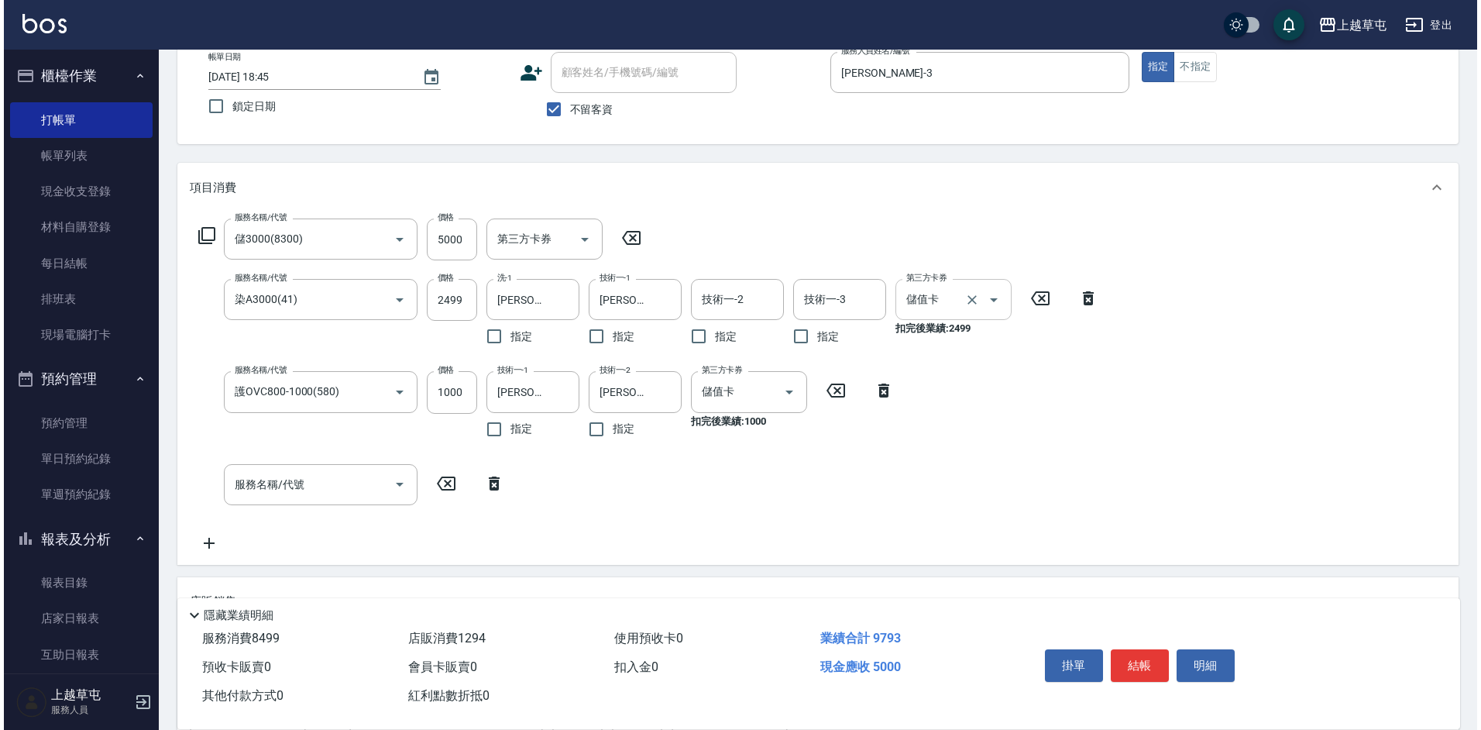
scroll to position [0, 0]
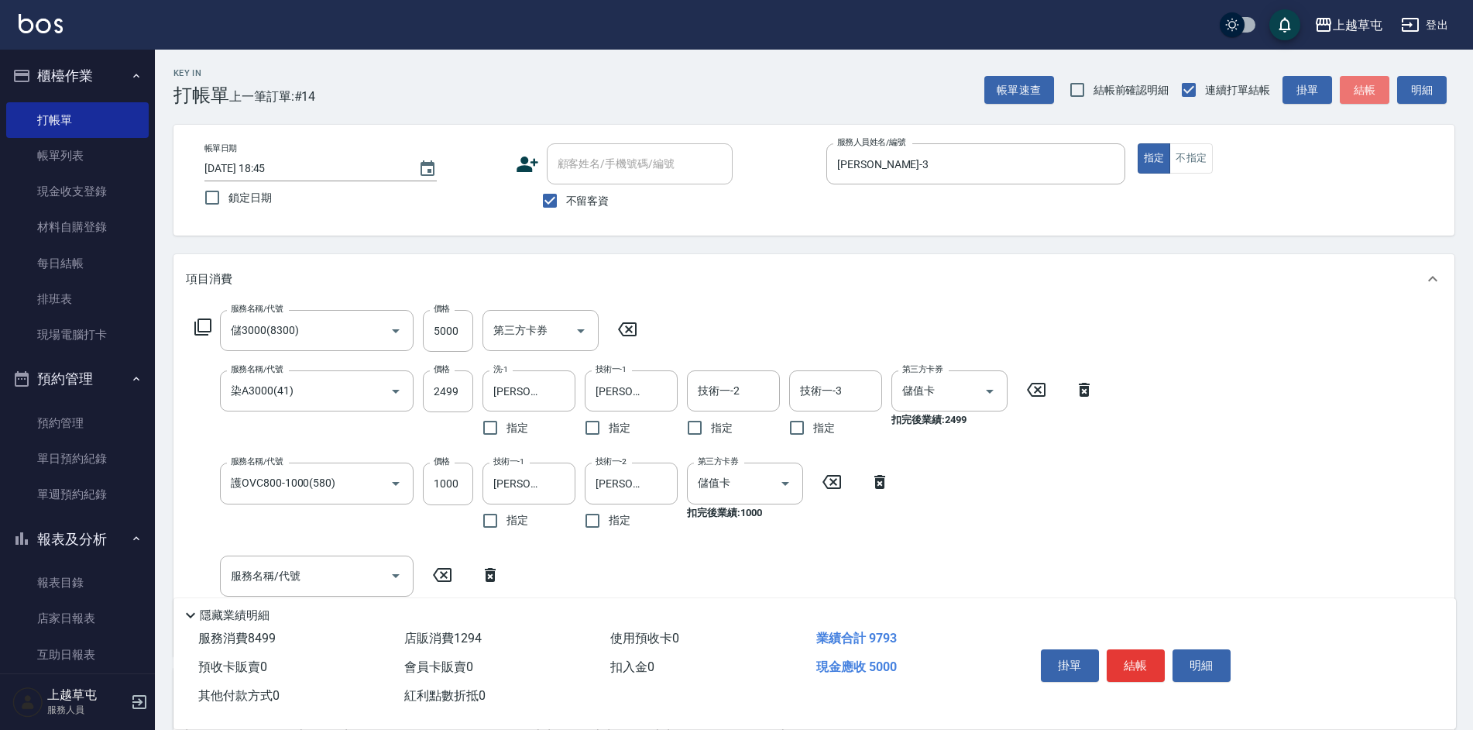
click at [1359, 94] on button "結帳" at bounding box center [1365, 90] width 50 height 29
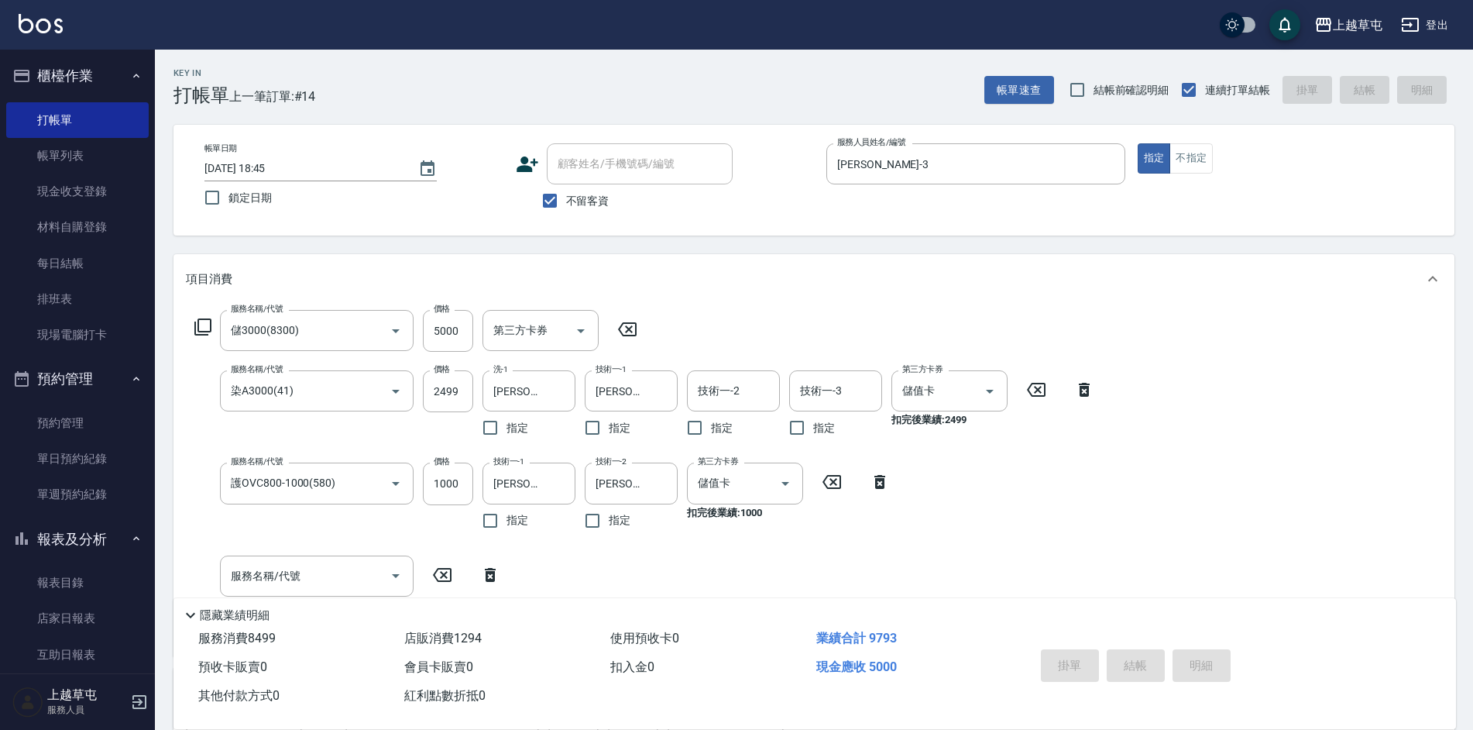
type input "[DATE] 19:16"
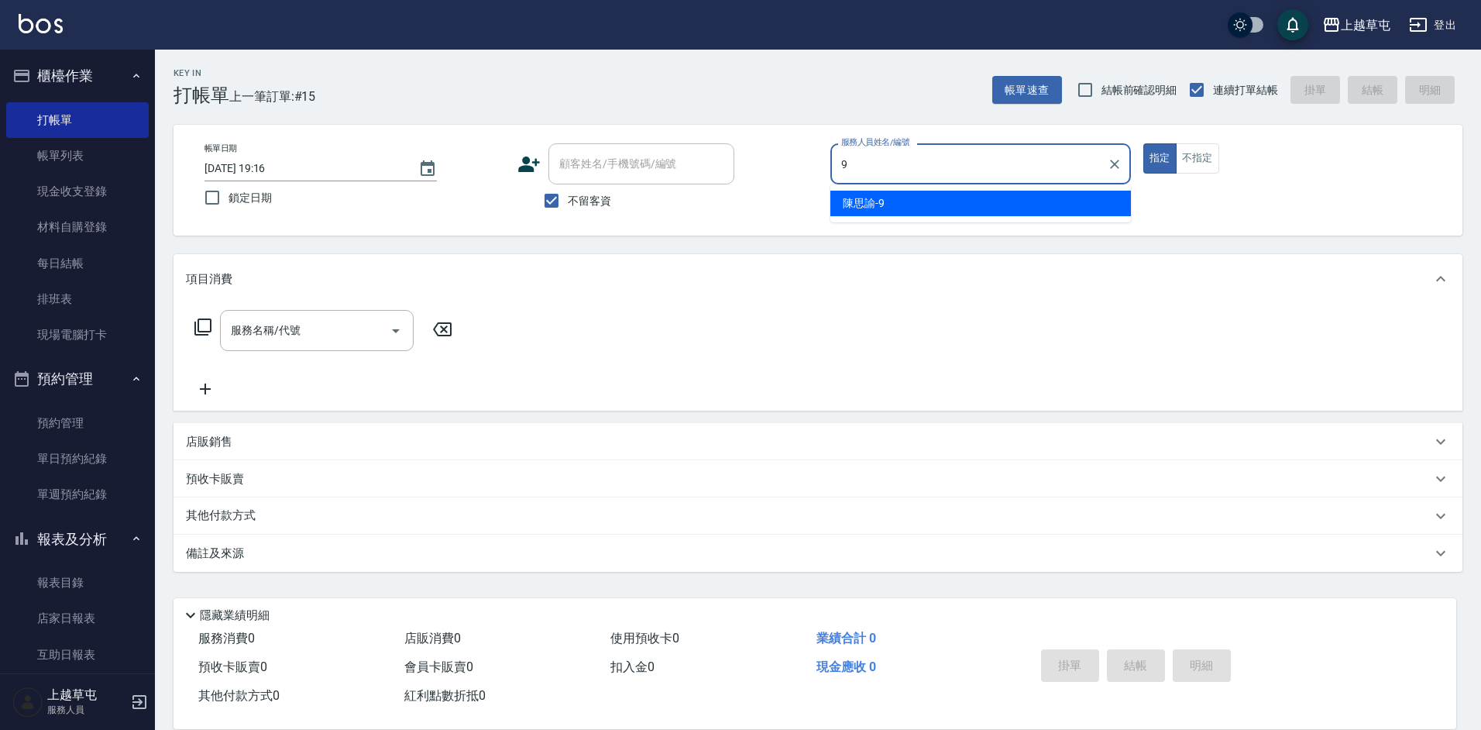
type input "[PERSON_NAME]-9"
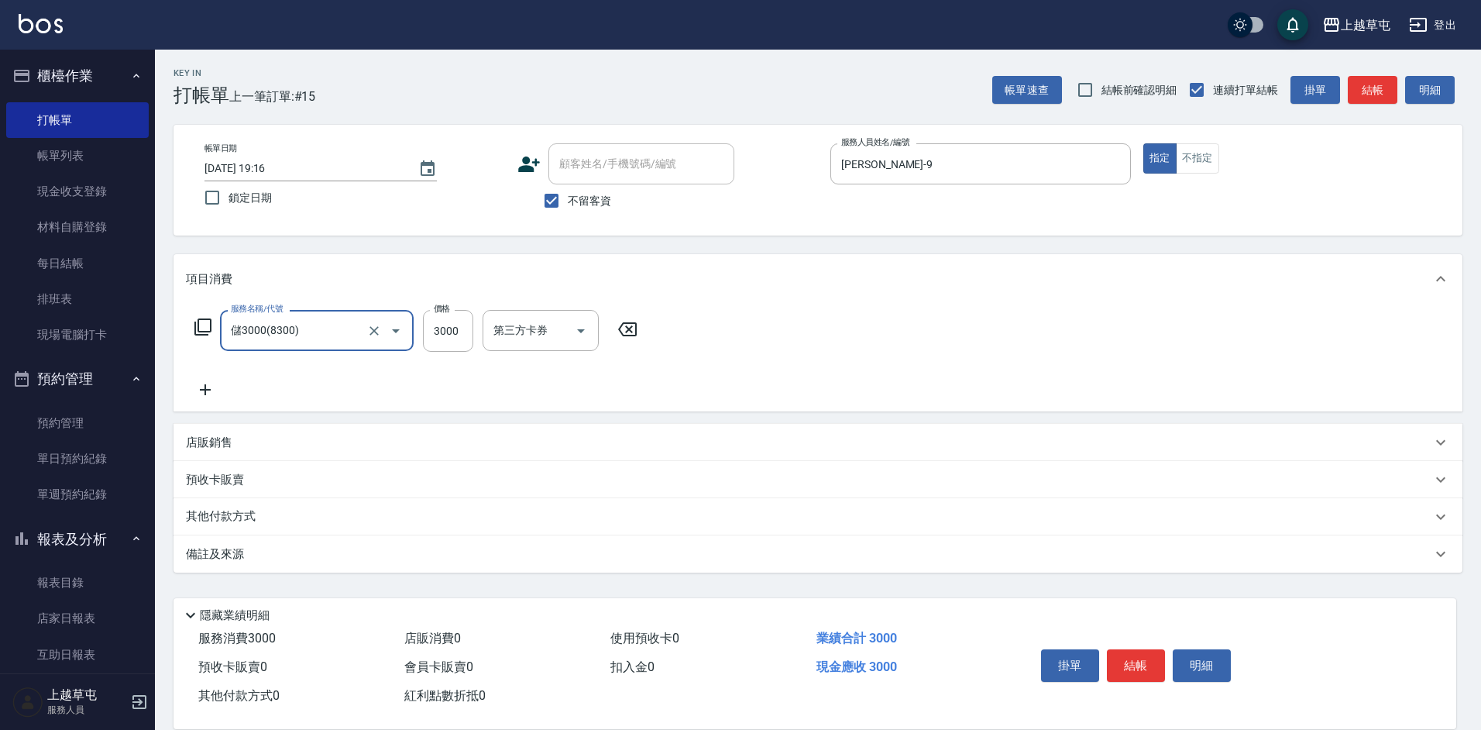
type input "儲3000(8300)"
type input "1000"
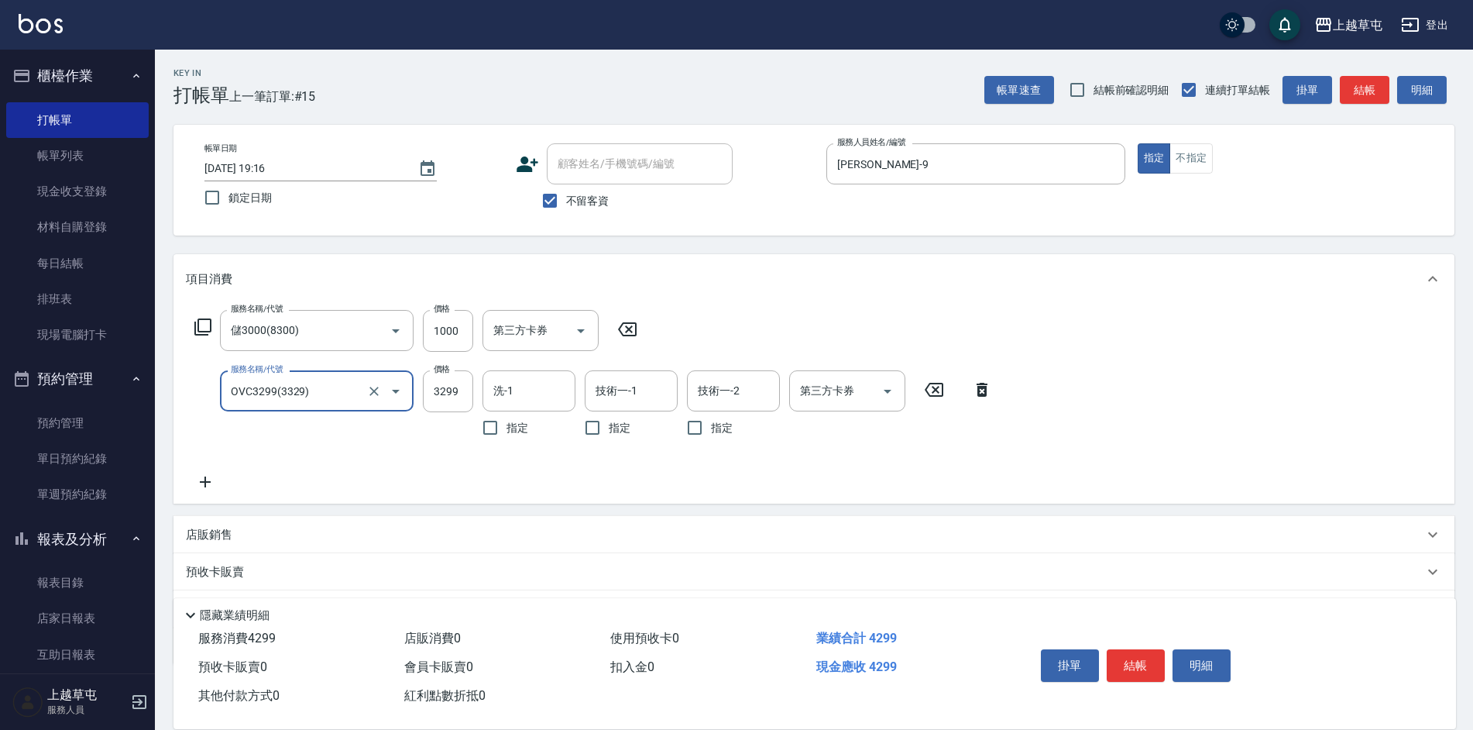
type input "OVC3299(3329)"
type input "[PERSON_NAME]-26"
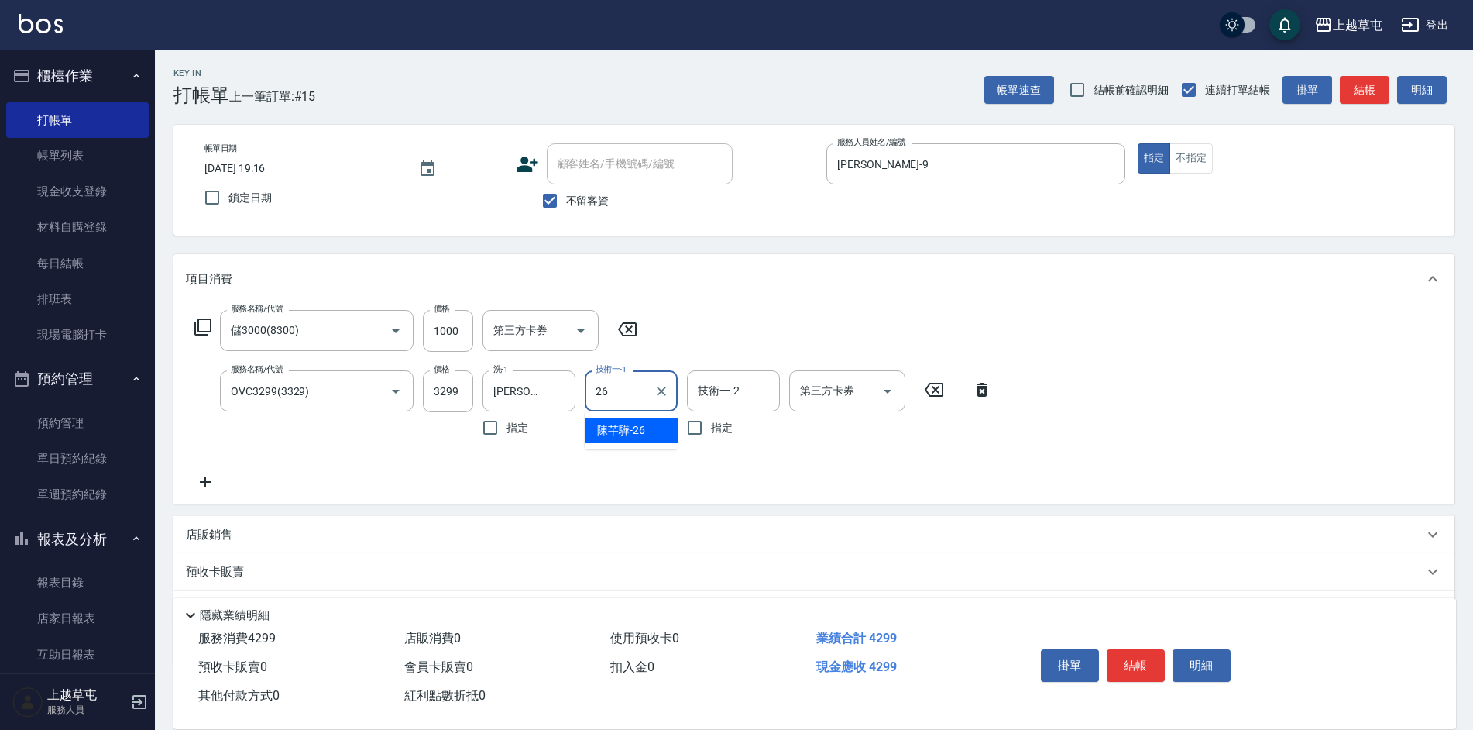
type input "[PERSON_NAME]-26"
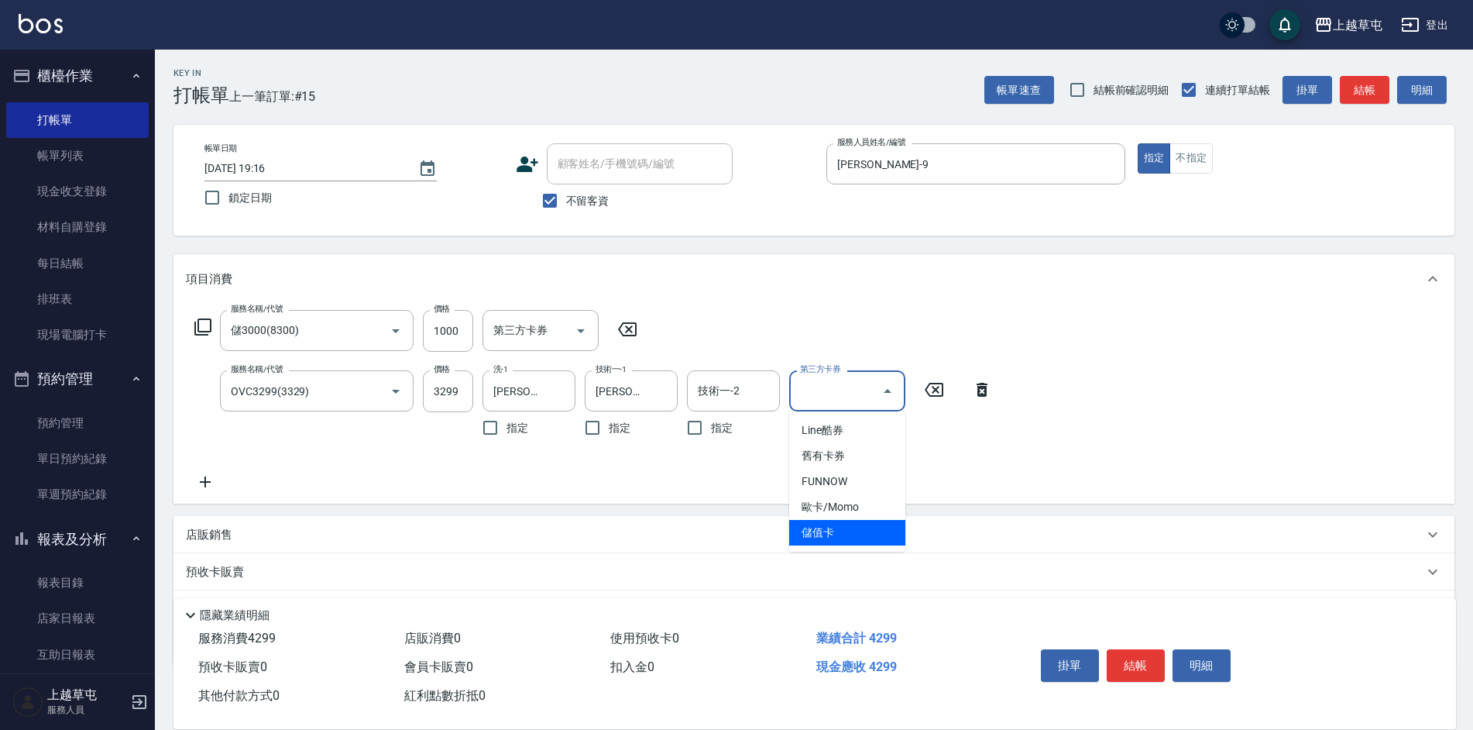
type input "儲值卡"
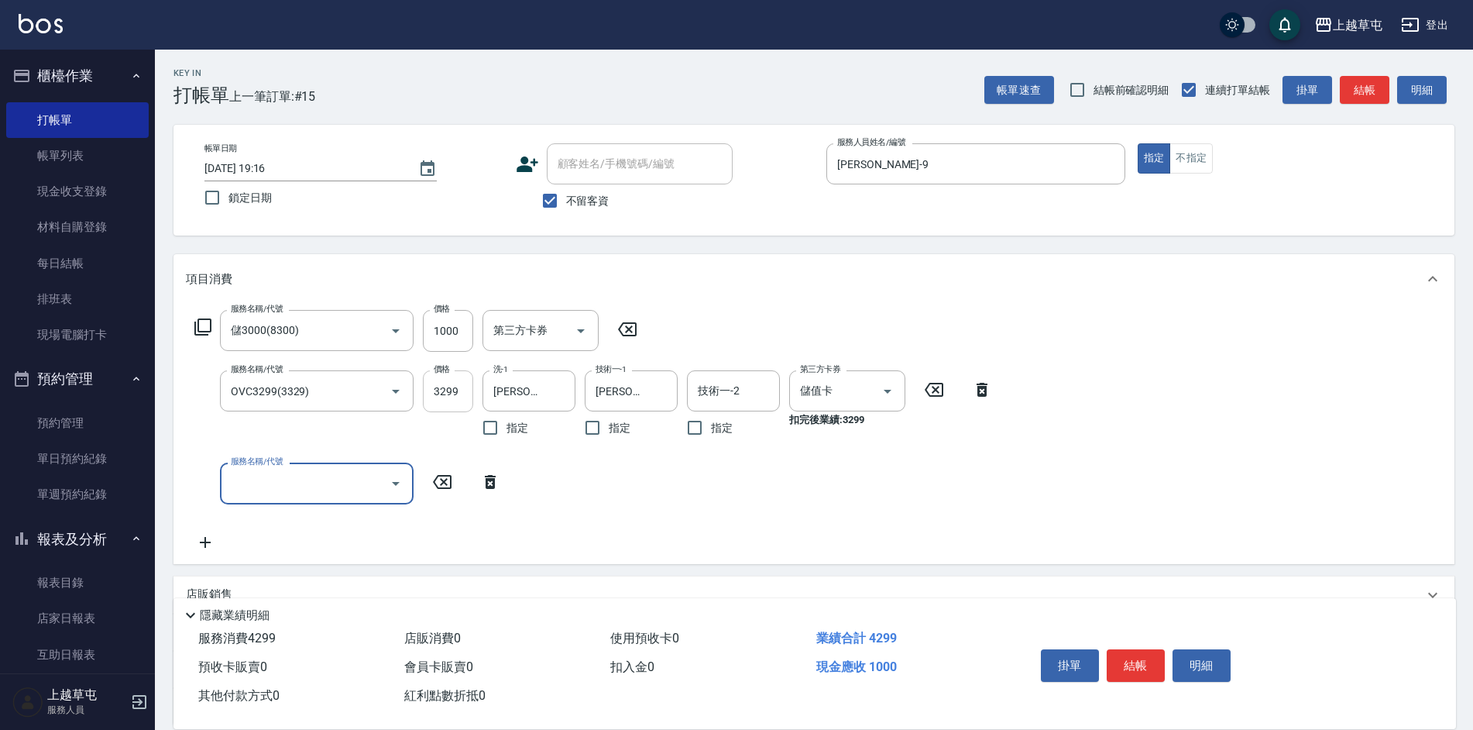
click at [463, 398] on input "3299" at bounding box center [448, 391] width 50 height 42
type input "2969"
click at [1125, 657] on button "結帳" at bounding box center [1136, 665] width 58 height 33
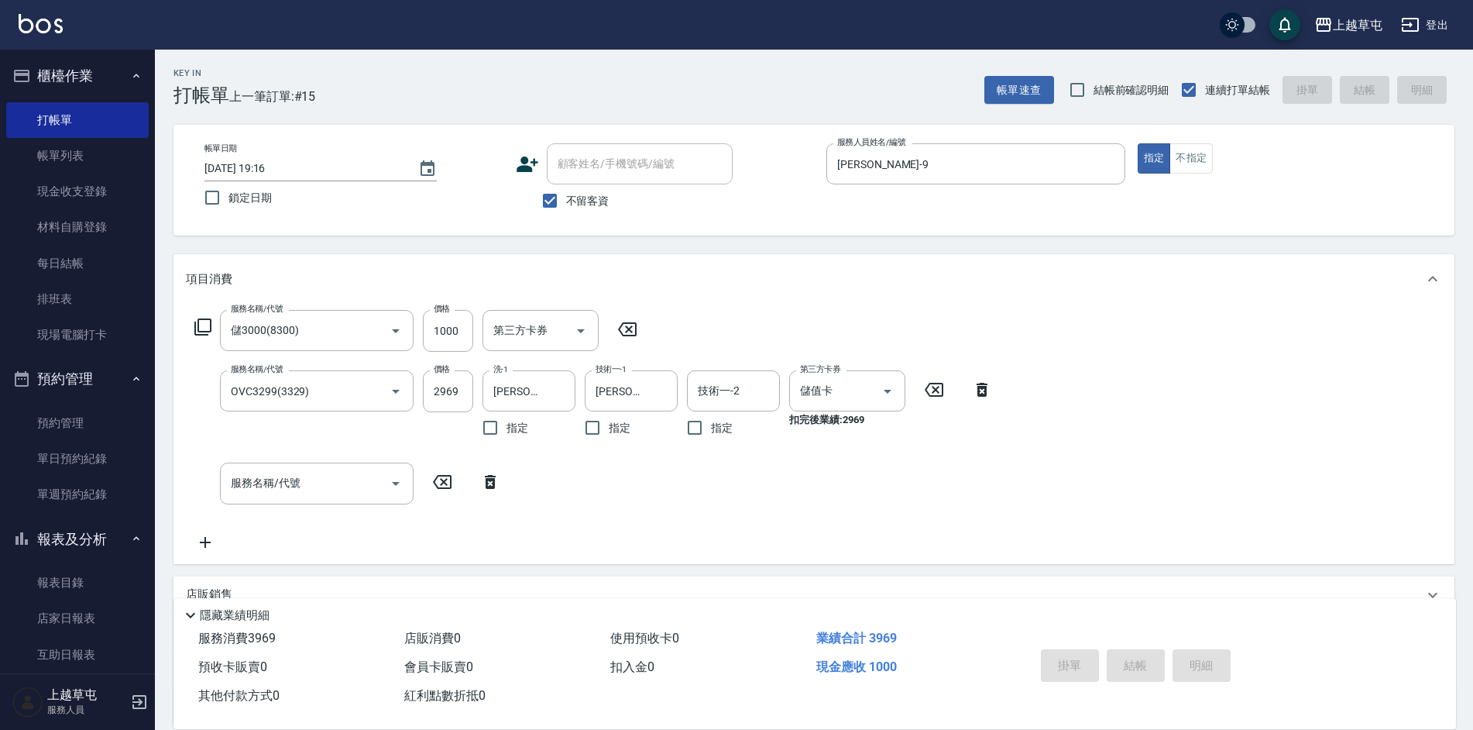
type input "[DATE] 19:18"
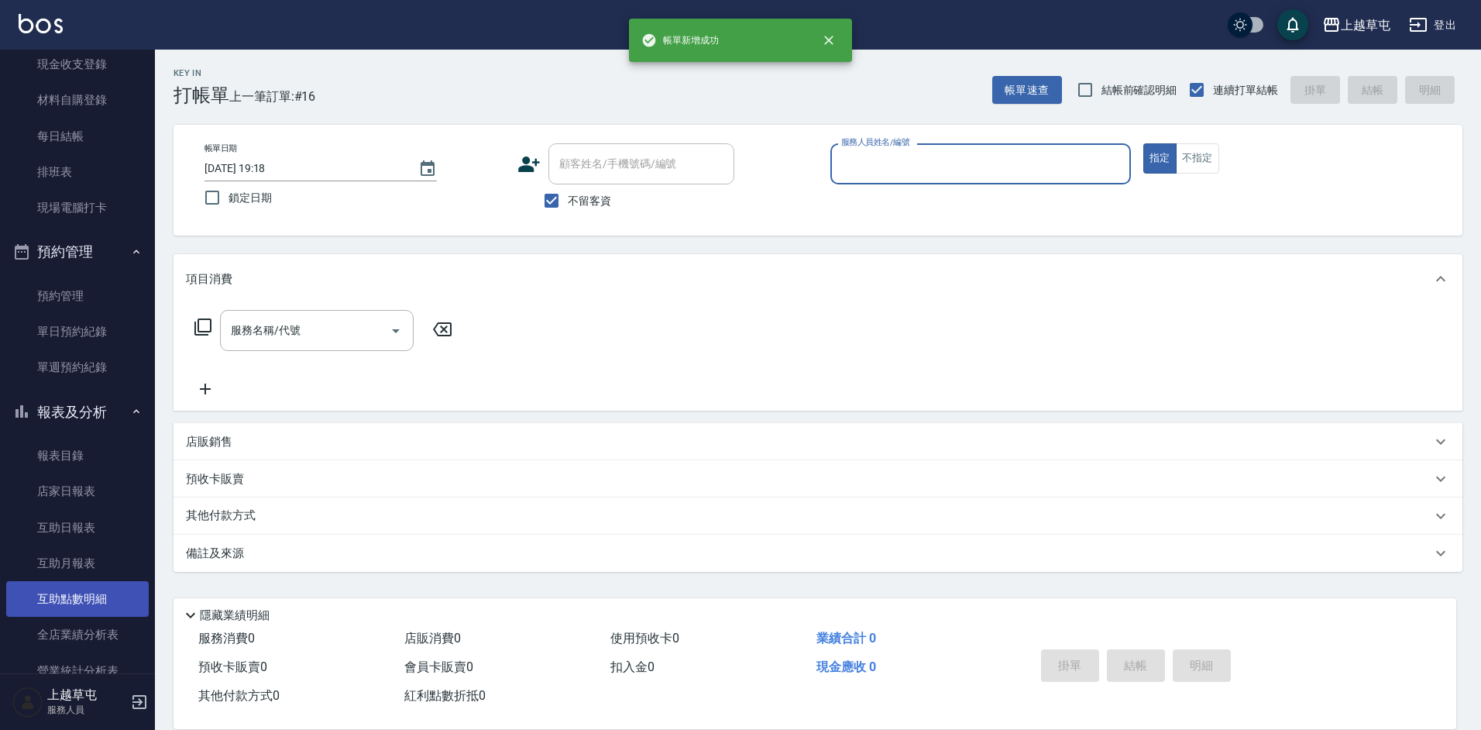
scroll to position [155, 0]
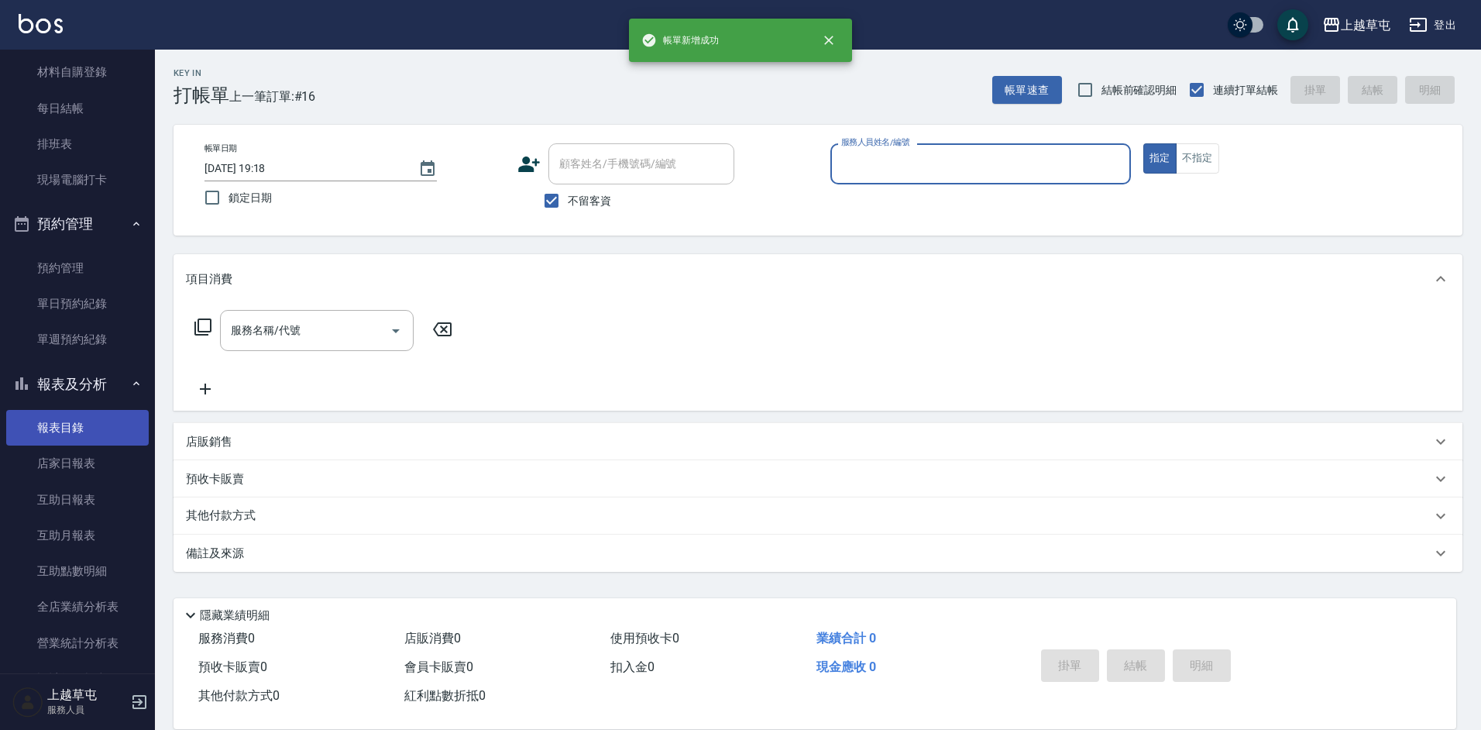
click at [64, 429] on link "報表目錄" at bounding box center [77, 428] width 143 height 36
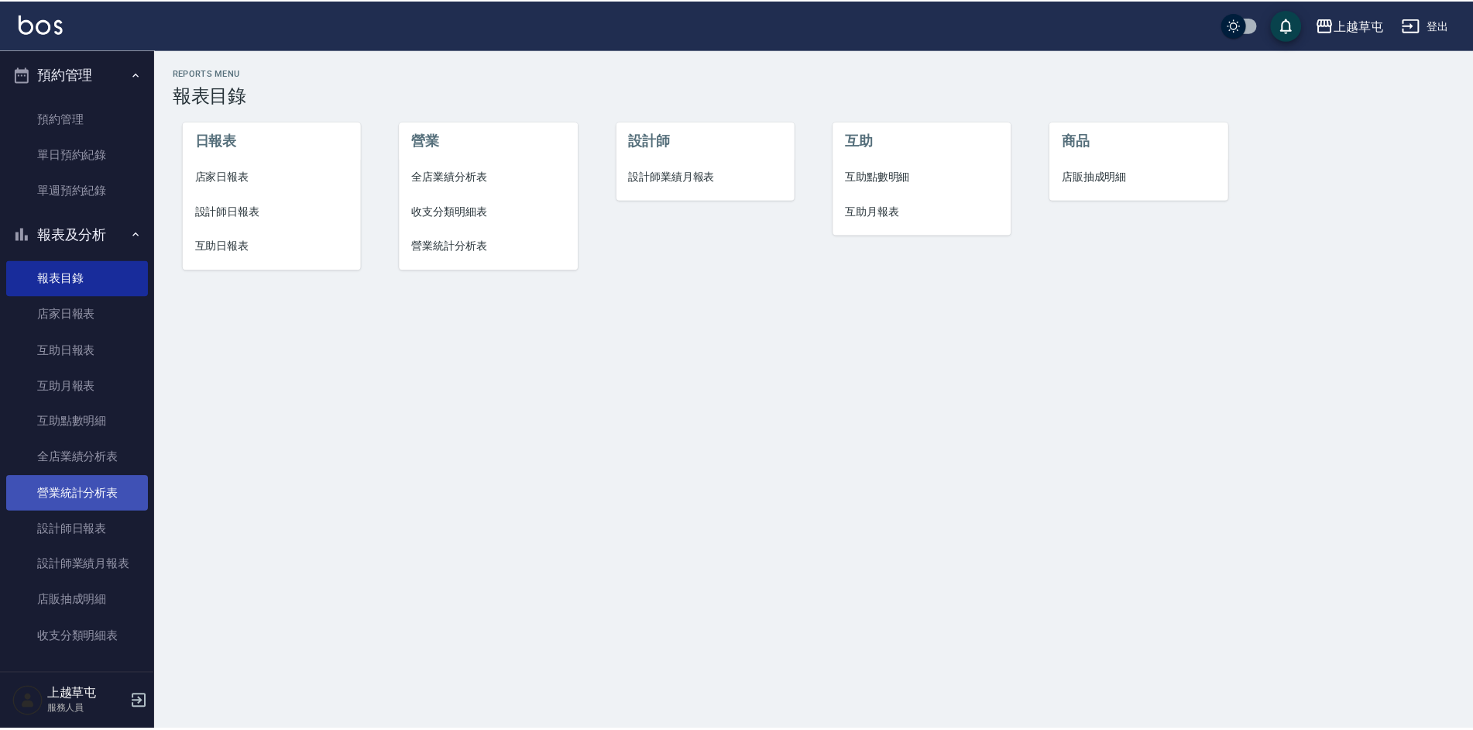
scroll to position [310, 0]
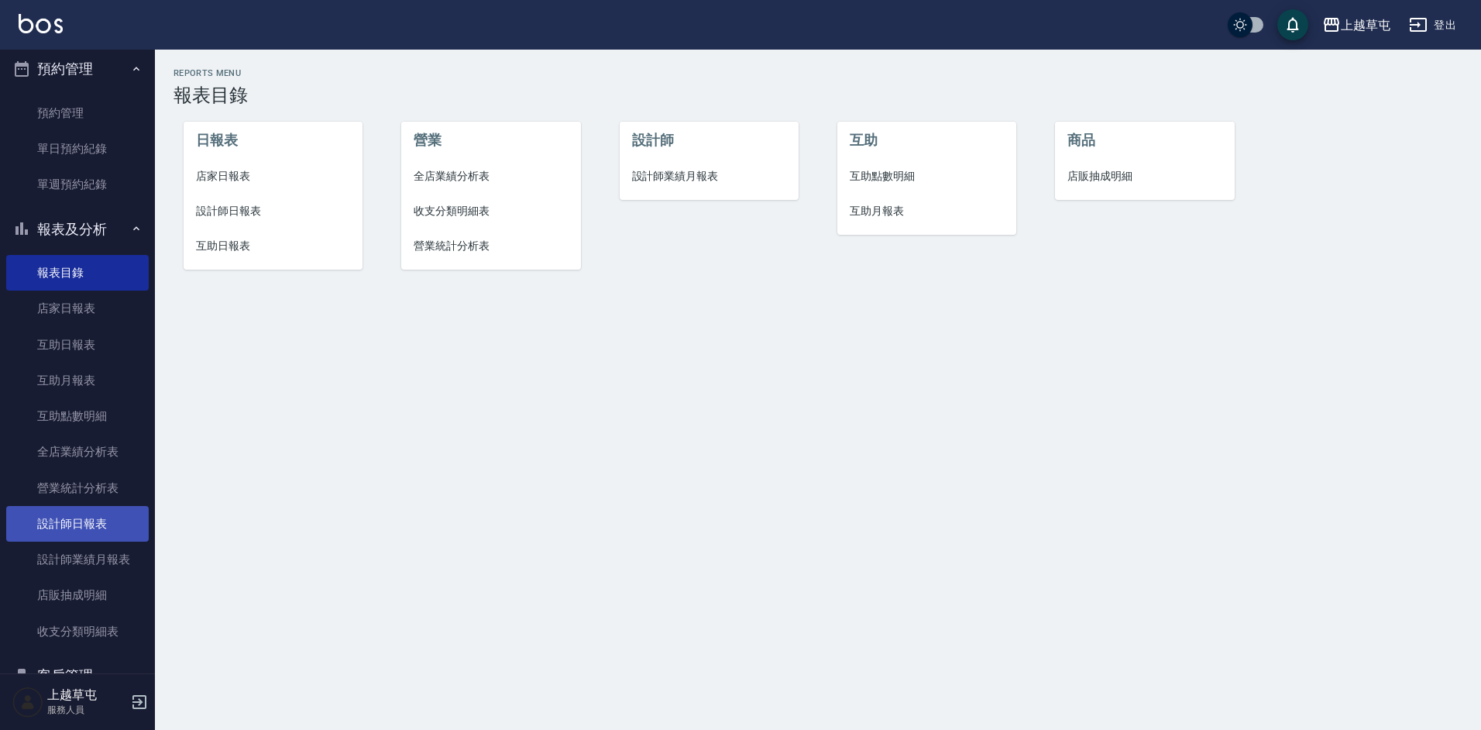
click at [93, 531] on link "設計師日報表" at bounding box center [77, 524] width 143 height 36
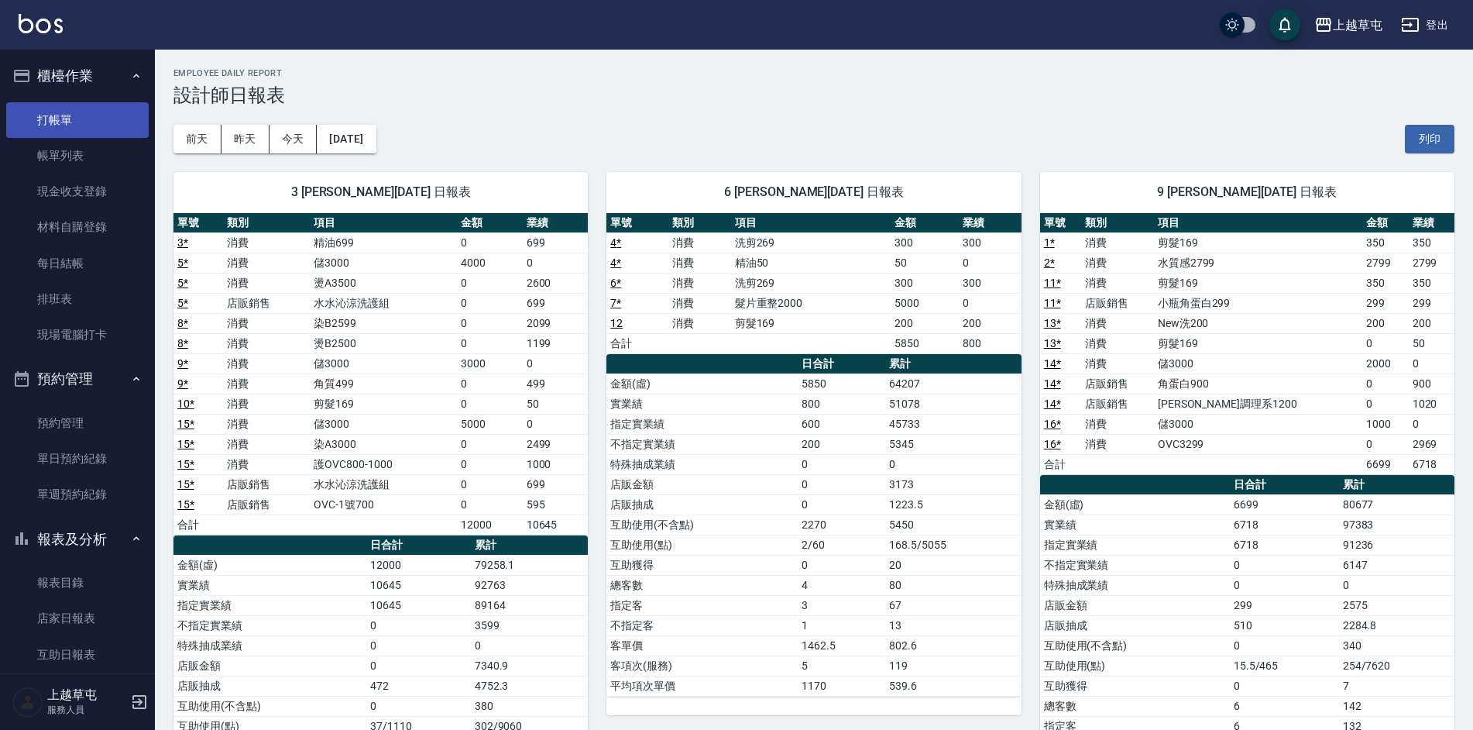
click at [67, 114] on link "打帳單" at bounding box center [77, 120] width 143 height 36
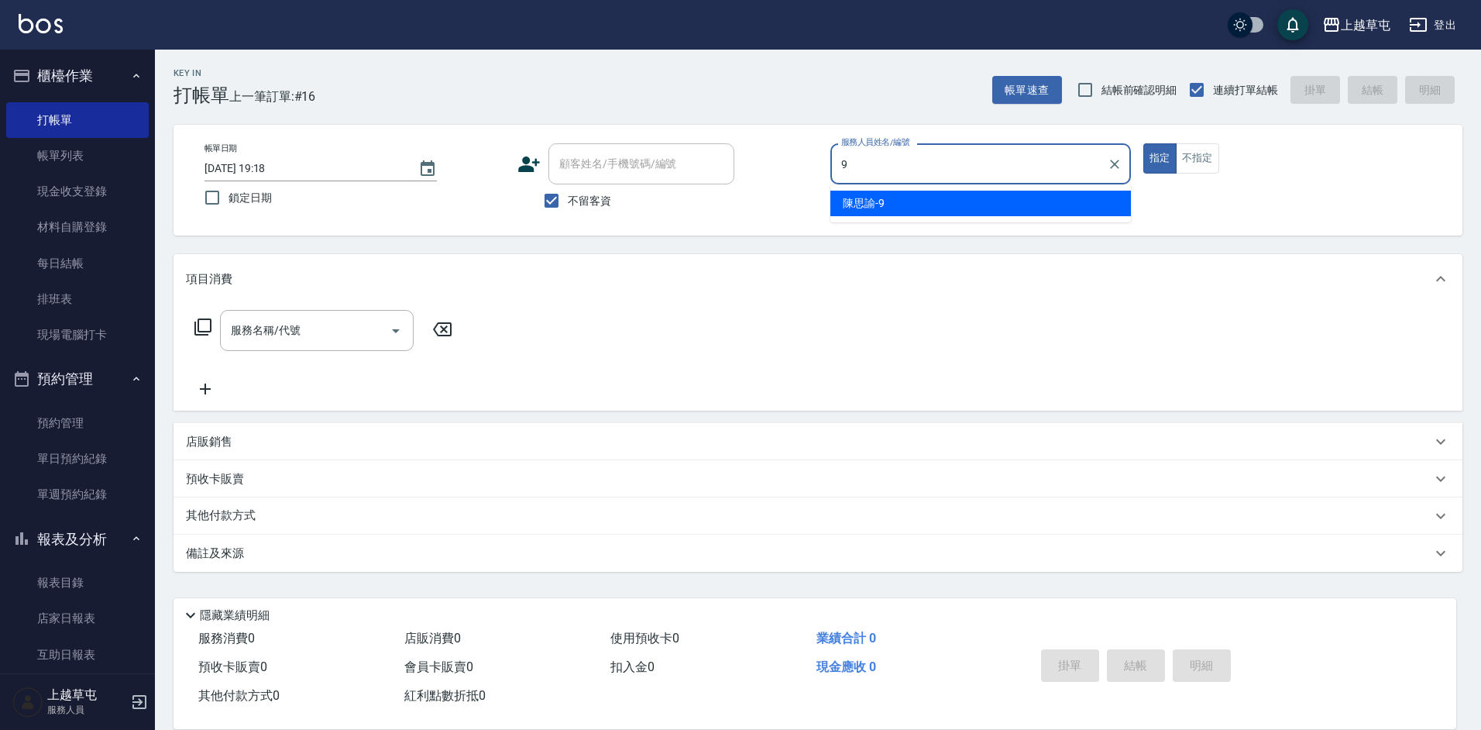
type input "[PERSON_NAME]-9"
type button "true"
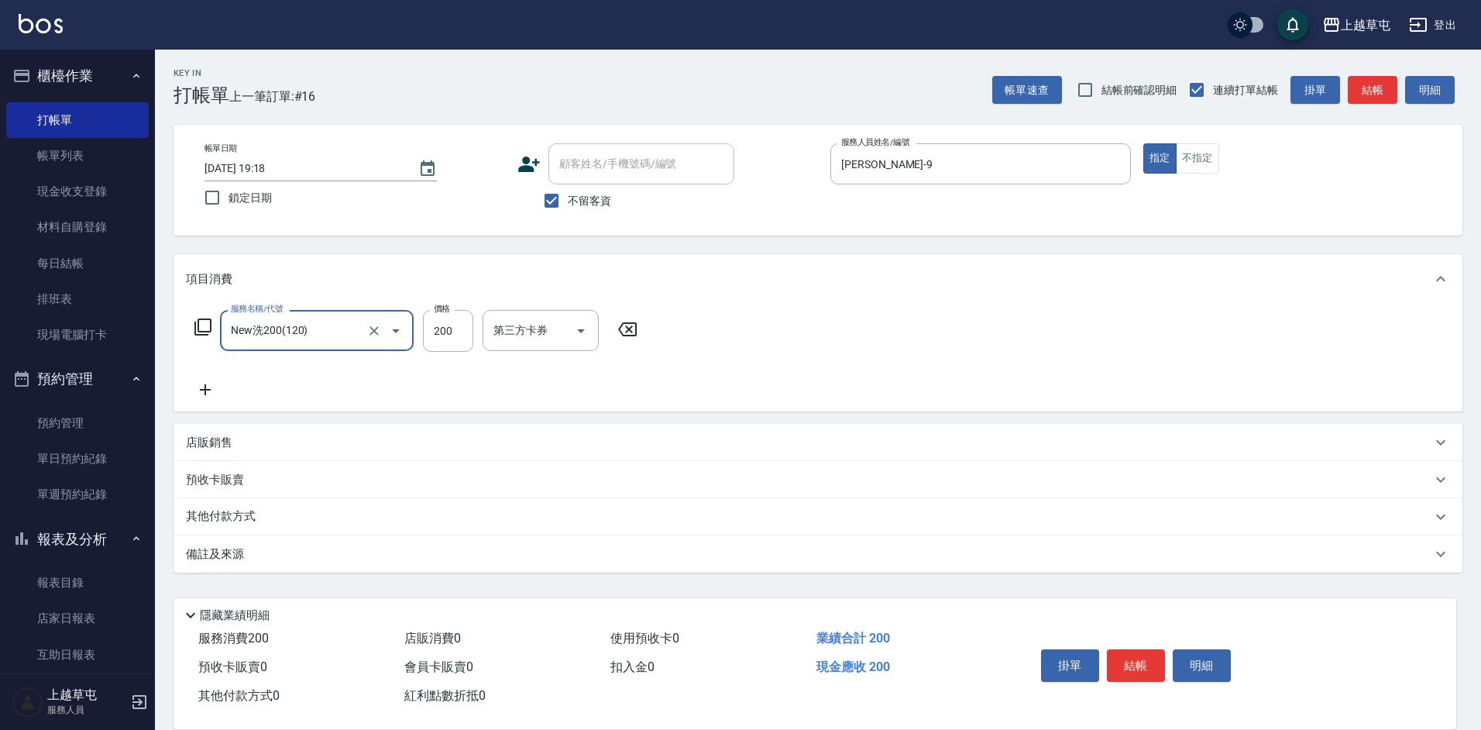
type input "New洗200(120)"
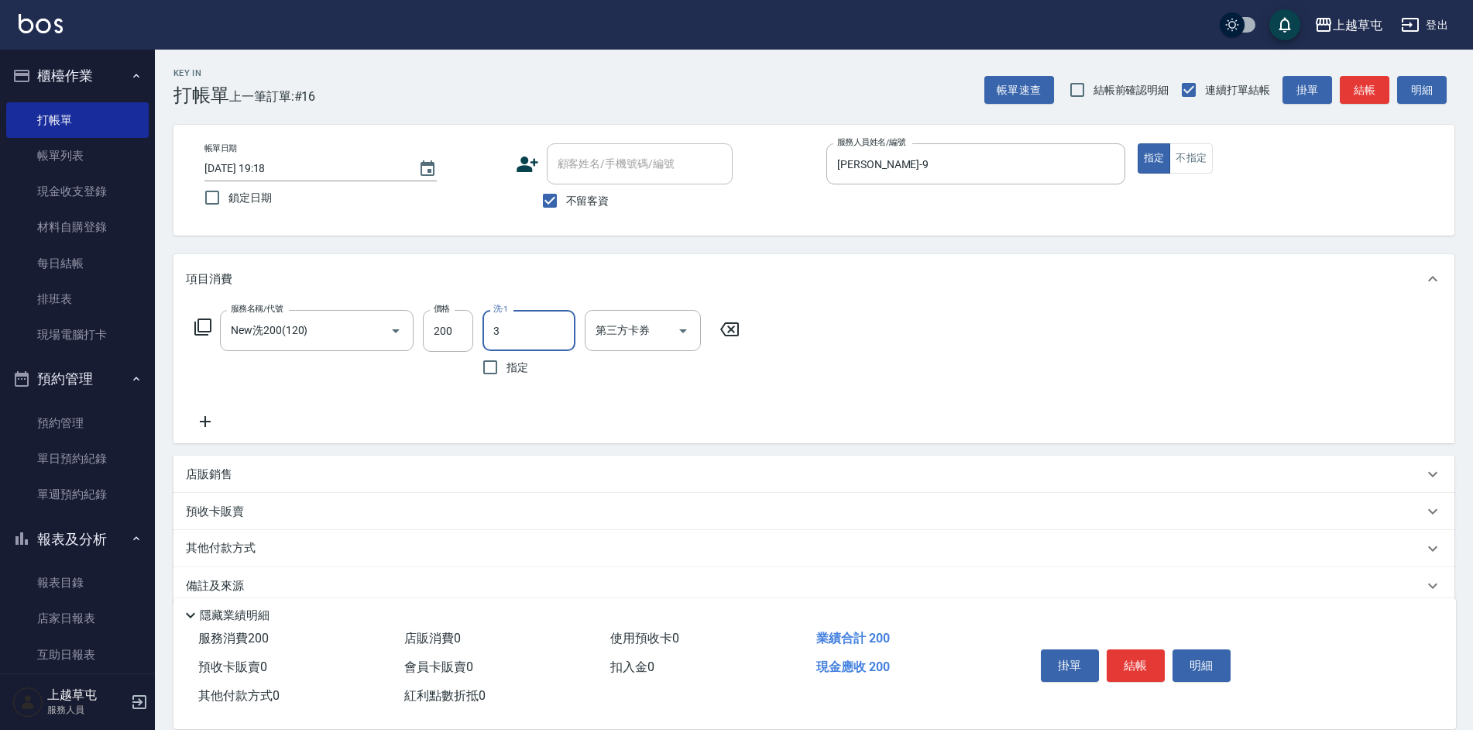
type input "[PERSON_NAME]-3"
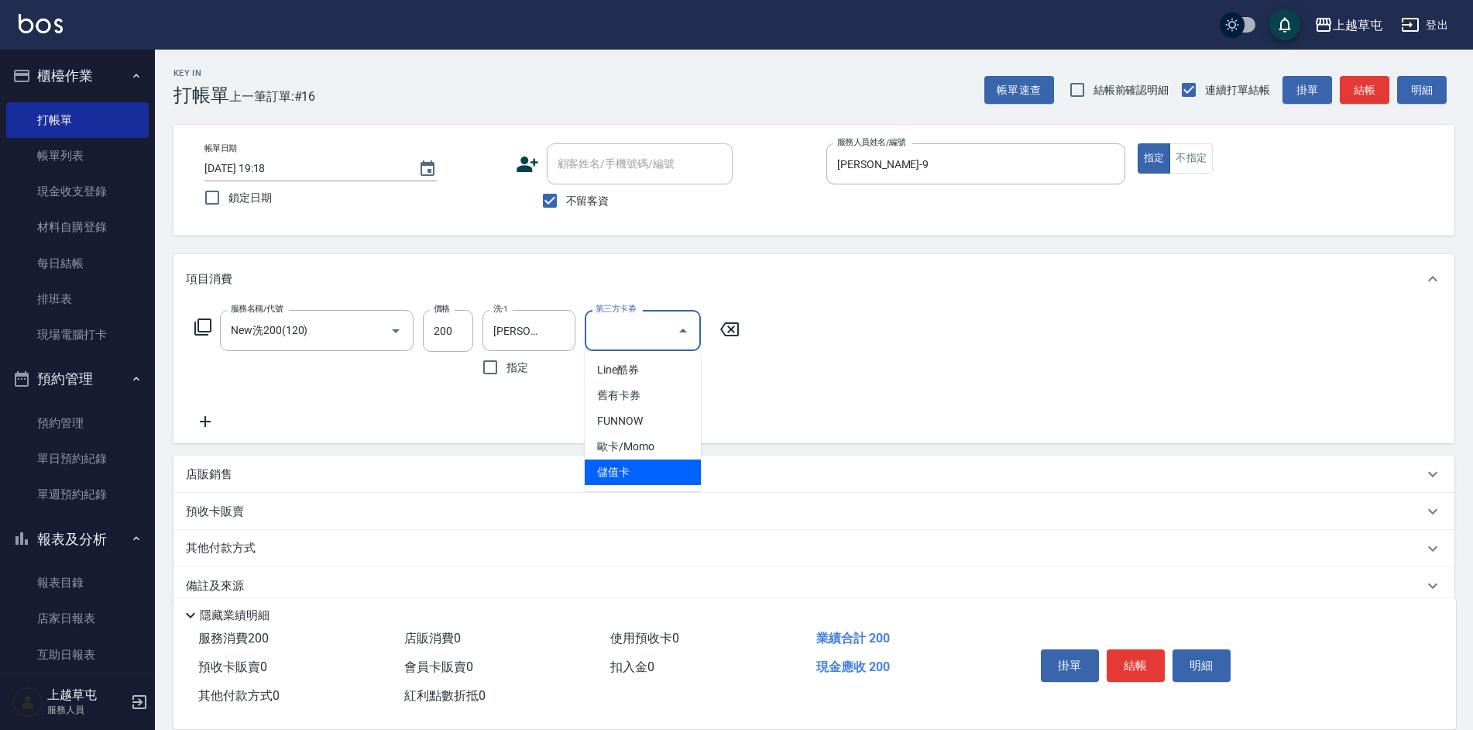
type input "儲值卡"
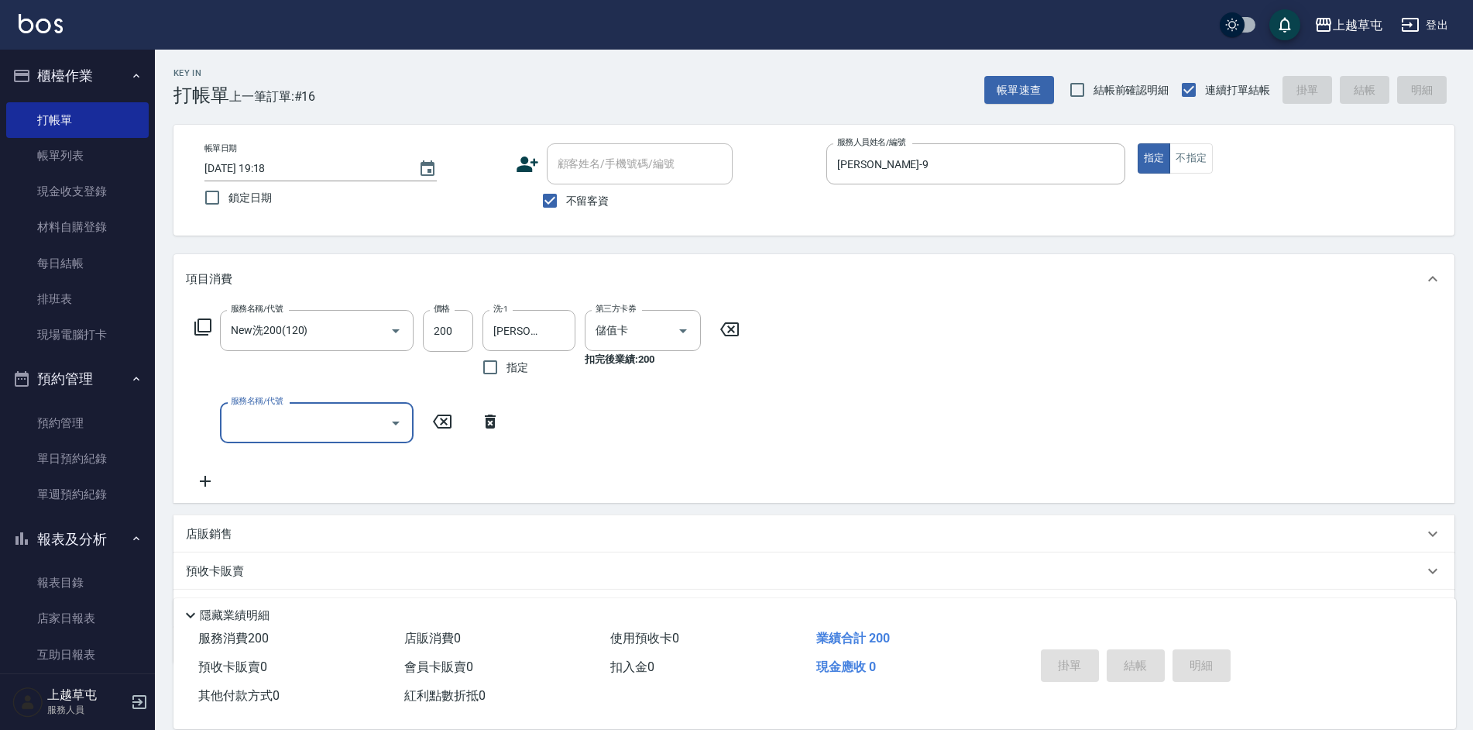
type input "[DATE] 19:52"
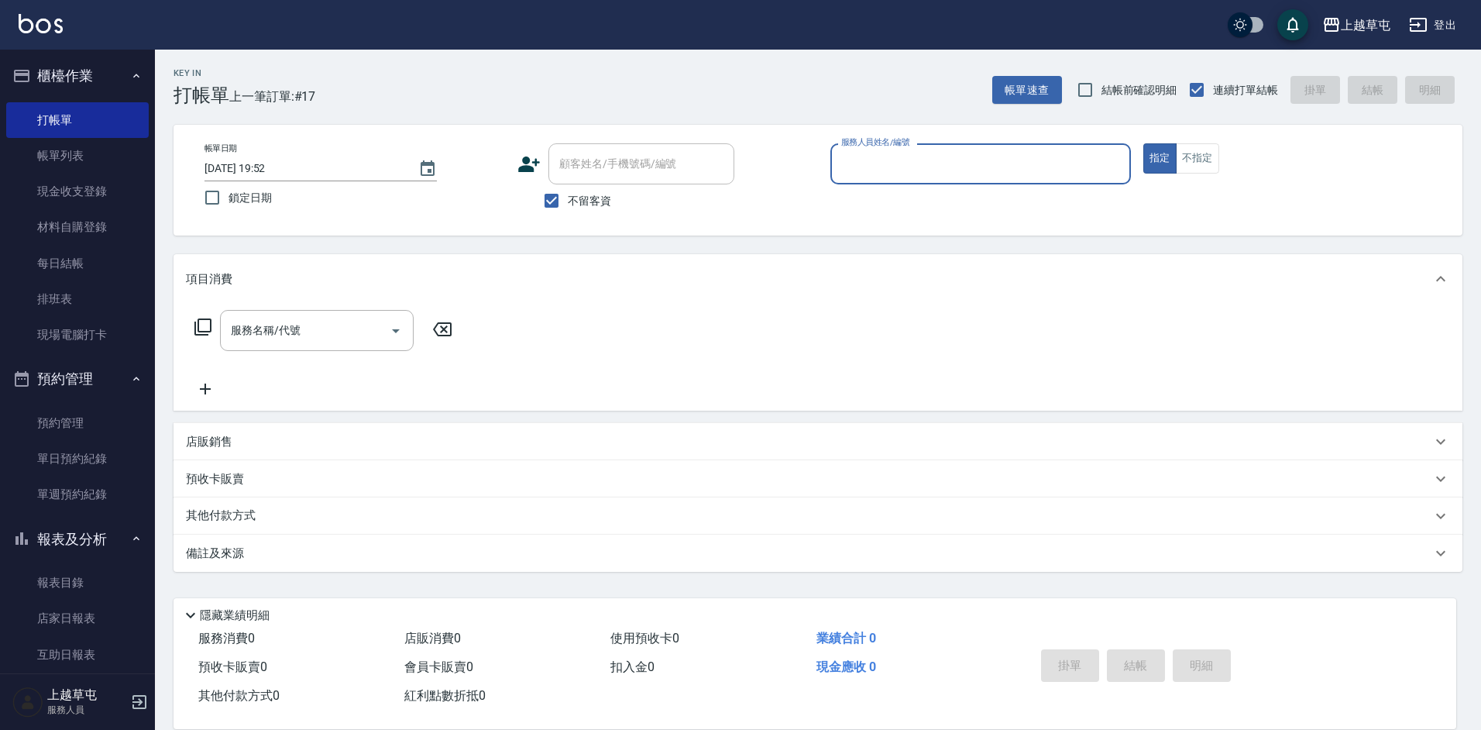
type input "3"
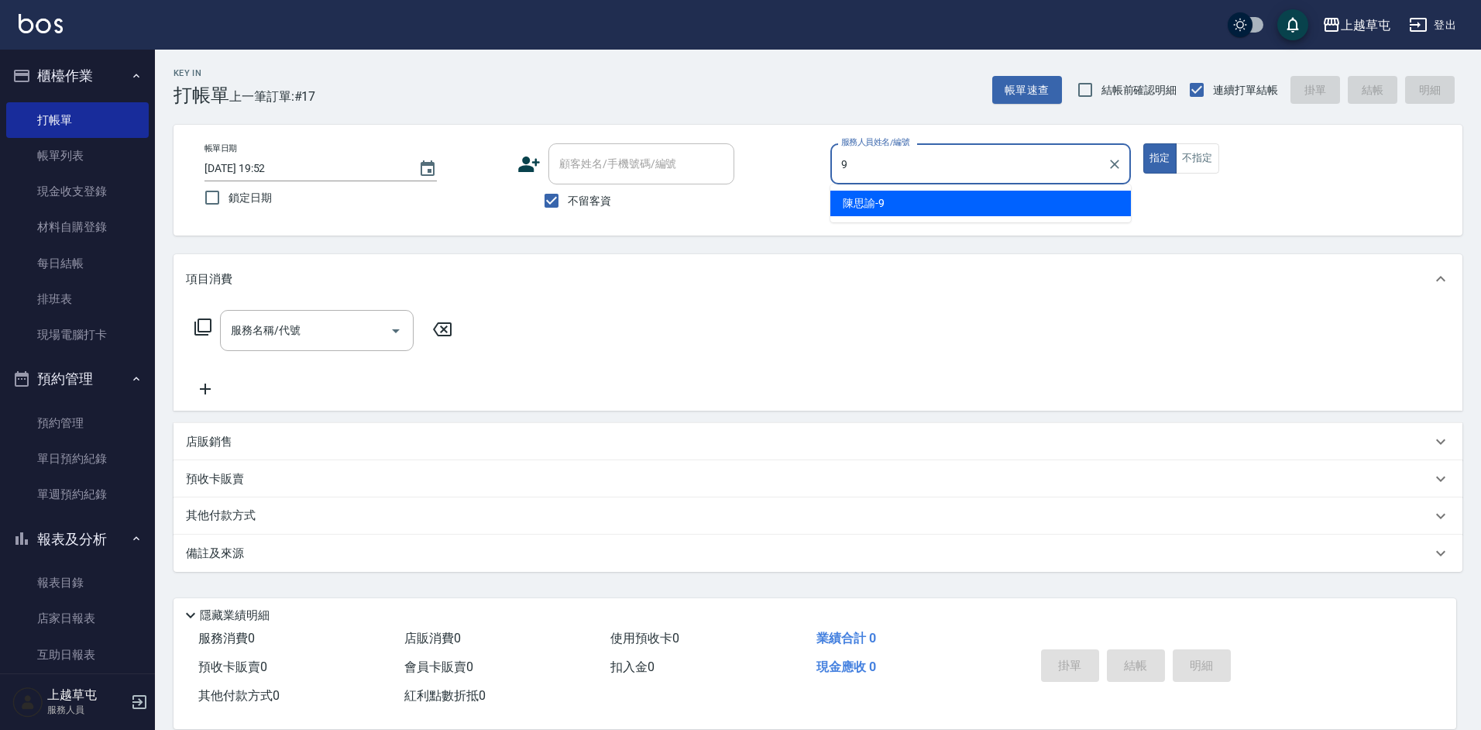
type input "[PERSON_NAME]-9"
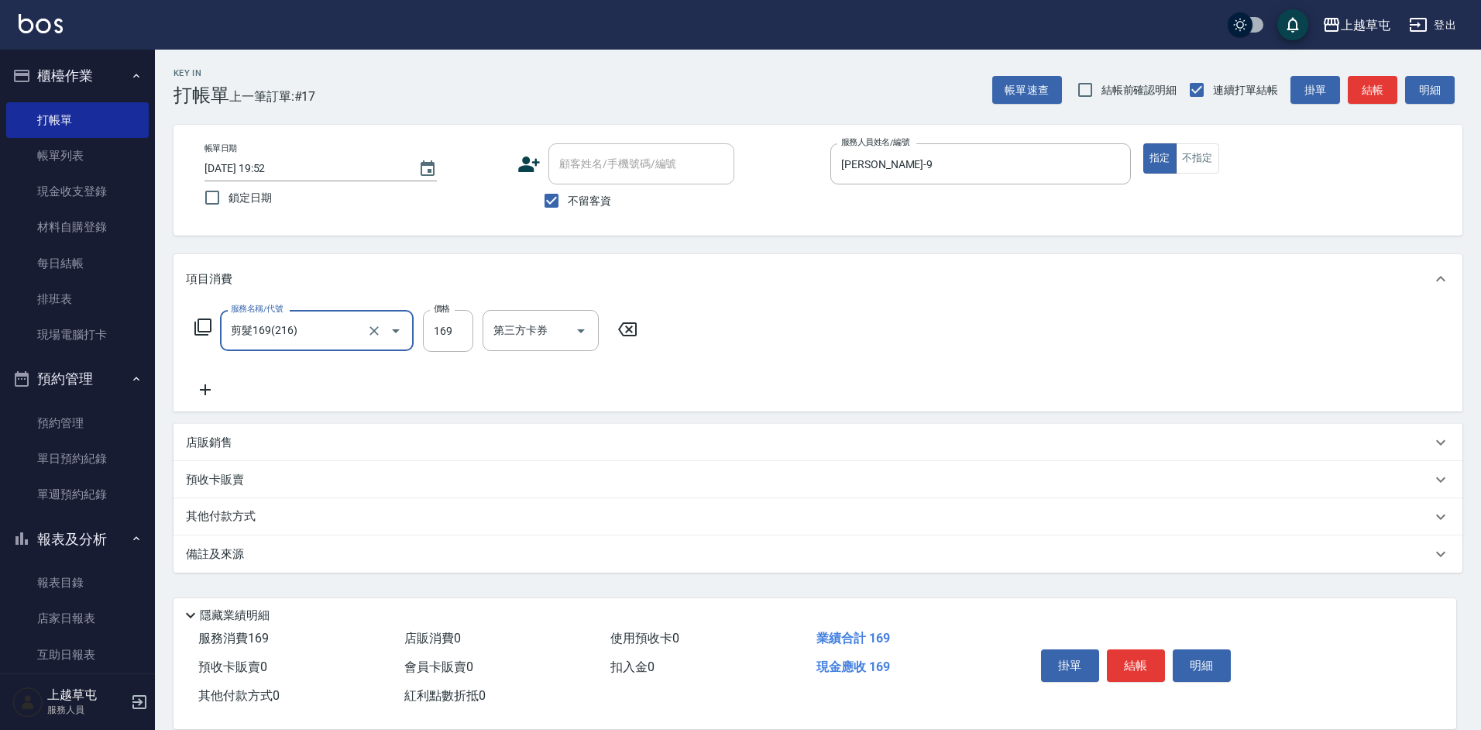
type input "剪髮169(216)"
type input "350"
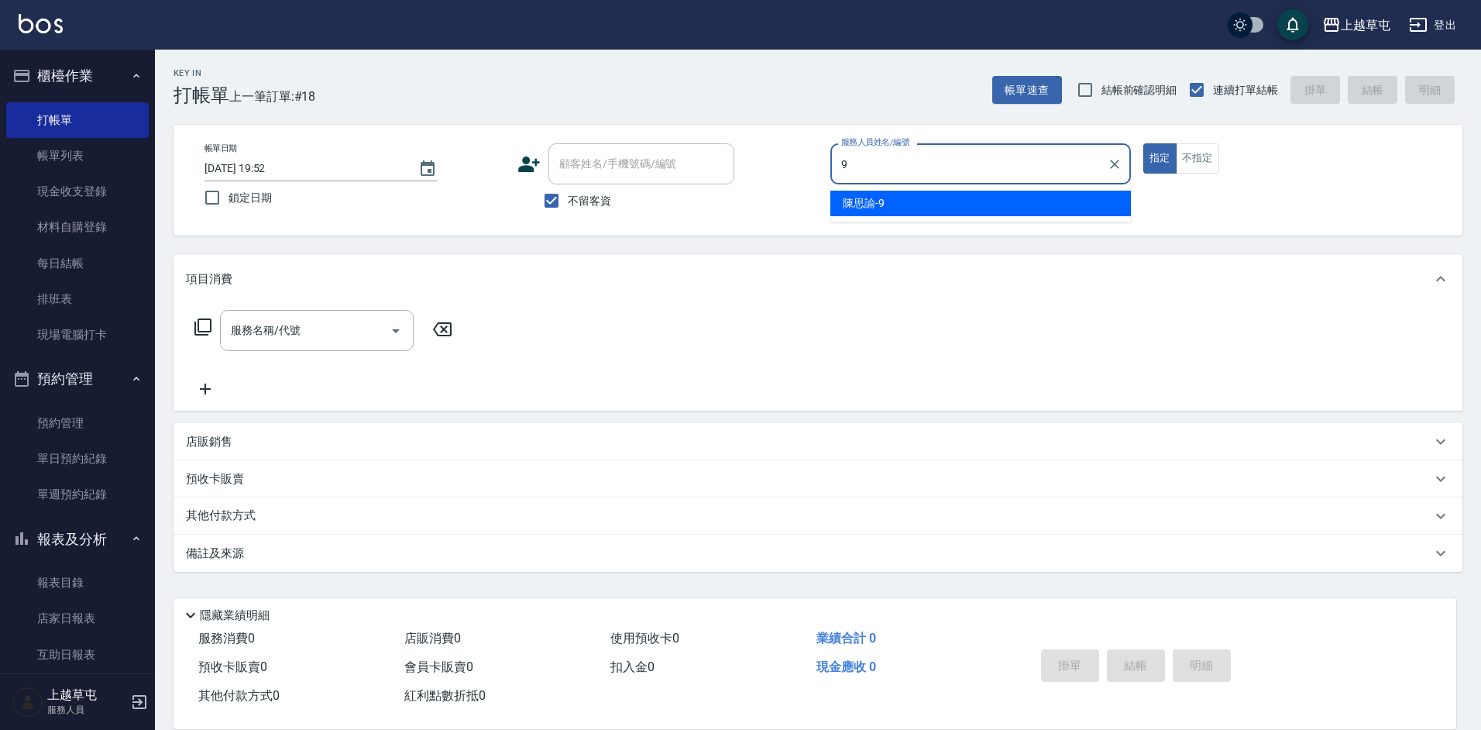
type input "[PERSON_NAME]-9"
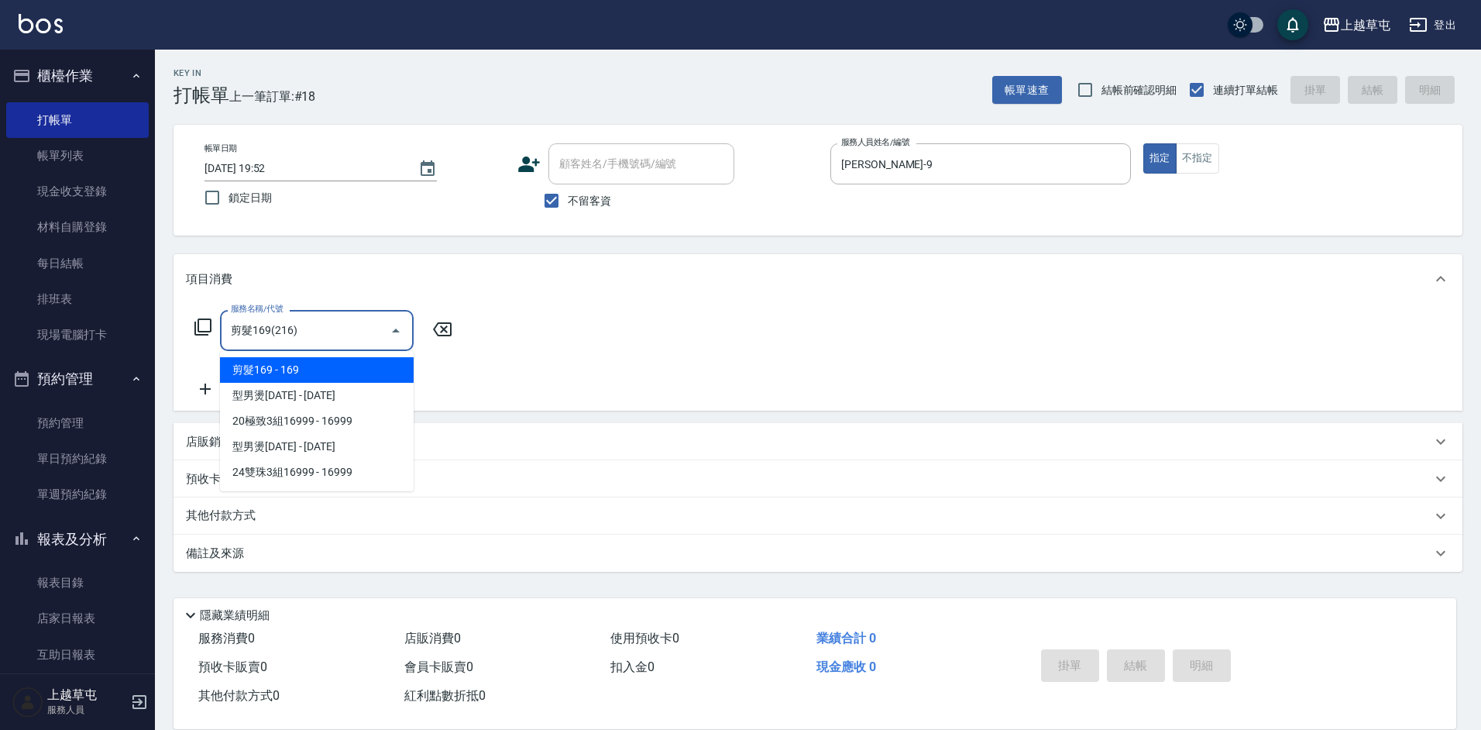
type input "剪髮169(216)"
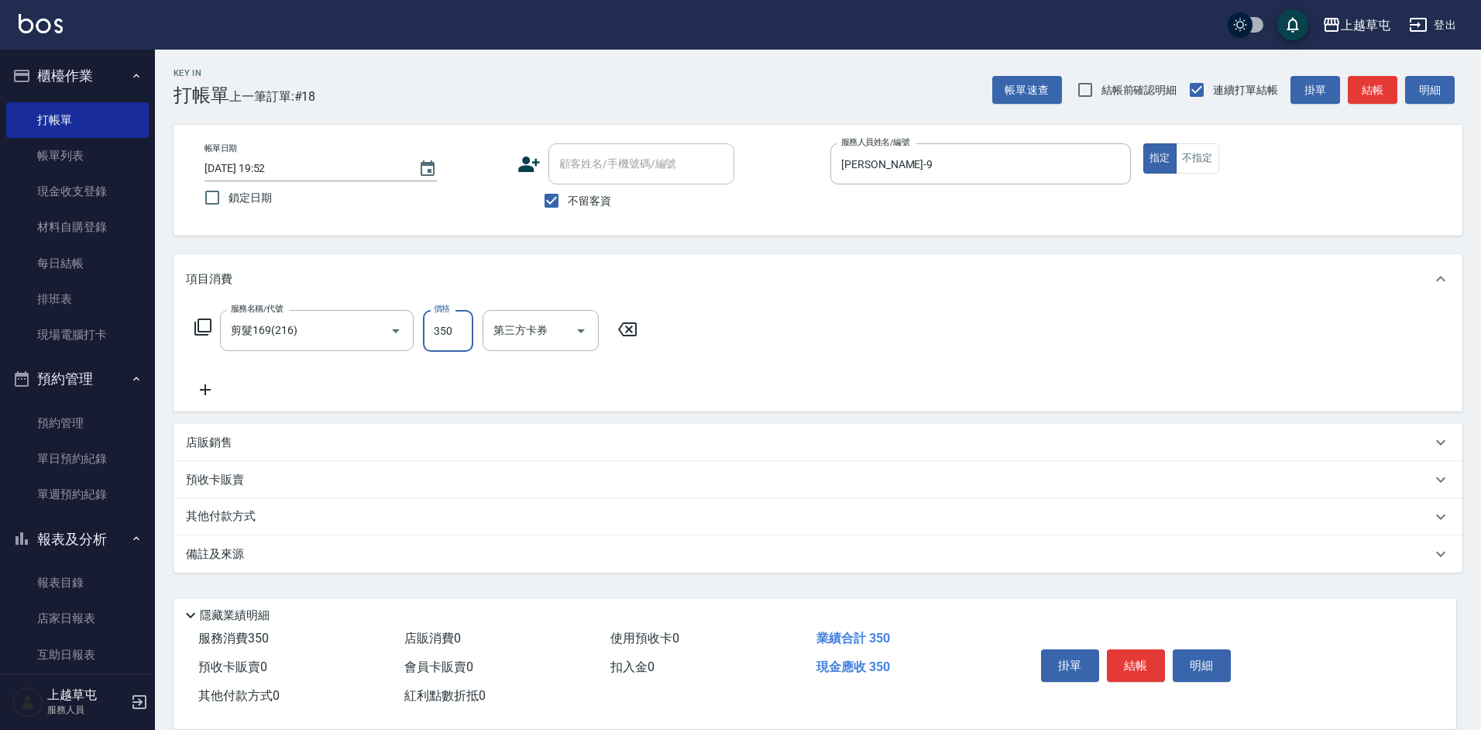
type input "350"
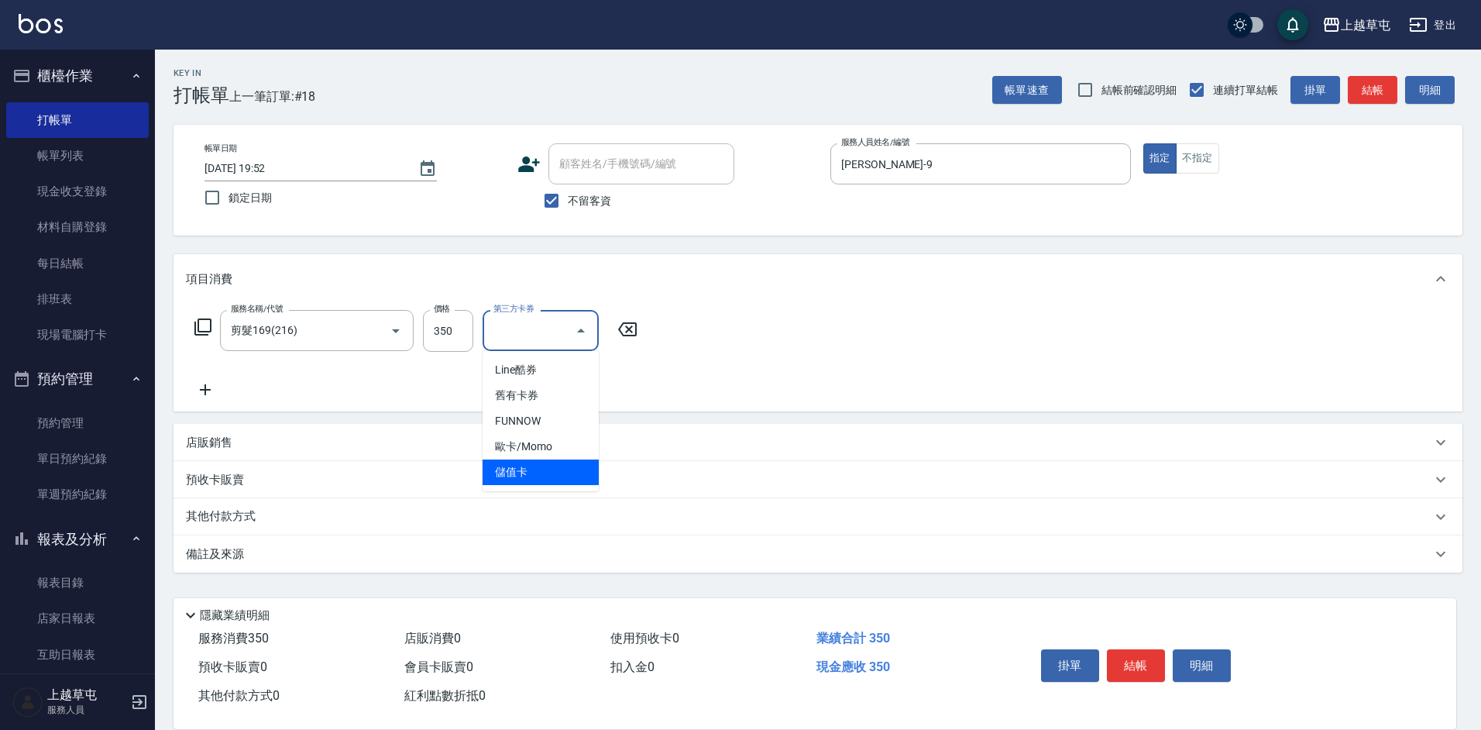
type input "儲值卡"
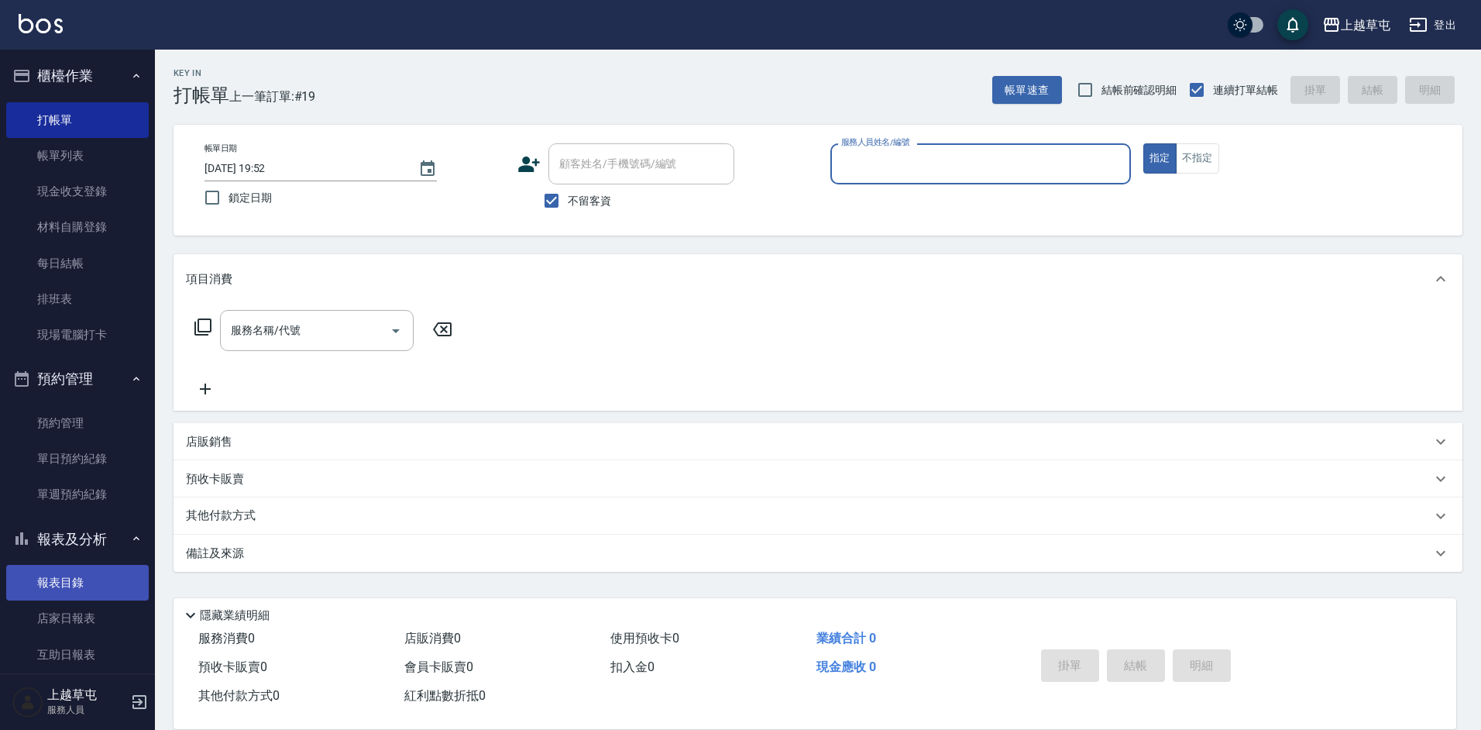
click at [75, 589] on link "報表目錄" at bounding box center [77, 583] width 143 height 36
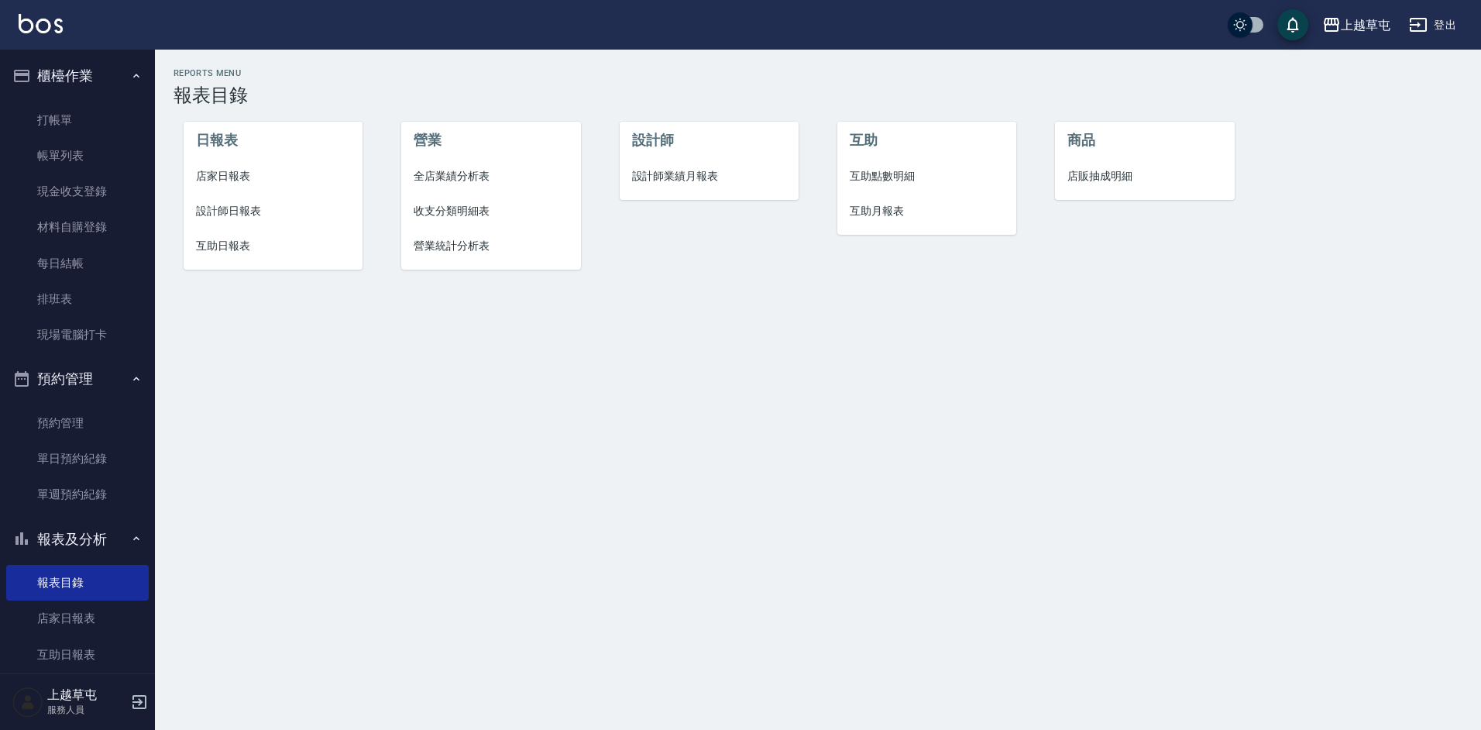
click at [232, 175] on span "店家日報表" at bounding box center [273, 176] width 155 height 16
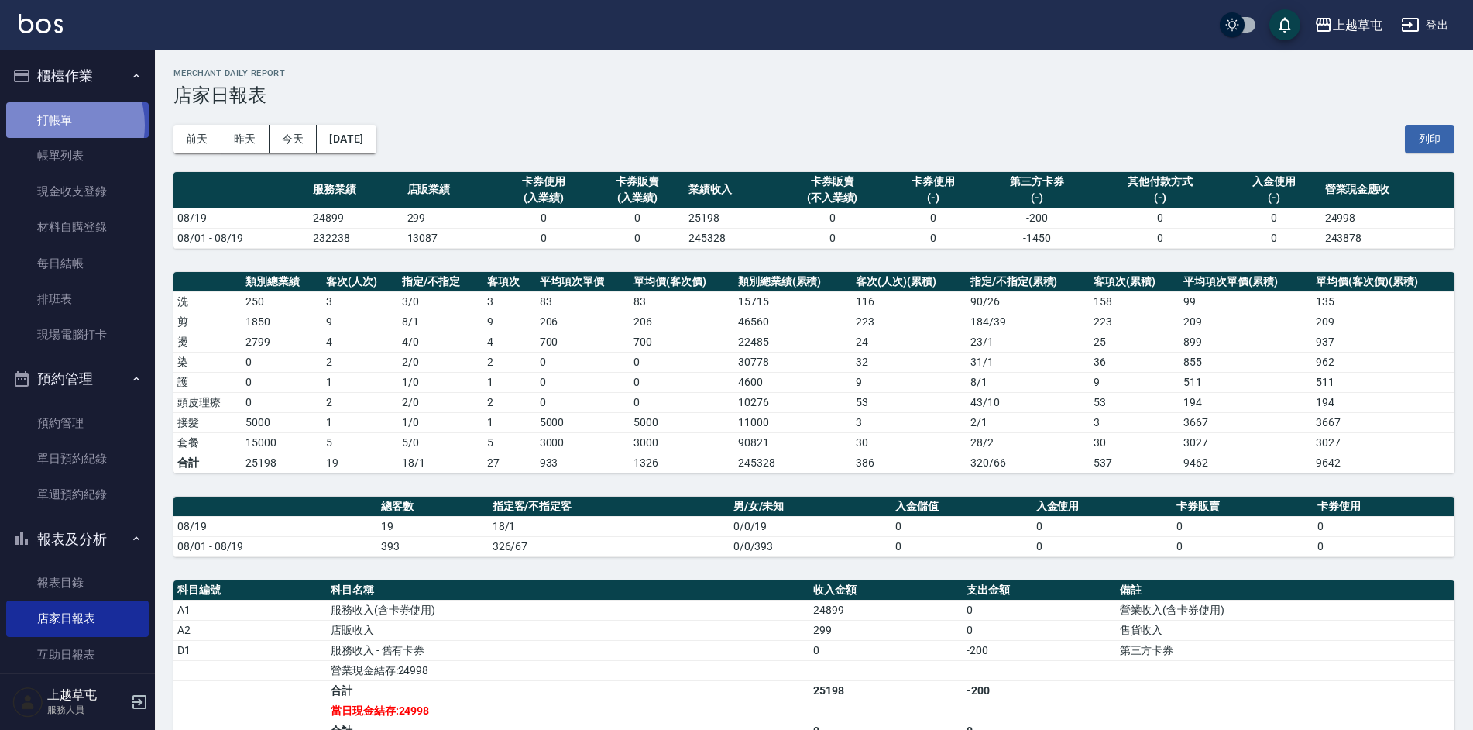
click at [58, 124] on link "打帳單" at bounding box center [77, 120] width 143 height 36
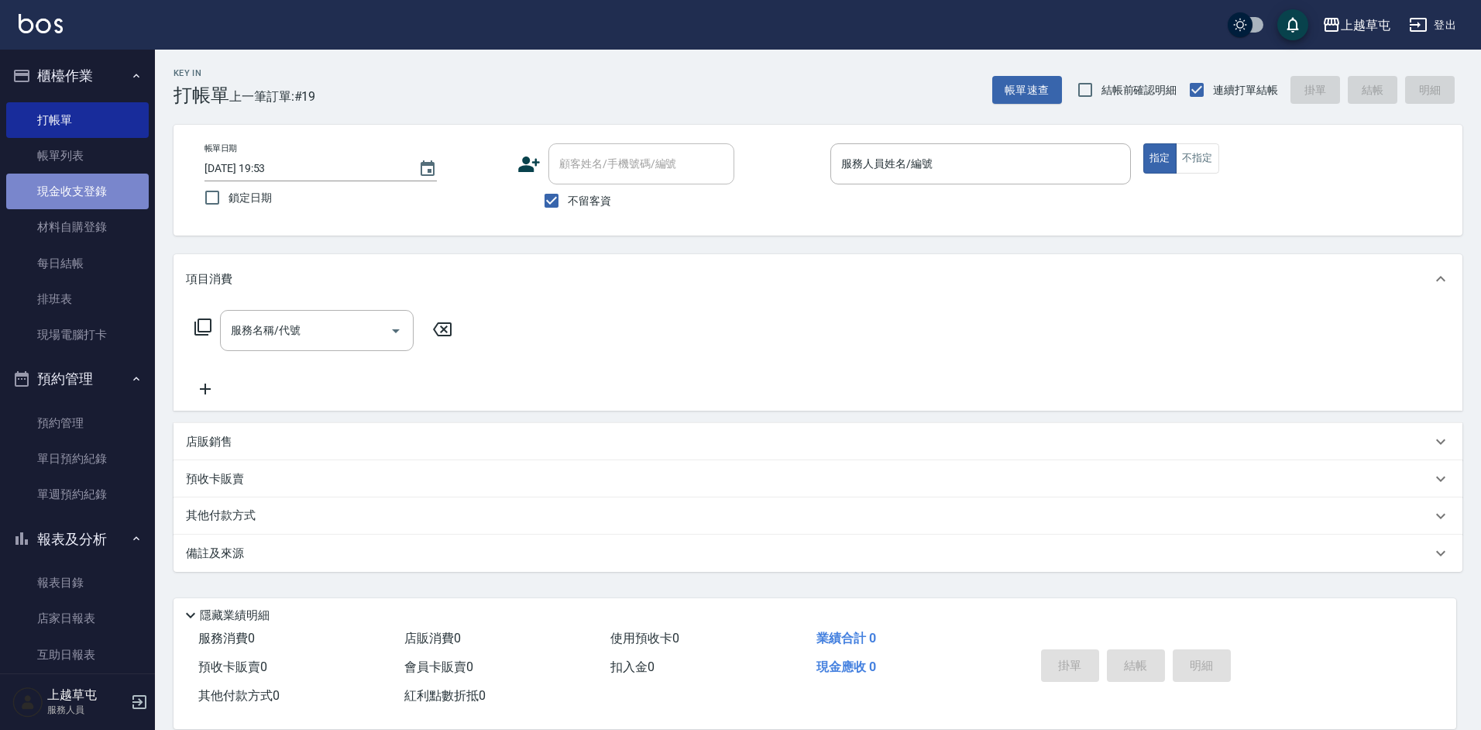
click at [77, 187] on link "現金收支登錄" at bounding box center [77, 192] width 143 height 36
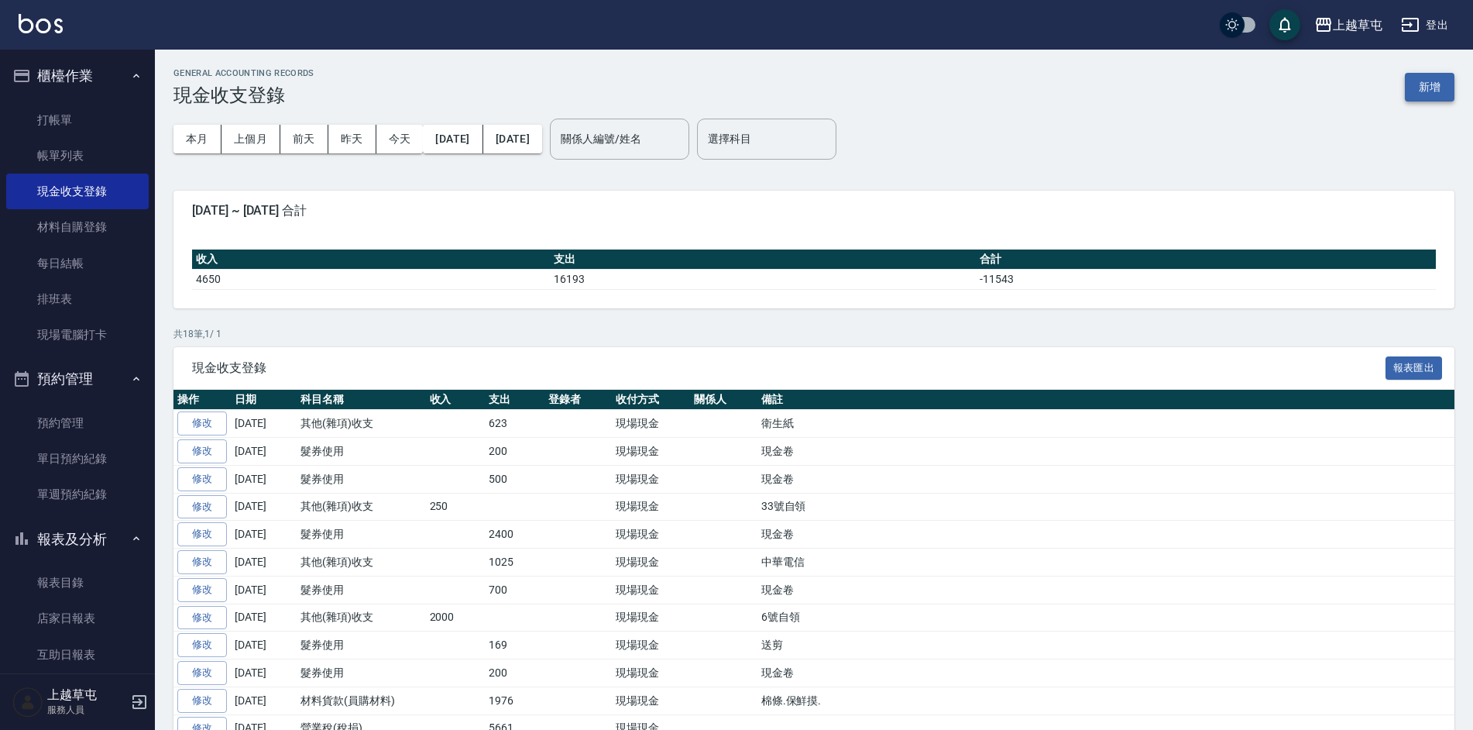
click at [1436, 87] on button "新增" at bounding box center [1430, 87] width 50 height 29
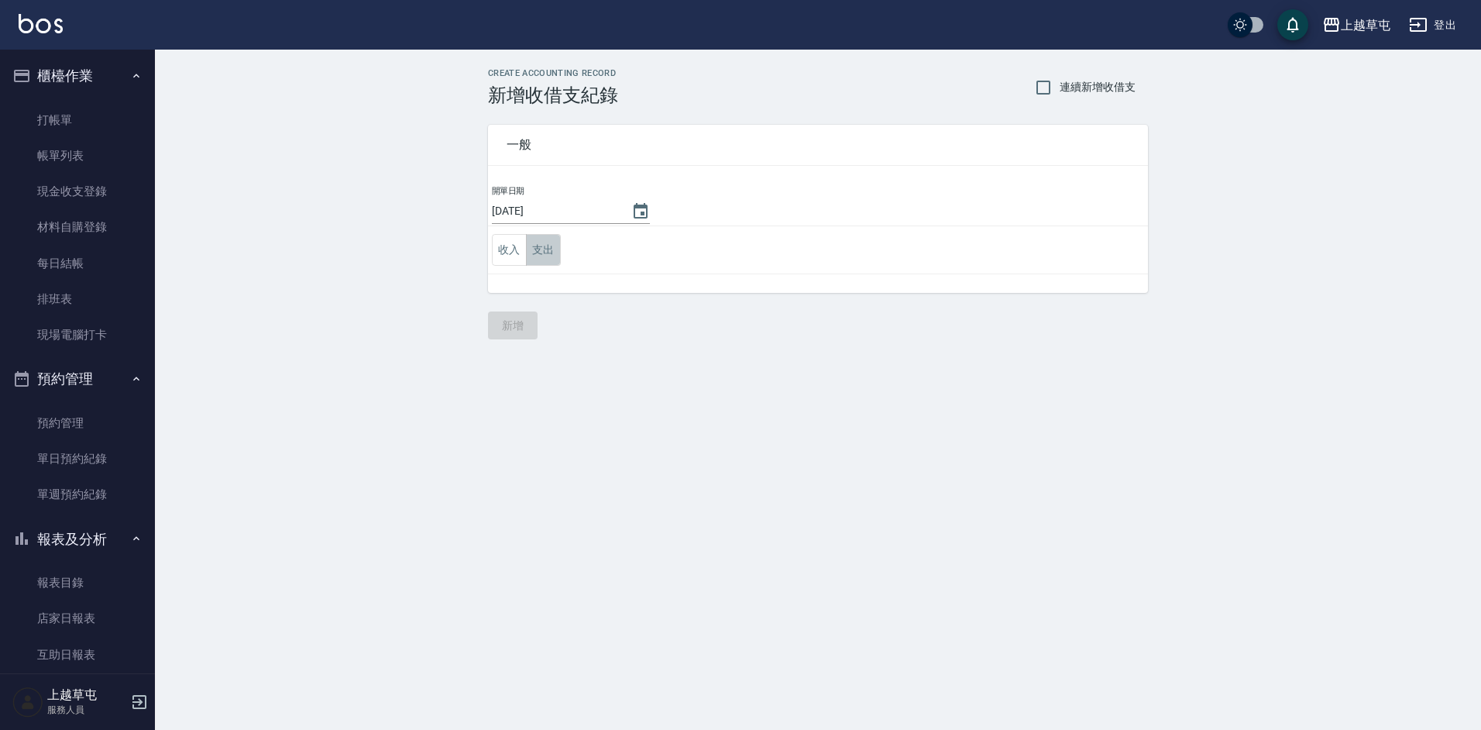
click at [545, 252] on button "支出" at bounding box center [543, 250] width 35 height 32
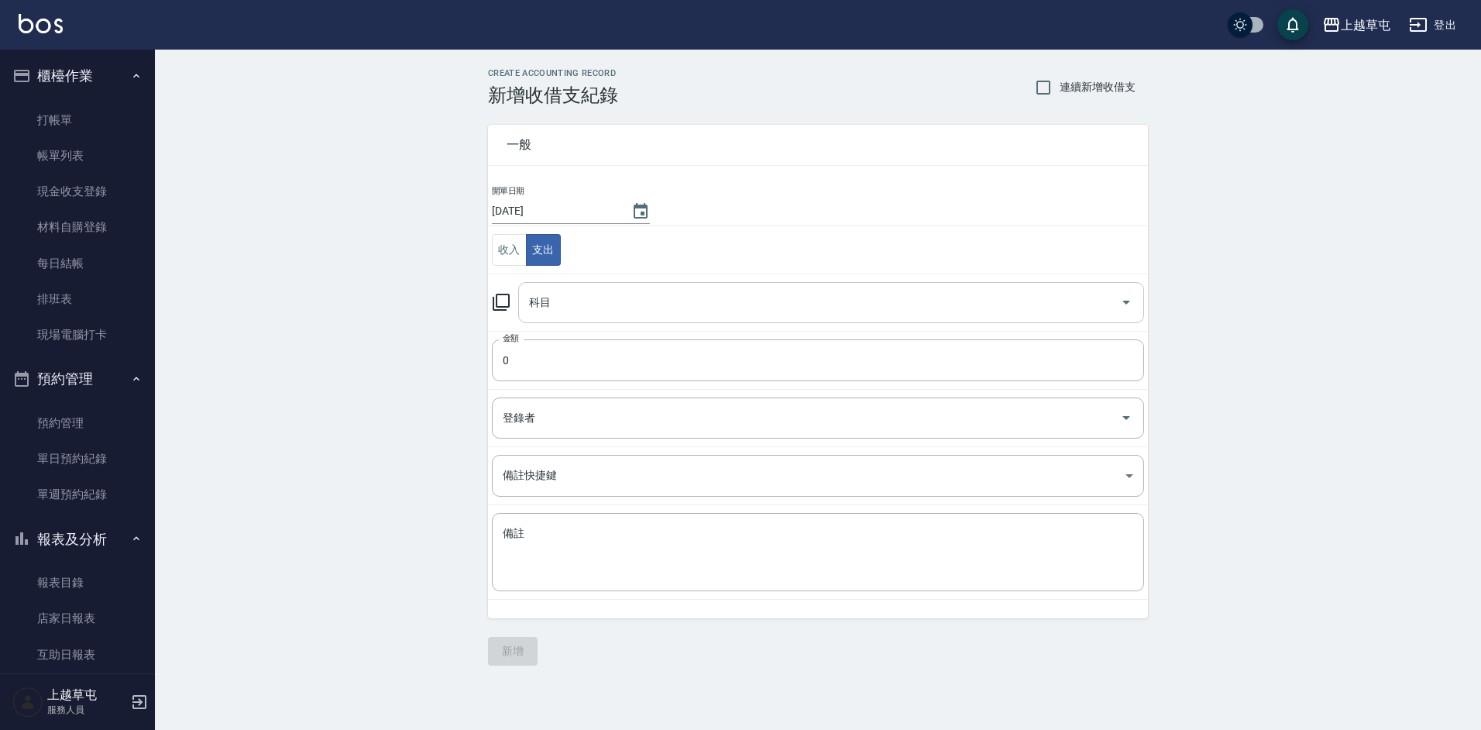
click at [577, 307] on input "科目" at bounding box center [819, 302] width 589 height 27
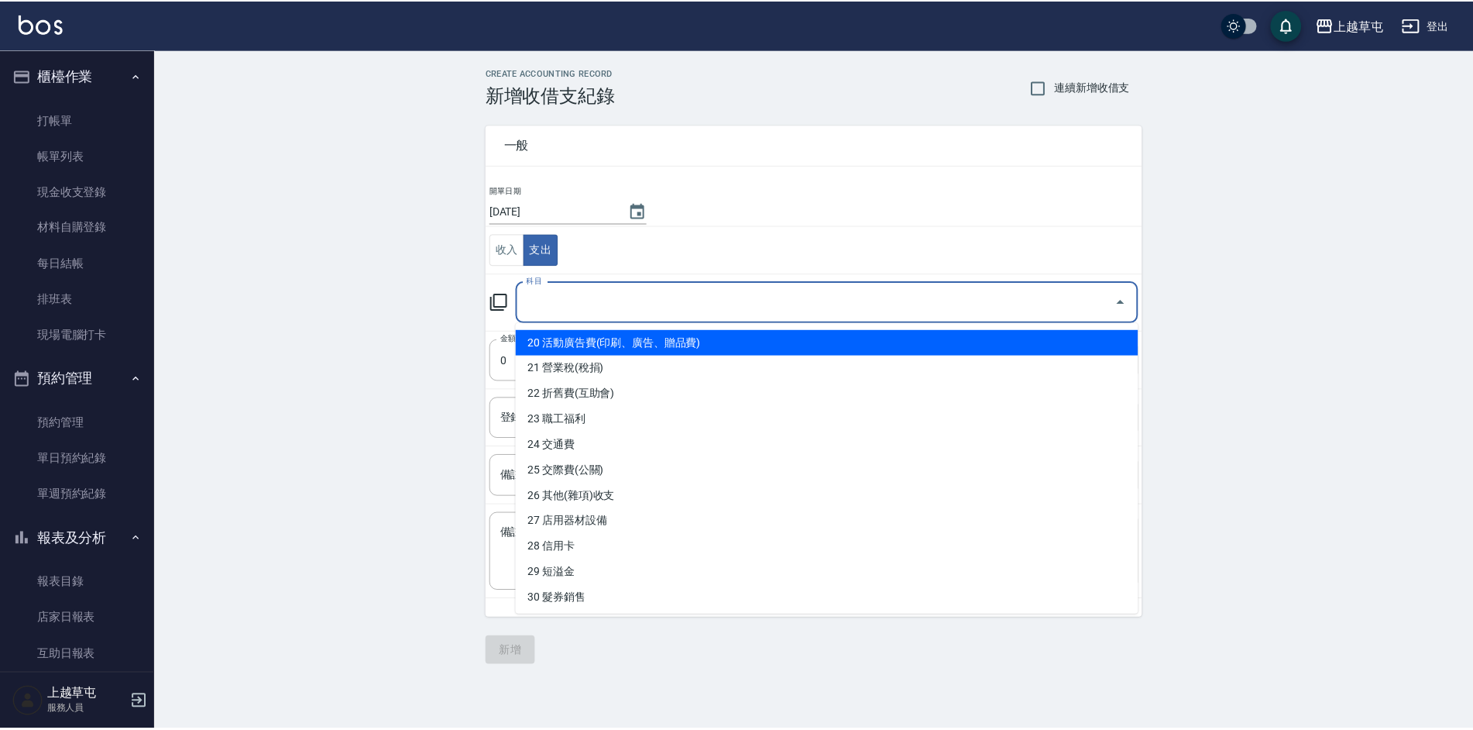
scroll to position [459, 0]
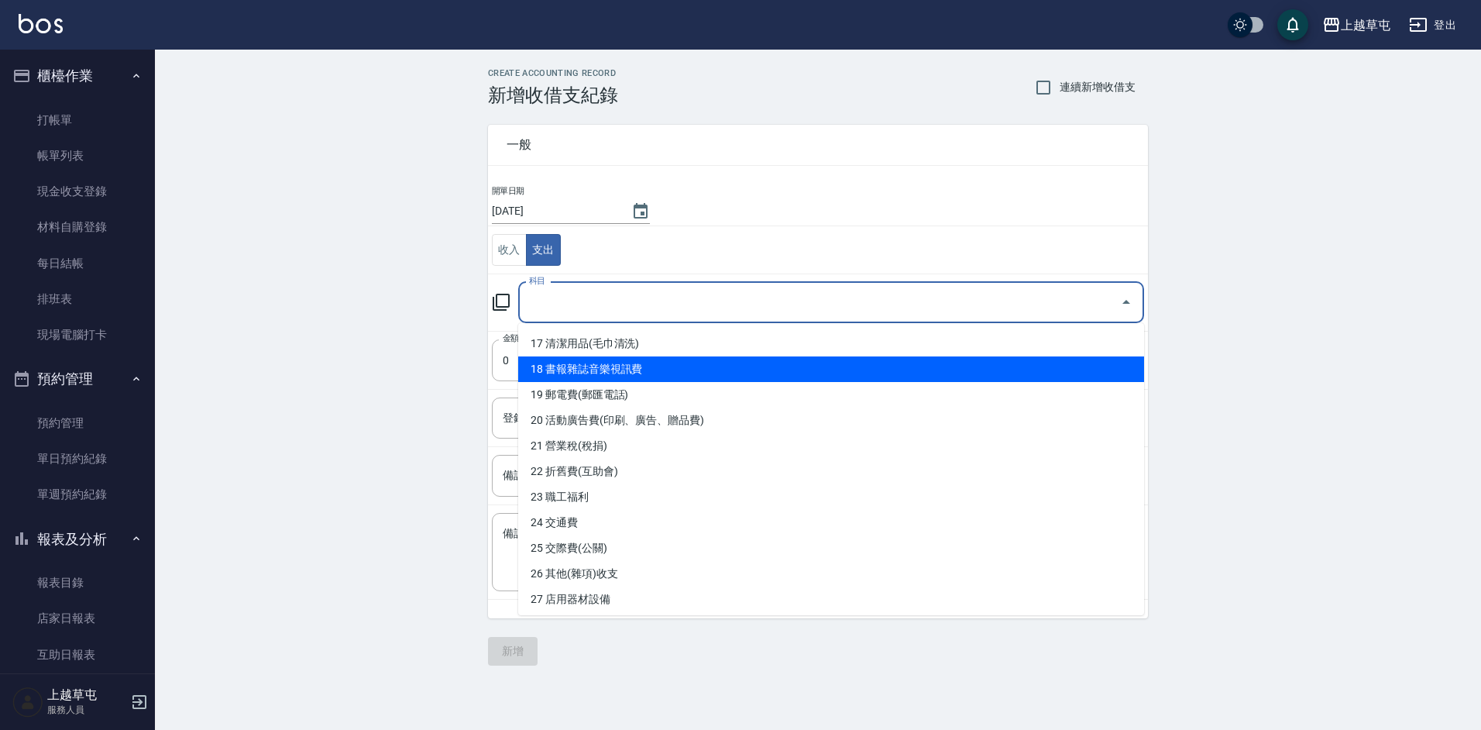
click at [637, 365] on li "18 書報雜誌音樂視訊費" at bounding box center [831, 369] width 626 height 26
type input "18 書報雜誌音樂視訊費"
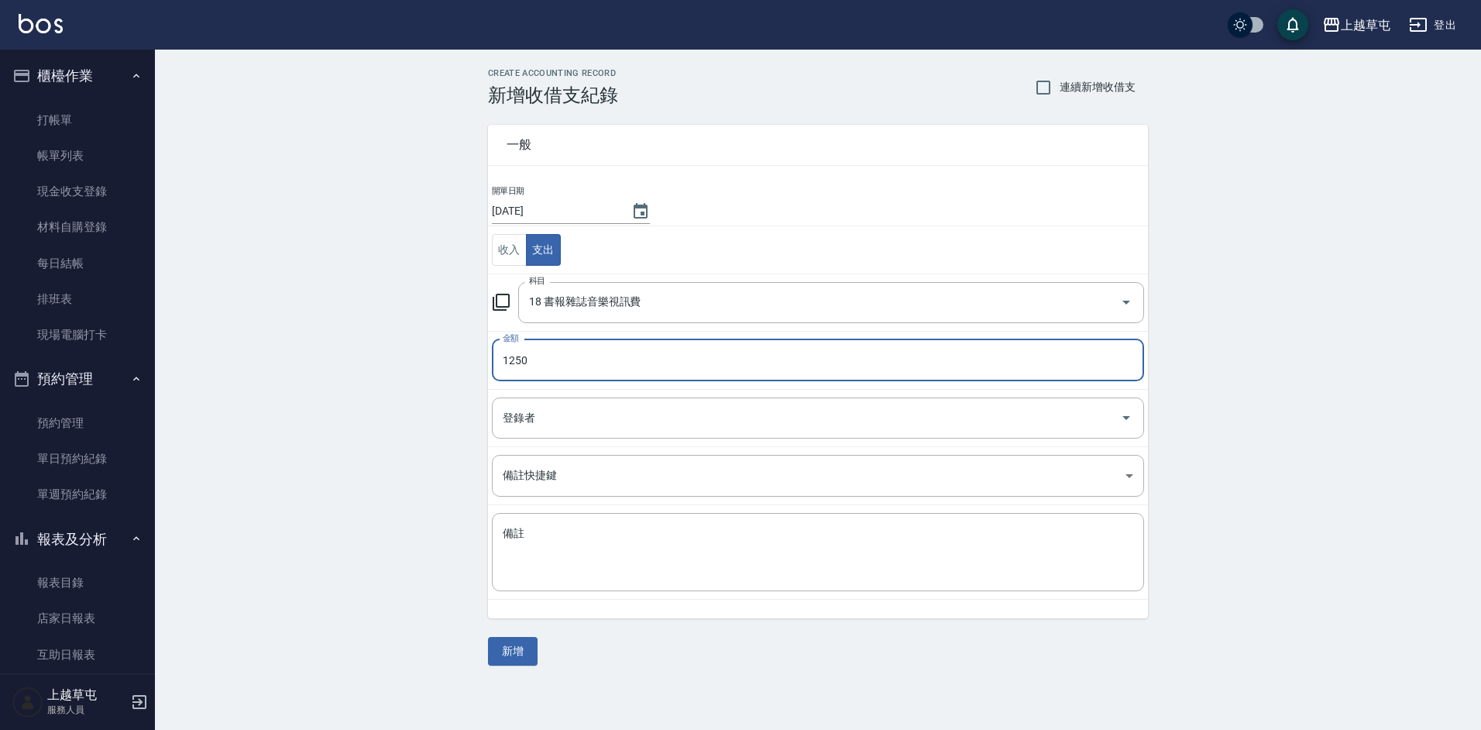
type input "1250"
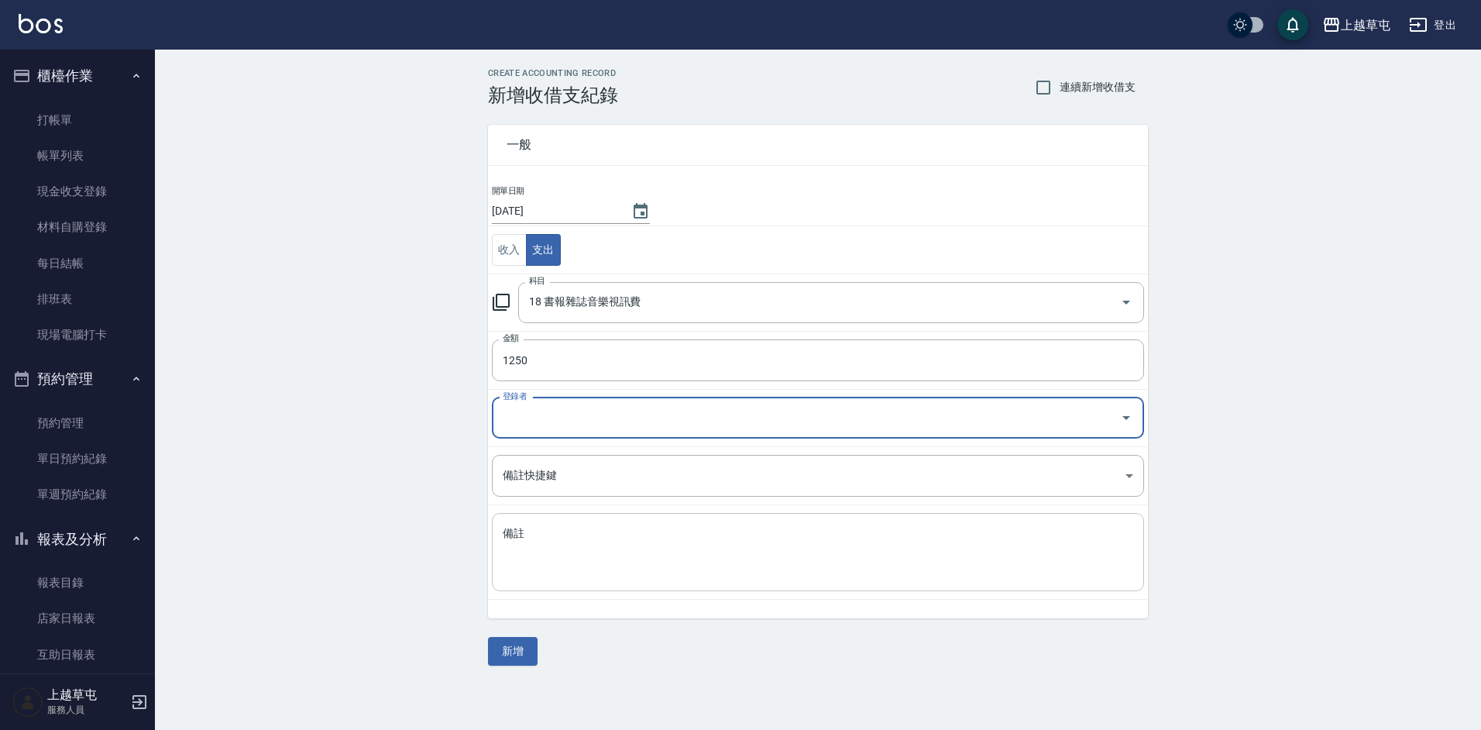
click at [575, 552] on textarea "備註" at bounding box center [818, 552] width 631 height 53
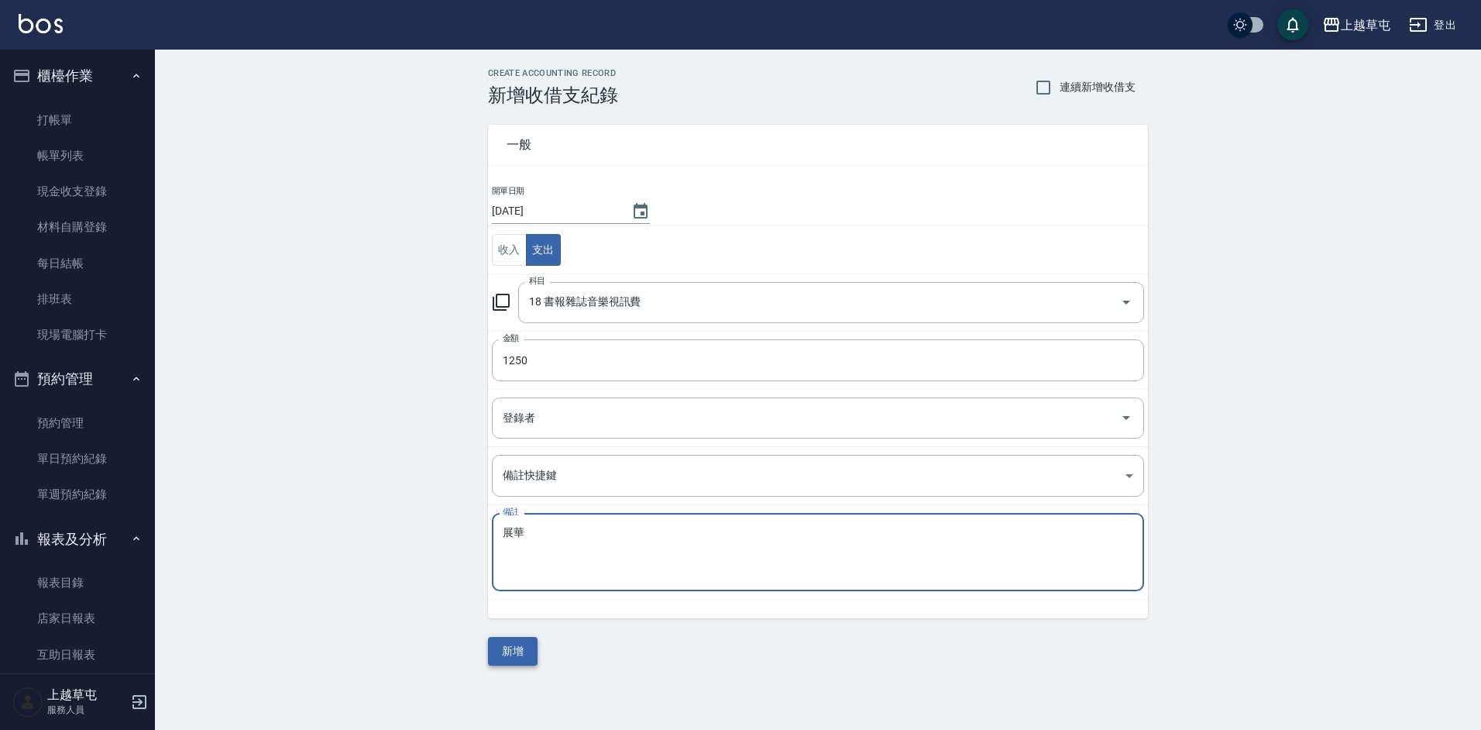
type textarea "展華"
click at [513, 652] on button "新增" at bounding box center [513, 651] width 50 height 29
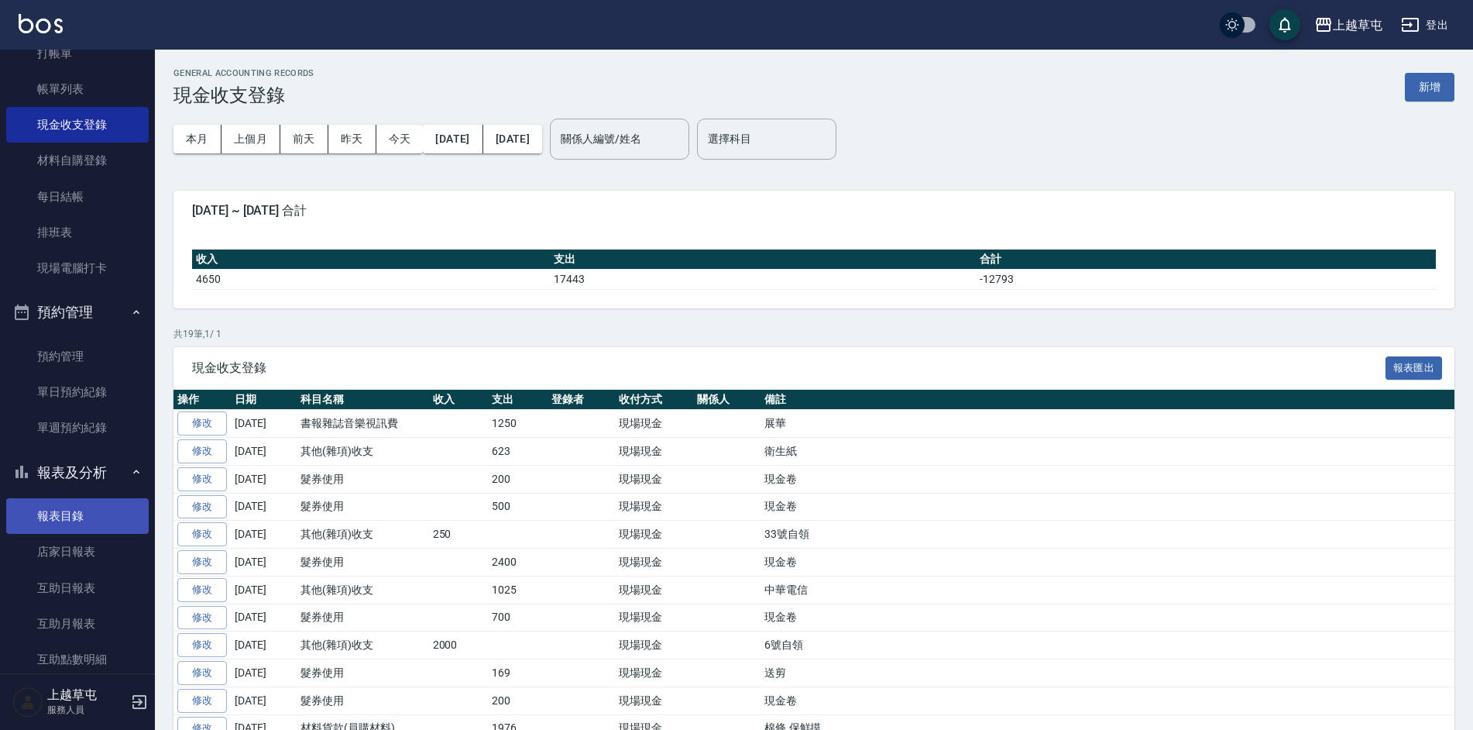
scroll to position [155, 0]
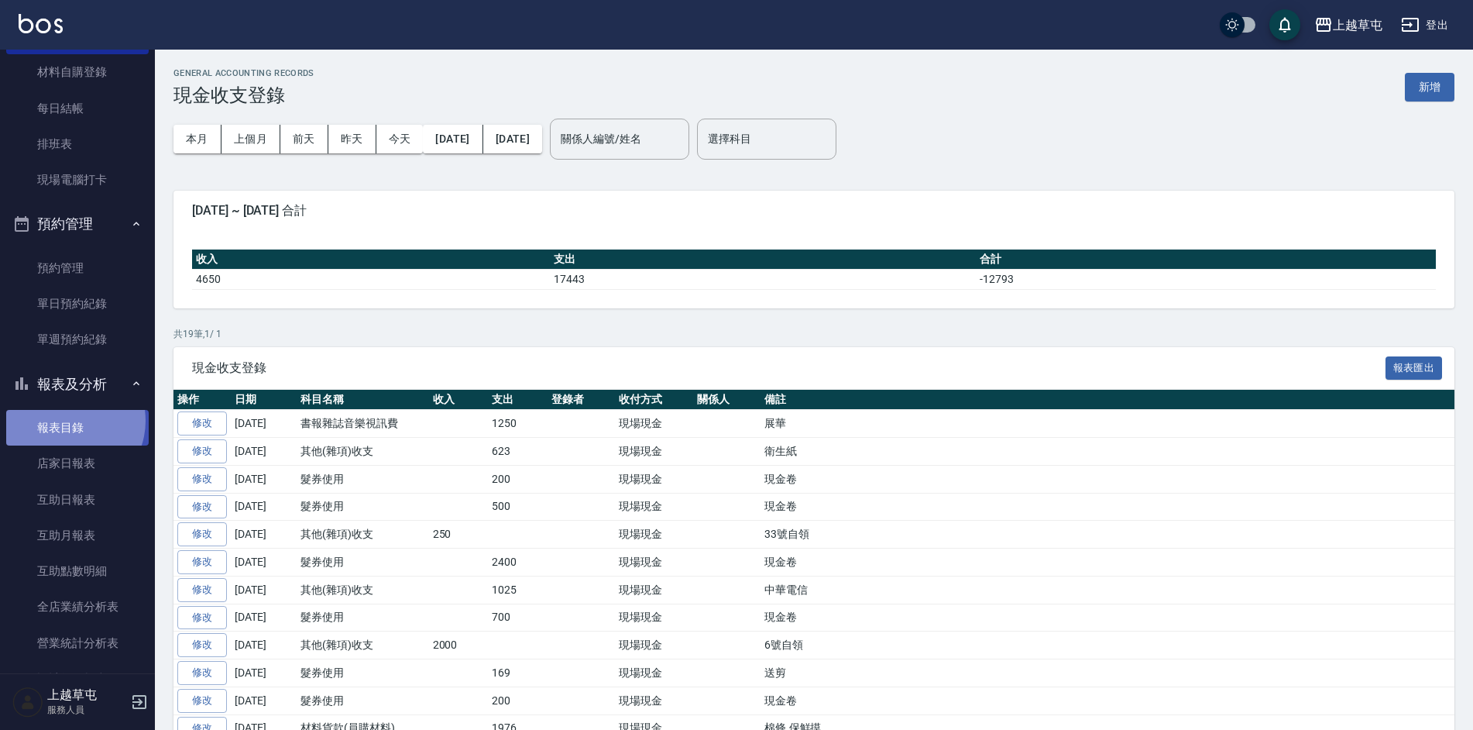
click at [67, 421] on link "報表目錄" at bounding box center [77, 428] width 143 height 36
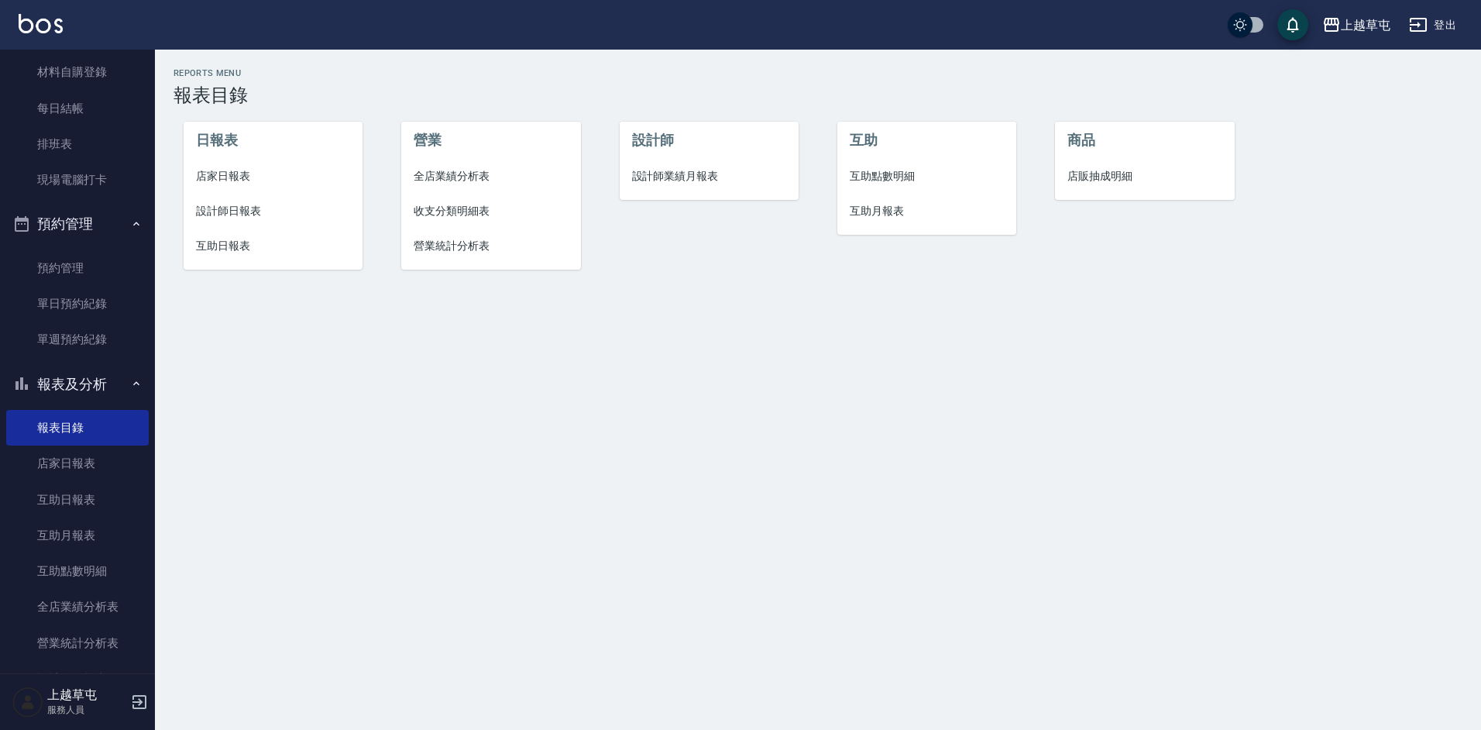
click at [215, 170] on span "店家日報表" at bounding box center [273, 176] width 155 height 16
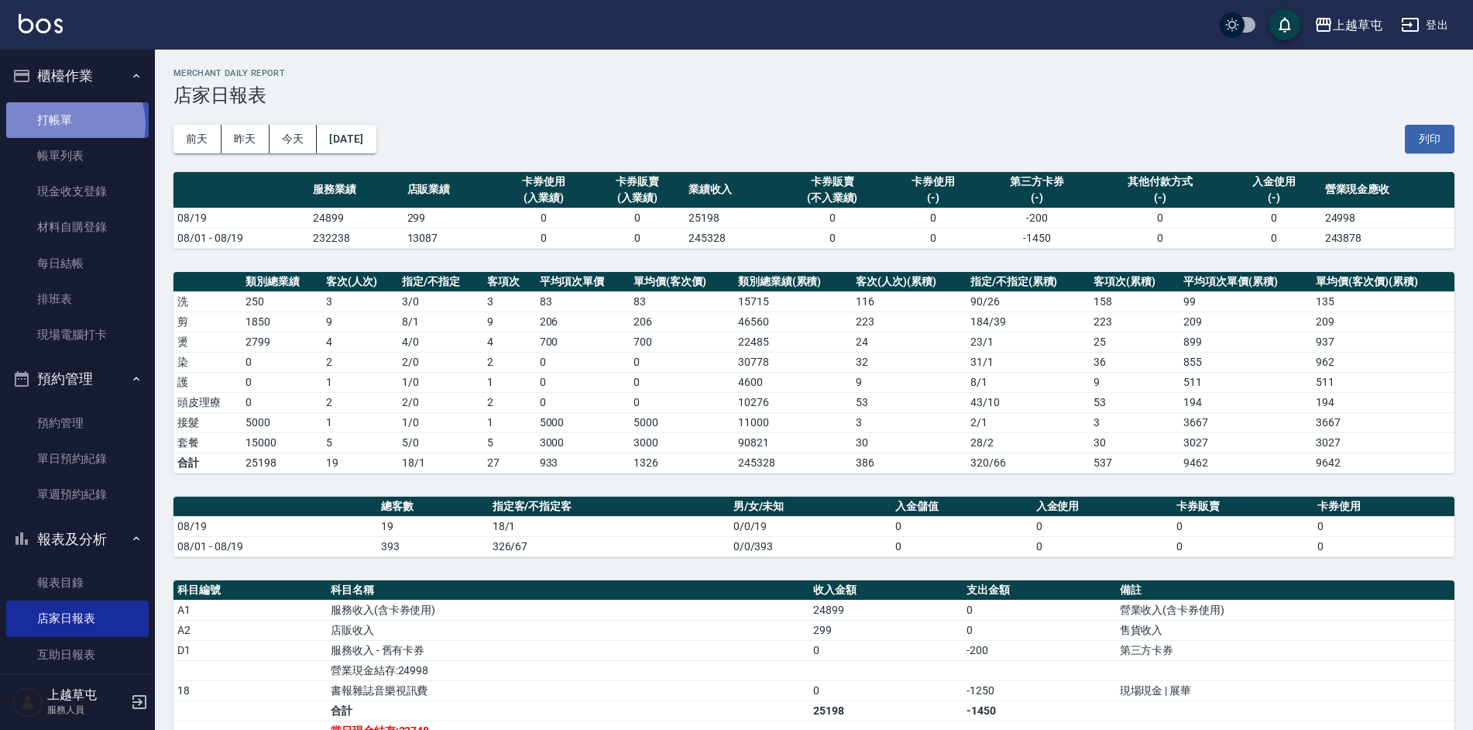
click at [70, 124] on link "打帳單" at bounding box center [77, 120] width 143 height 36
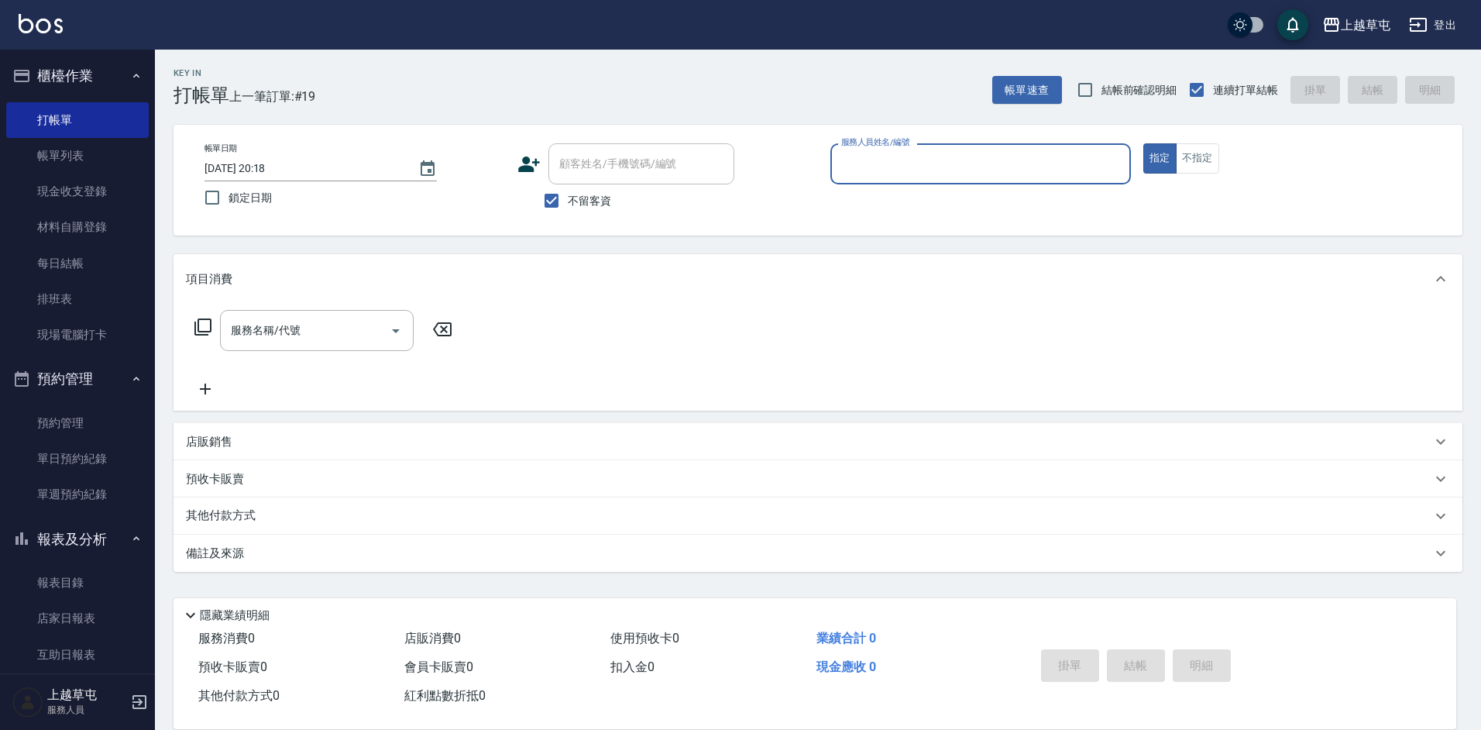
type input "3"
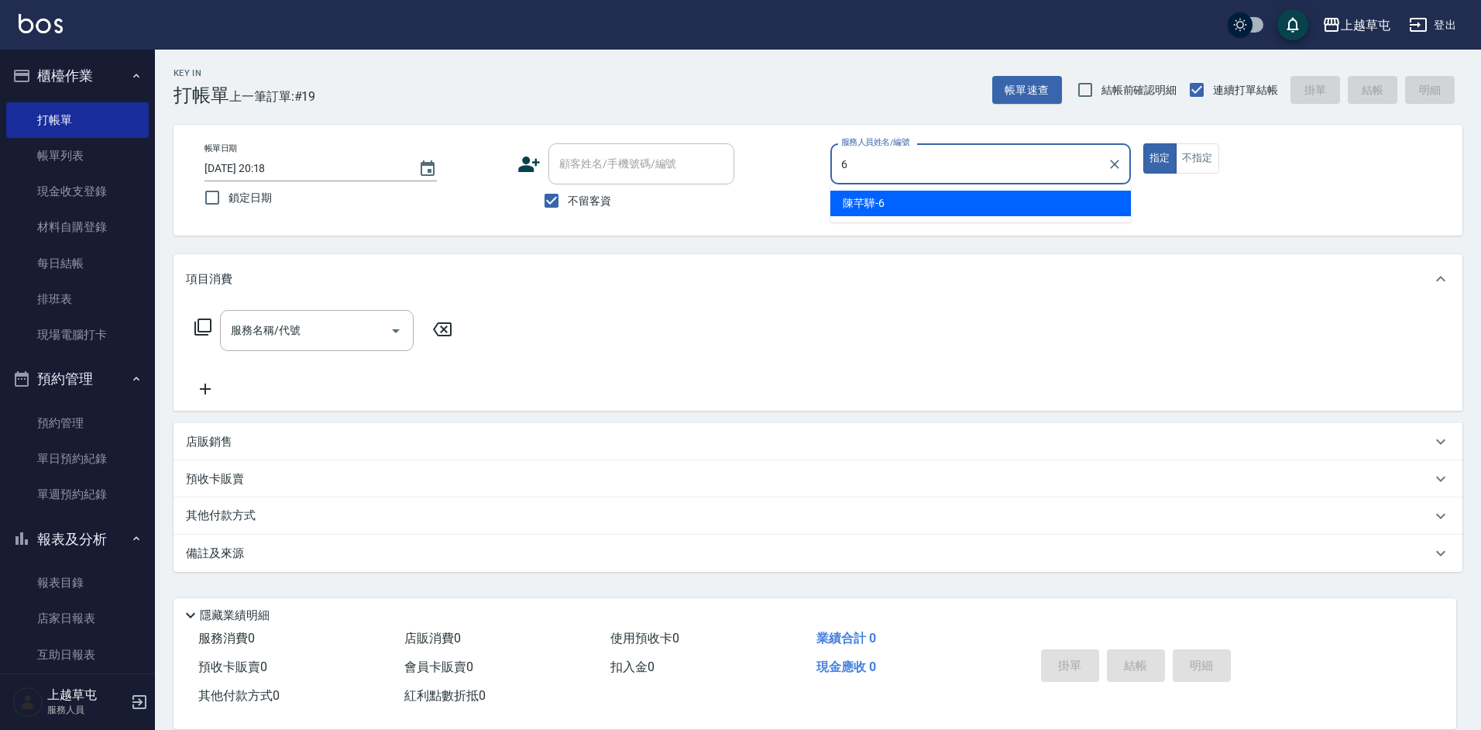
type input "[PERSON_NAME]-6"
type button "true"
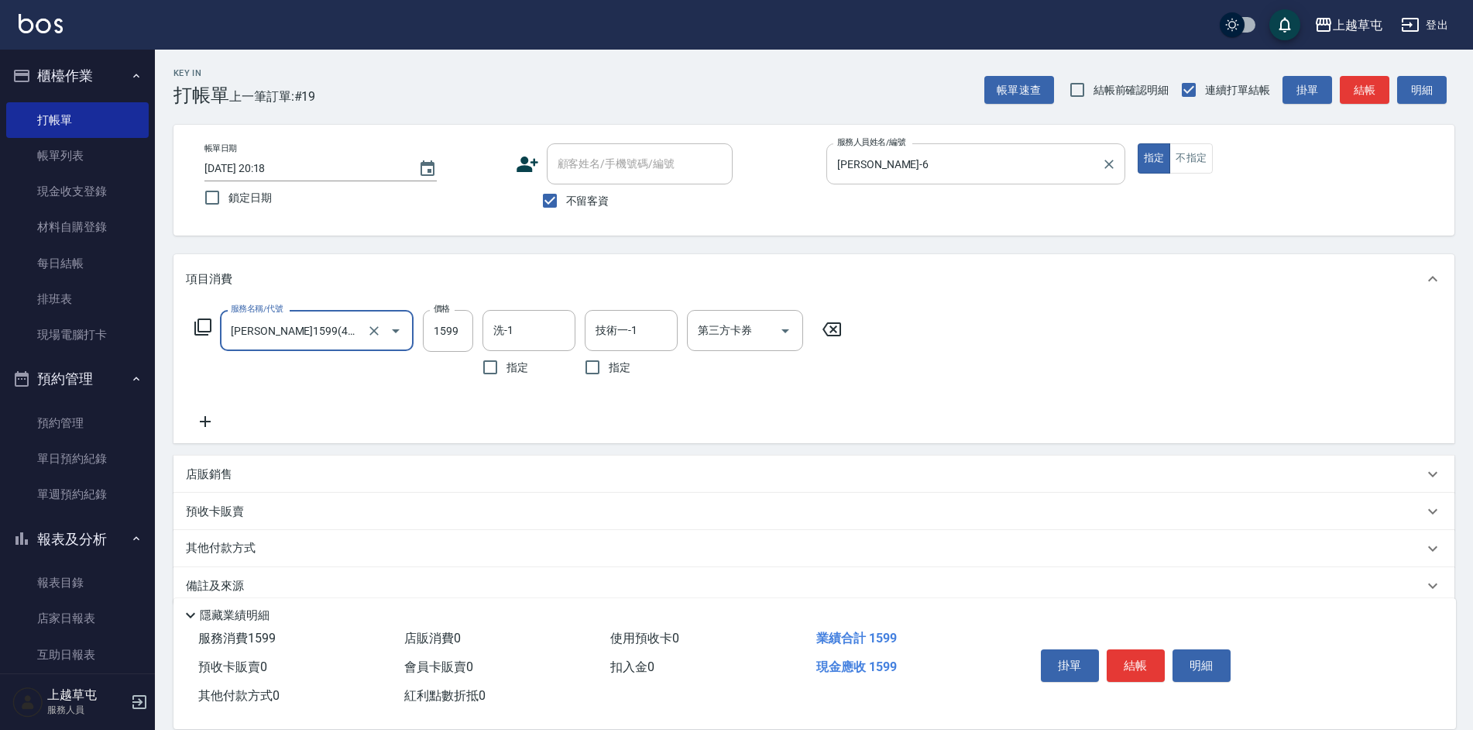
type input "[PERSON_NAME]1599(41599)"
type input "2199"
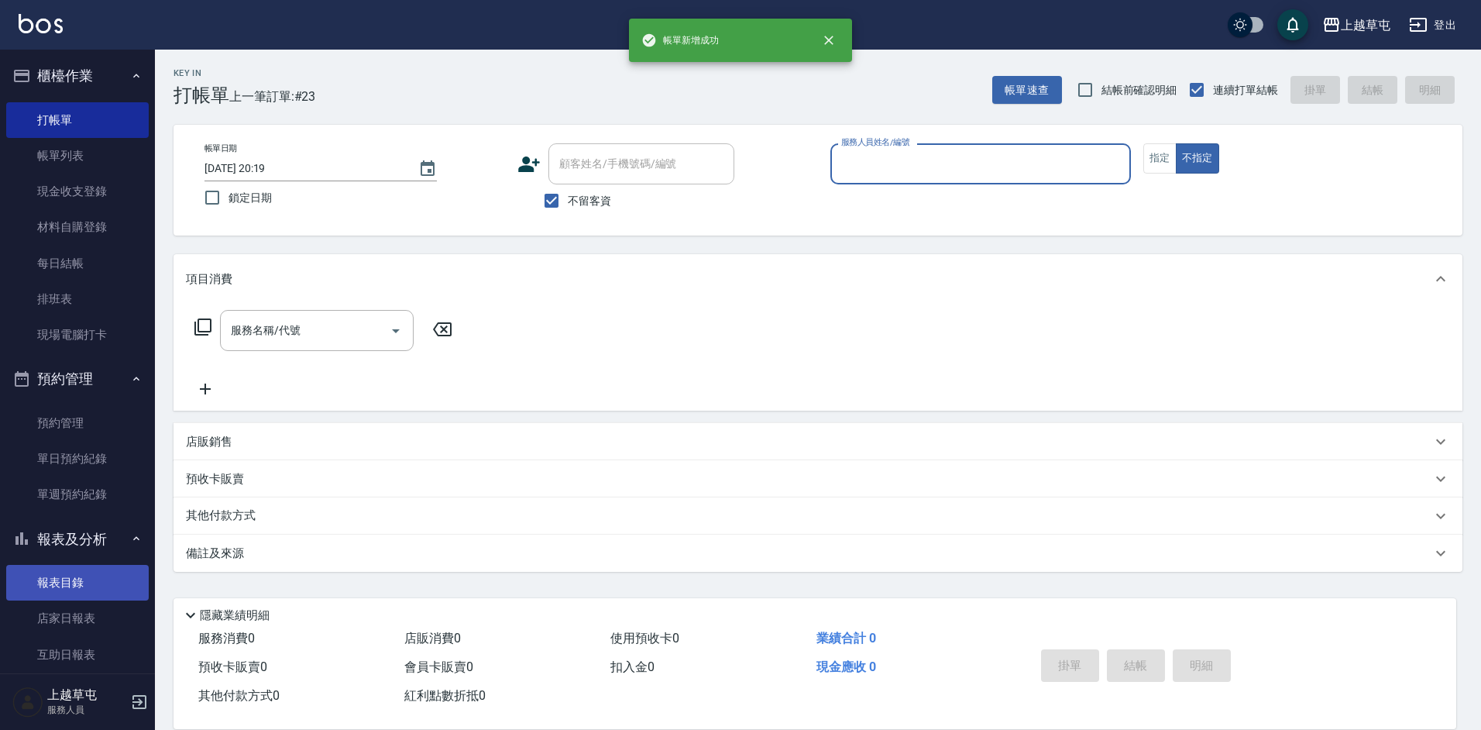
click at [49, 584] on link "報表目錄" at bounding box center [77, 583] width 143 height 36
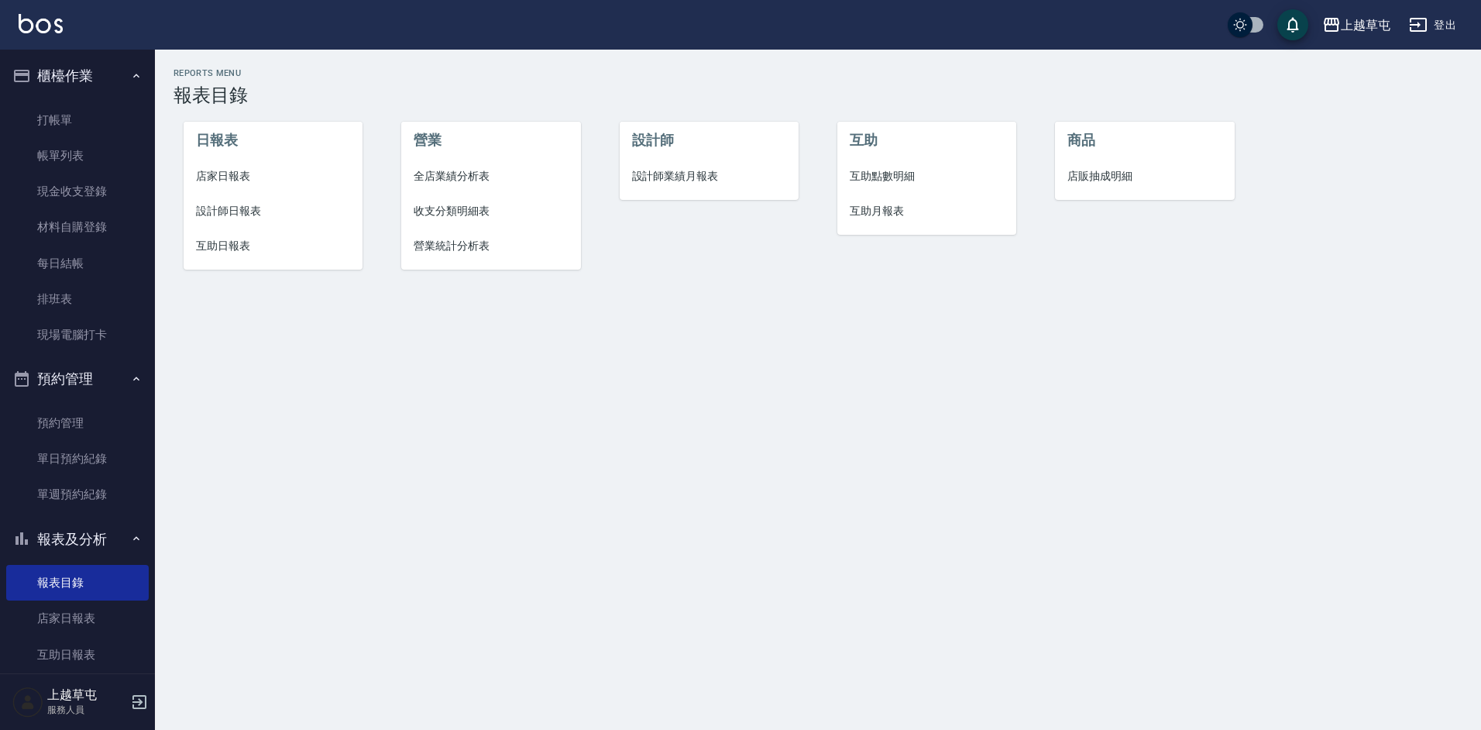
click at [245, 177] on span "店家日報表" at bounding box center [273, 176] width 155 height 16
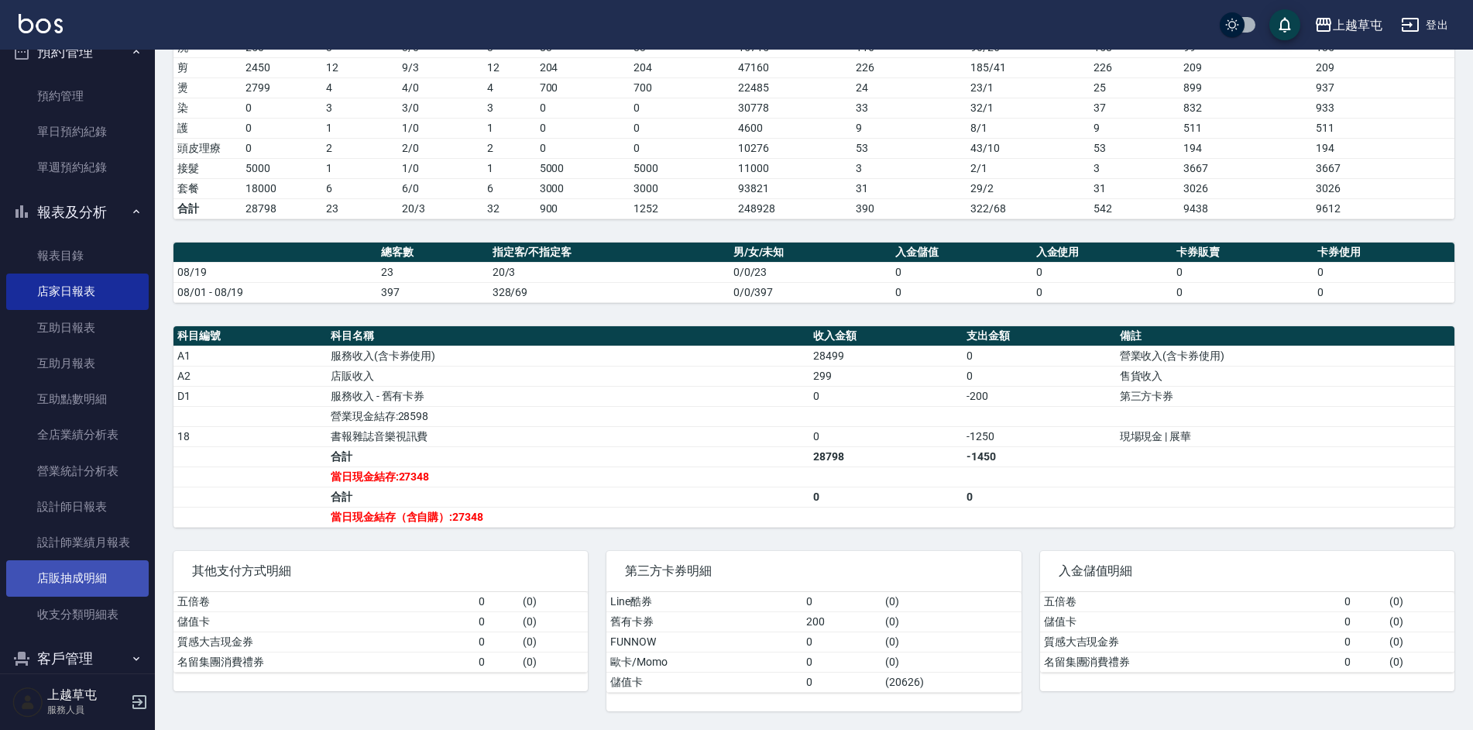
scroll to position [350, 0]
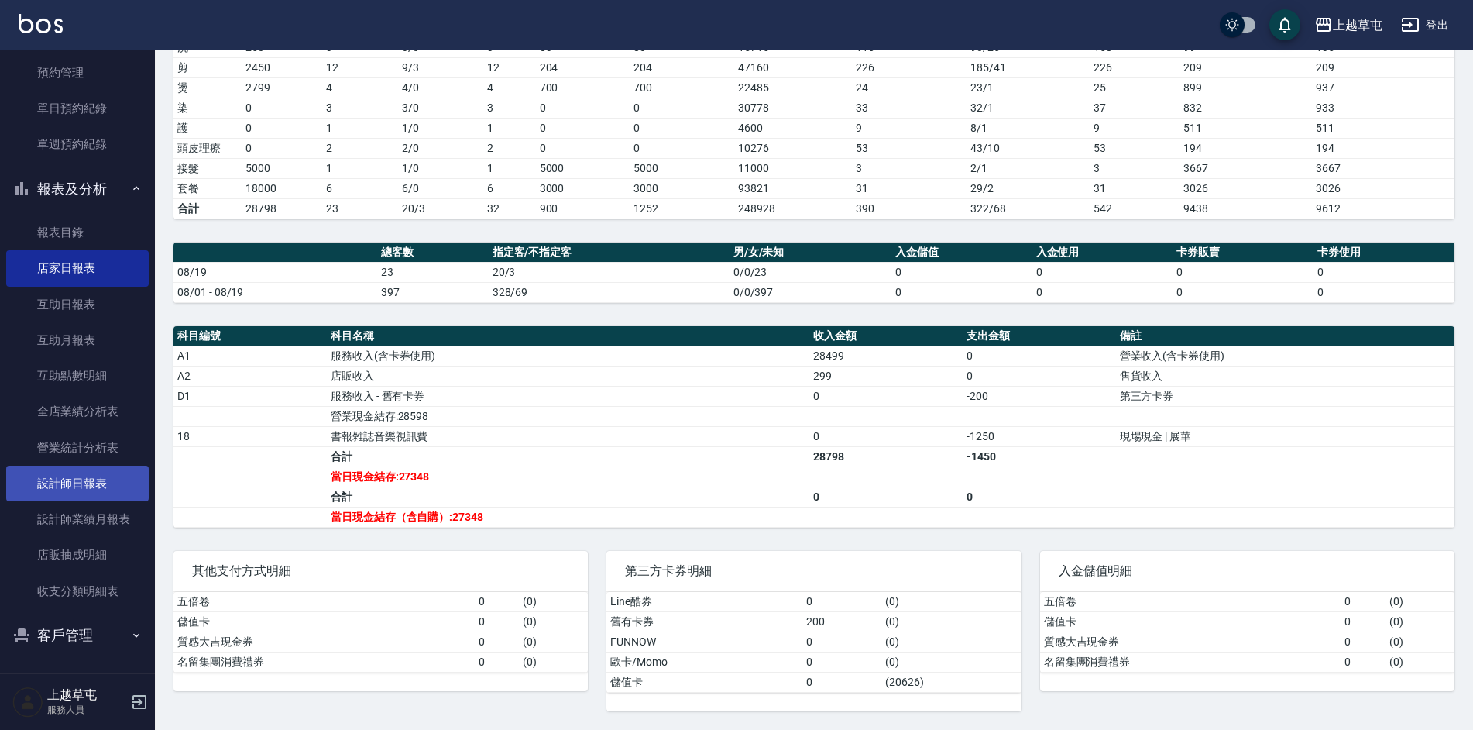
click at [70, 486] on link "設計師日報表" at bounding box center [77, 484] width 143 height 36
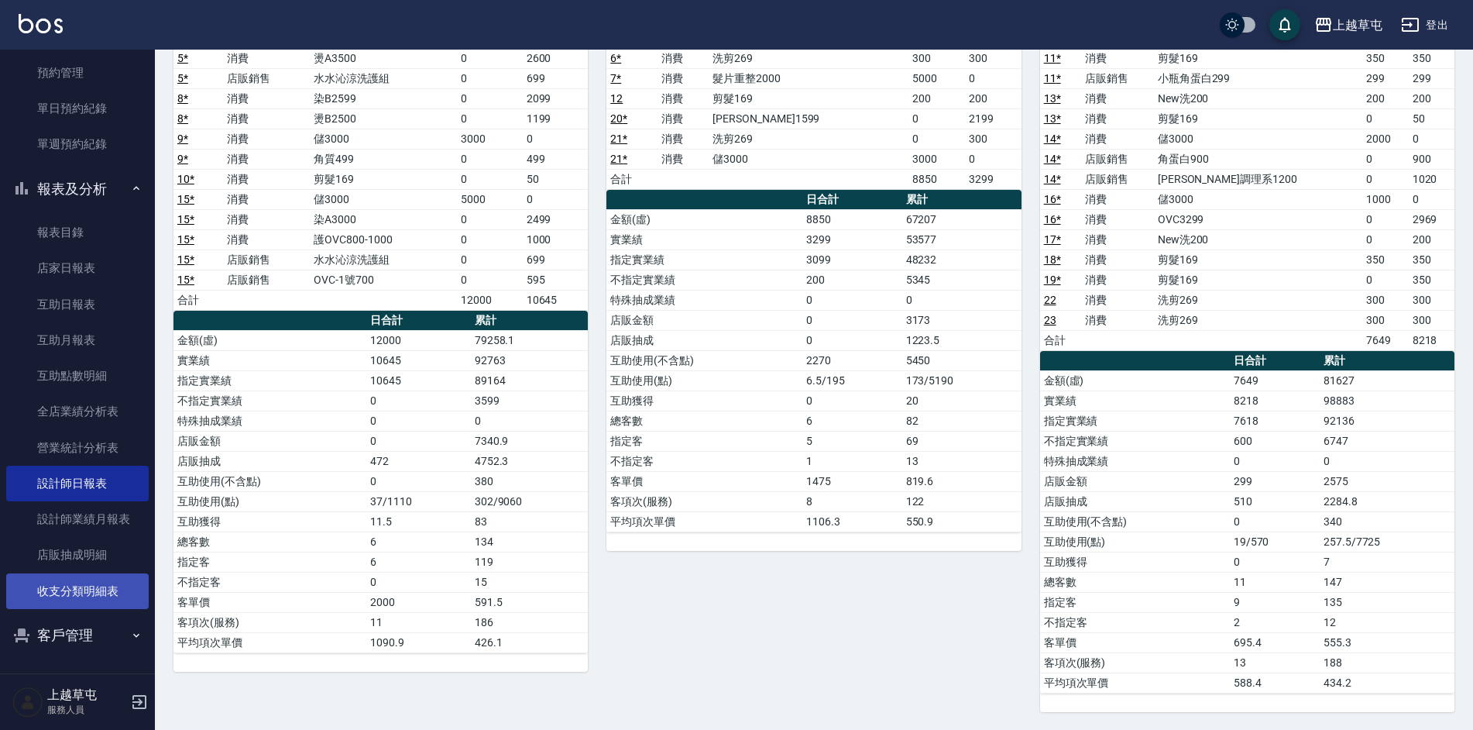
scroll to position [225, 0]
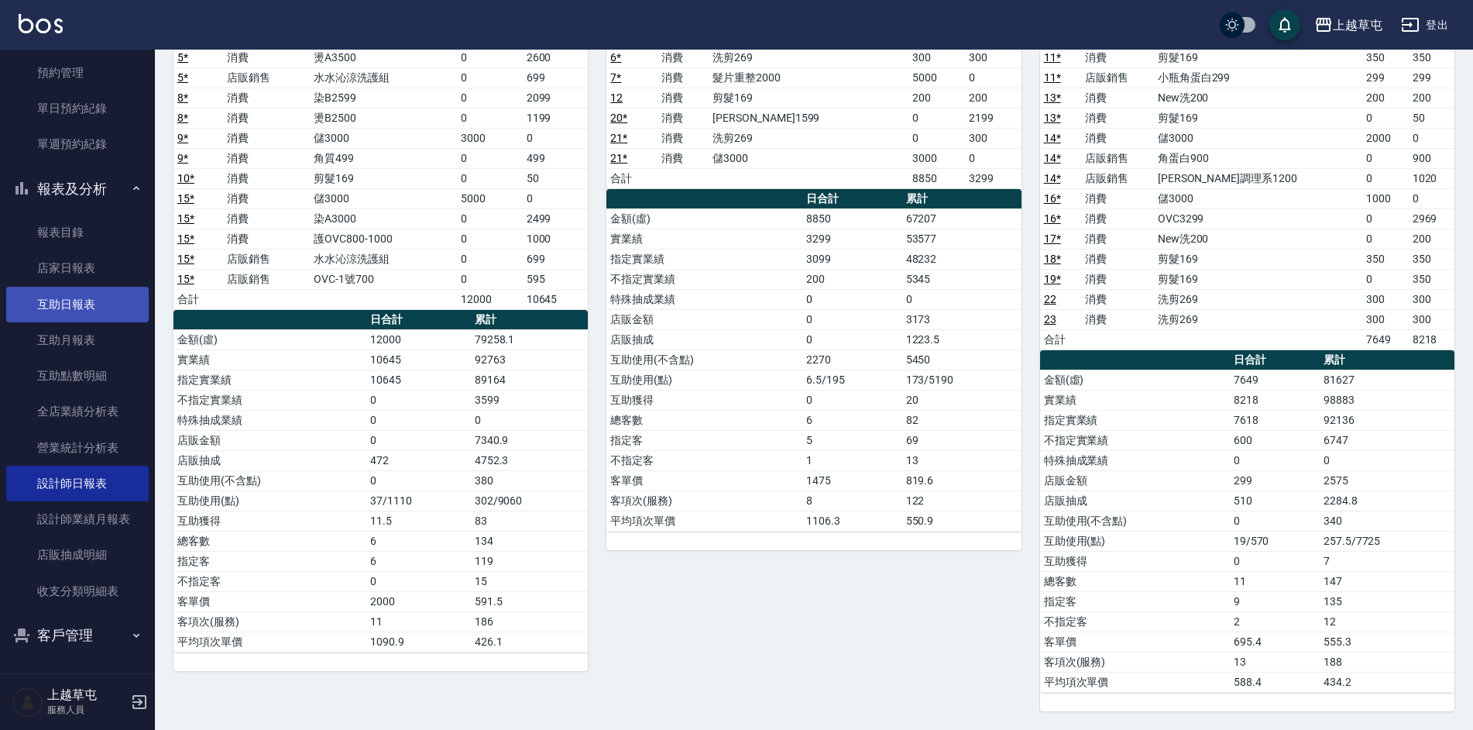
click at [101, 321] on link "互助日報表" at bounding box center [77, 305] width 143 height 36
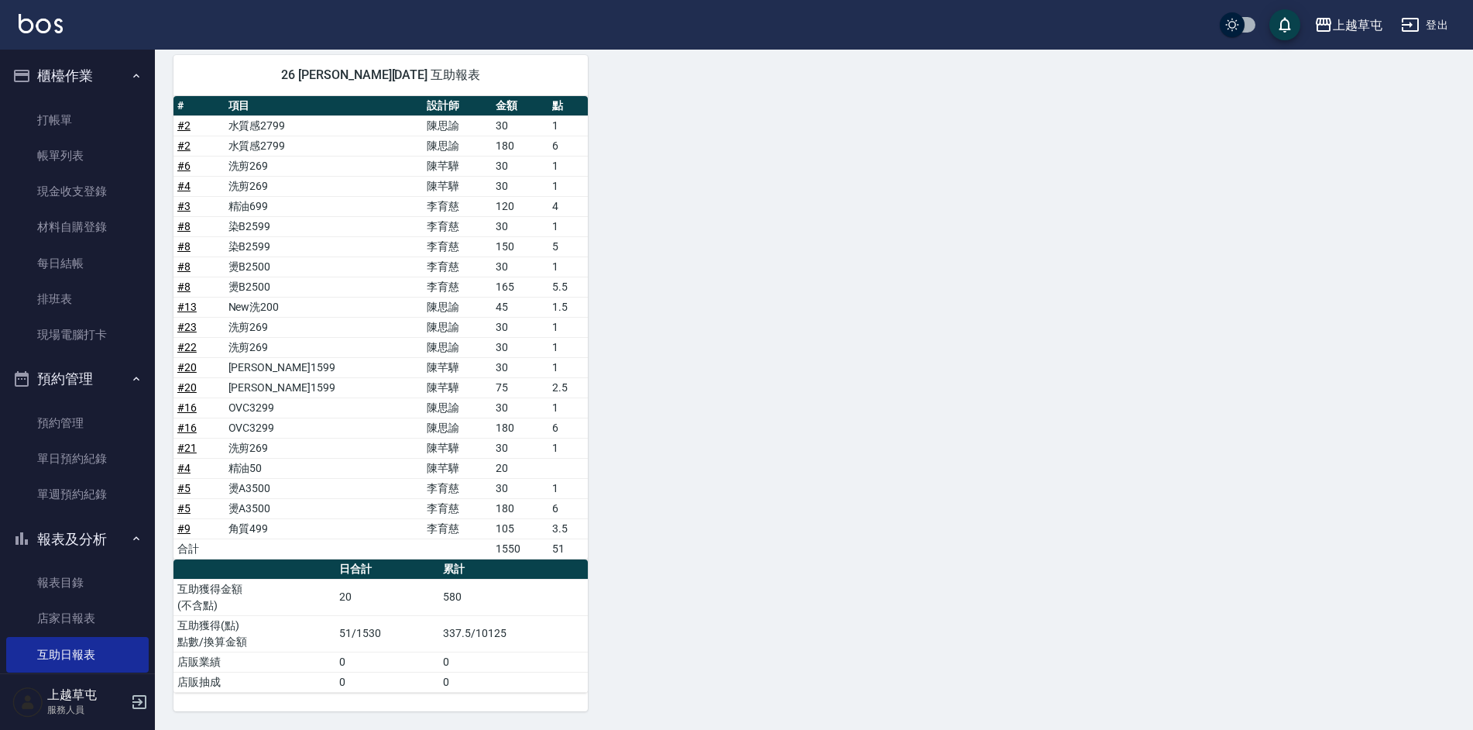
click at [85, 64] on button "櫃檯作業" at bounding box center [77, 76] width 143 height 40
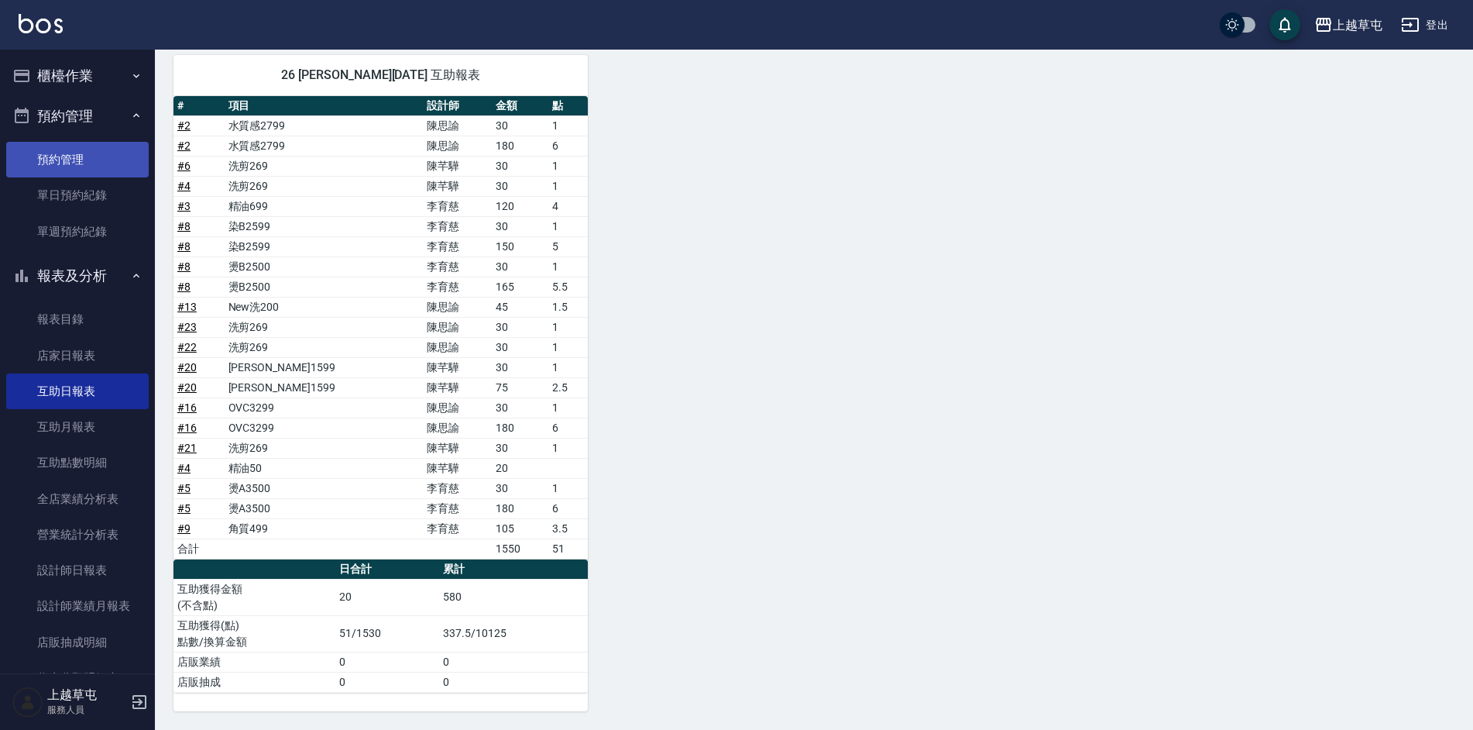
click at [98, 148] on link "預約管理" at bounding box center [77, 160] width 143 height 36
